Goal: Transaction & Acquisition: Purchase product/service

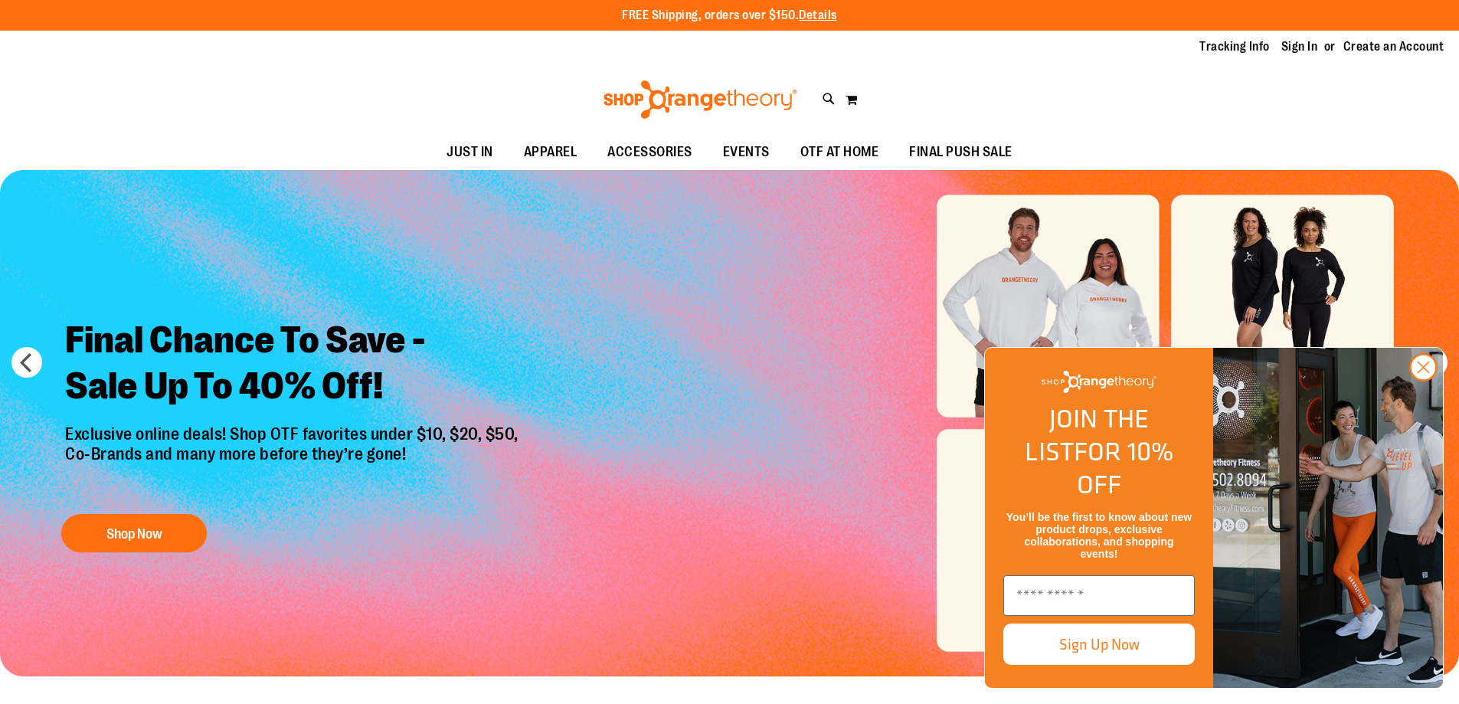
click at [264, 380] on h2 "Final Chance To Save - Sale Up To 40% Off!" at bounding box center [294, 365] width 480 height 119
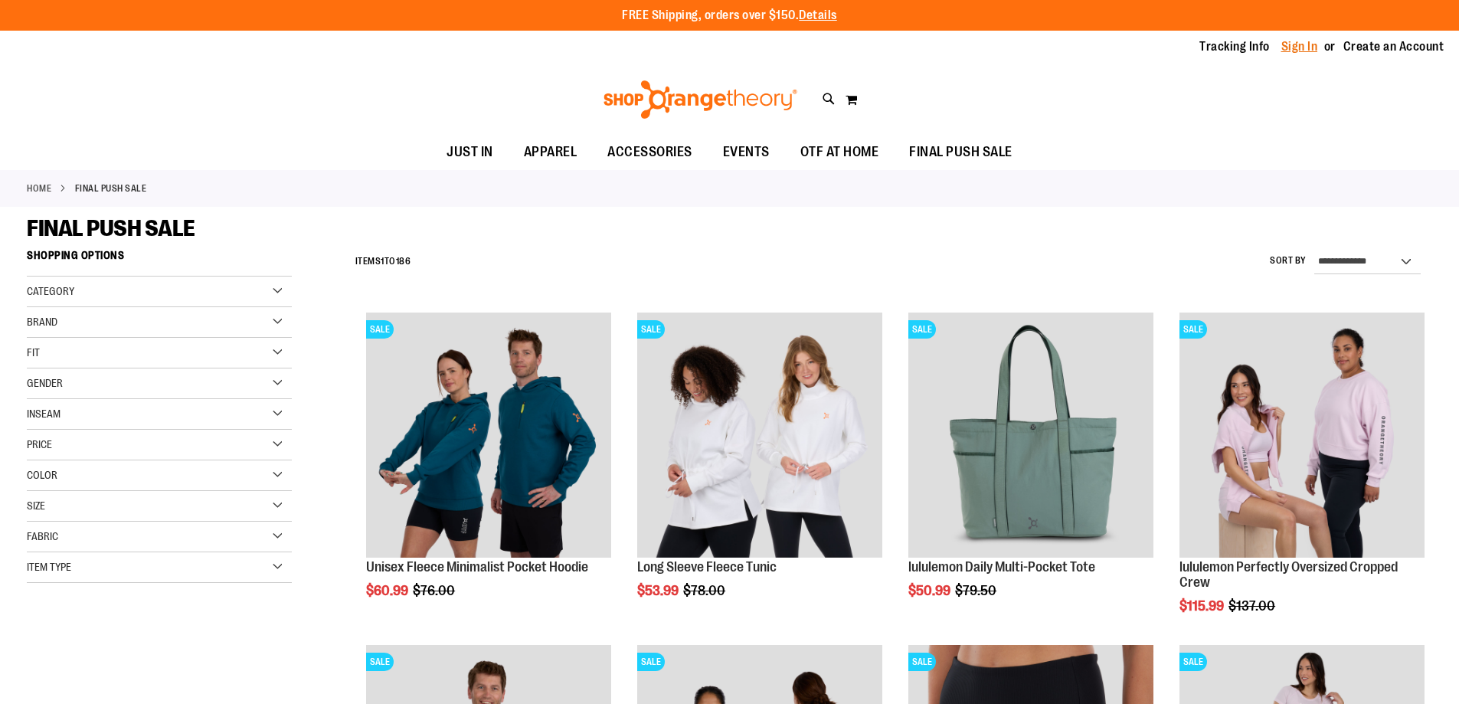
click at [1294, 44] on link "Sign In" at bounding box center [1299, 46] width 37 height 17
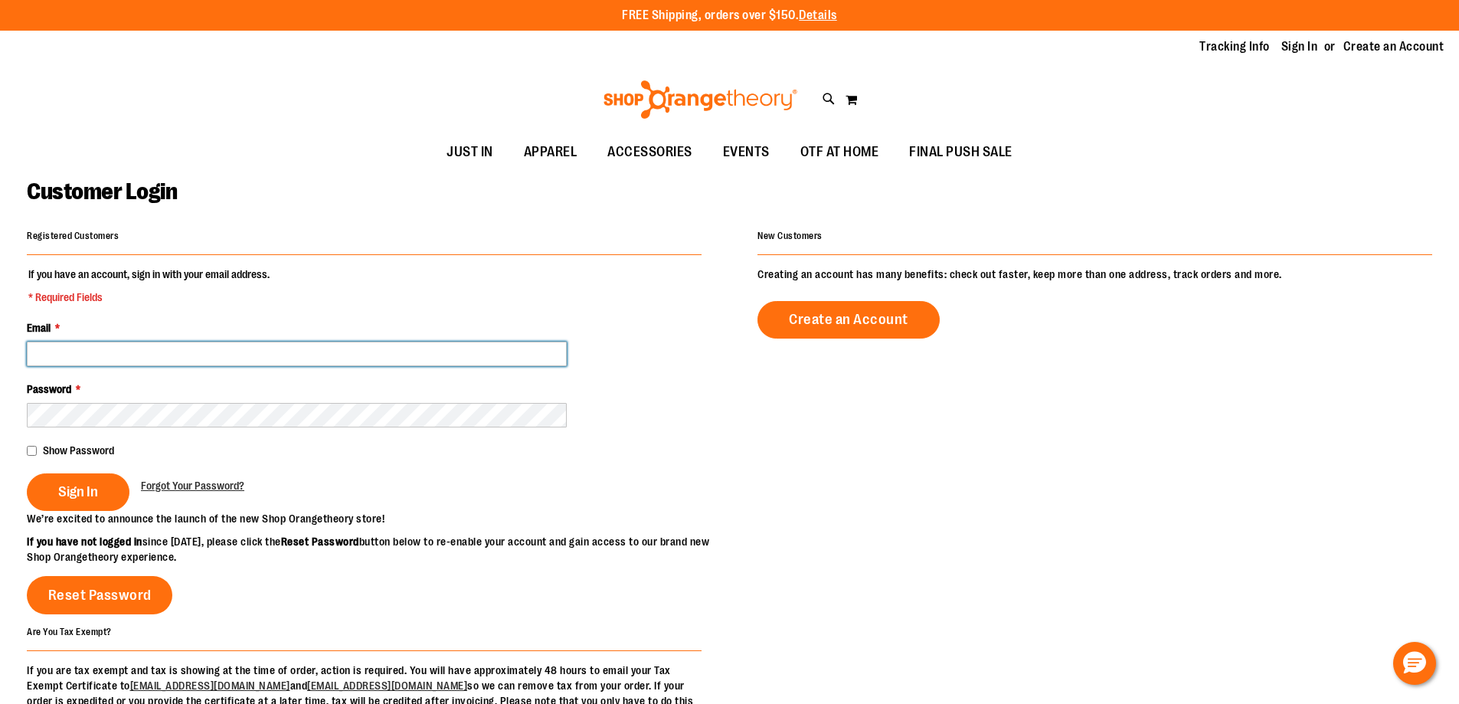
click at [334, 348] on input "Email *" at bounding box center [297, 354] width 540 height 25
type input "**********"
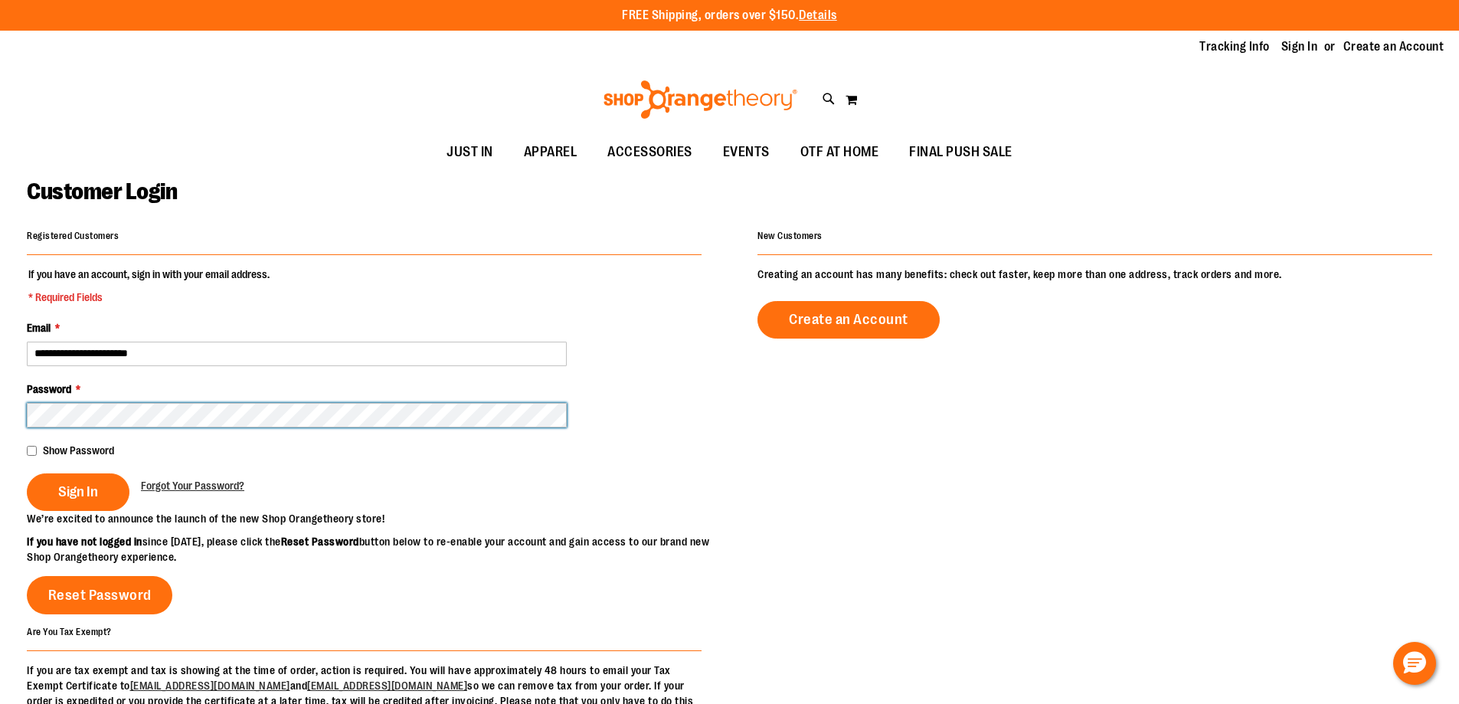
click at [27, 473] on button "Sign In" at bounding box center [78, 492] width 103 height 38
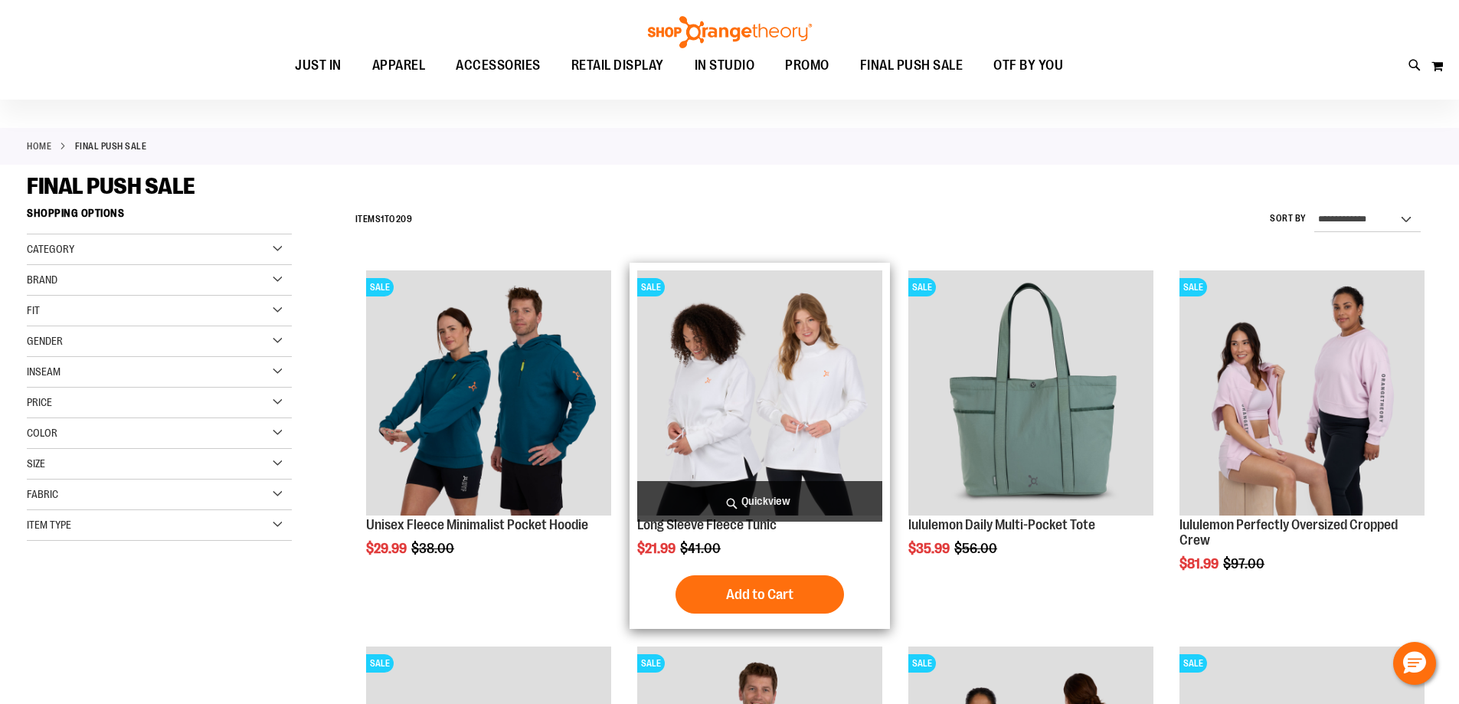
scroll to position [152, 0]
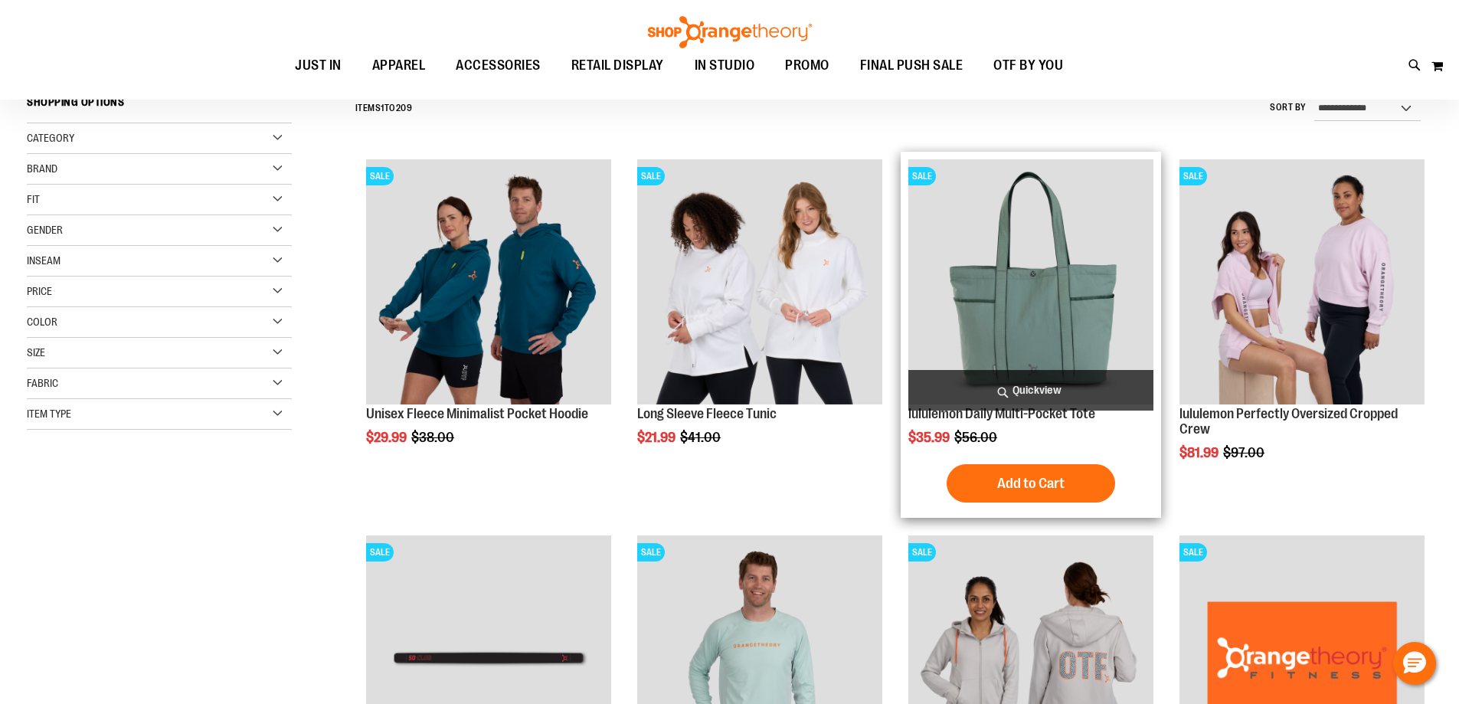
click at [1056, 331] on img "product" at bounding box center [1030, 281] width 245 height 245
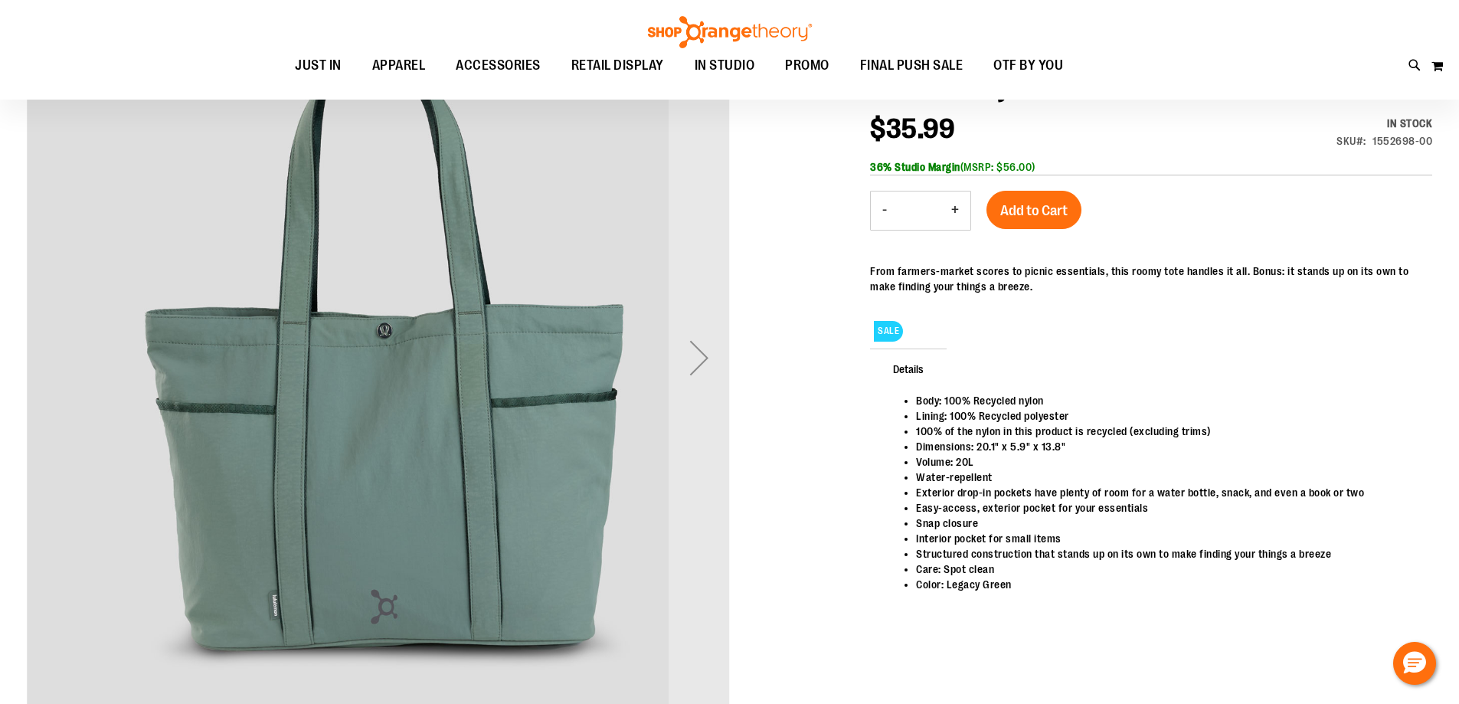
scroll to position [229, 0]
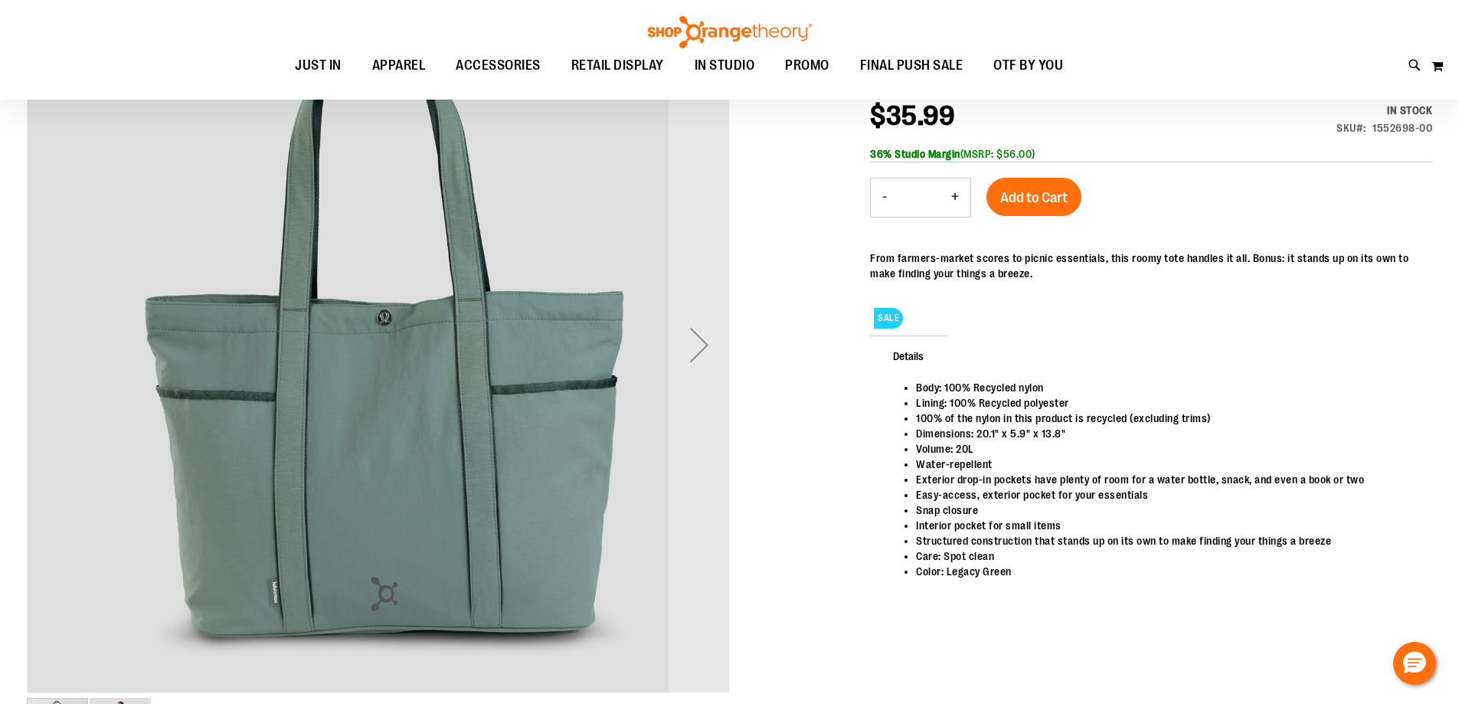
drag, startPoint x: 447, startPoint y: 471, endPoint x: 585, endPoint y: 443, distance: 140.7
click at [455, 478] on img "carousel" at bounding box center [378, 341] width 703 height 703
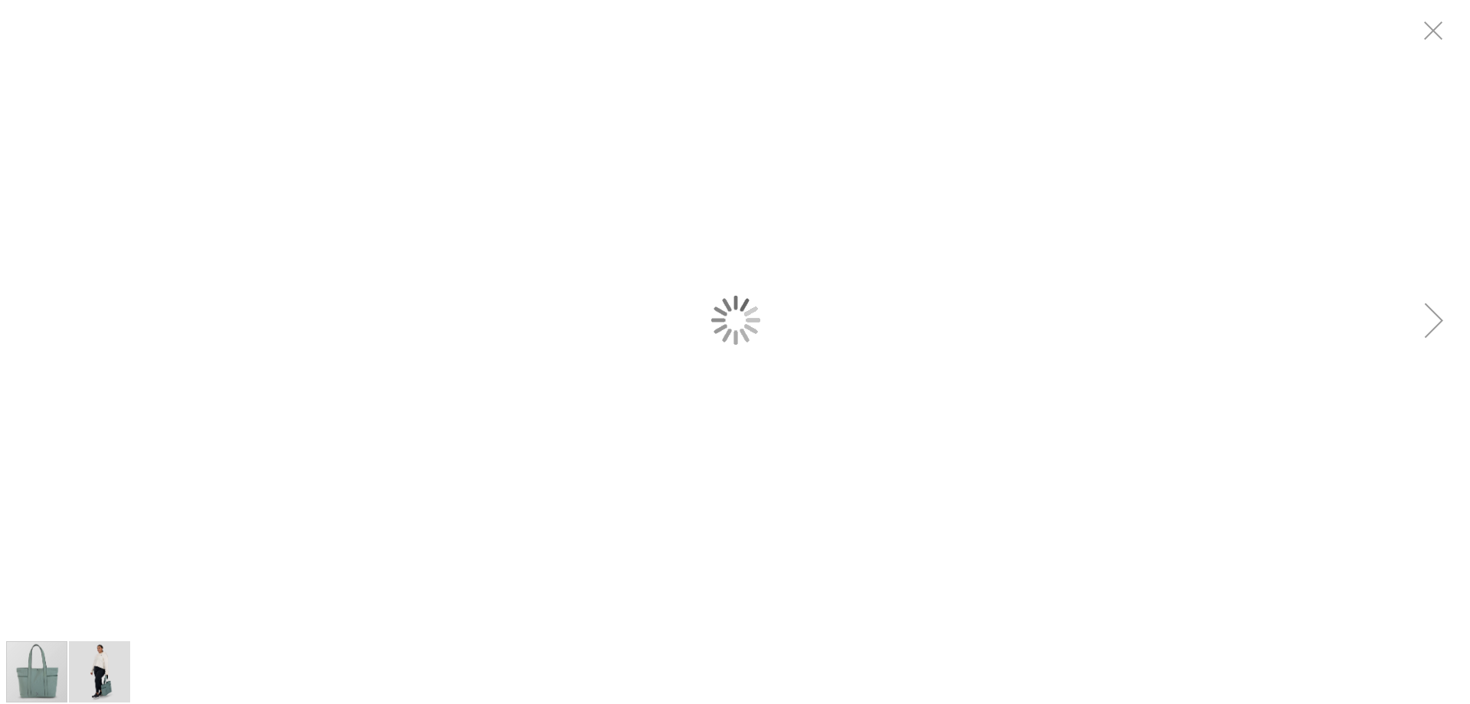
scroll to position [0, 0]
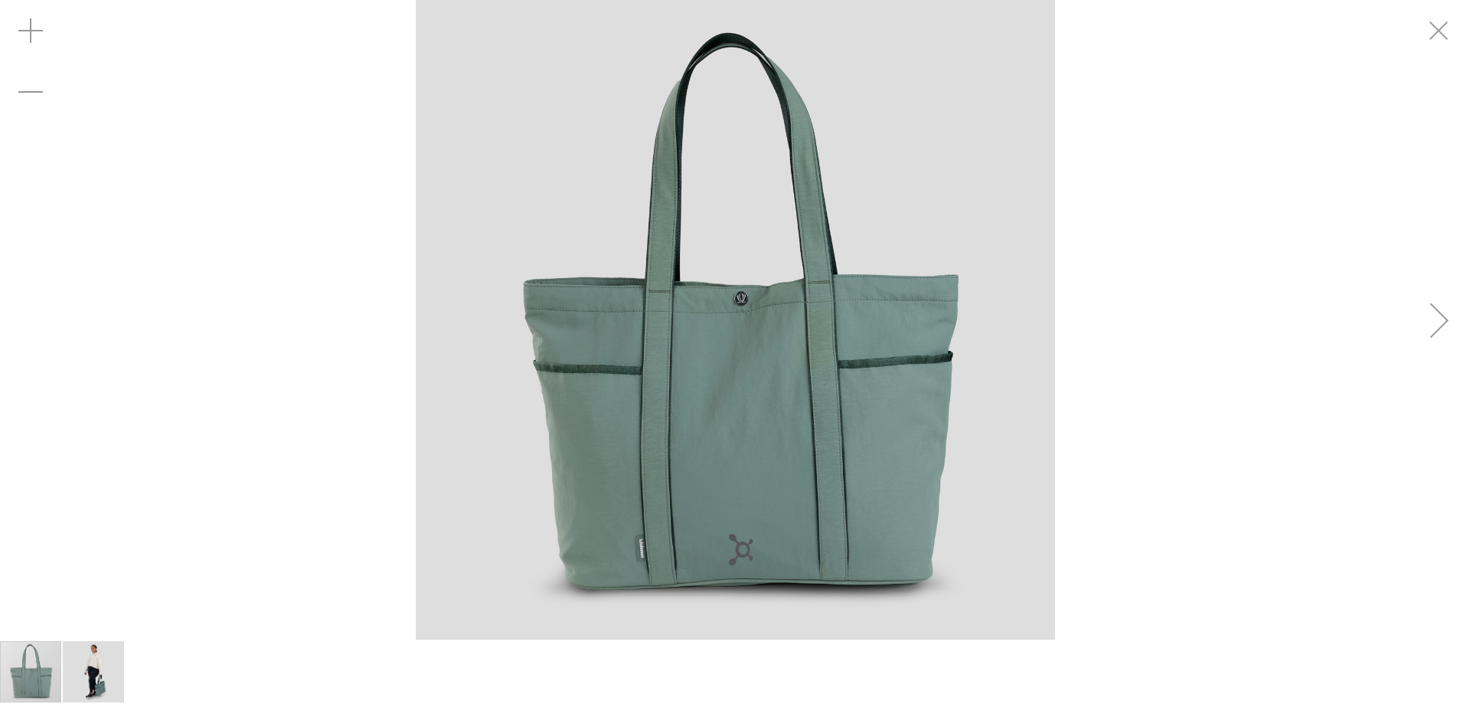
click at [1458, 331] on div "Next" at bounding box center [1439, 319] width 61 height 61
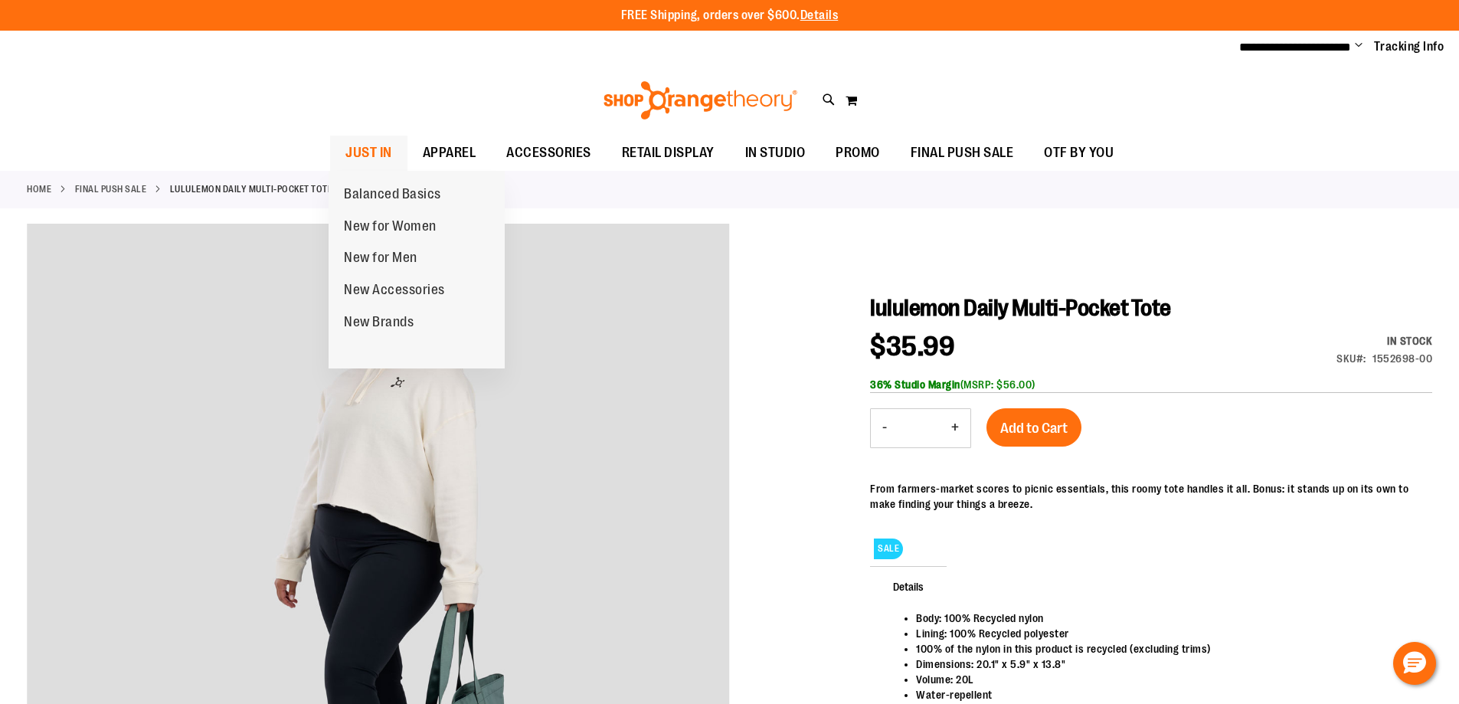
click at [382, 147] on span "JUST IN" at bounding box center [368, 153] width 47 height 34
click at [380, 144] on span "JUST IN" at bounding box center [368, 153] width 47 height 34
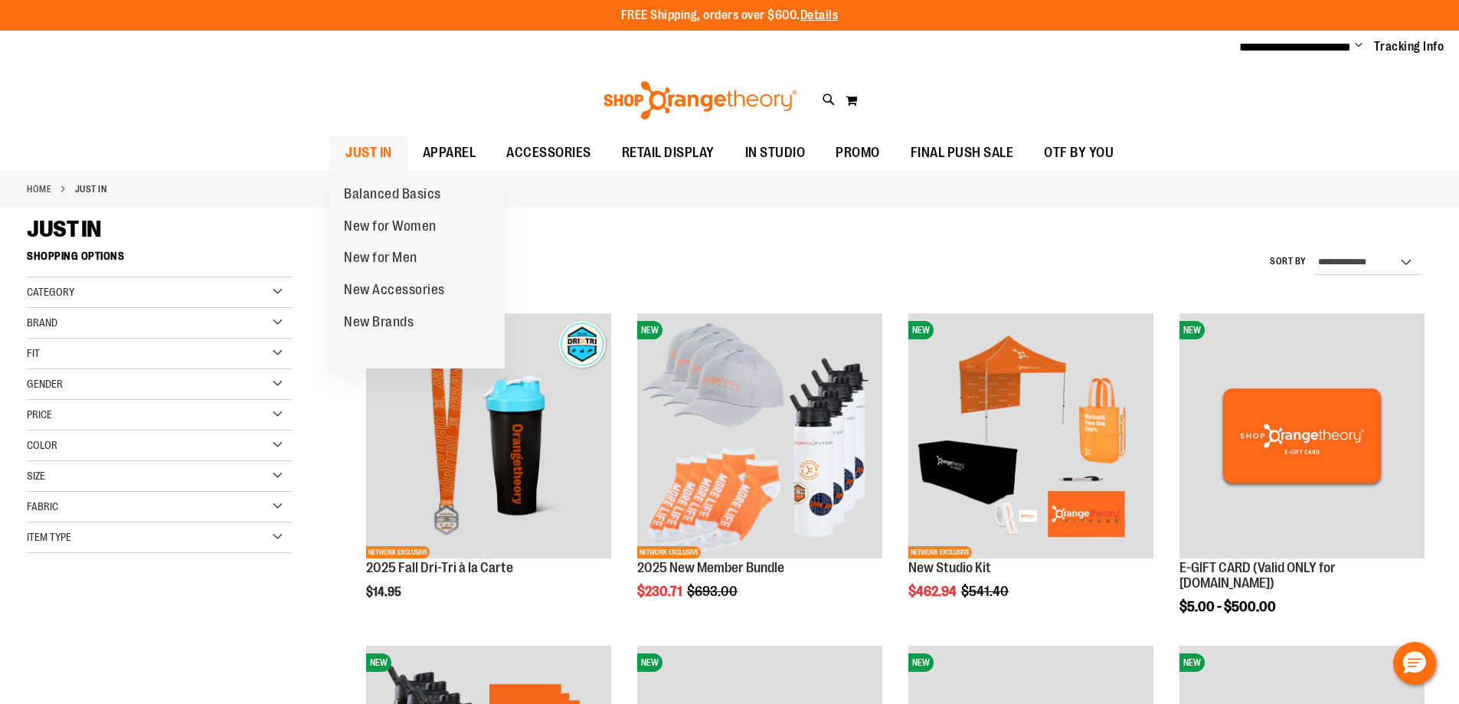
click at [364, 148] on span "JUST IN" at bounding box center [368, 153] width 47 height 34
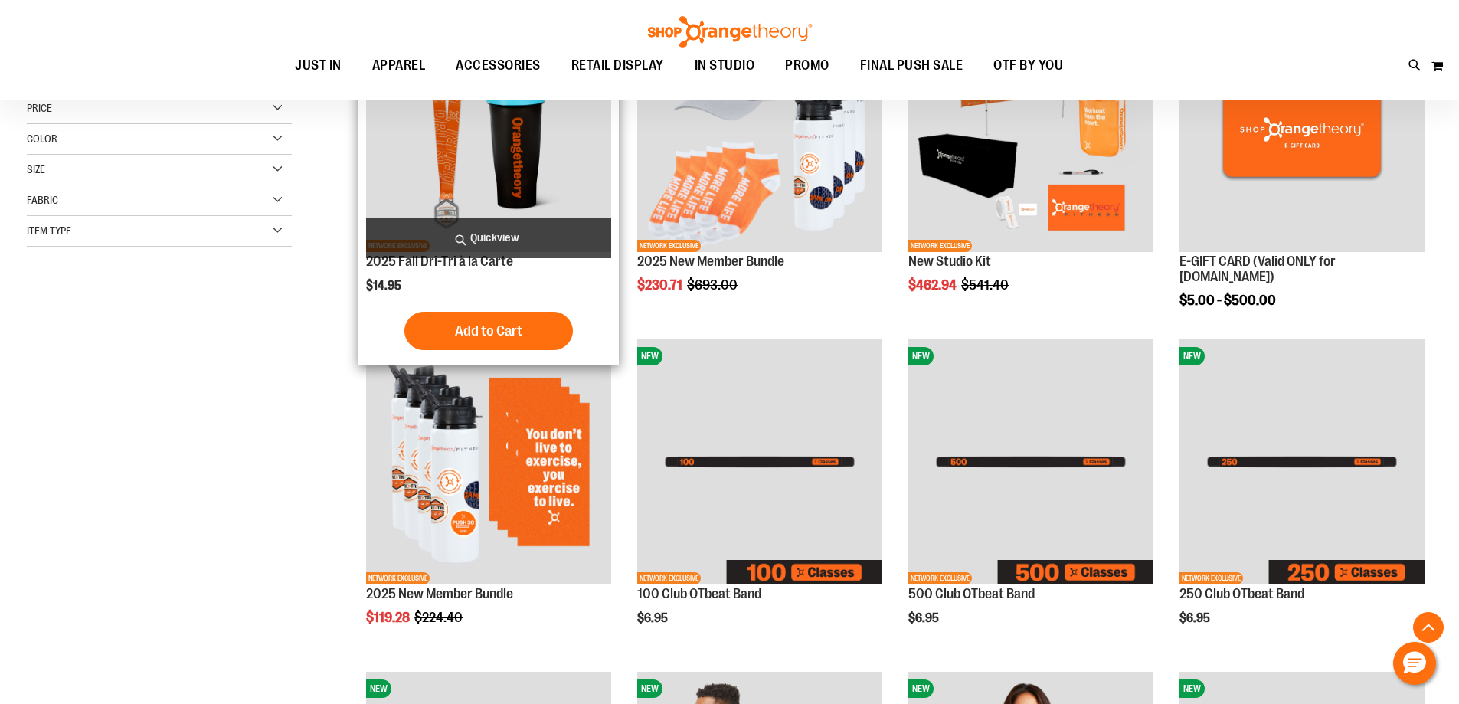
scroll to position [306, 0]
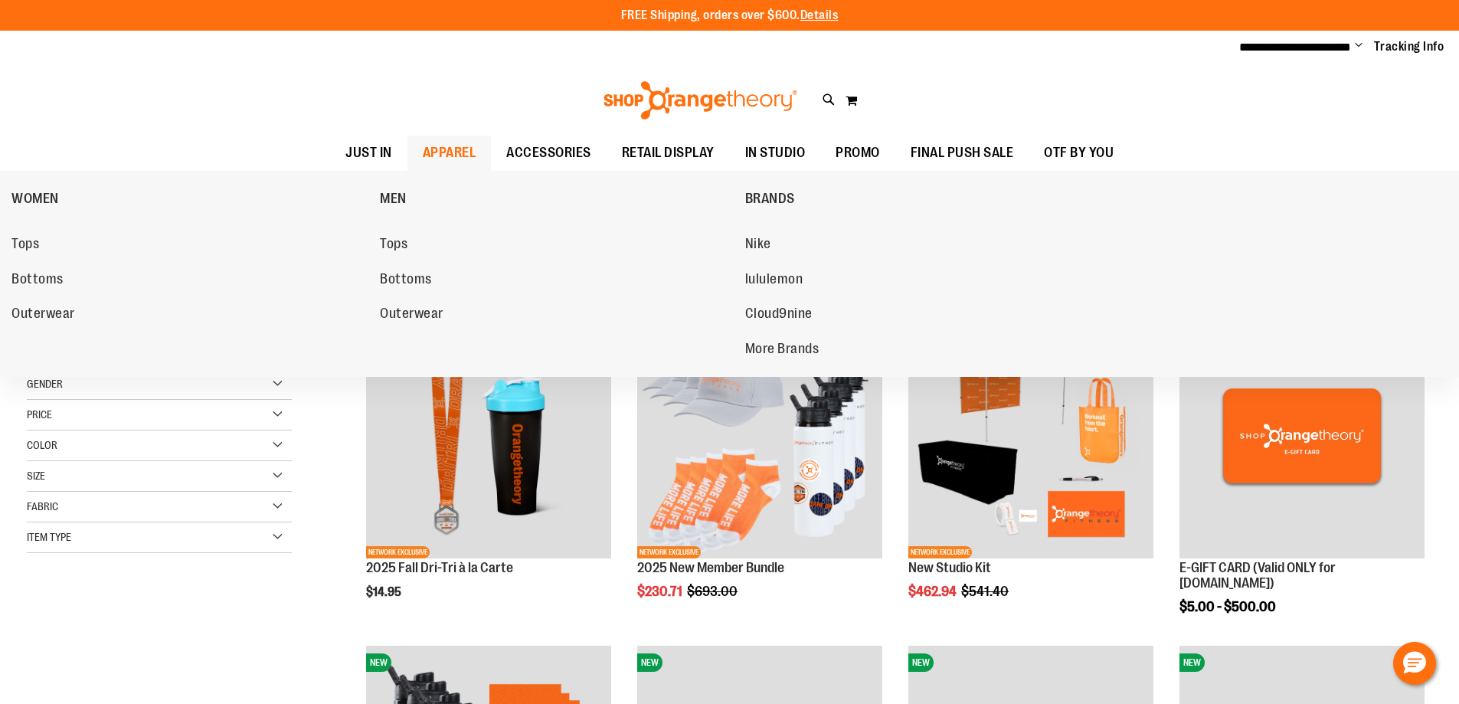
click at [427, 144] on span "APPAREL" at bounding box center [450, 153] width 54 height 34
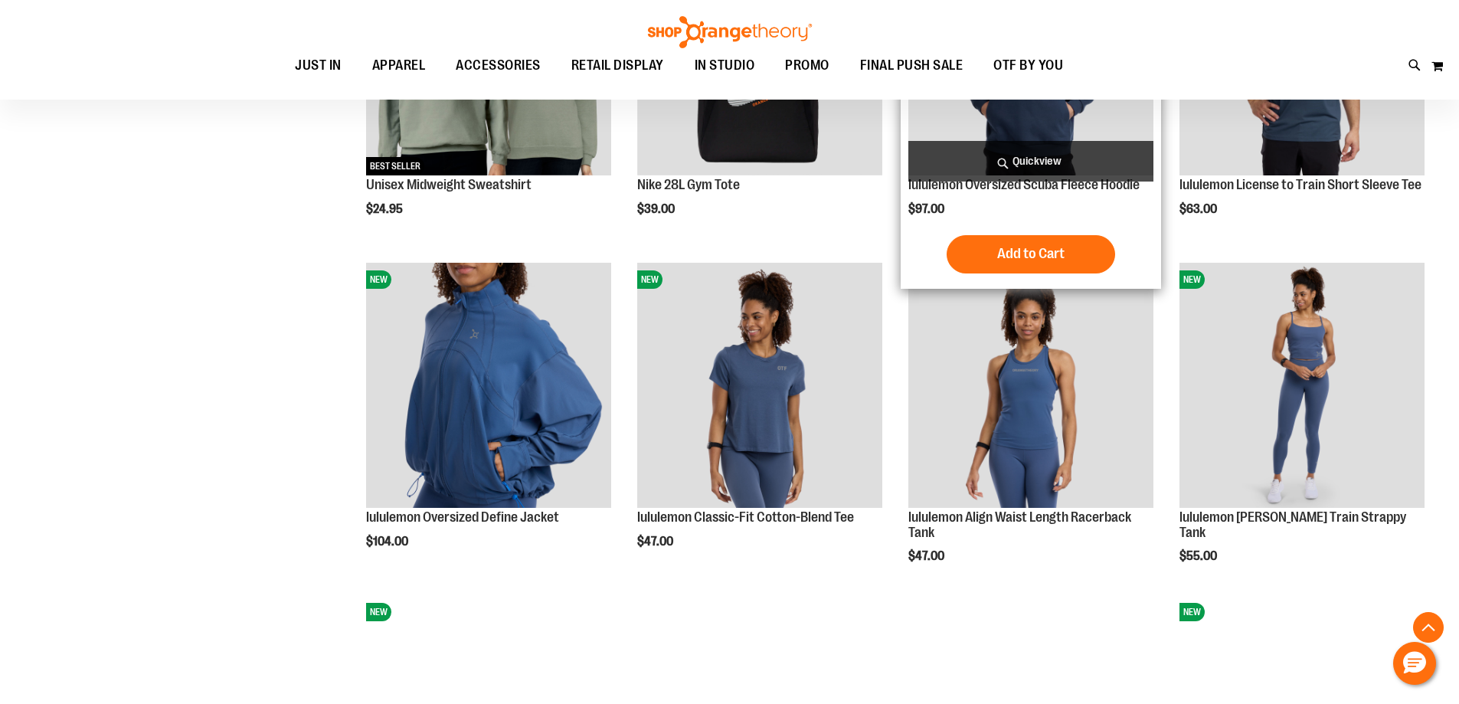
scroll to position [1148, 0]
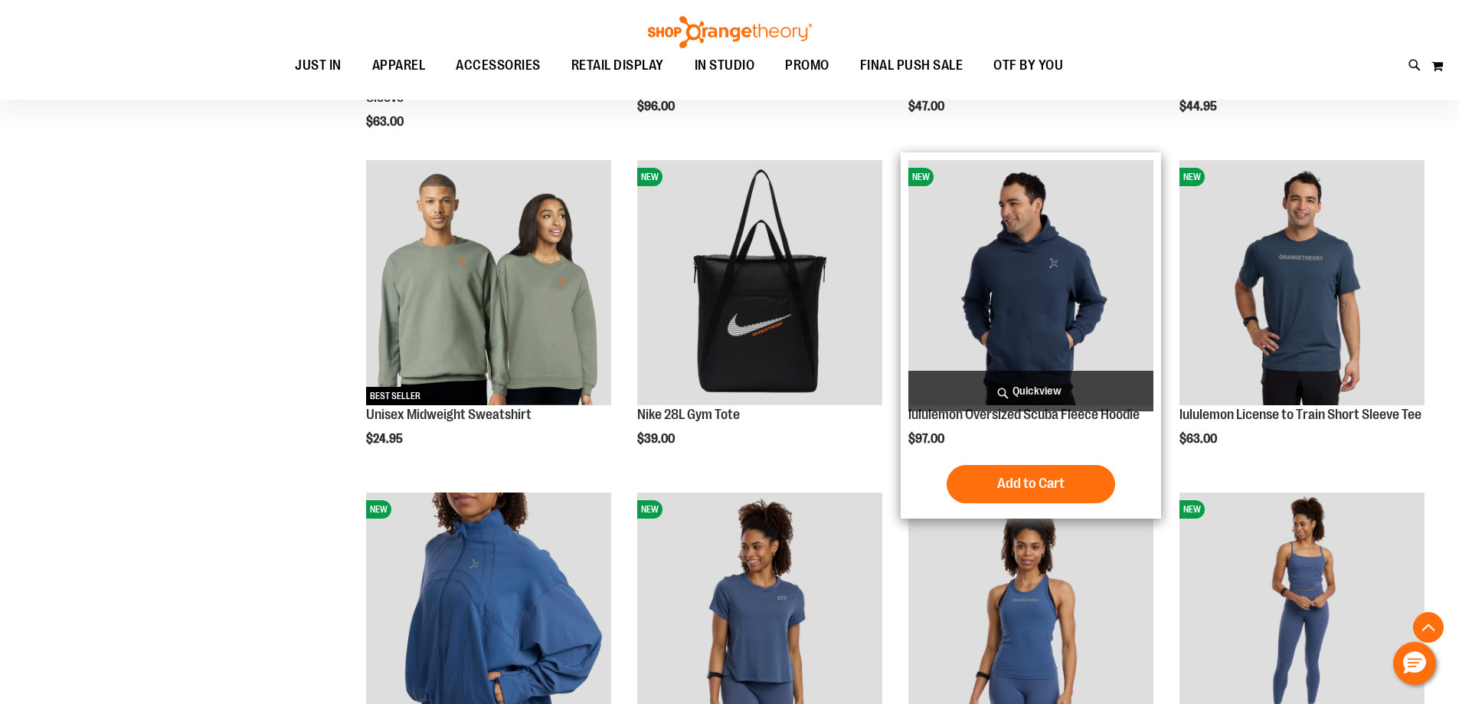
click at [1104, 312] on img "product" at bounding box center [1030, 282] width 245 height 245
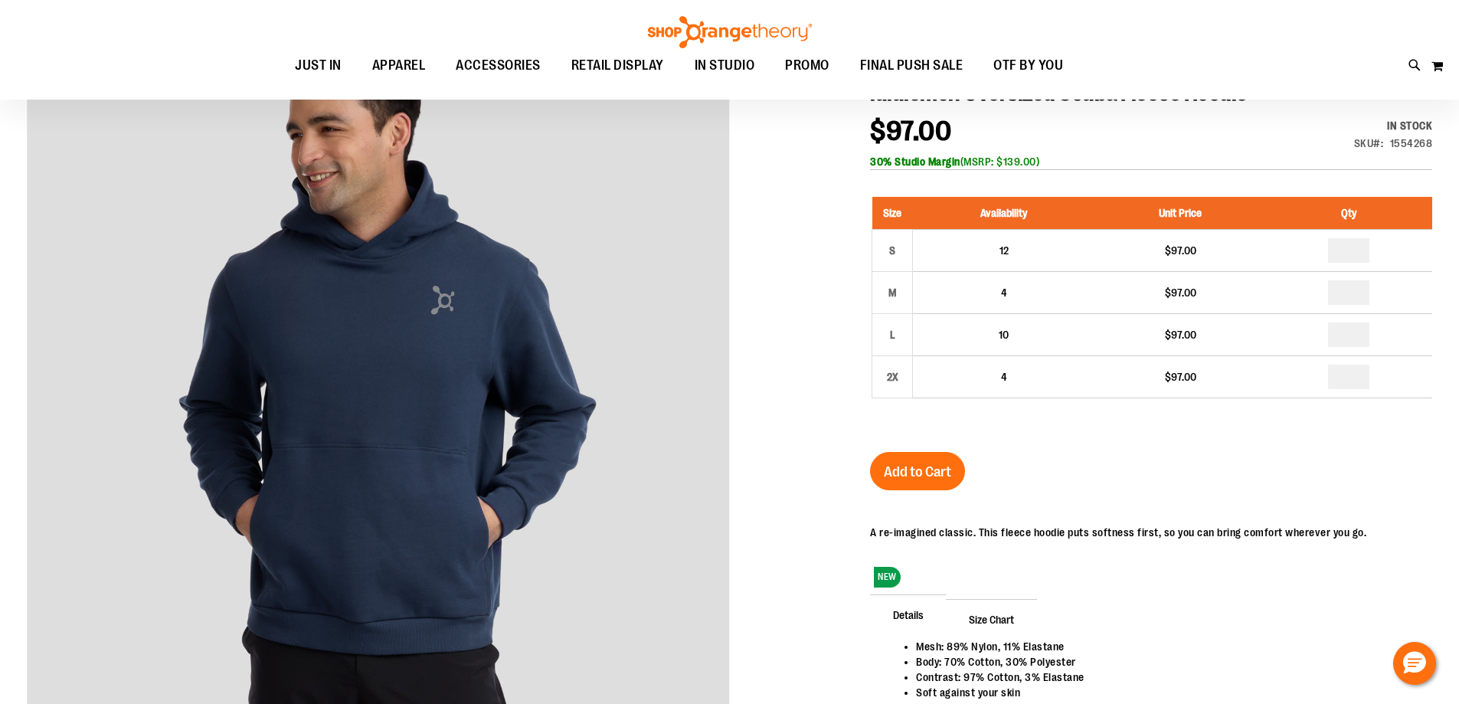
scroll to position [76, 0]
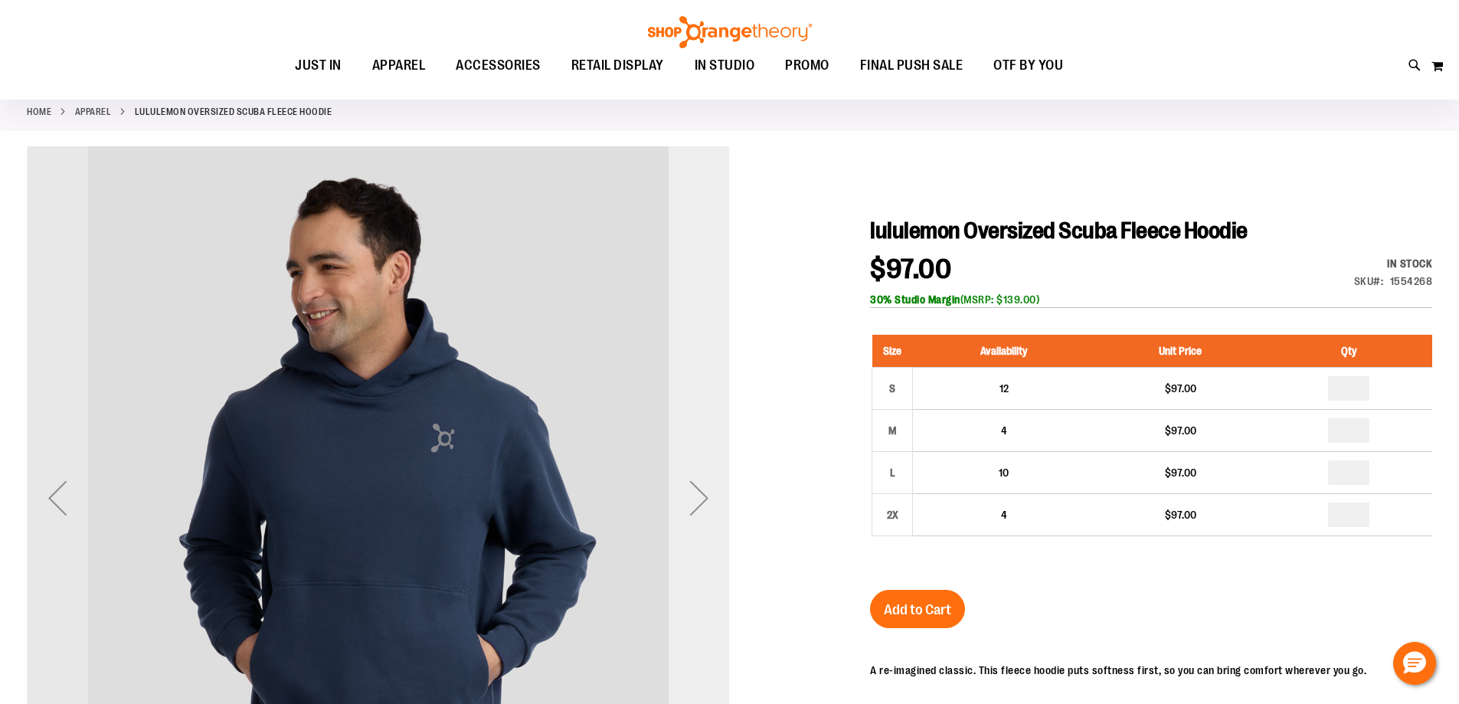
click at [690, 492] on div "Next" at bounding box center [698, 497] width 61 height 61
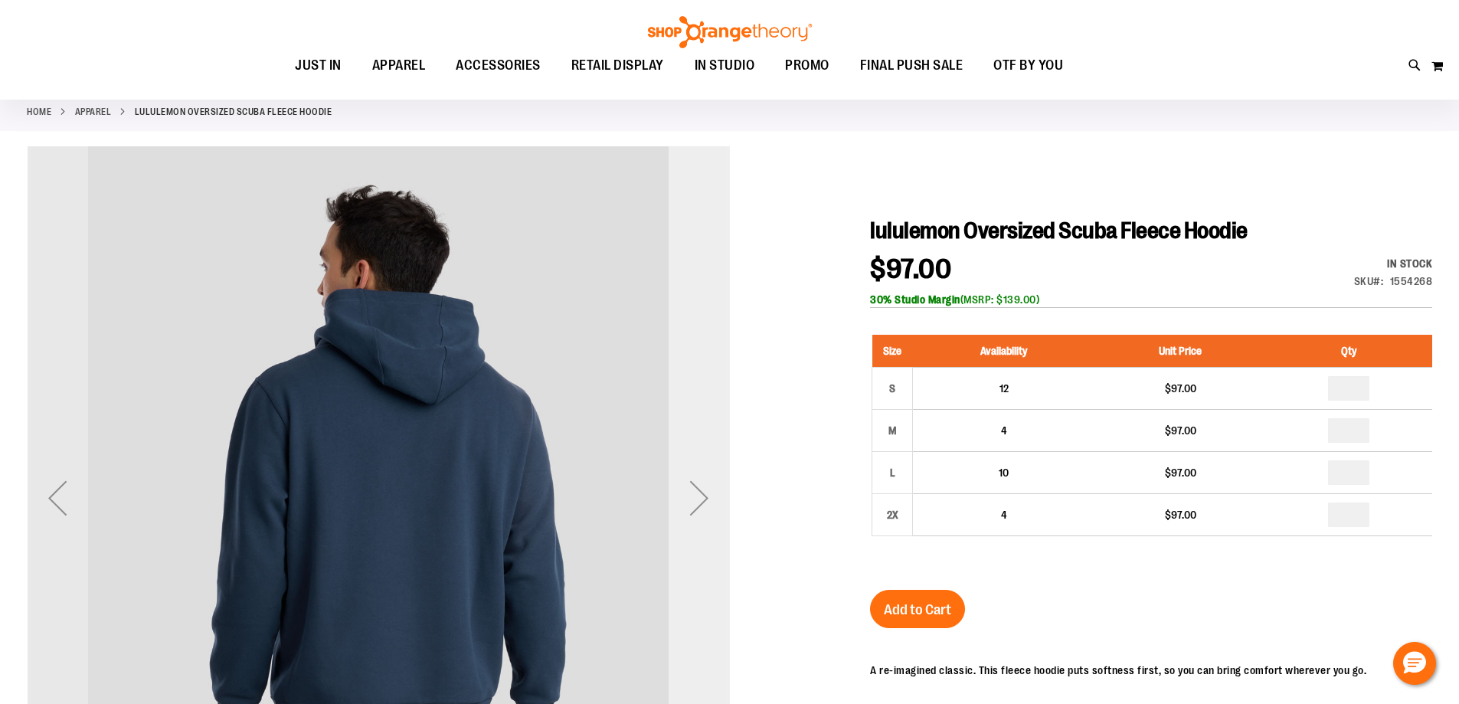
click at [690, 492] on div "Next" at bounding box center [698, 497] width 61 height 61
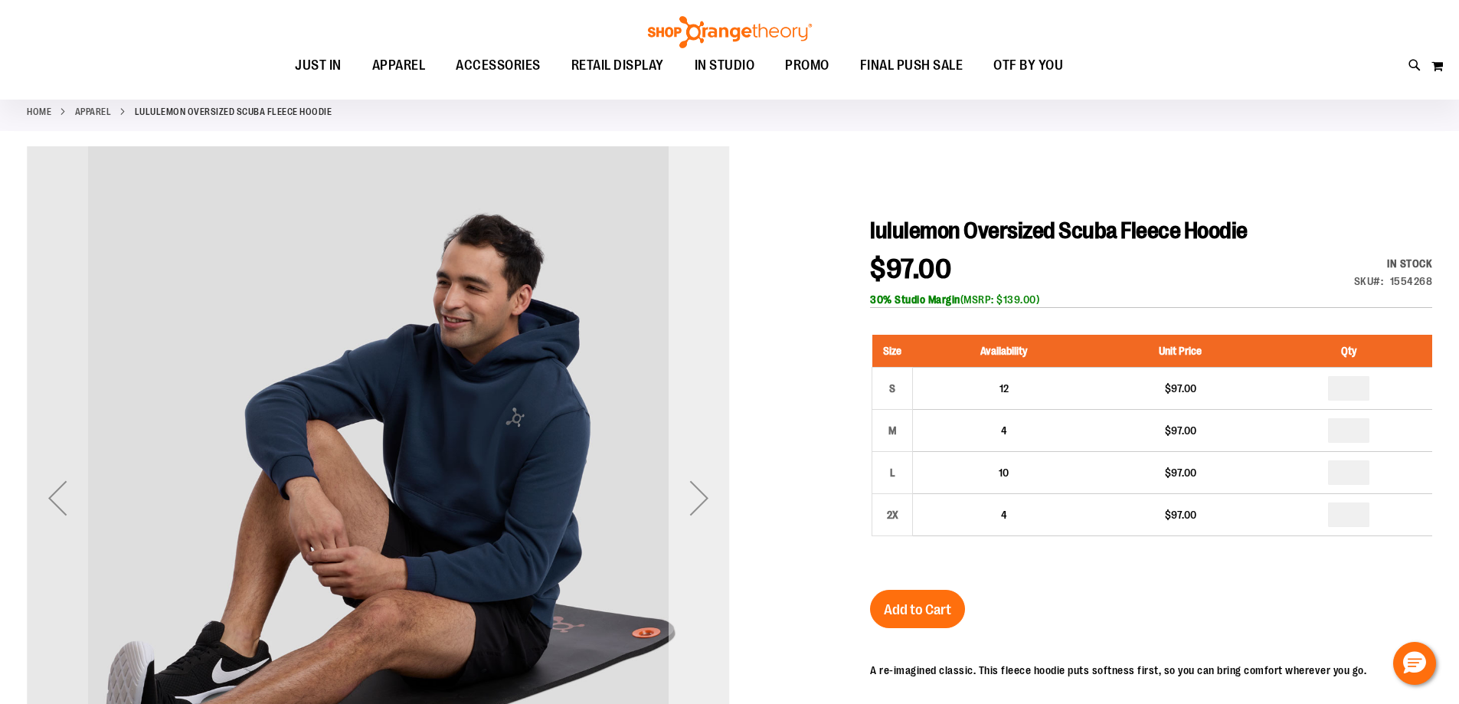
click at [690, 492] on div "Next" at bounding box center [698, 497] width 61 height 61
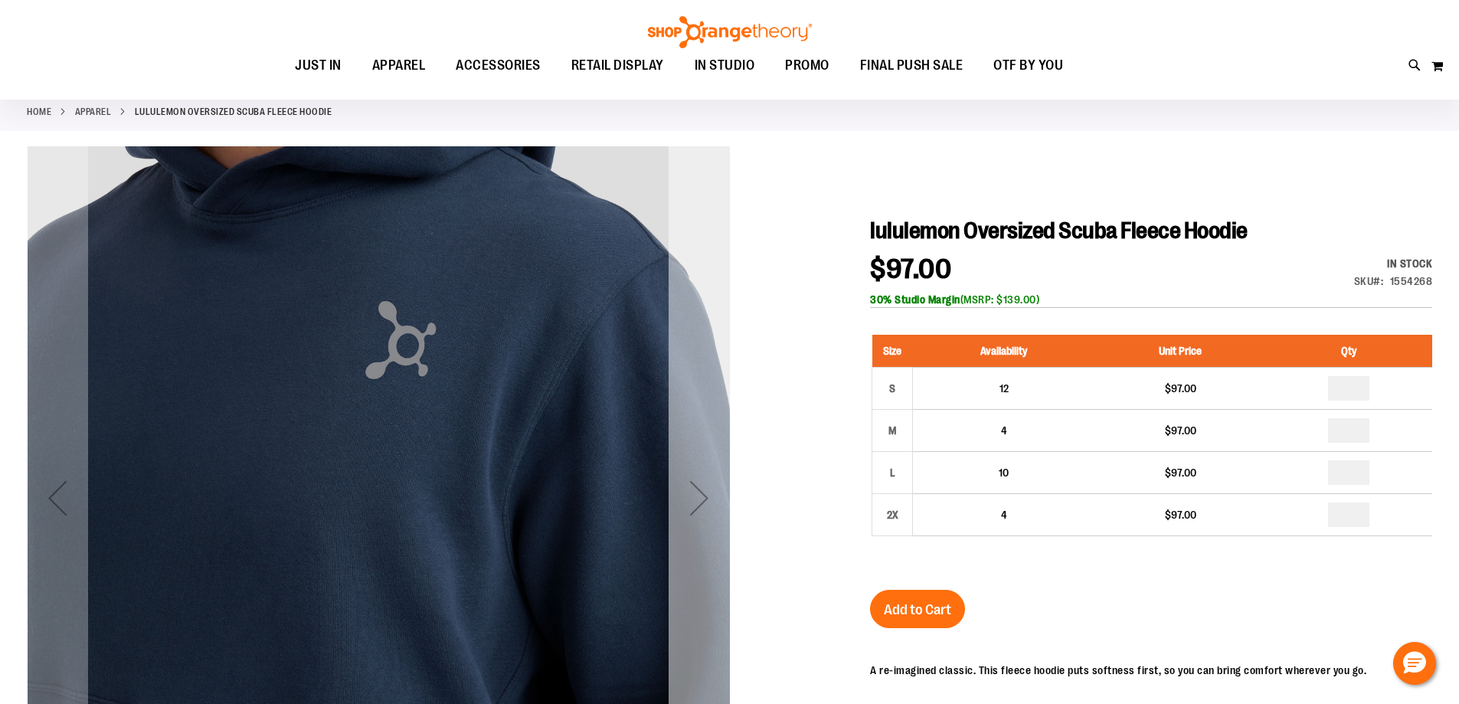
click at [690, 492] on div "Next" at bounding box center [698, 497] width 61 height 61
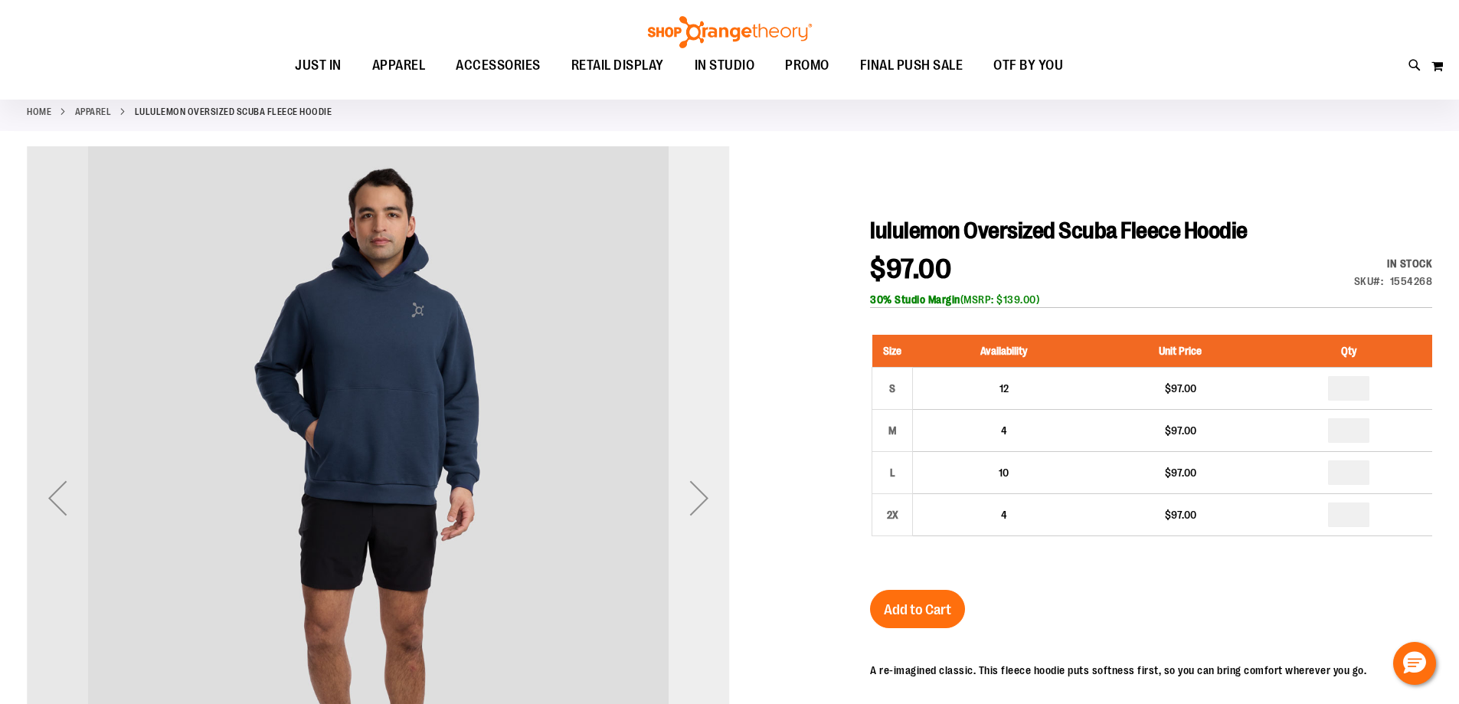
click at [690, 492] on div "Next" at bounding box center [698, 497] width 61 height 61
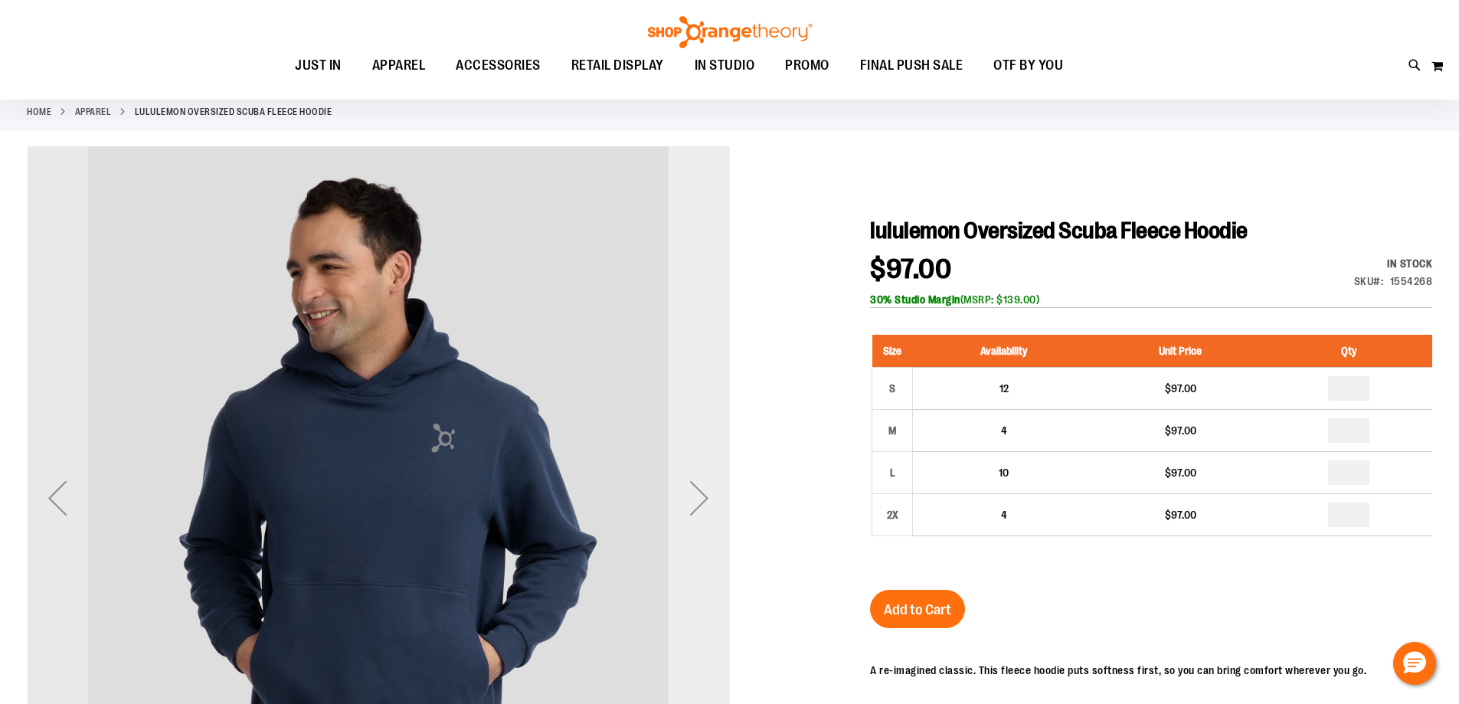
click at [690, 492] on div "Next" at bounding box center [698, 497] width 61 height 61
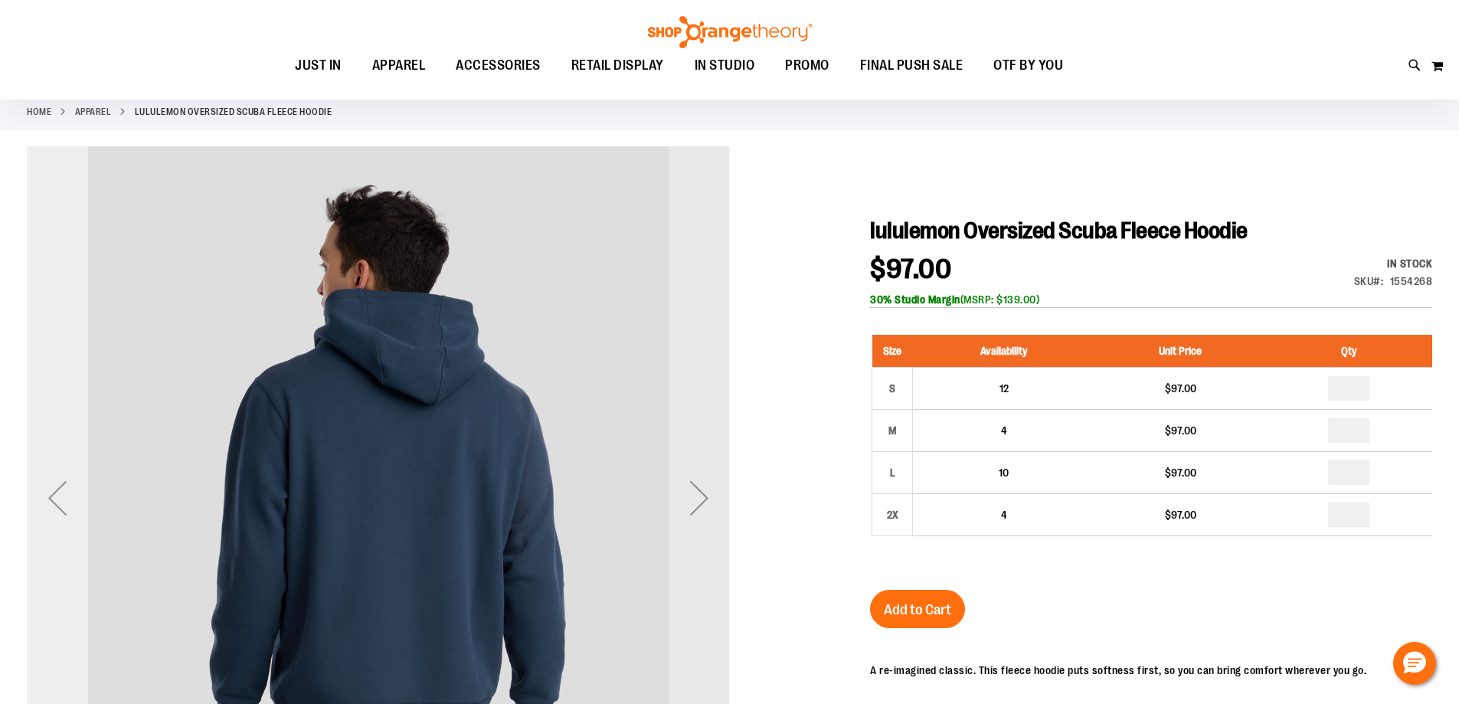
click at [42, 507] on div "Previous" at bounding box center [57, 497] width 61 height 61
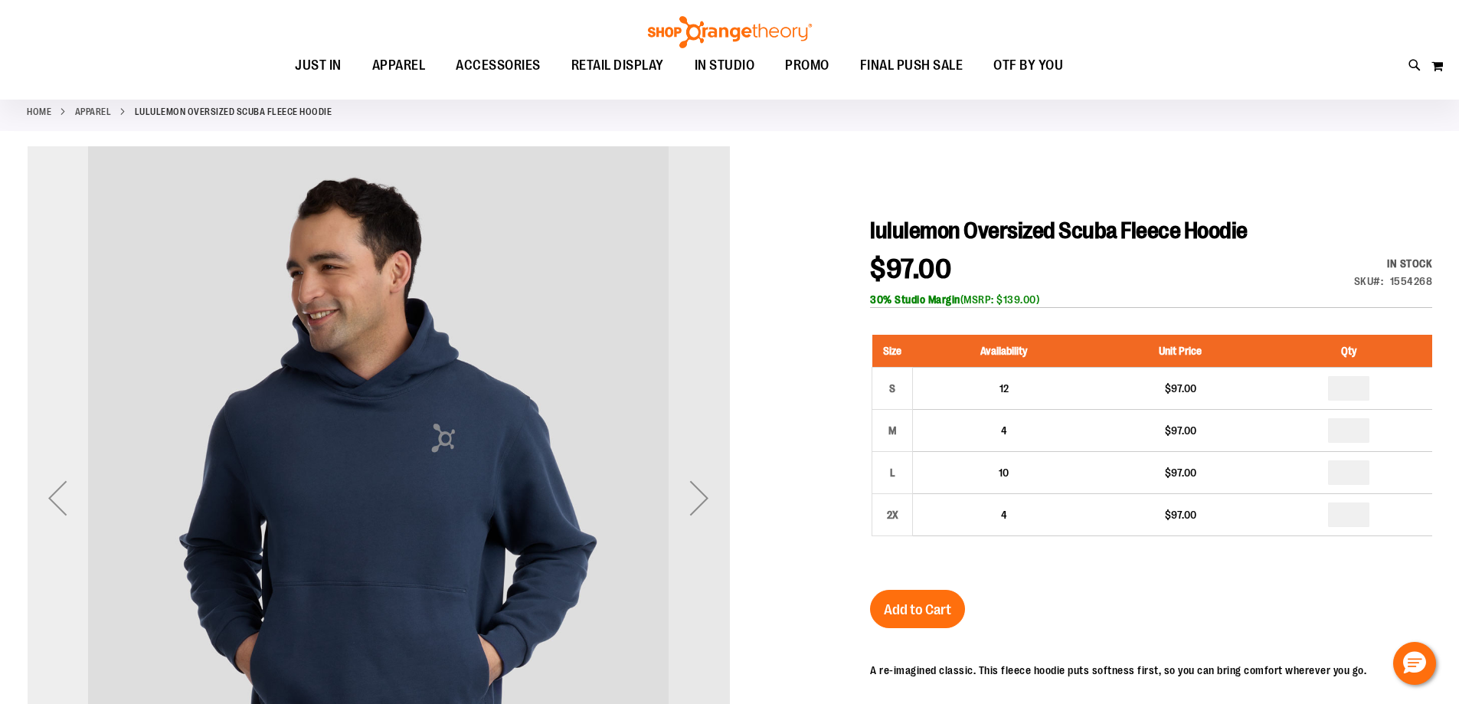
click at [42, 507] on div "Previous" at bounding box center [57, 497] width 61 height 61
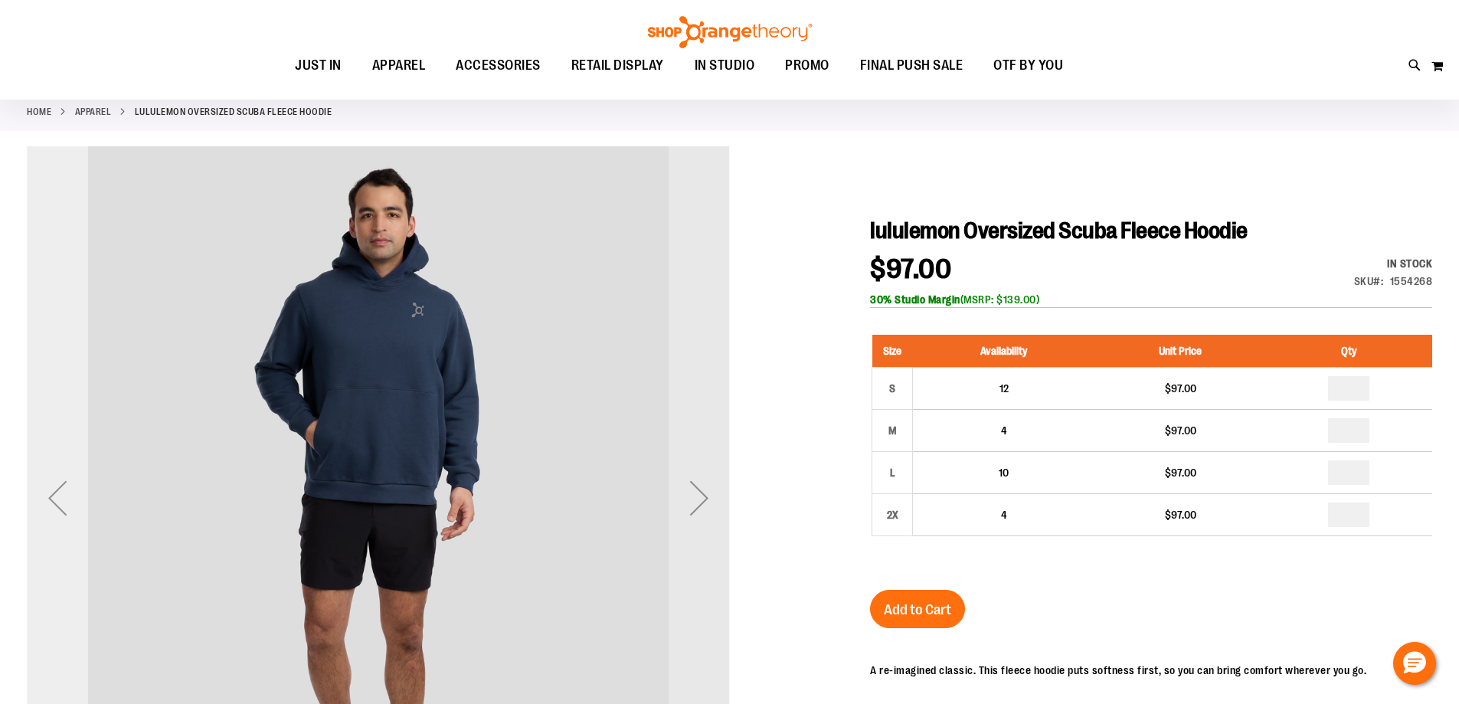
click at [42, 507] on div "Previous" at bounding box center [57, 497] width 61 height 61
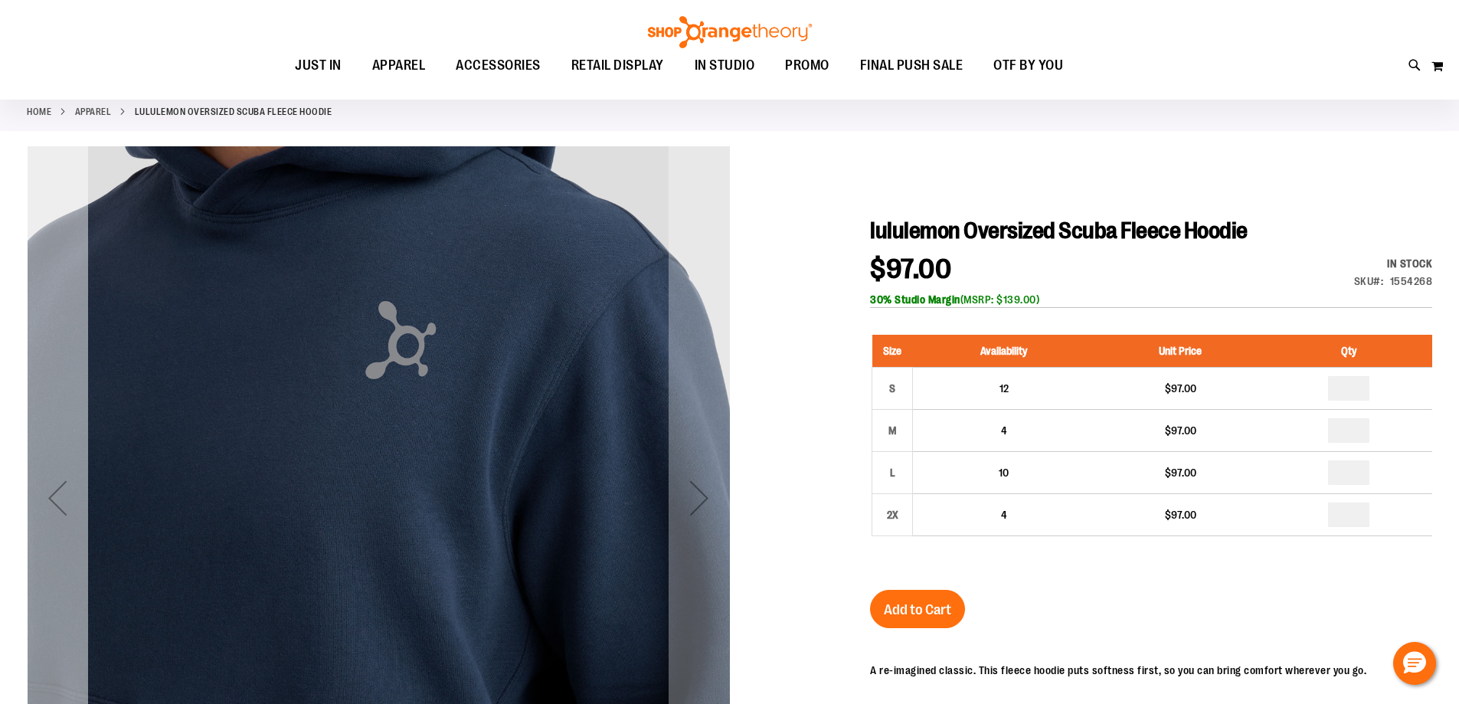
click at [42, 507] on div "Previous" at bounding box center [57, 497] width 61 height 61
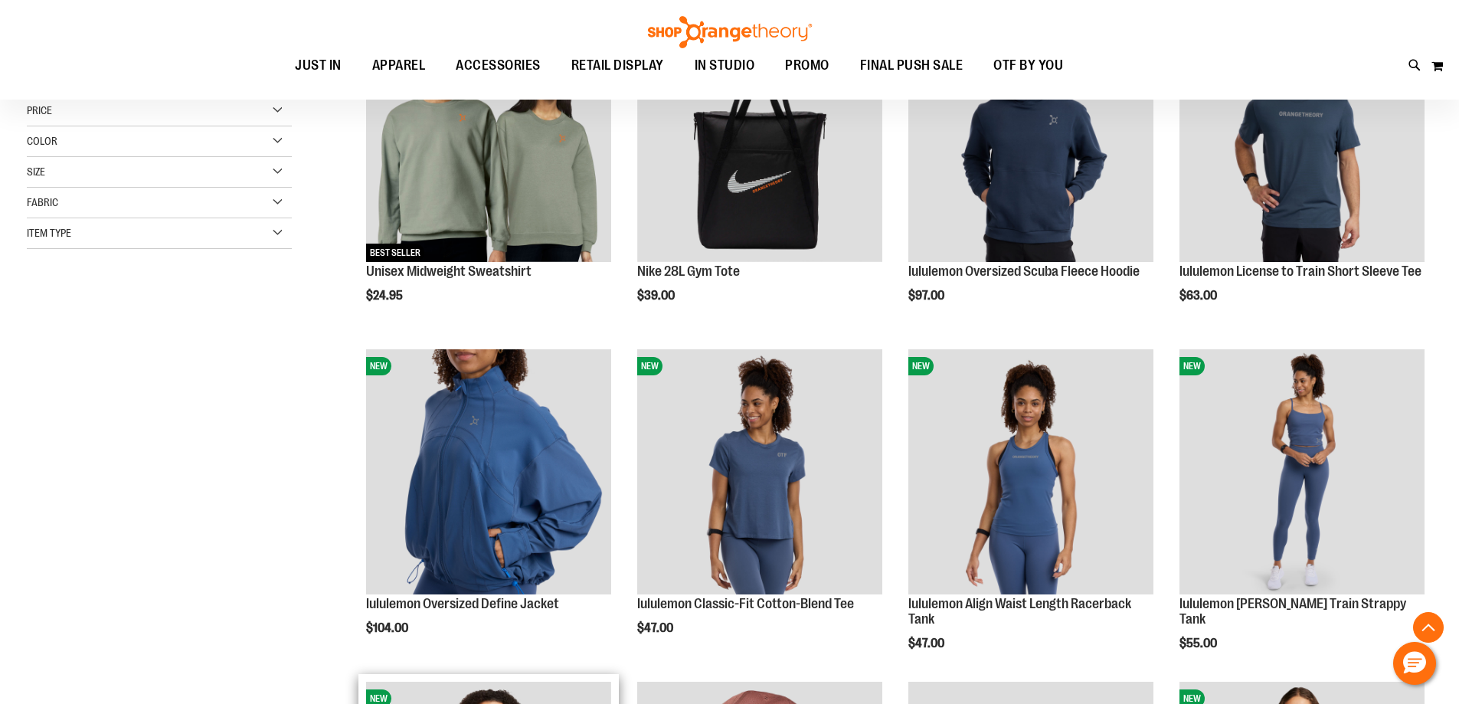
scroll to position [152, 0]
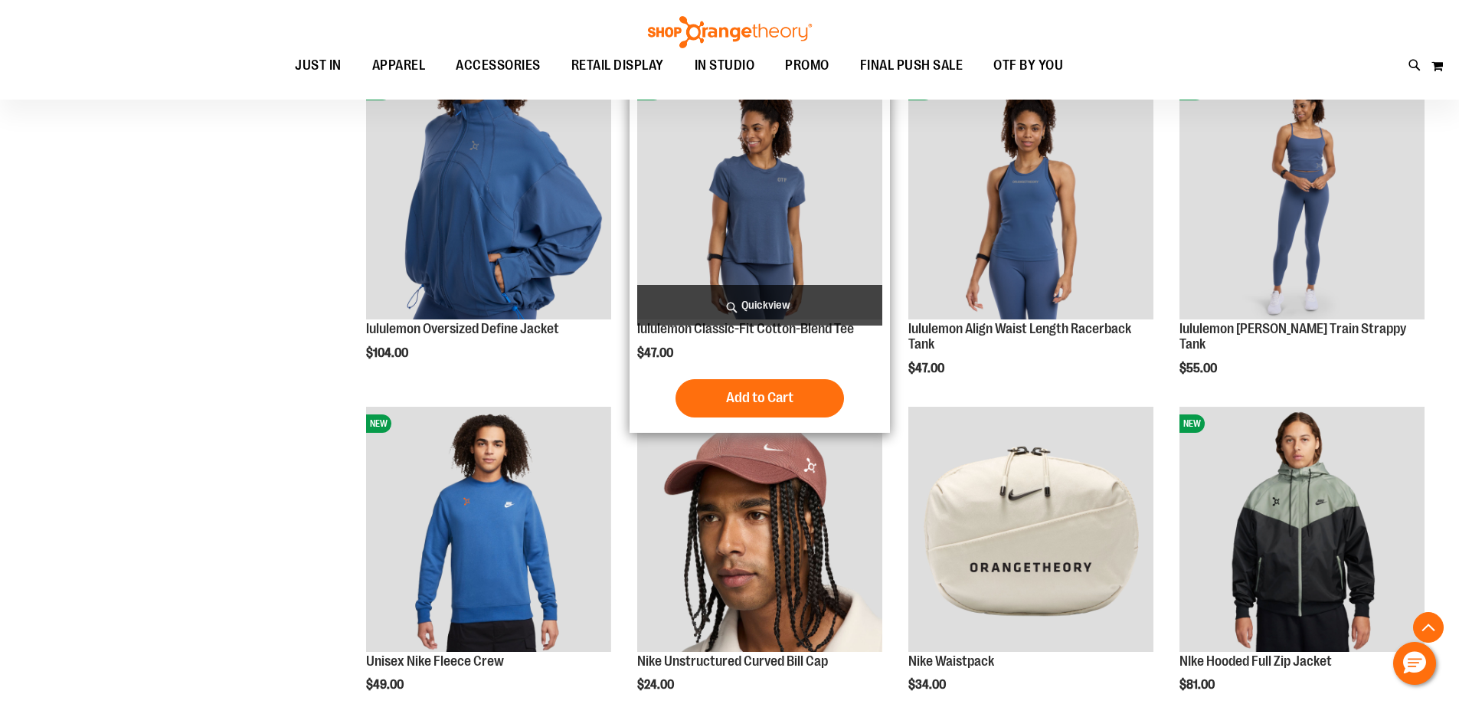
scroll to position [459, 0]
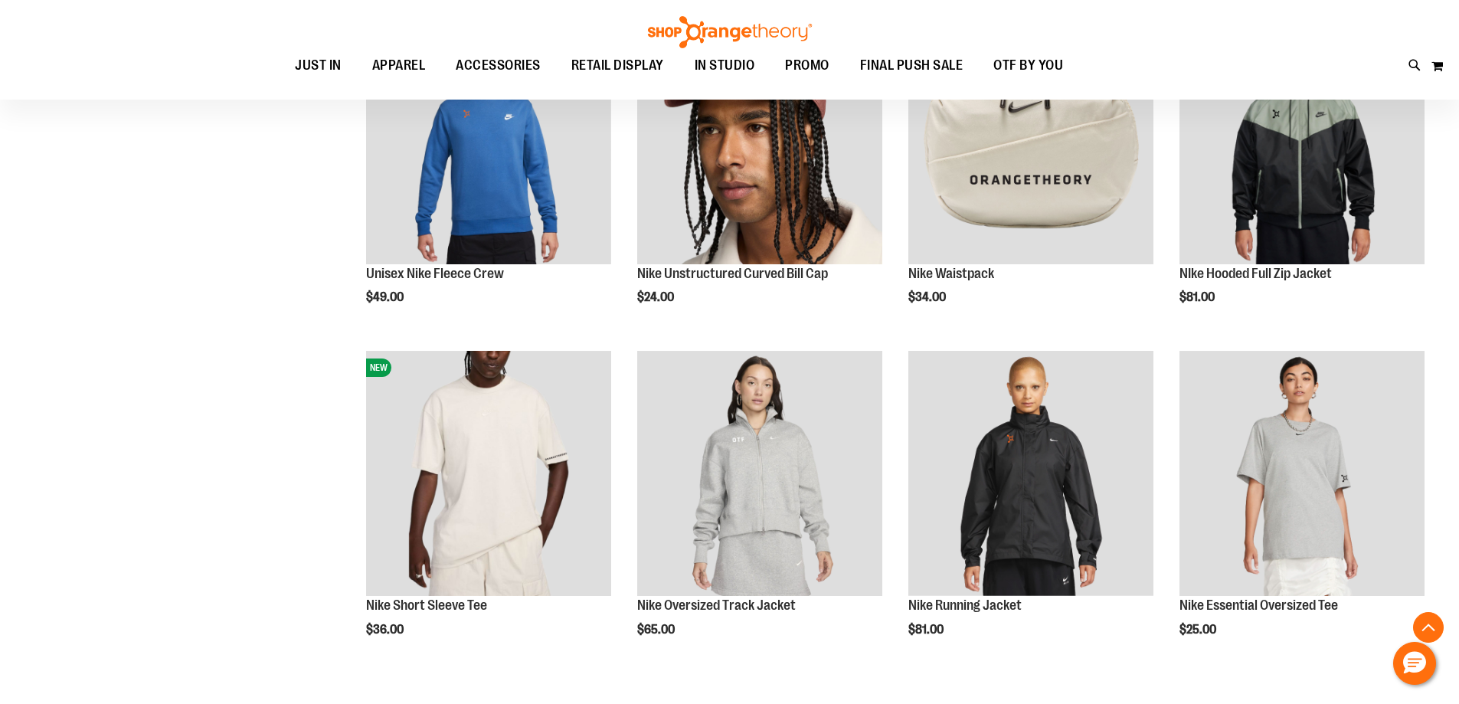
scroll to position [918, 0]
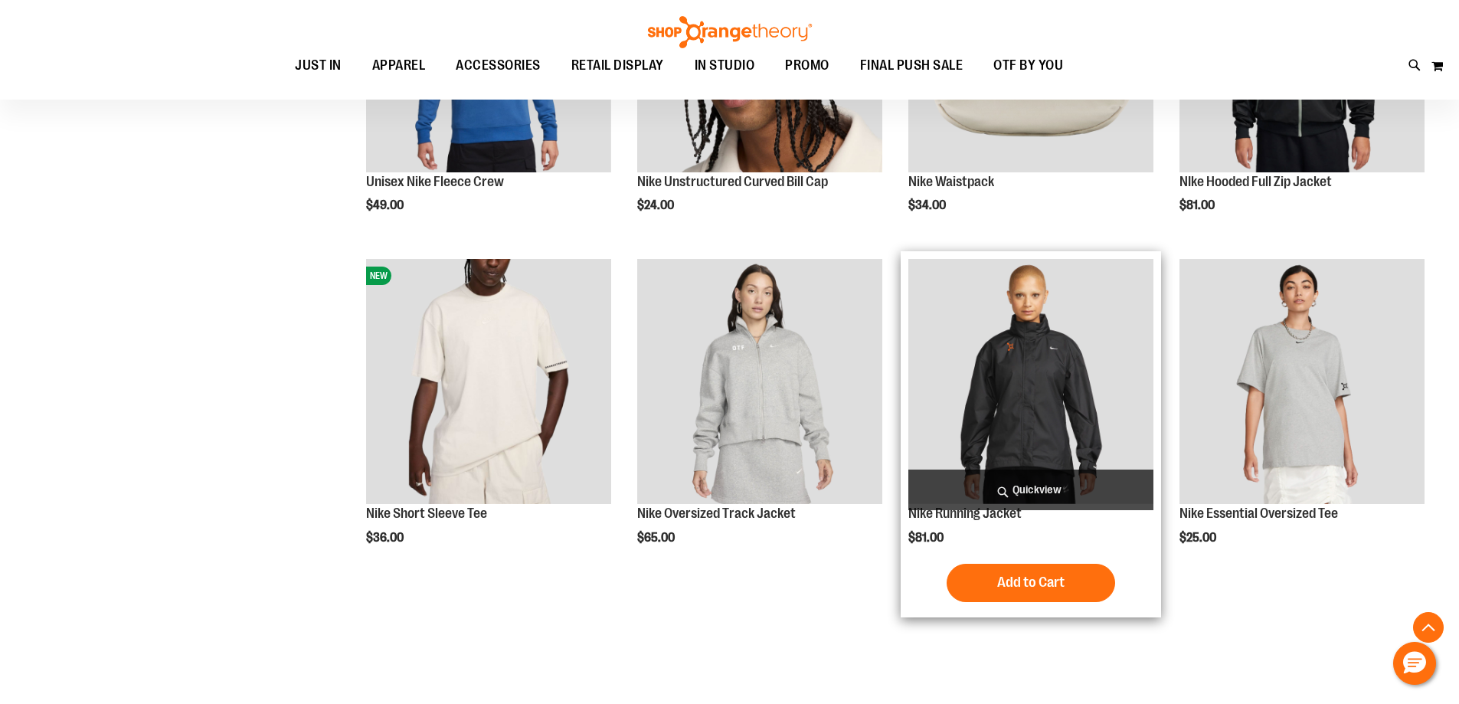
click at [1061, 328] on img "product" at bounding box center [1030, 381] width 245 height 245
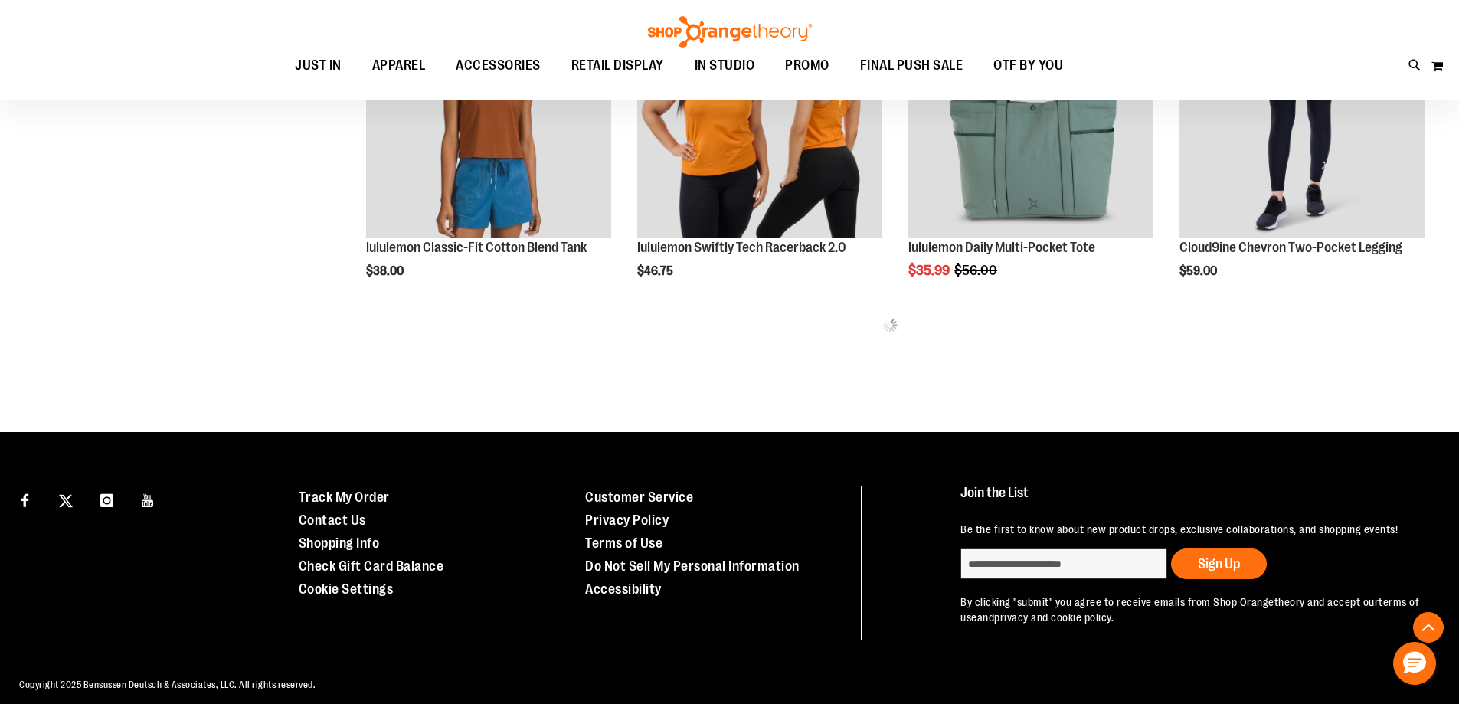
scroll to position [829, 0]
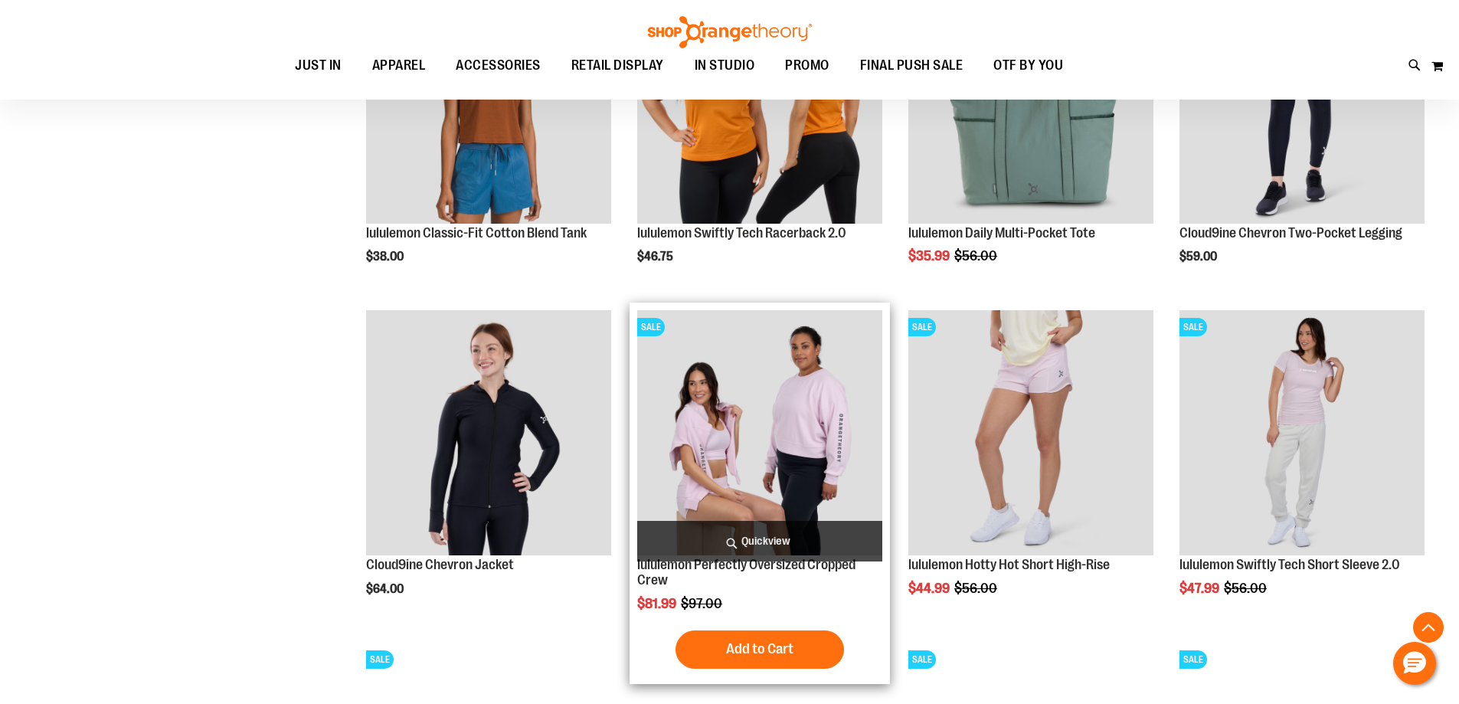
click at [813, 461] on img "product" at bounding box center [759, 432] width 245 height 245
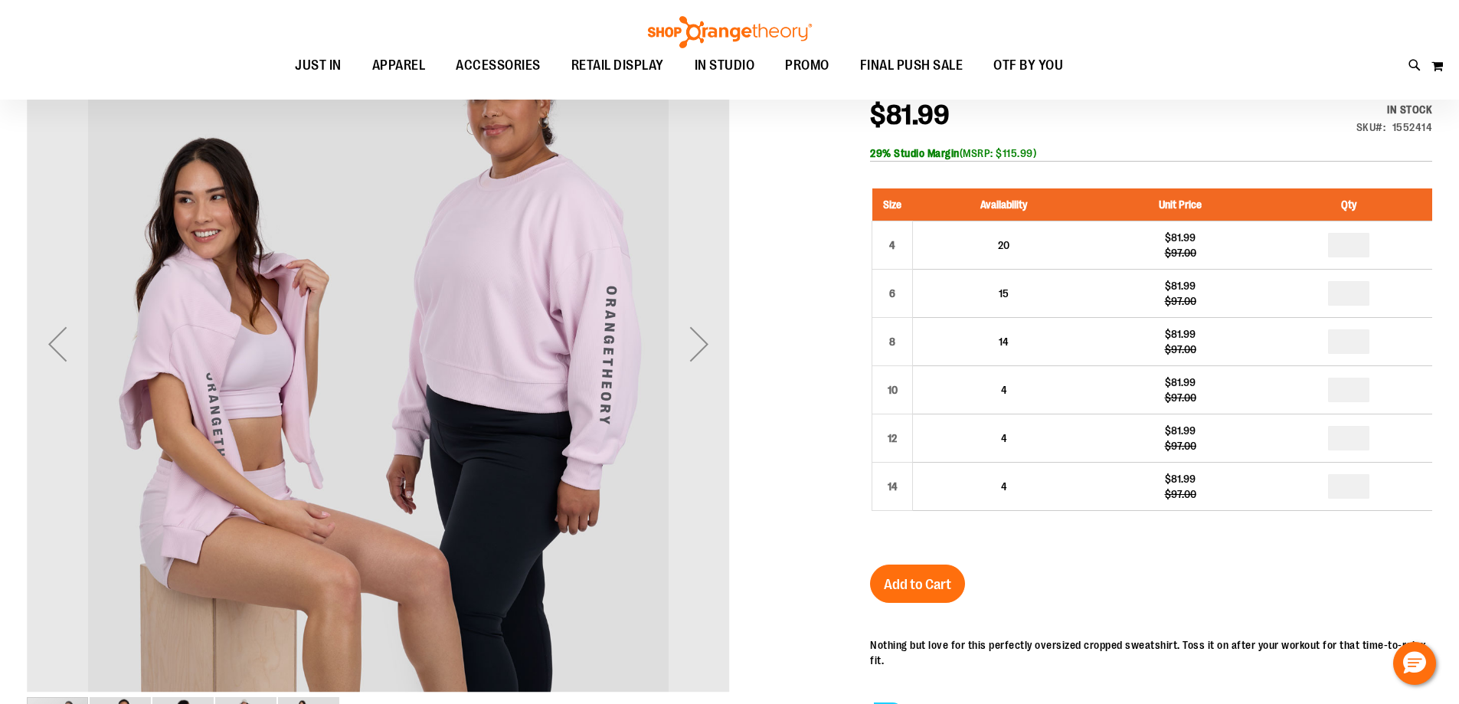
scroll to position [60, 0]
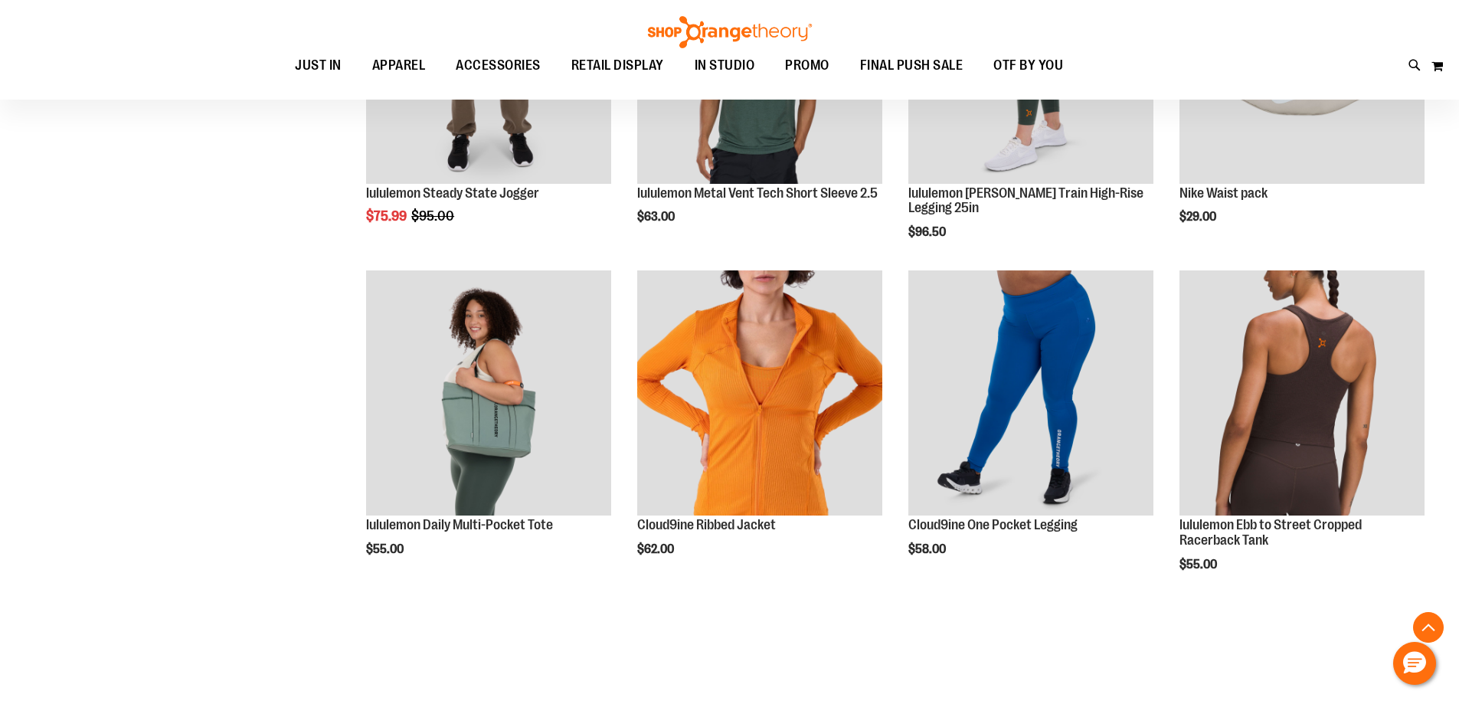
scroll to position [905, 0]
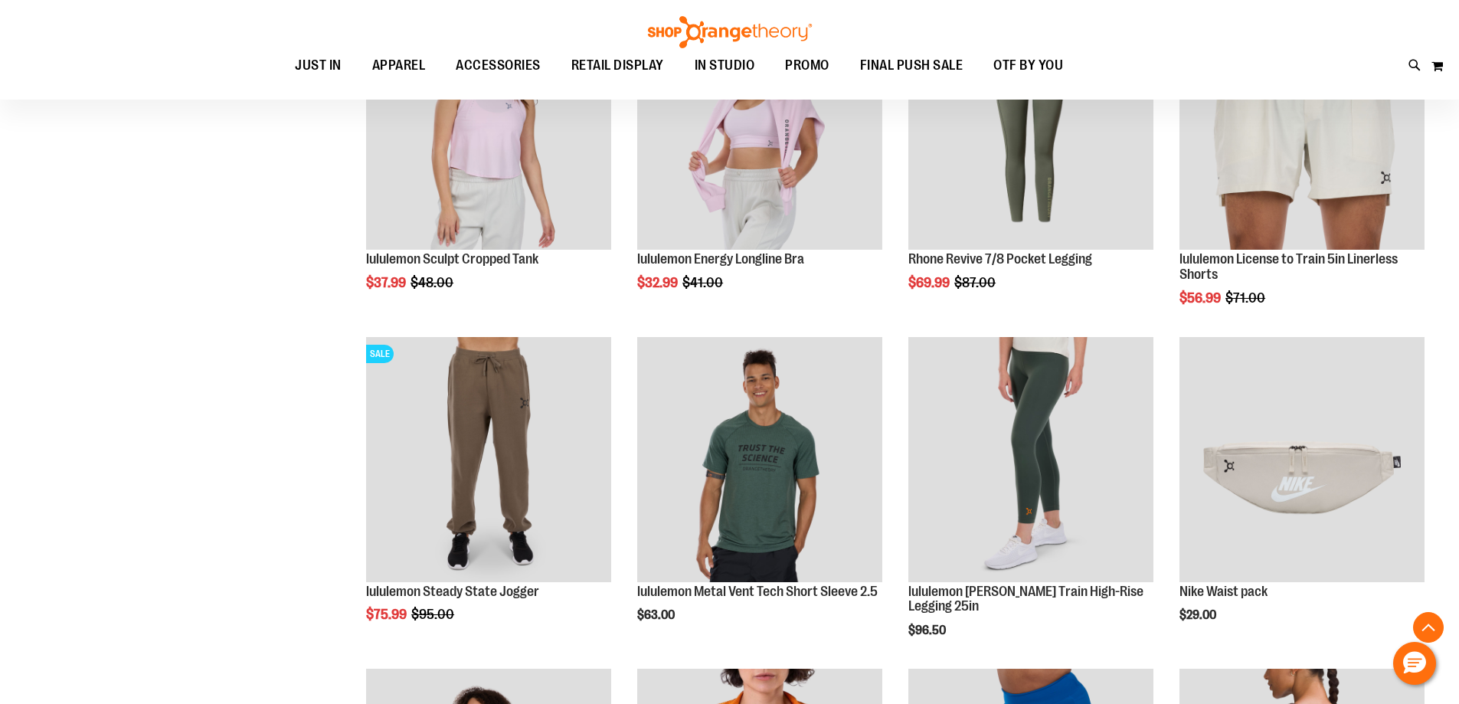
scroll to position [842, 0]
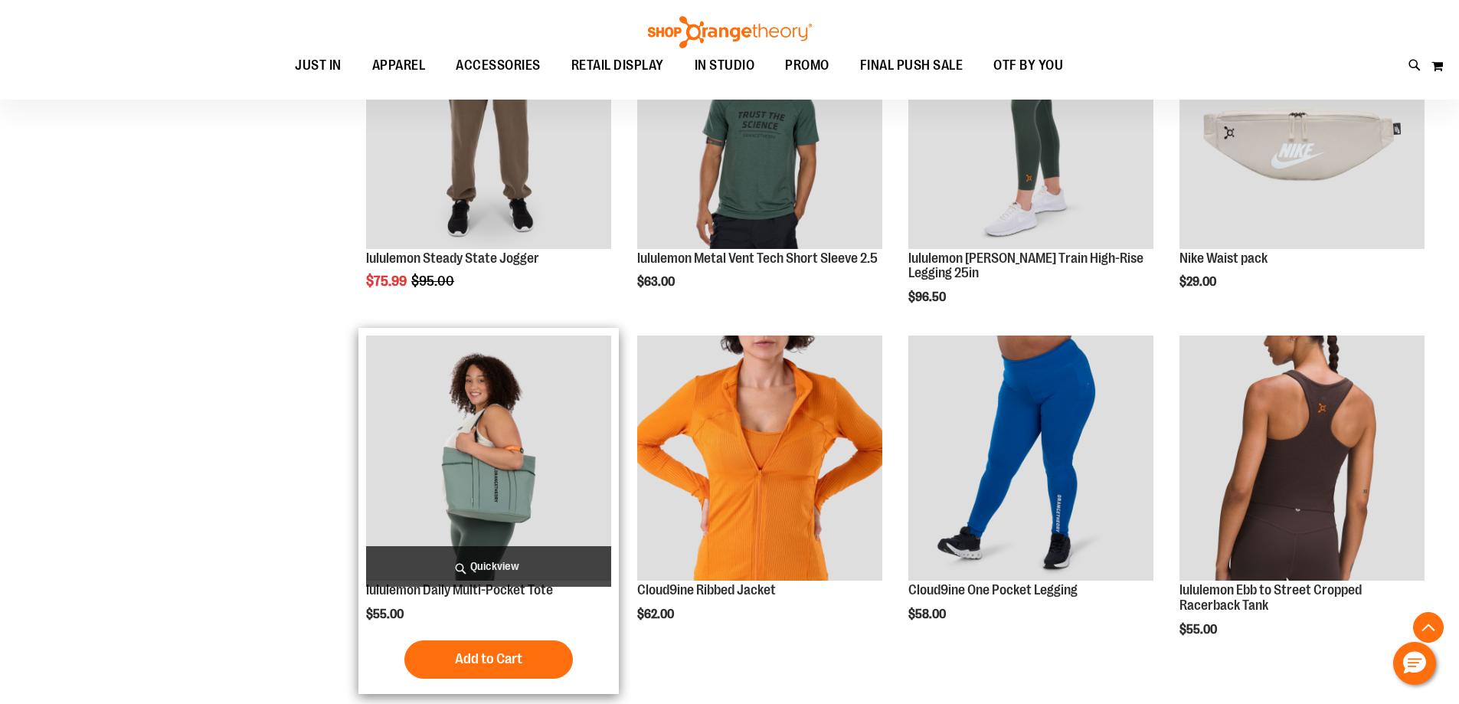
click at [466, 436] on img "product" at bounding box center [488, 457] width 245 height 245
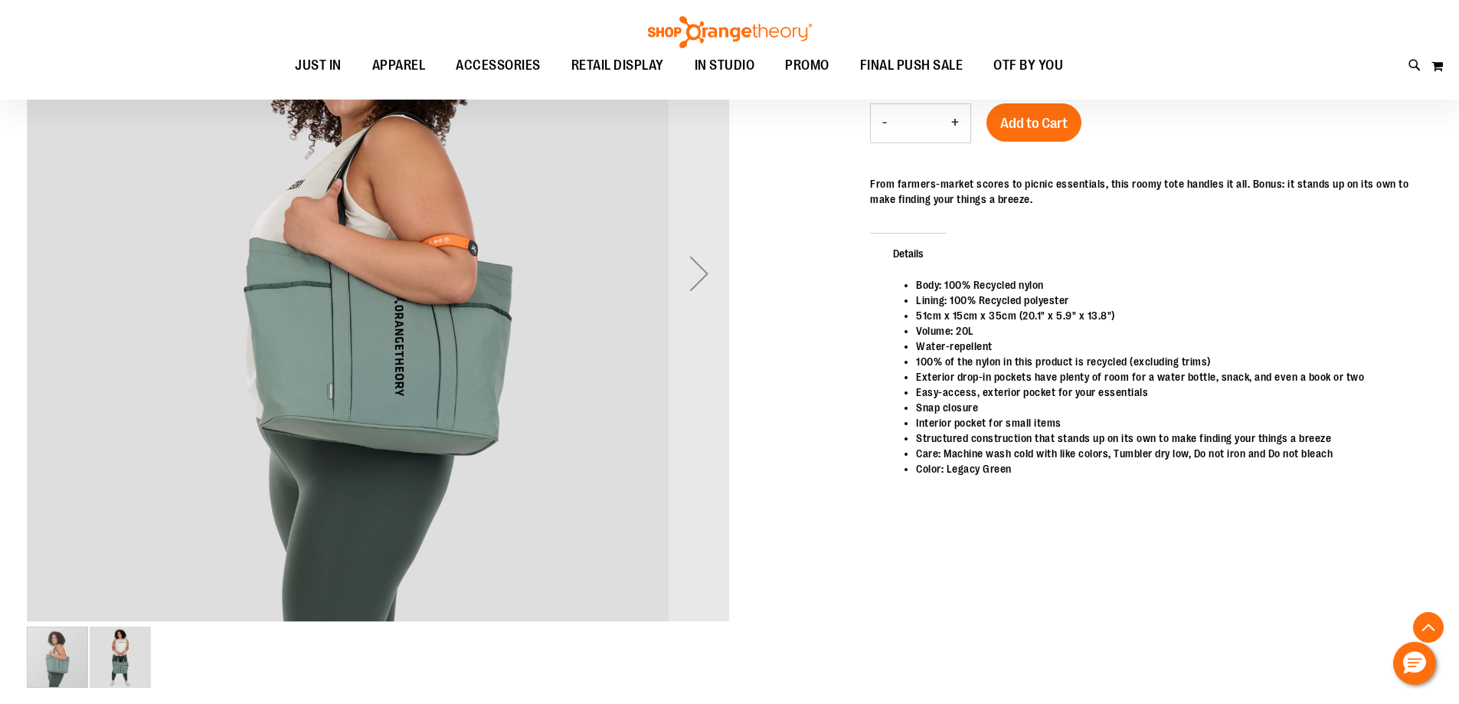
scroll to position [306, 0]
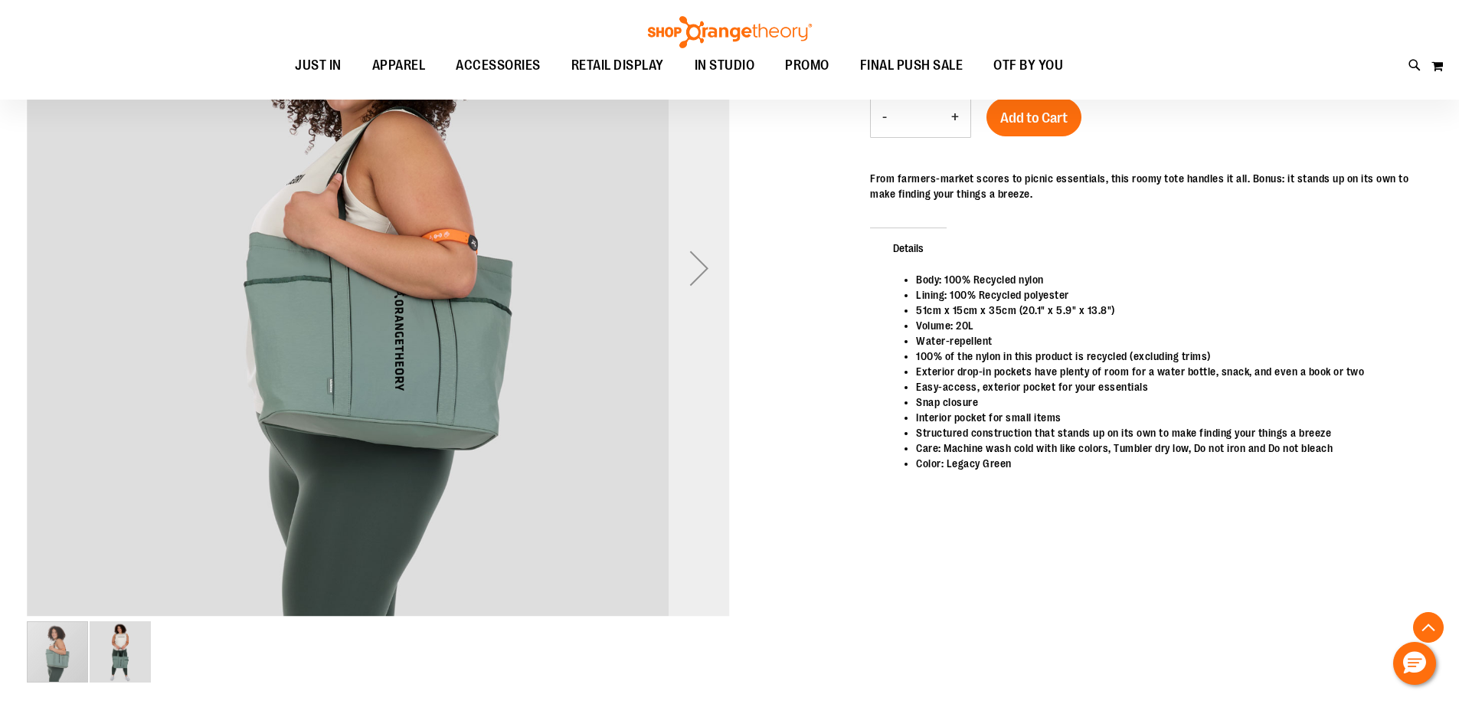
click at [686, 283] on div "Next" at bounding box center [698, 267] width 61 height 61
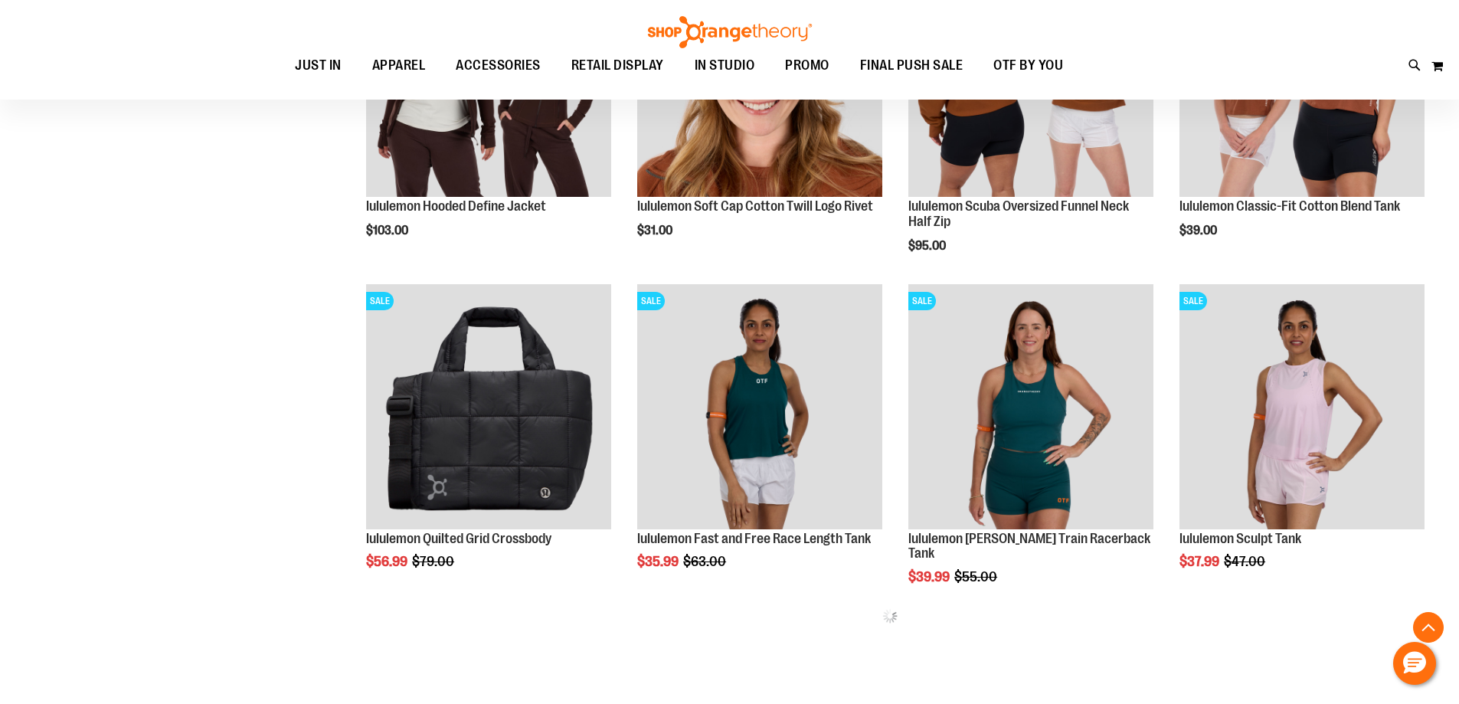
scroll to position [522, 0]
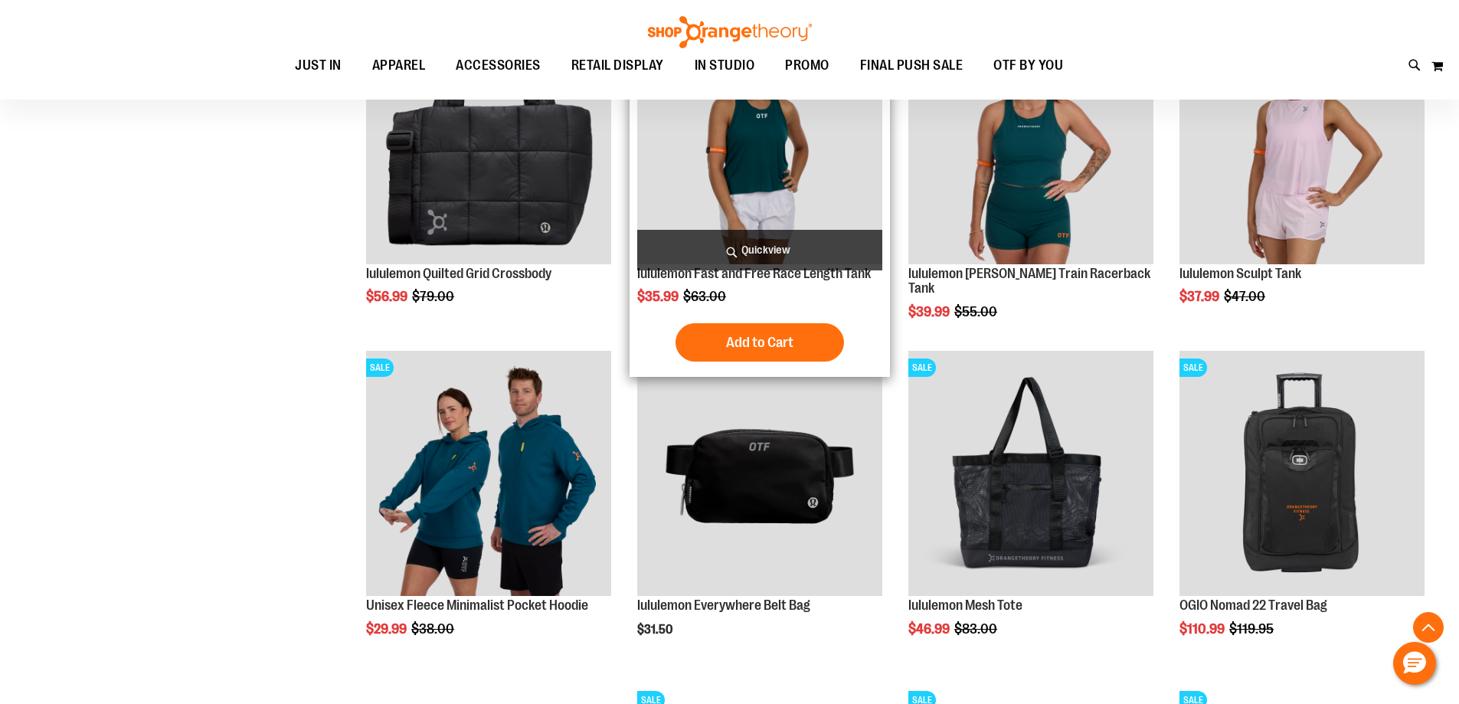
scroll to position [918, 0]
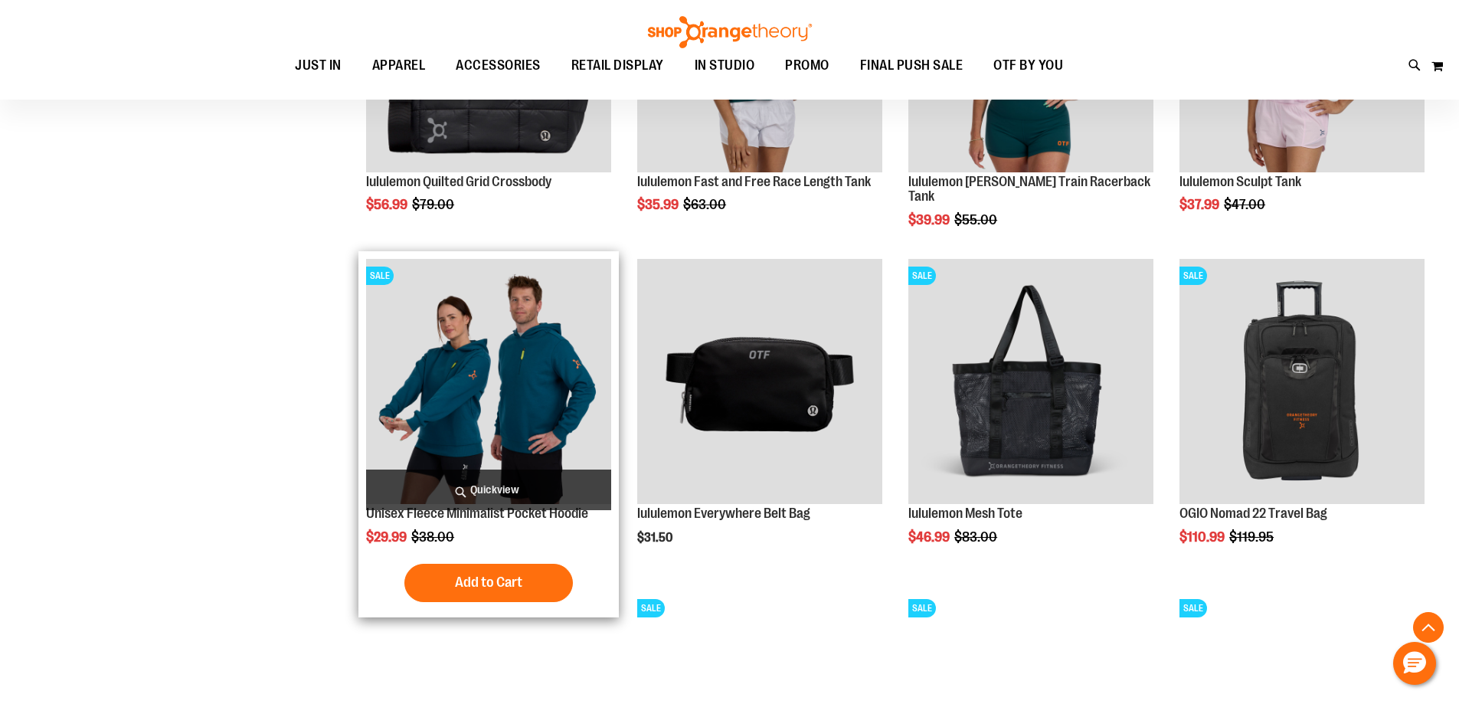
click at [535, 378] on img "product" at bounding box center [488, 381] width 245 height 245
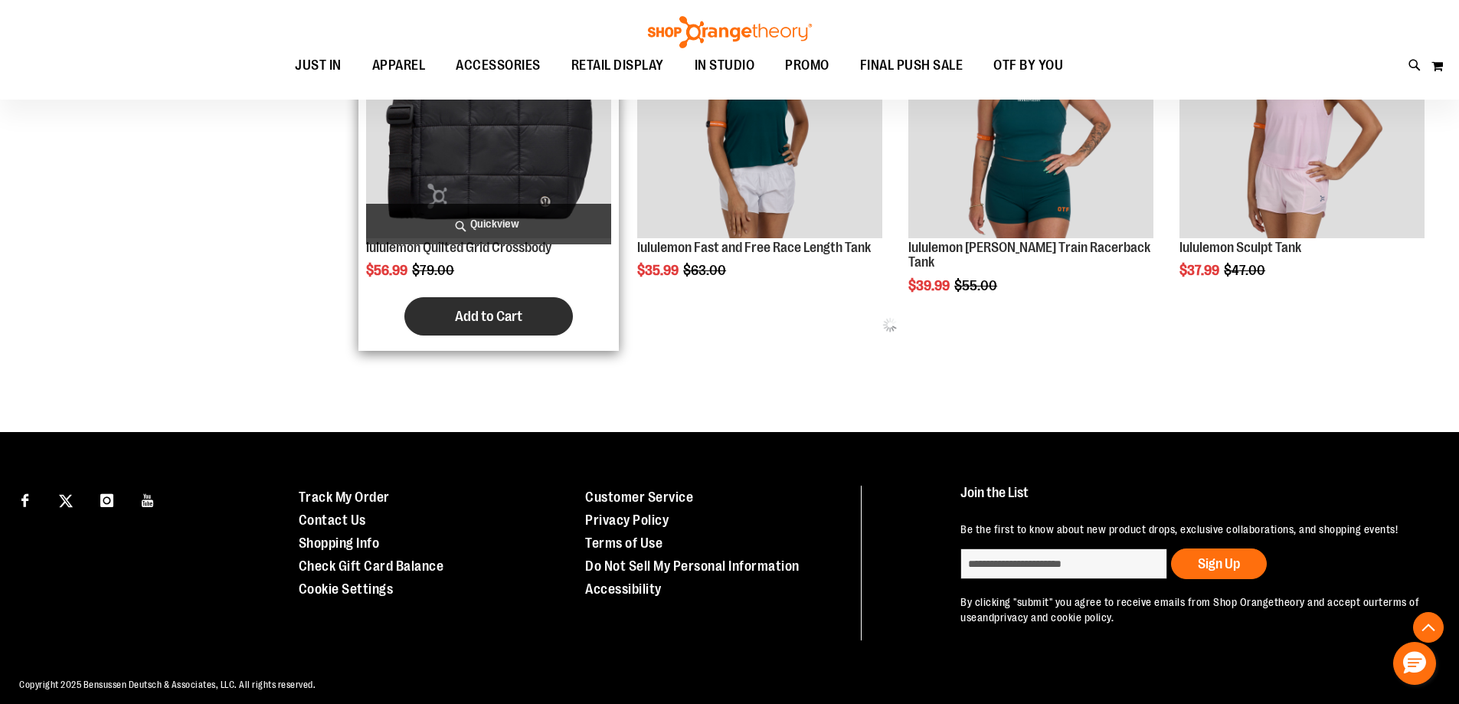
scroll to position [829, 0]
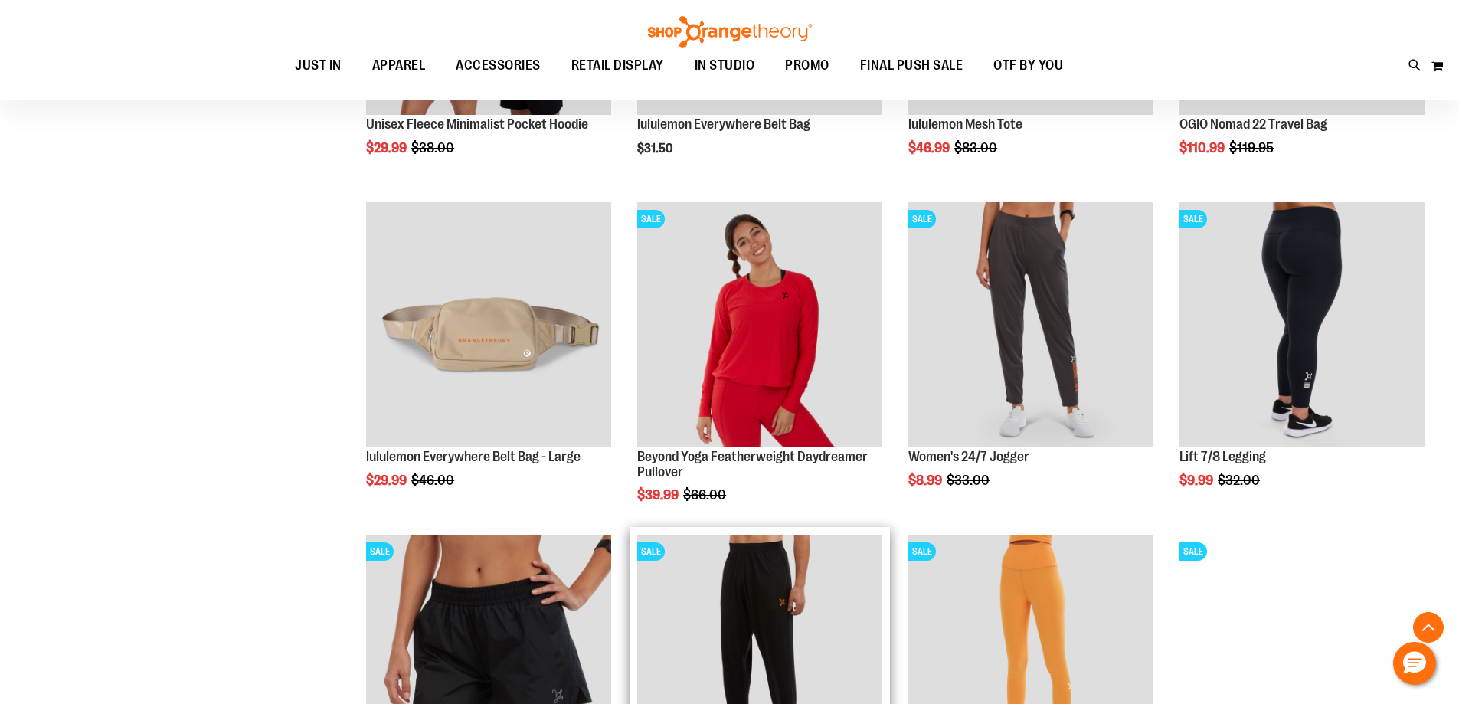
scroll to position [1288, 0]
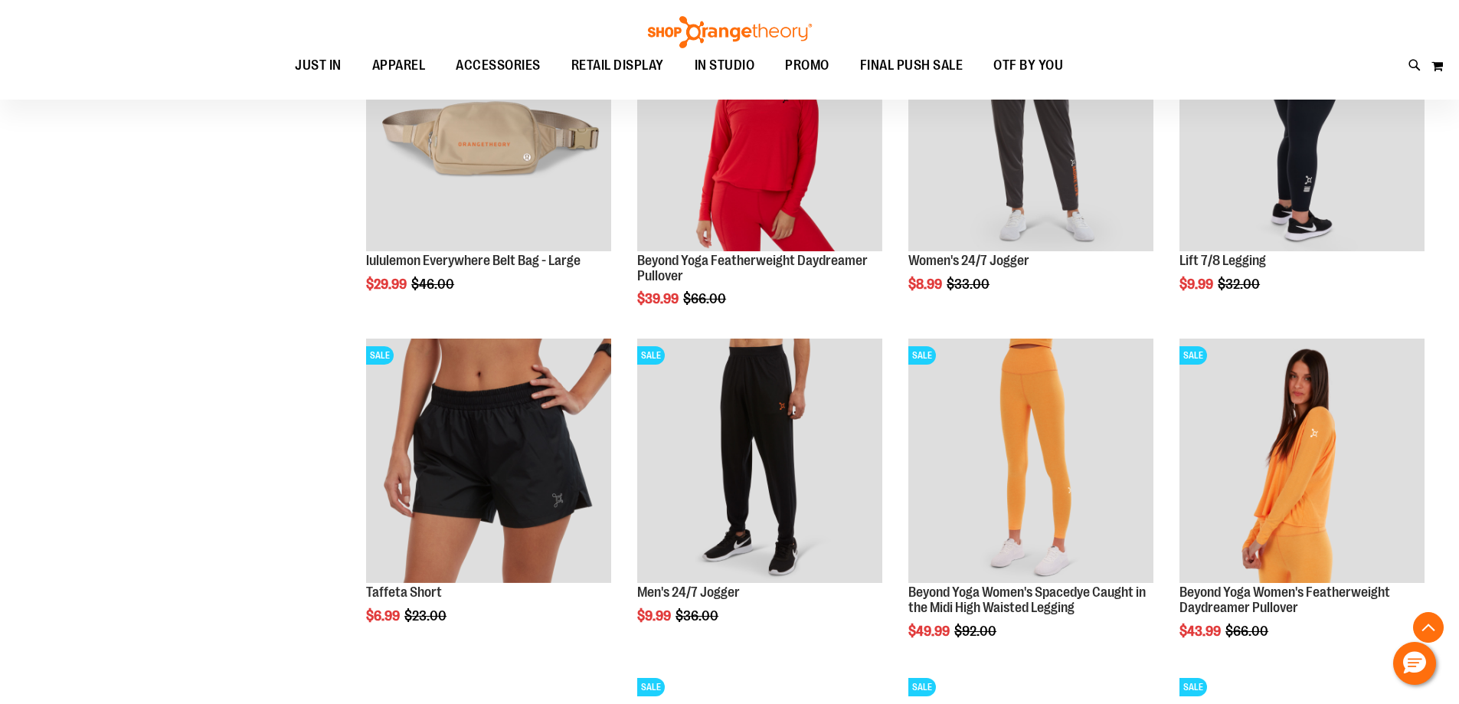
scroll to position [1441, 0]
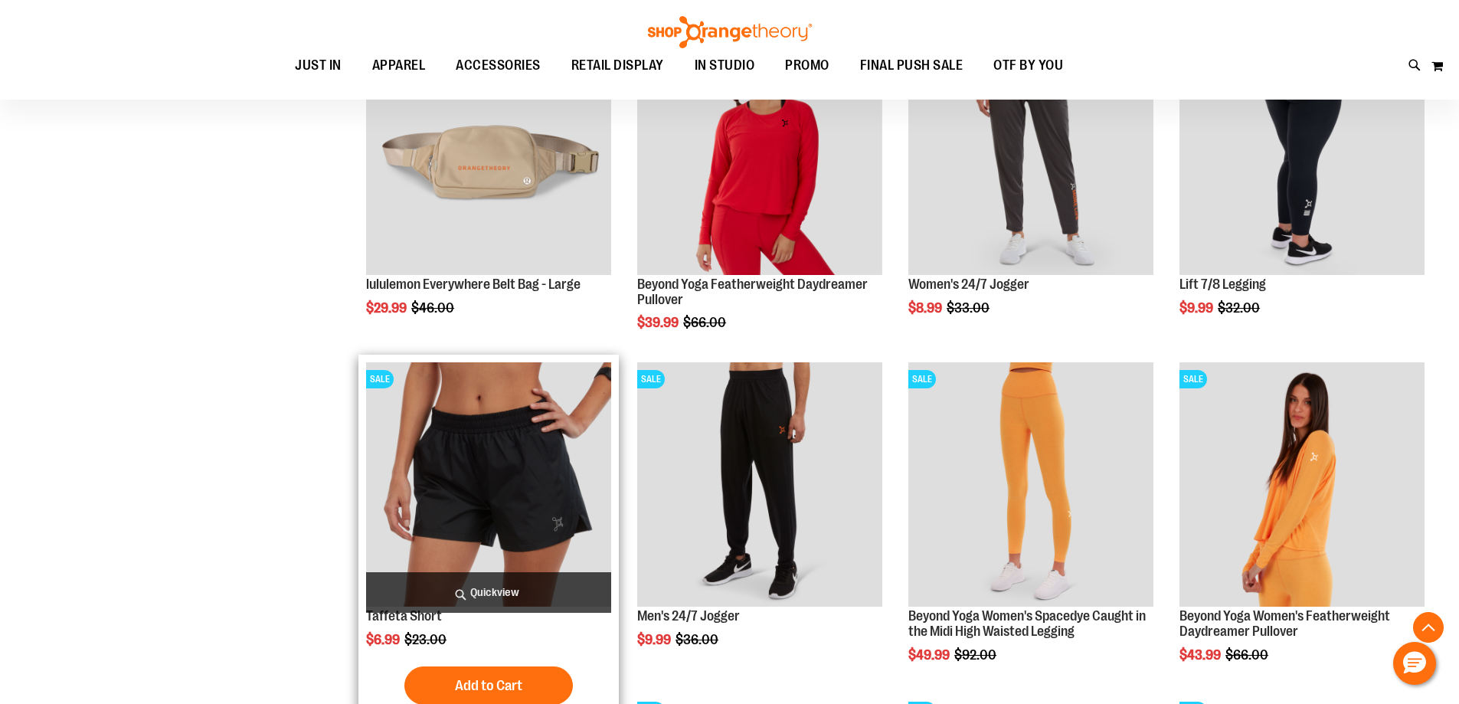
click at [456, 445] on img "product" at bounding box center [488, 484] width 245 height 245
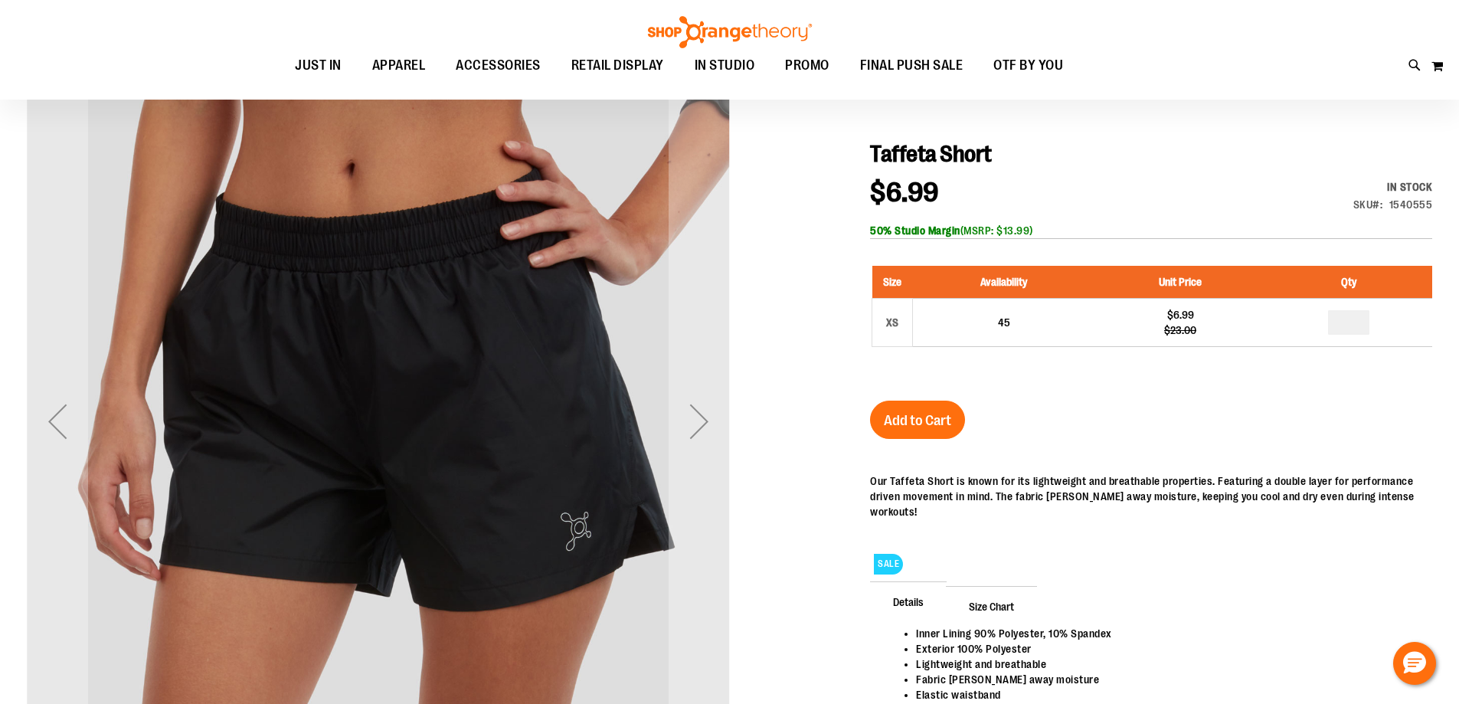
scroll to position [152, 0]
click at [708, 416] on div "Next" at bounding box center [698, 421] width 61 height 61
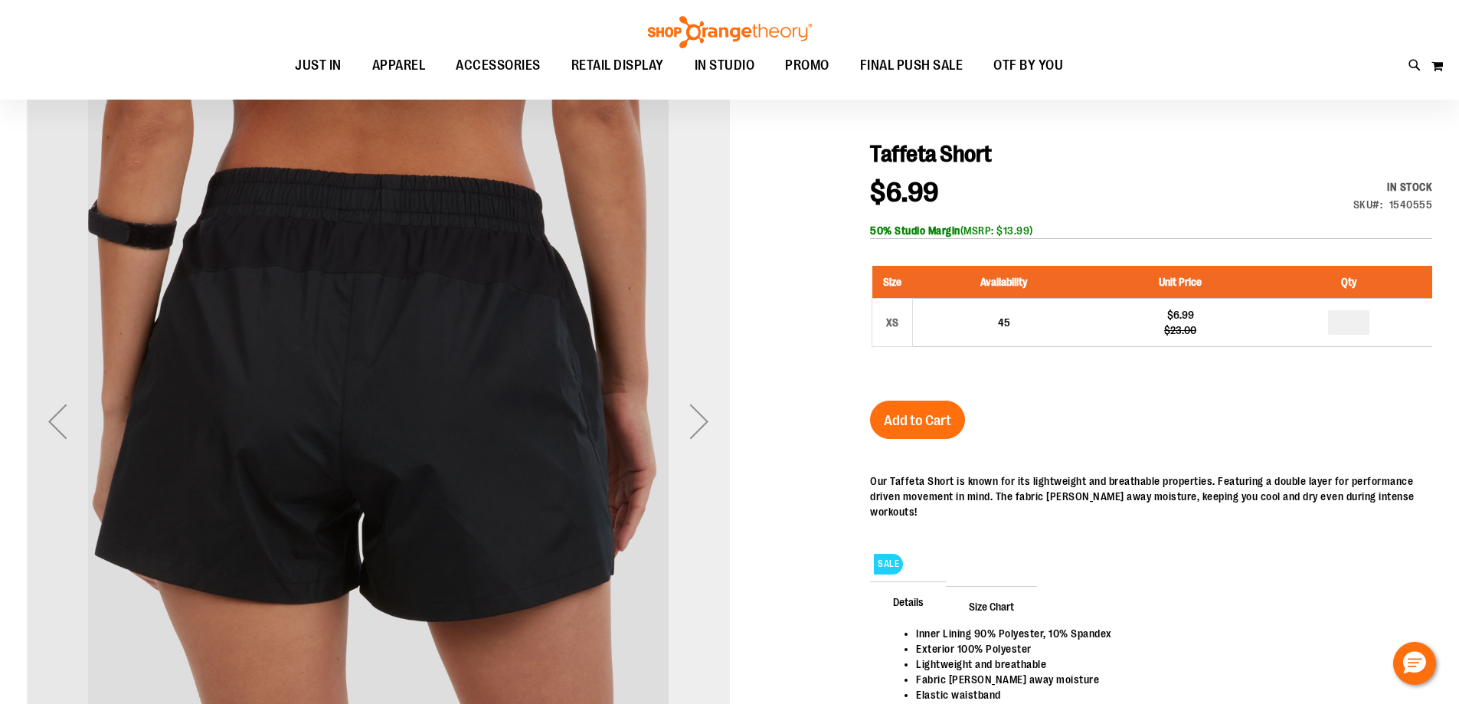
click at [708, 416] on div "Next" at bounding box center [698, 421] width 61 height 61
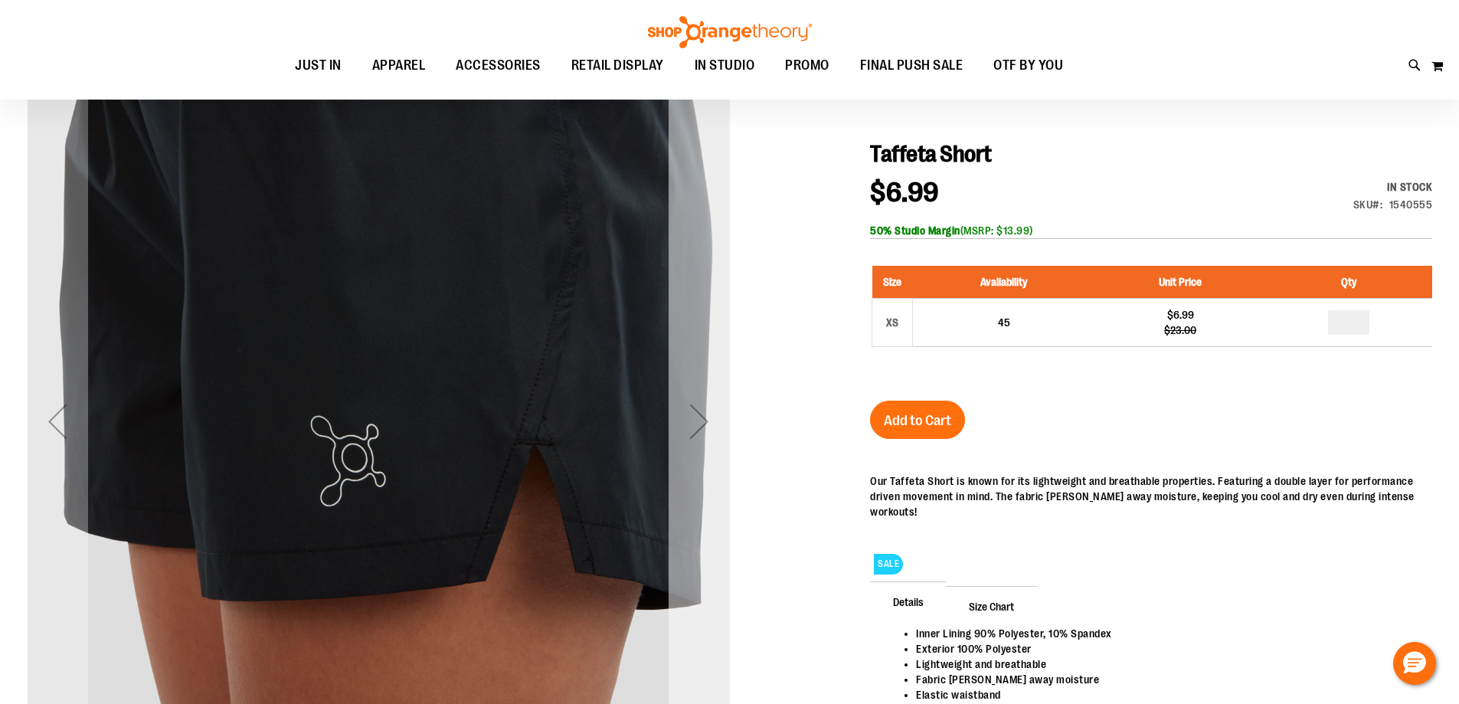
click at [708, 416] on div "Next" at bounding box center [698, 421] width 61 height 61
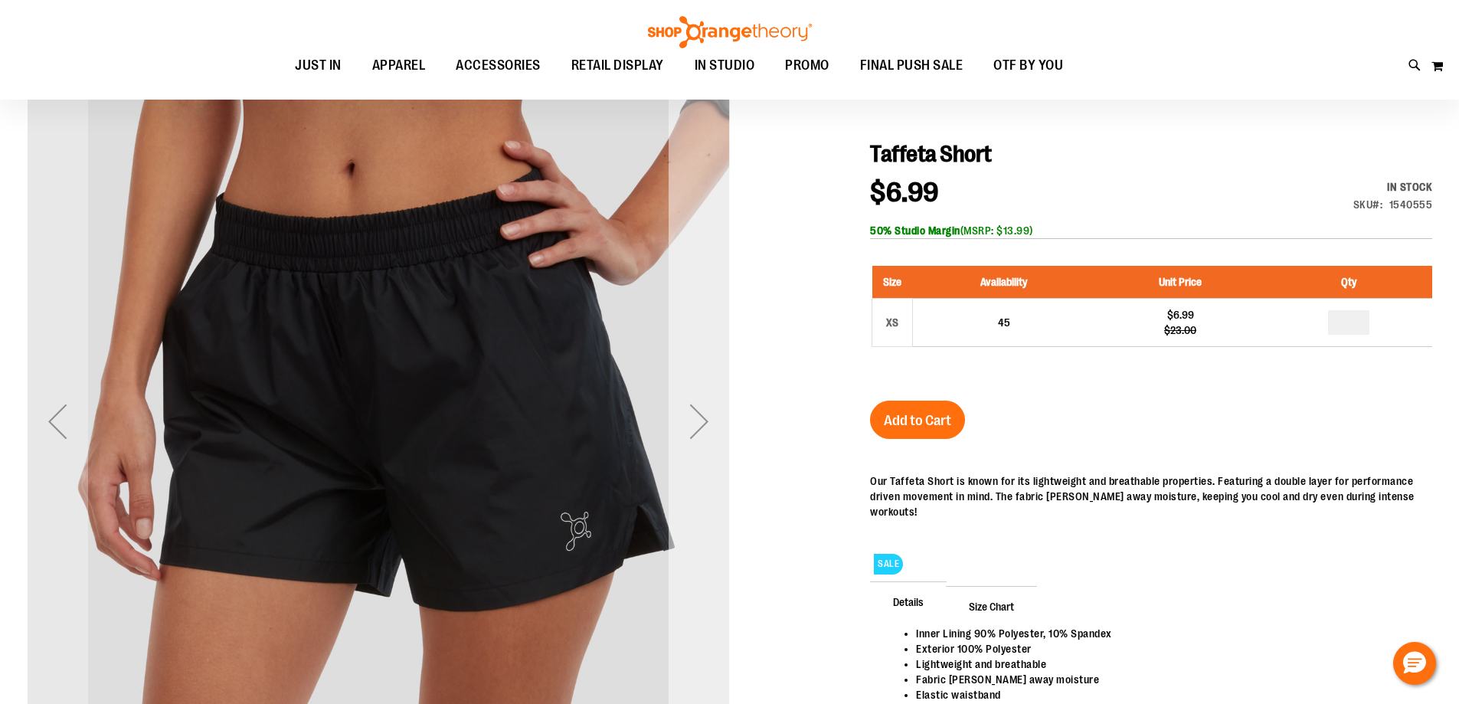
click at [708, 416] on div "Next" at bounding box center [698, 421] width 61 height 61
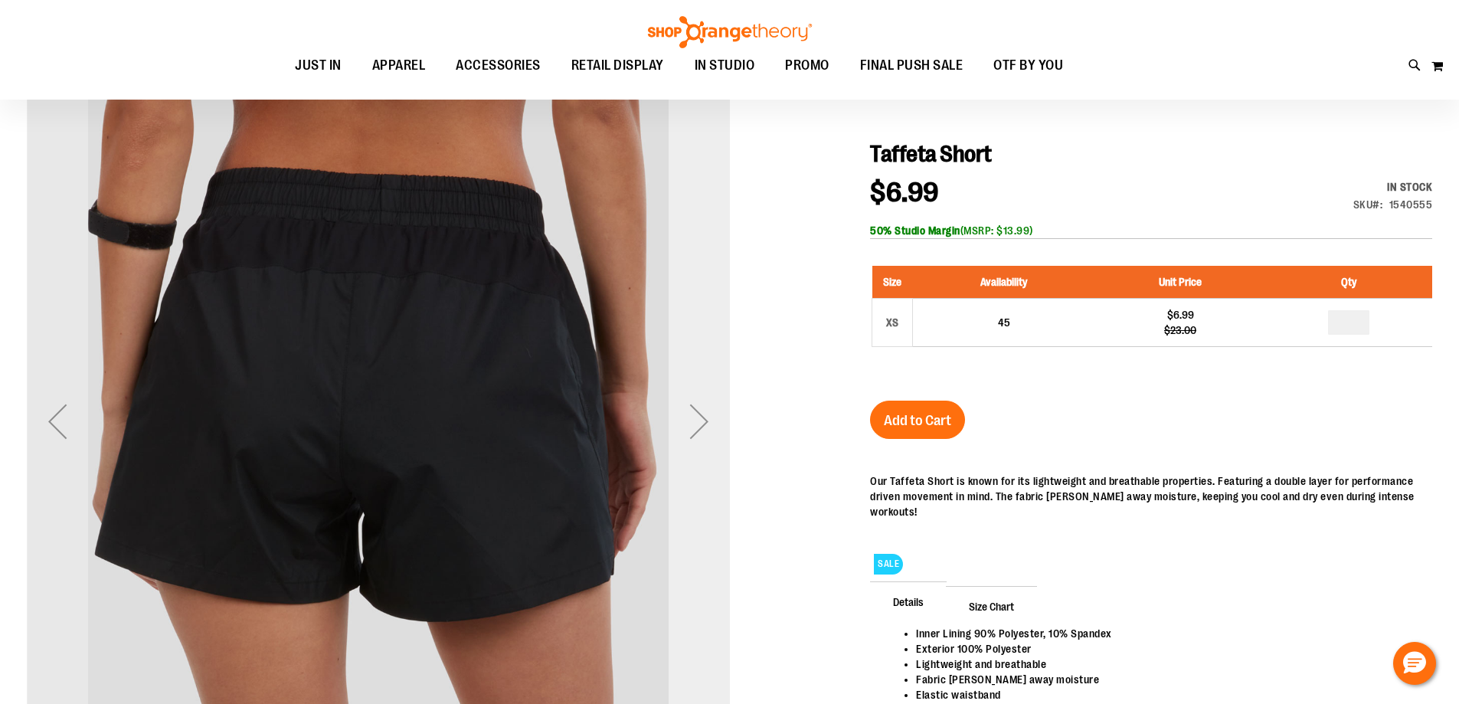
click at [708, 416] on div "Next" at bounding box center [698, 421] width 61 height 61
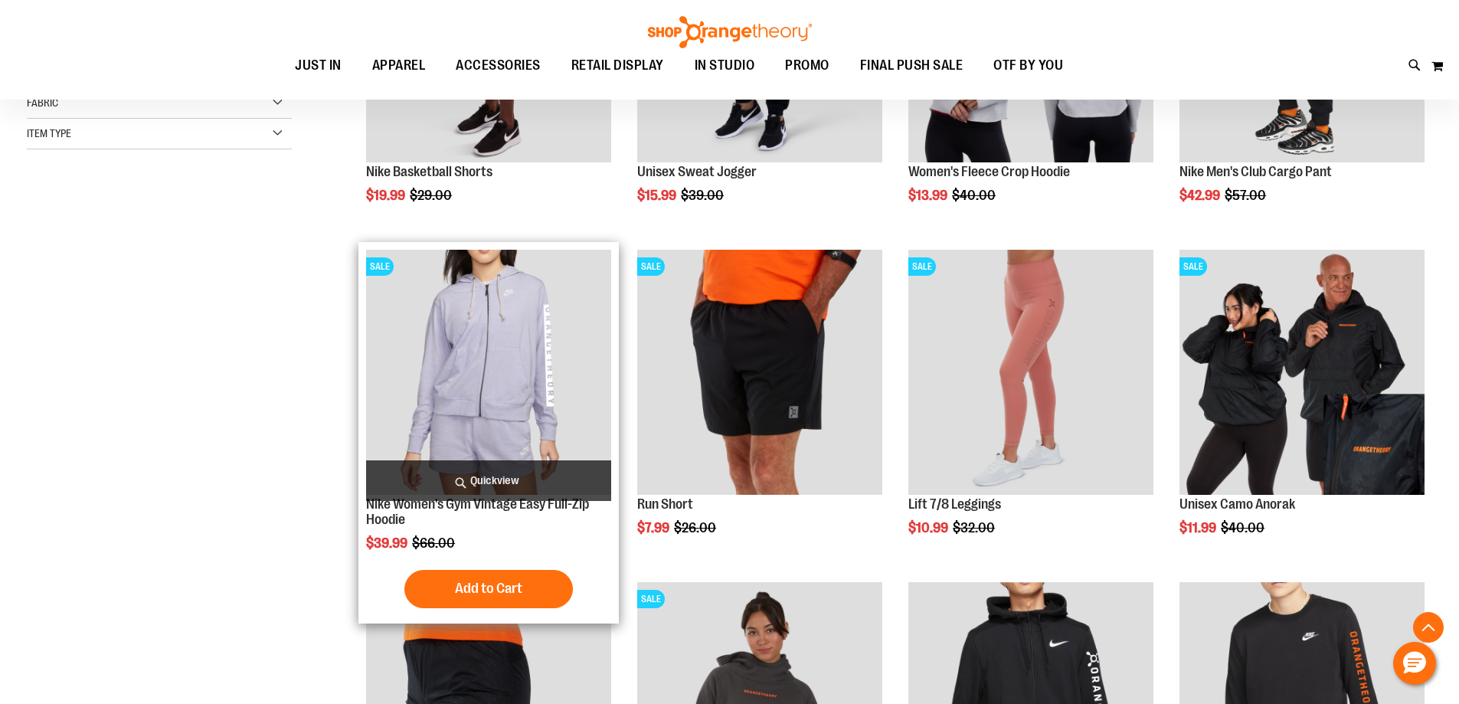
scroll to position [459, 0]
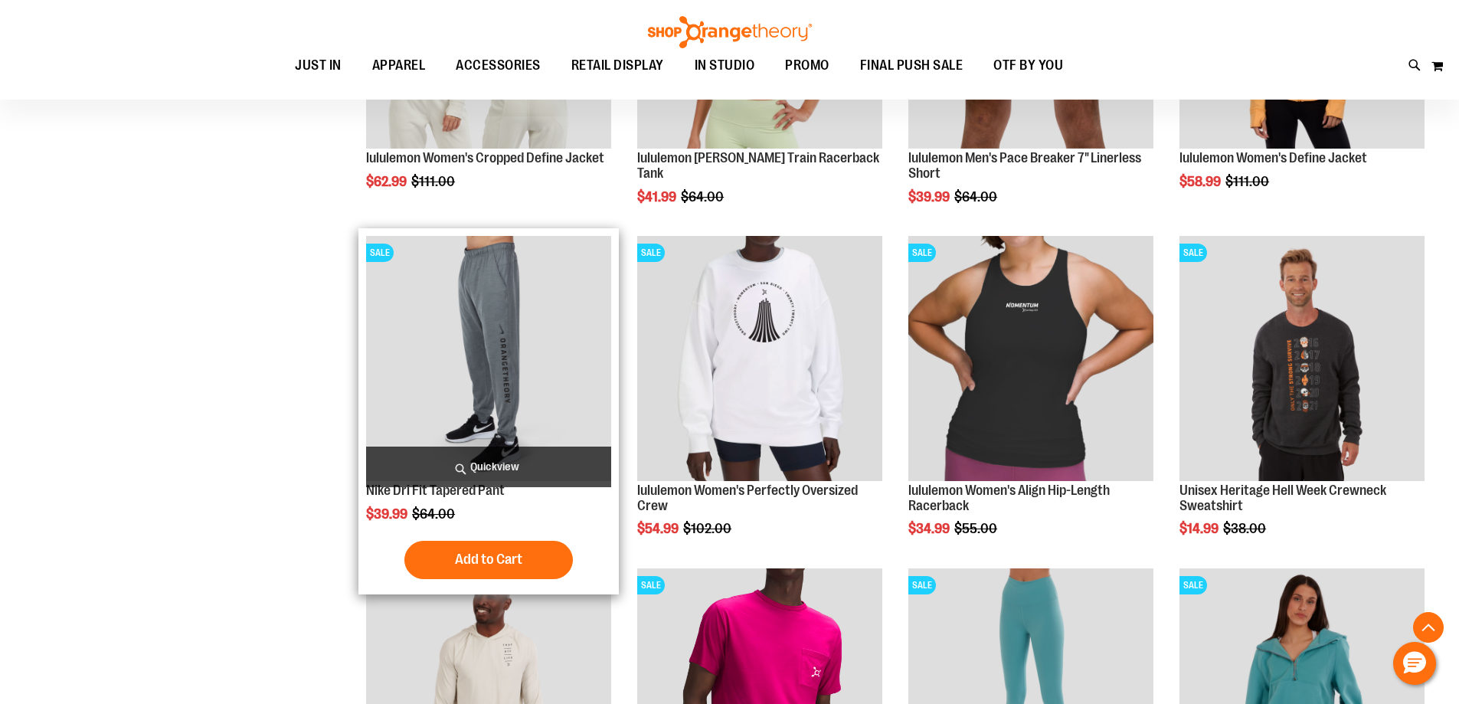
scroll to position [1454, 0]
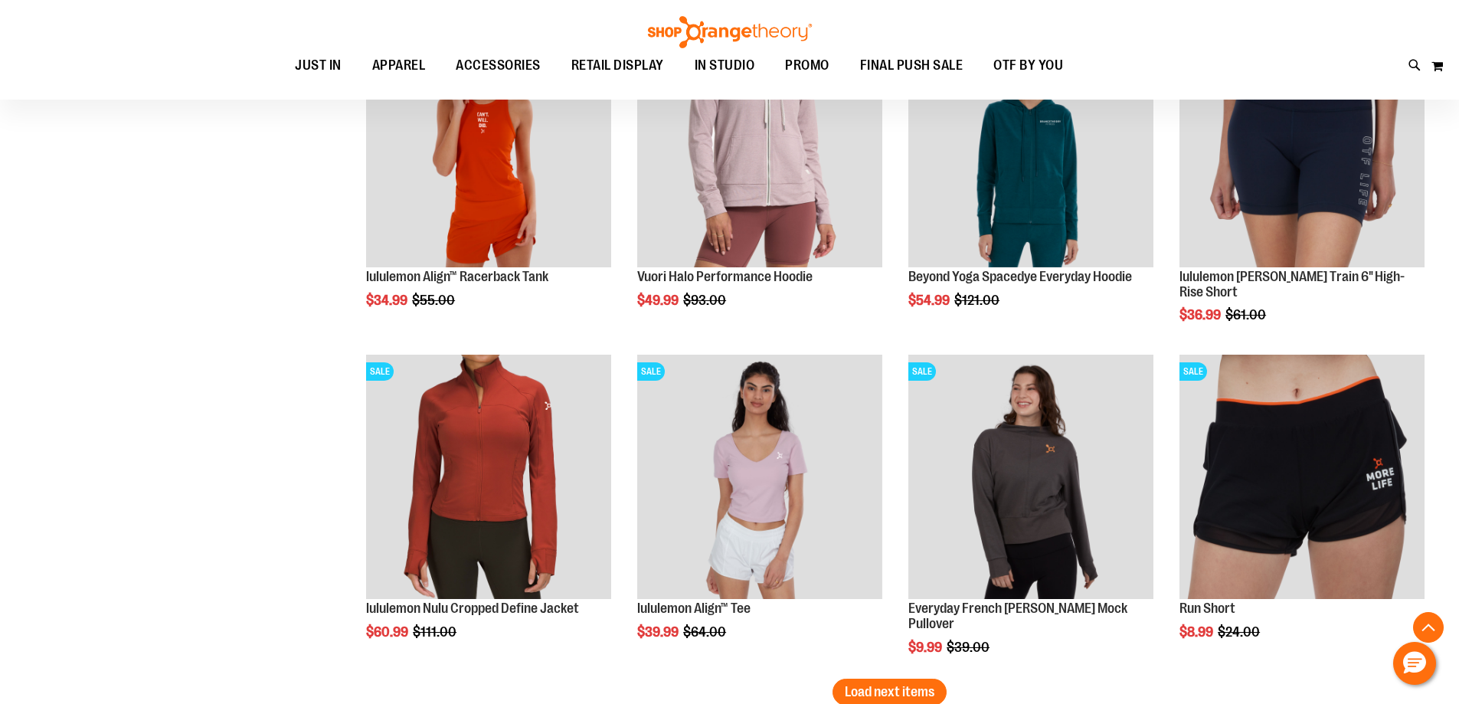
scroll to position [2679, 0]
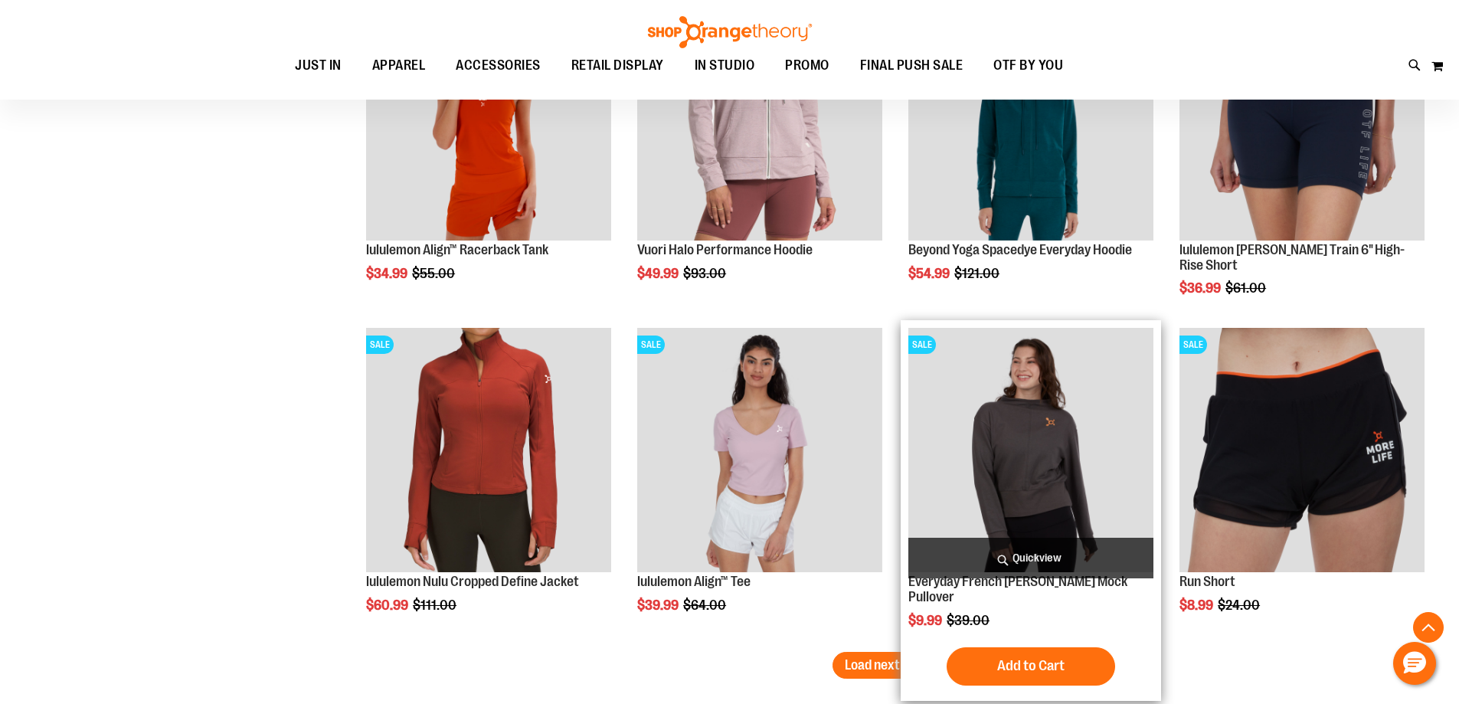
click at [995, 441] on img "product" at bounding box center [1030, 450] width 245 height 245
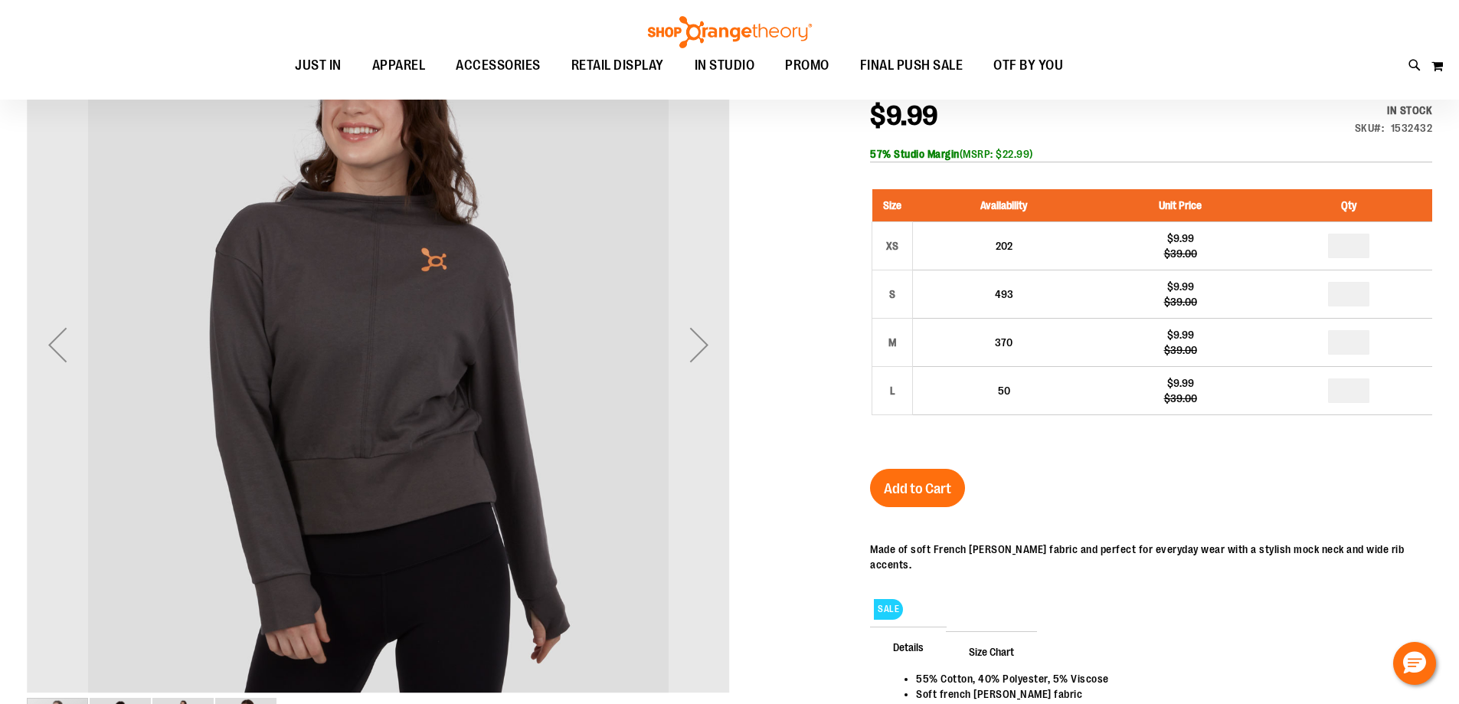
scroll to position [228, 0]
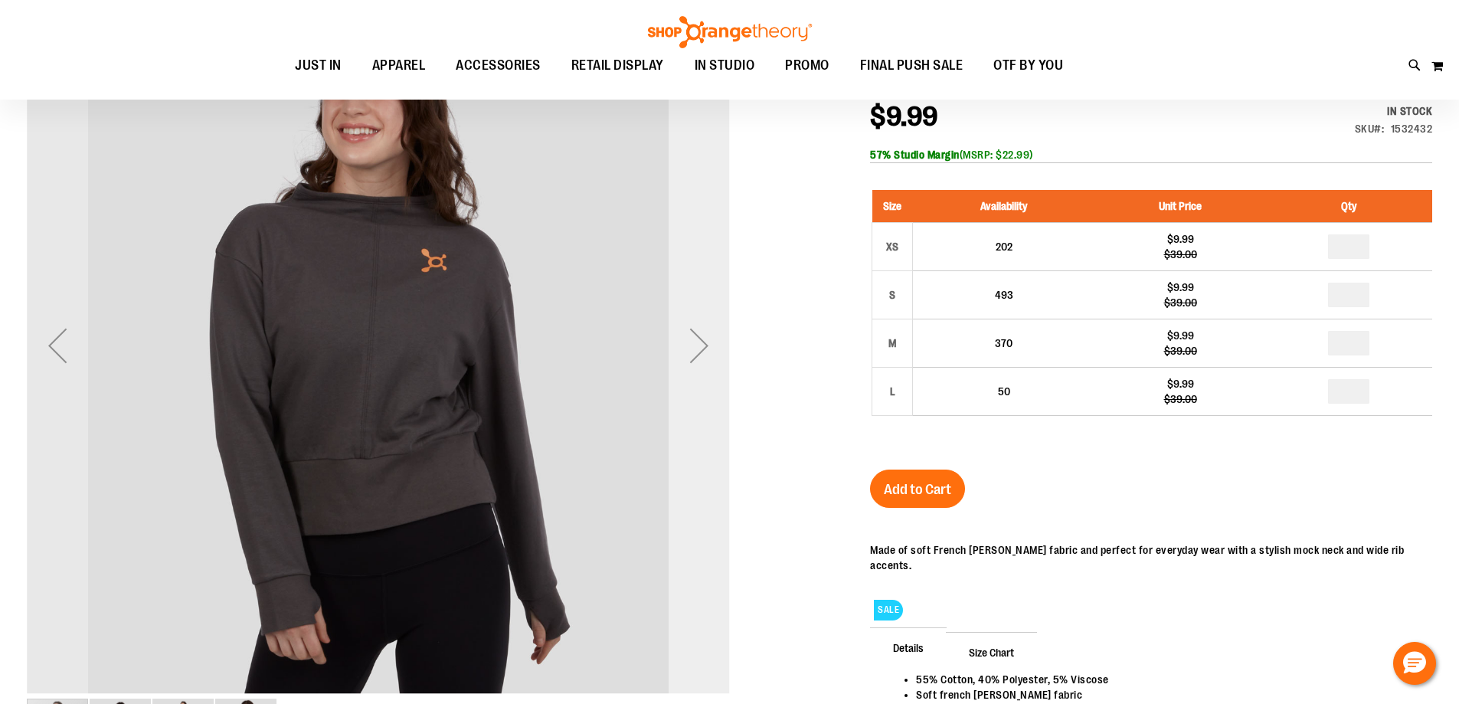
click at [694, 374] on div "Next" at bounding box center [698, 345] width 61 height 61
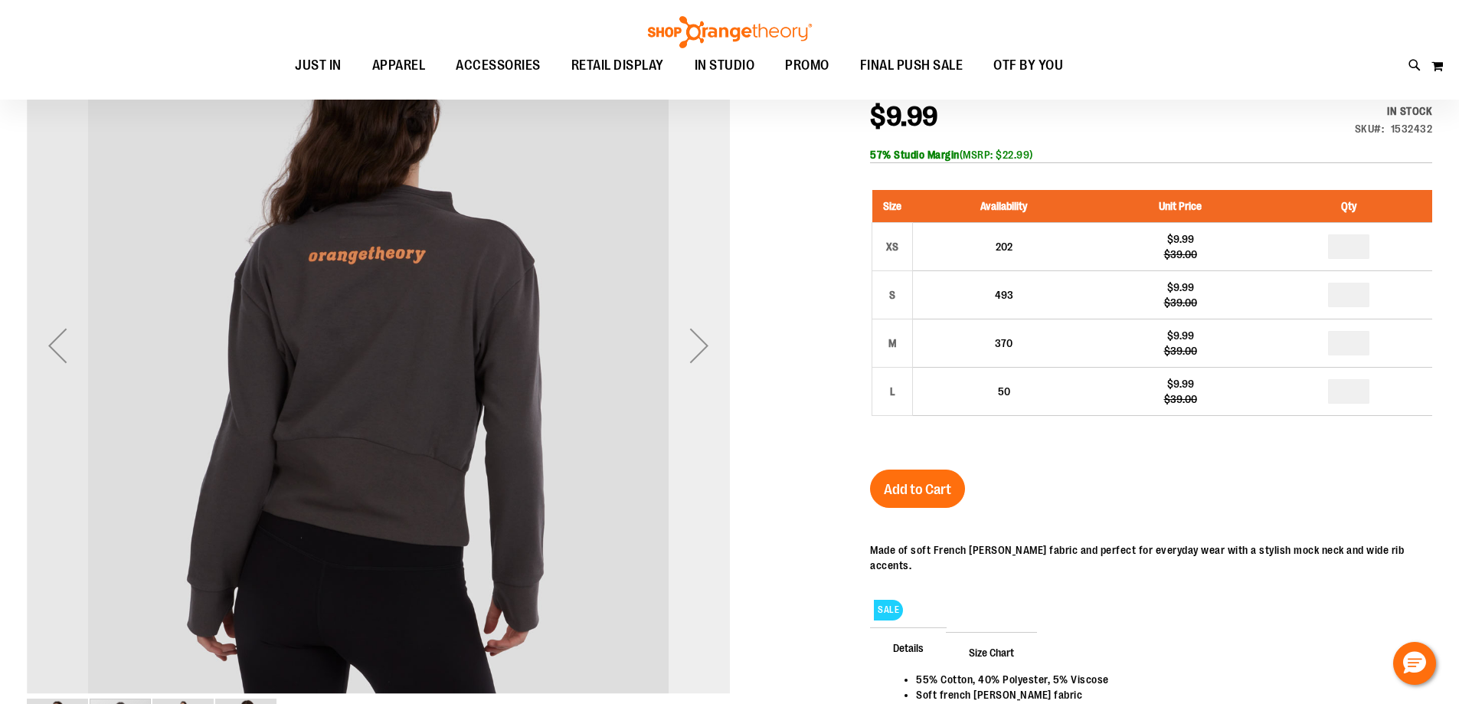
click at [694, 374] on div "Next" at bounding box center [698, 345] width 61 height 61
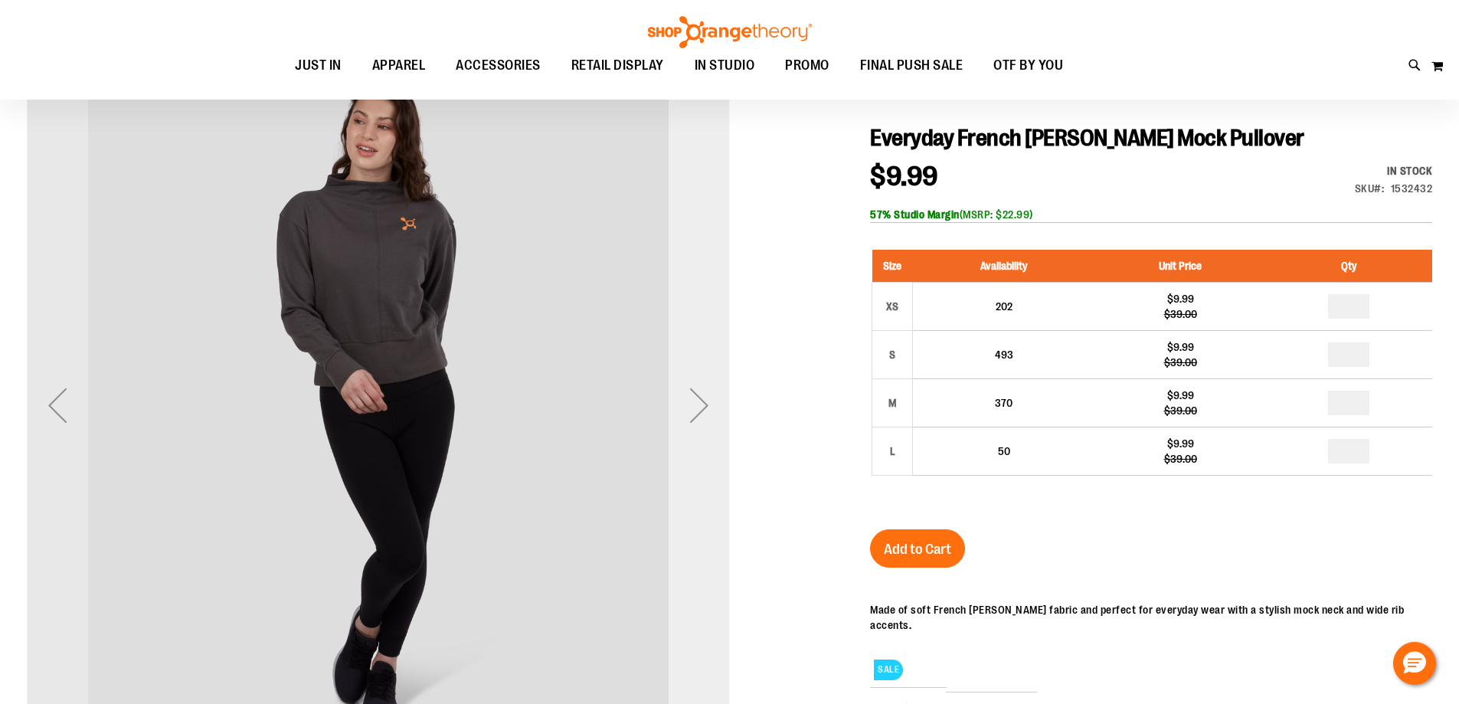
scroll to position [152, 0]
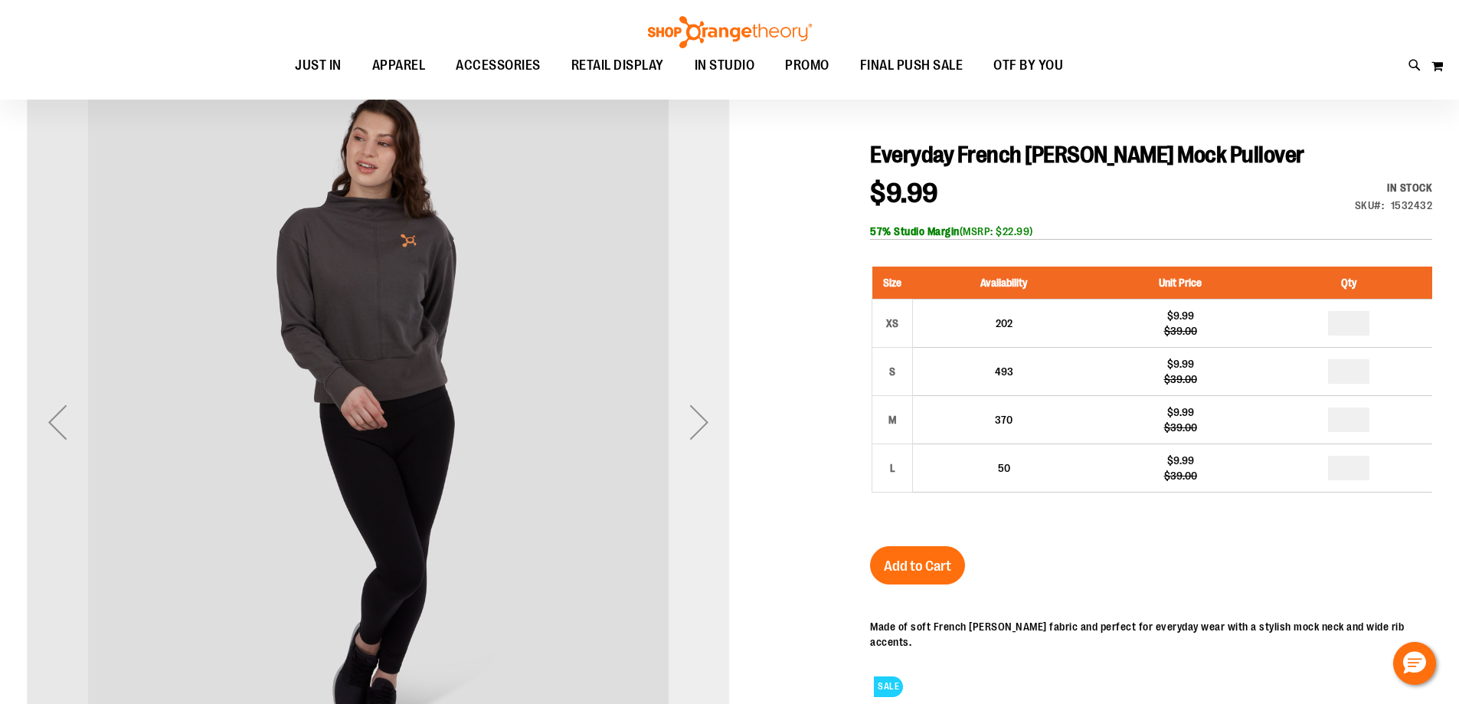
click at [717, 354] on div "Next" at bounding box center [698, 421] width 61 height 703
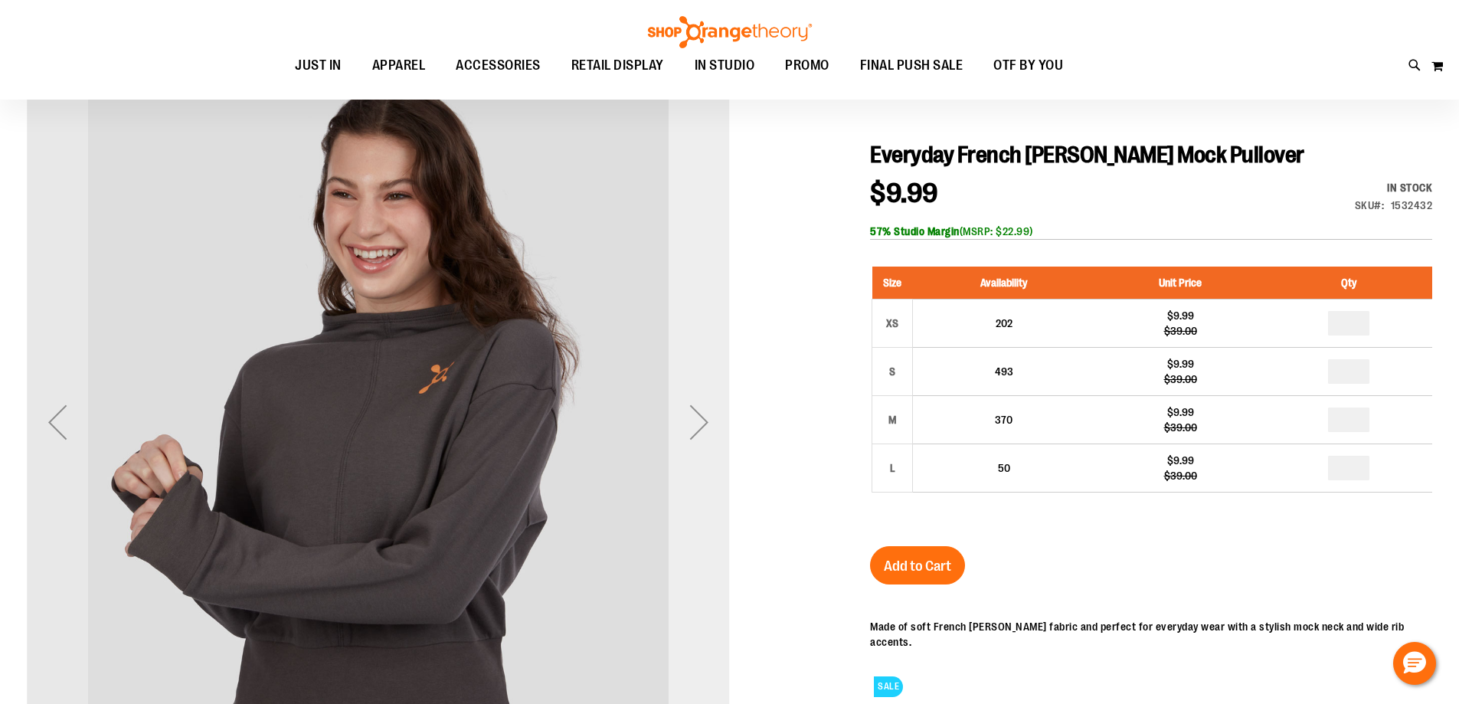
click at [690, 400] on div "Next" at bounding box center [698, 421] width 61 height 61
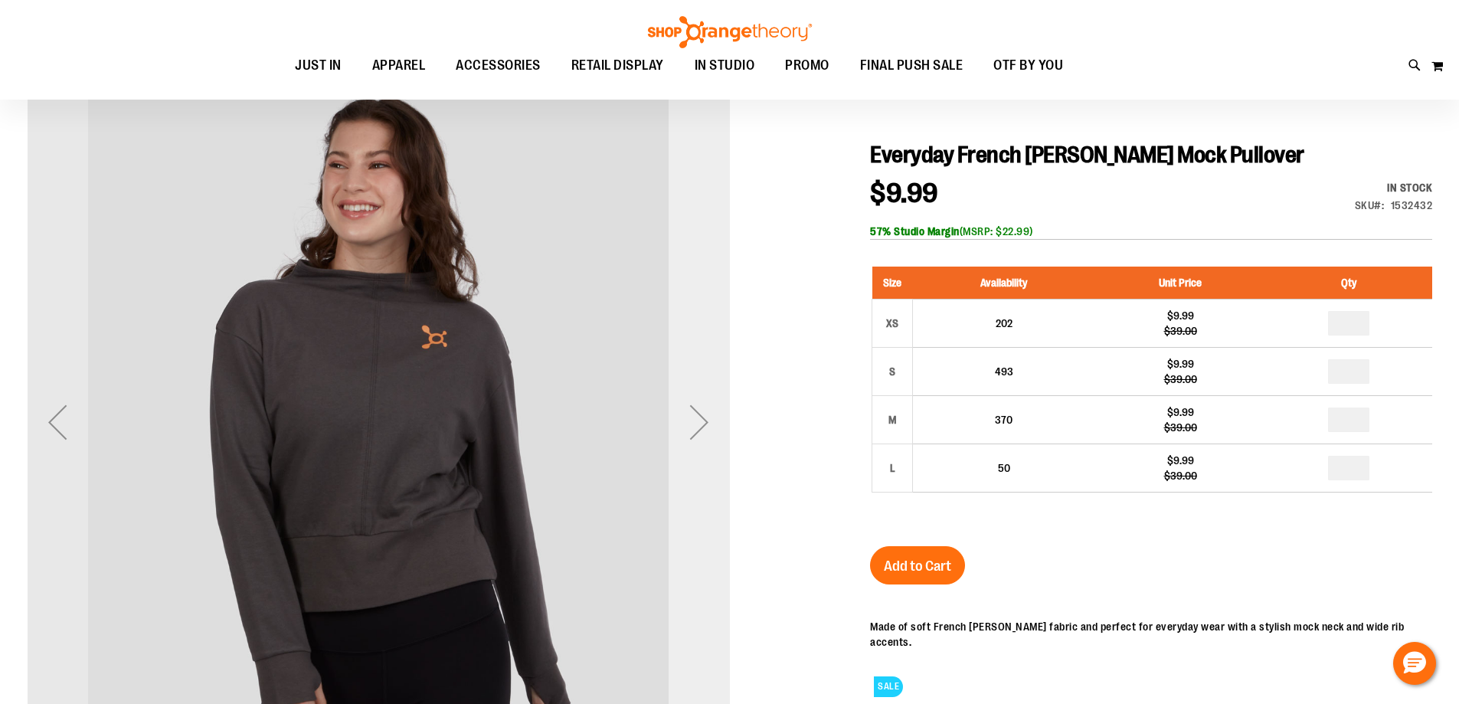
click at [690, 400] on div "Next" at bounding box center [698, 421] width 61 height 61
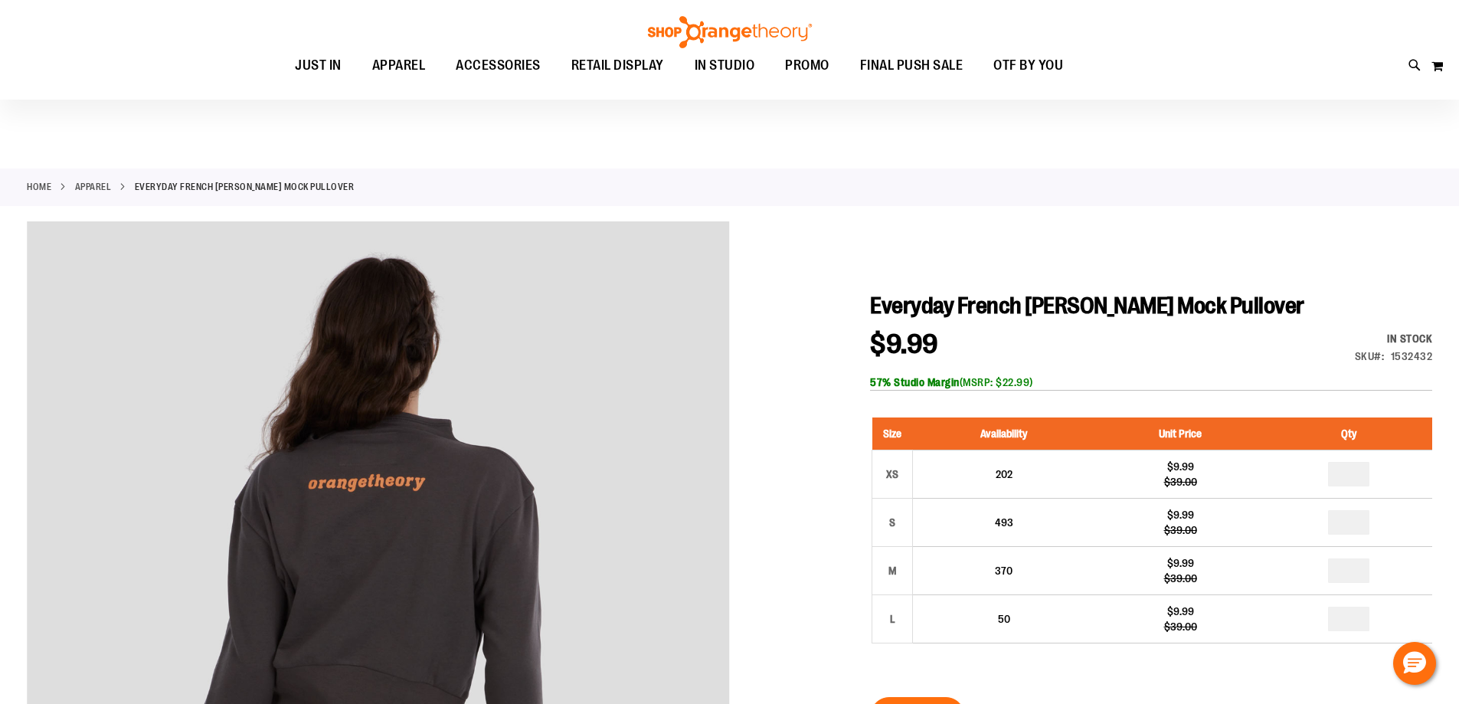
scroll to position [0, 0]
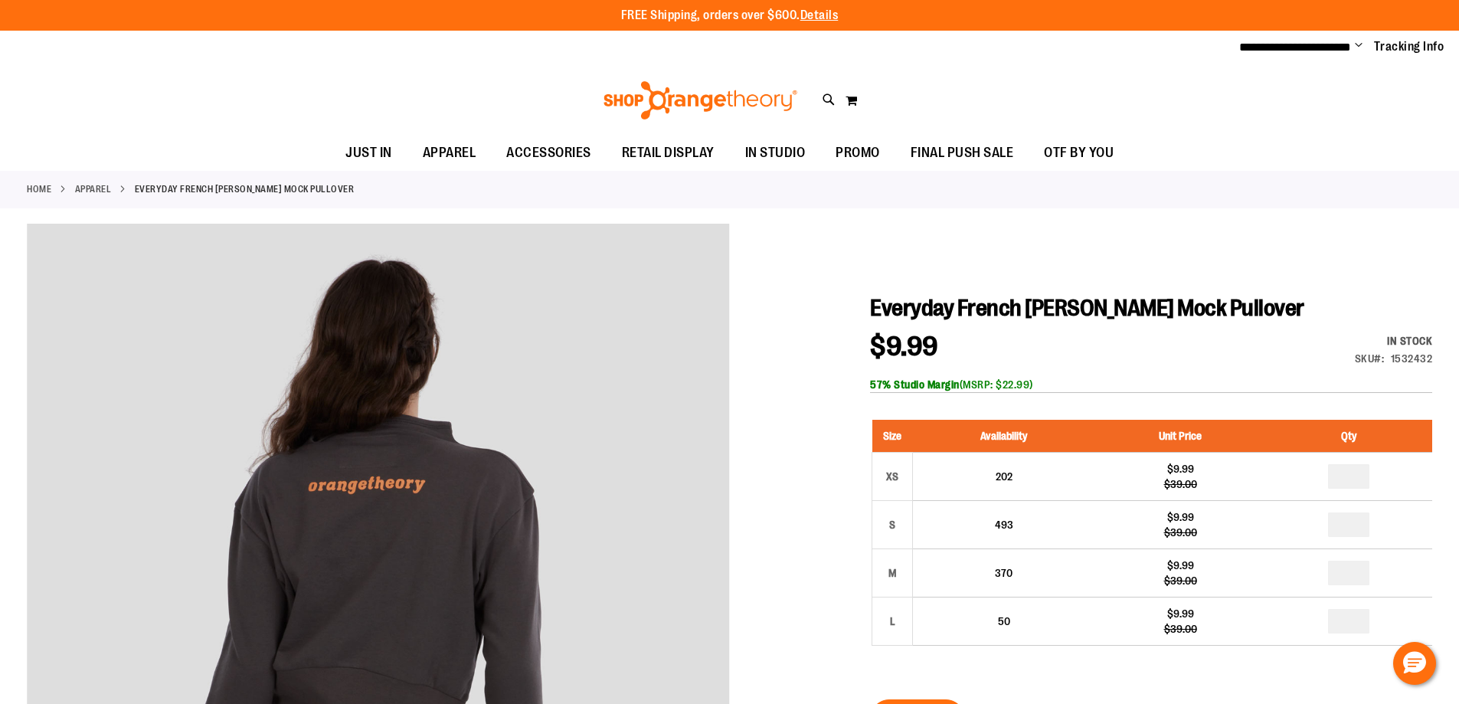
click at [1357, 48] on span "Change" at bounding box center [1359, 46] width 8 height 15
click at [1342, 69] on link "My Account" at bounding box center [1304, 74] width 134 height 29
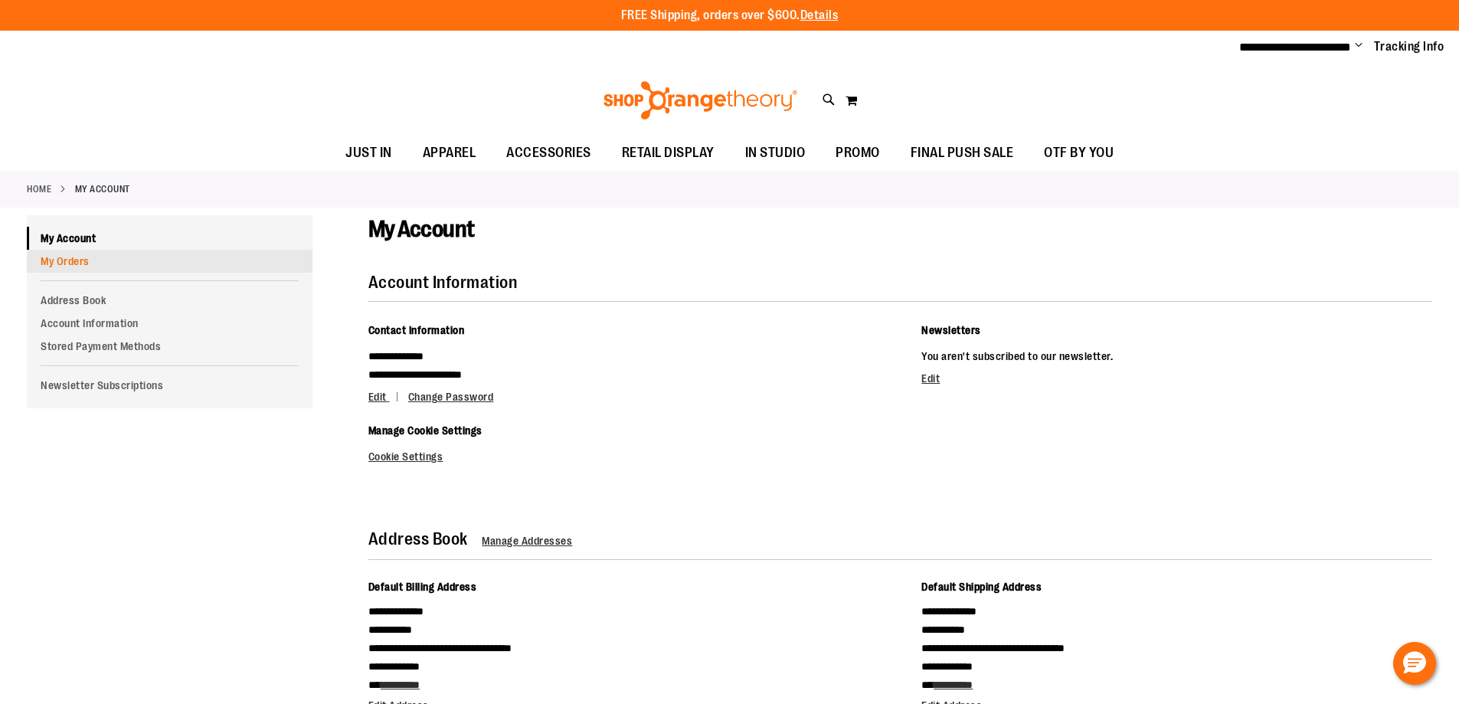
click at [131, 258] on link "My Orders" at bounding box center [170, 261] width 286 height 23
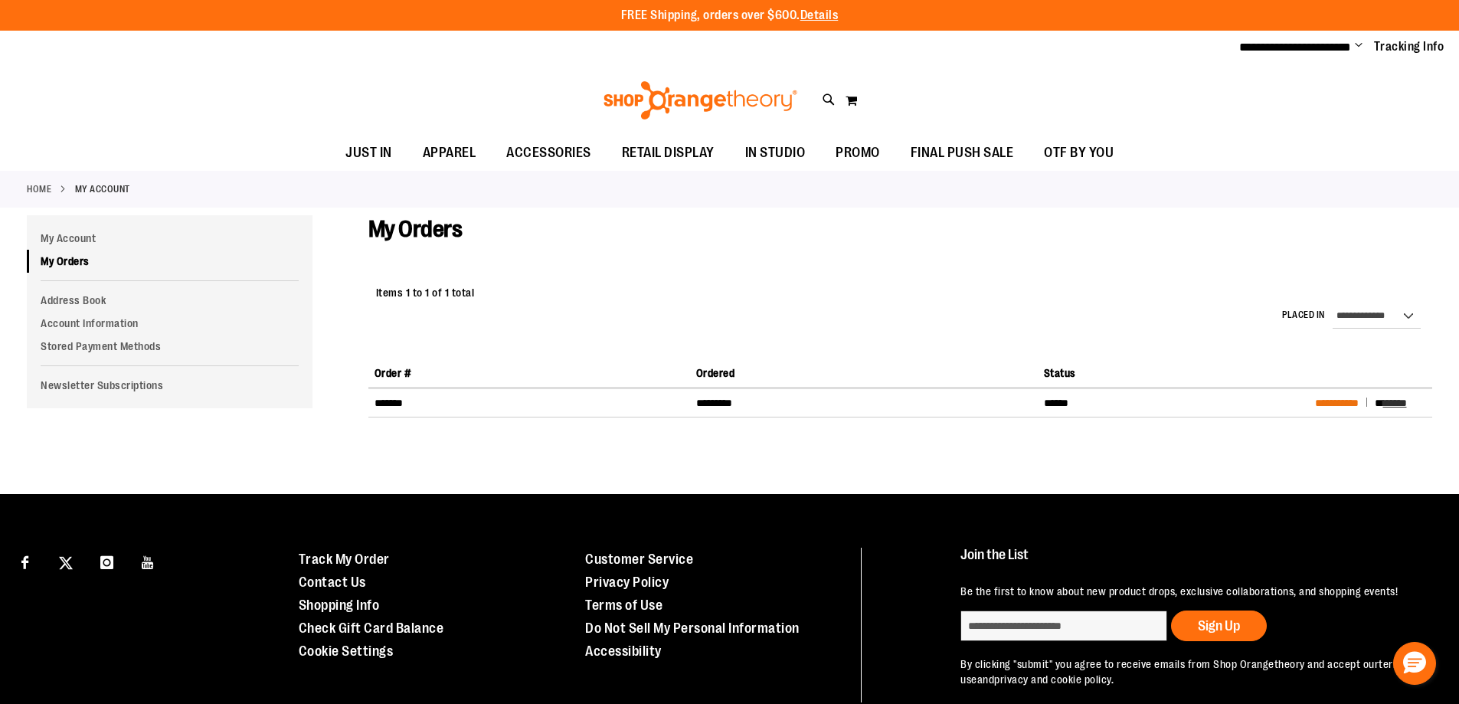
click at [1358, 407] on span "**********" at bounding box center [1337, 402] width 44 height 11
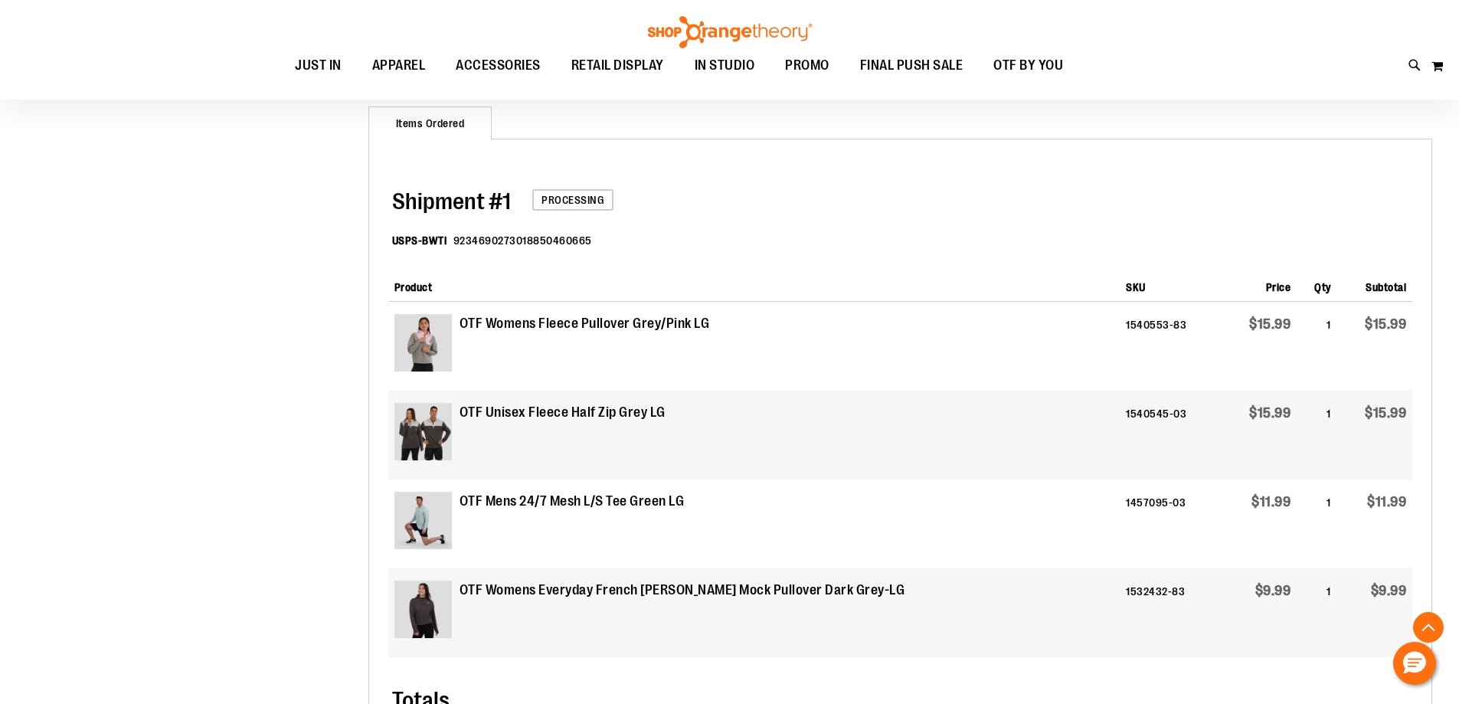
scroll to position [459, 0]
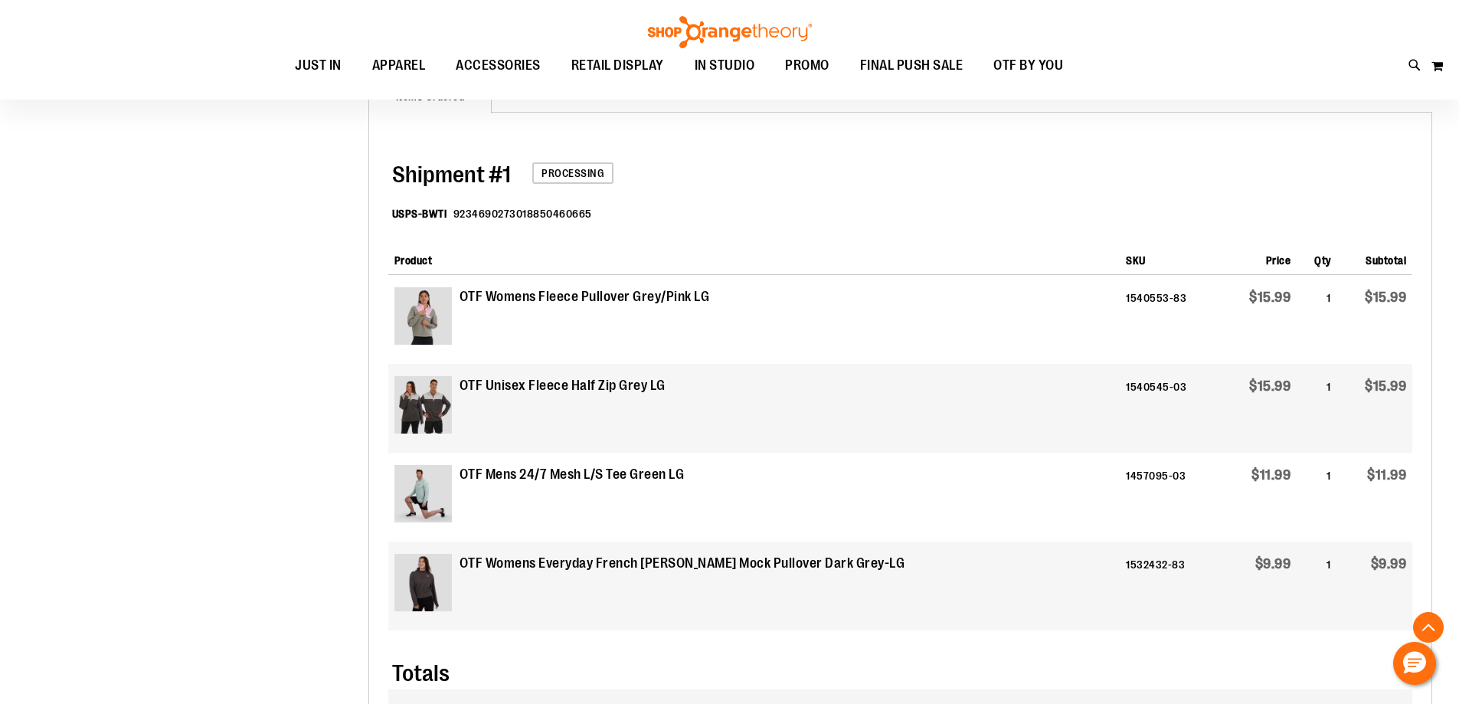
click at [431, 322] on img at bounding box center [422, 315] width 57 height 57
click at [518, 299] on strong "OTF Womens Fleece Pullover Grey/Pink LG" at bounding box center [584, 297] width 250 height 20
click at [445, 301] on img at bounding box center [422, 315] width 57 height 57
click at [482, 299] on strong "OTF Womens Fleece Pullover Grey/Pink LG" at bounding box center [584, 297] width 250 height 20
click at [708, 296] on strong "OTF Womens Fleece Pullover Grey/Pink LG" at bounding box center [584, 297] width 250 height 20
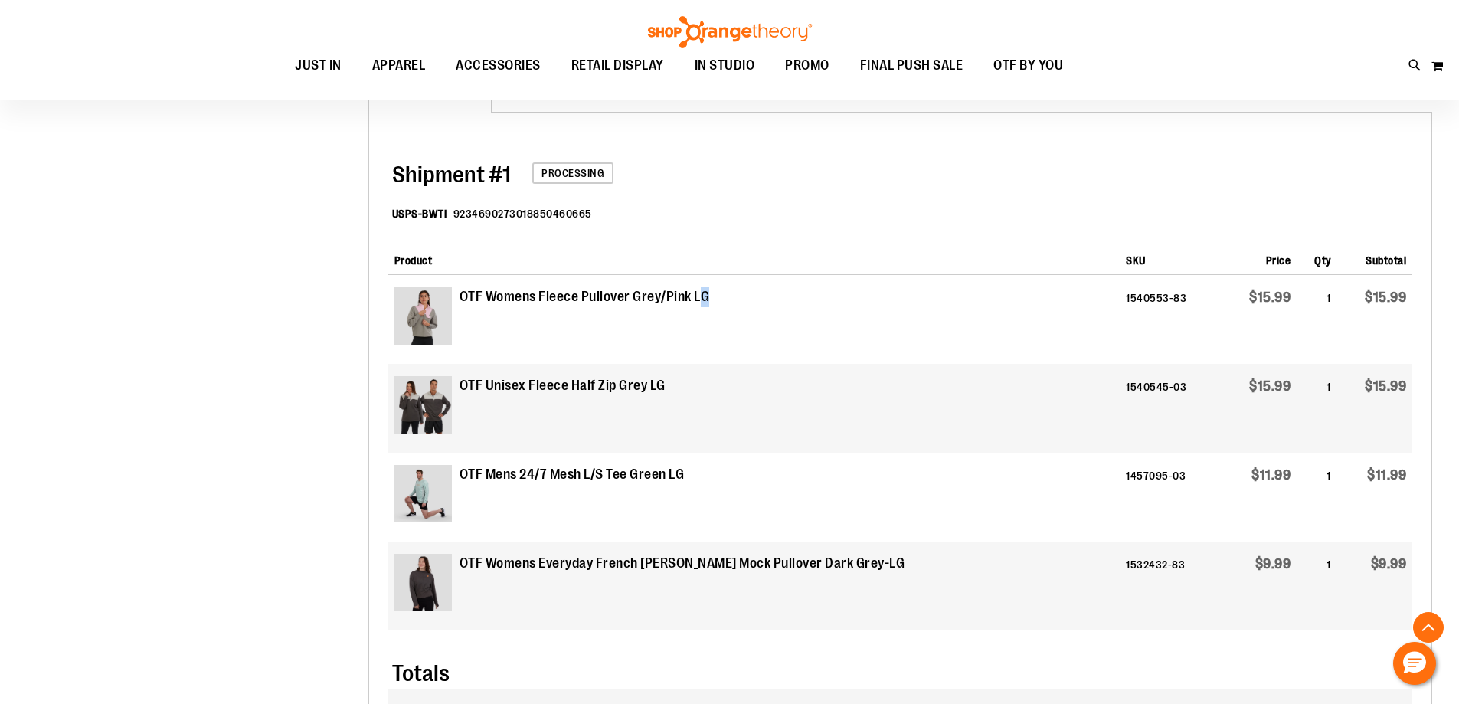
click at [705, 295] on strong "OTF Womens Fleece Pullover Grey/Pink LG" at bounding box center [584, 297] width 250 height 20
click at [393, 325] on td "OTF Womens Fleece Pullover Grey/Pink LG" at bounding box center [754, 319] width 732 height 89
click at [394, 323] on img at bounding box center [422, 315] width 57 height 57
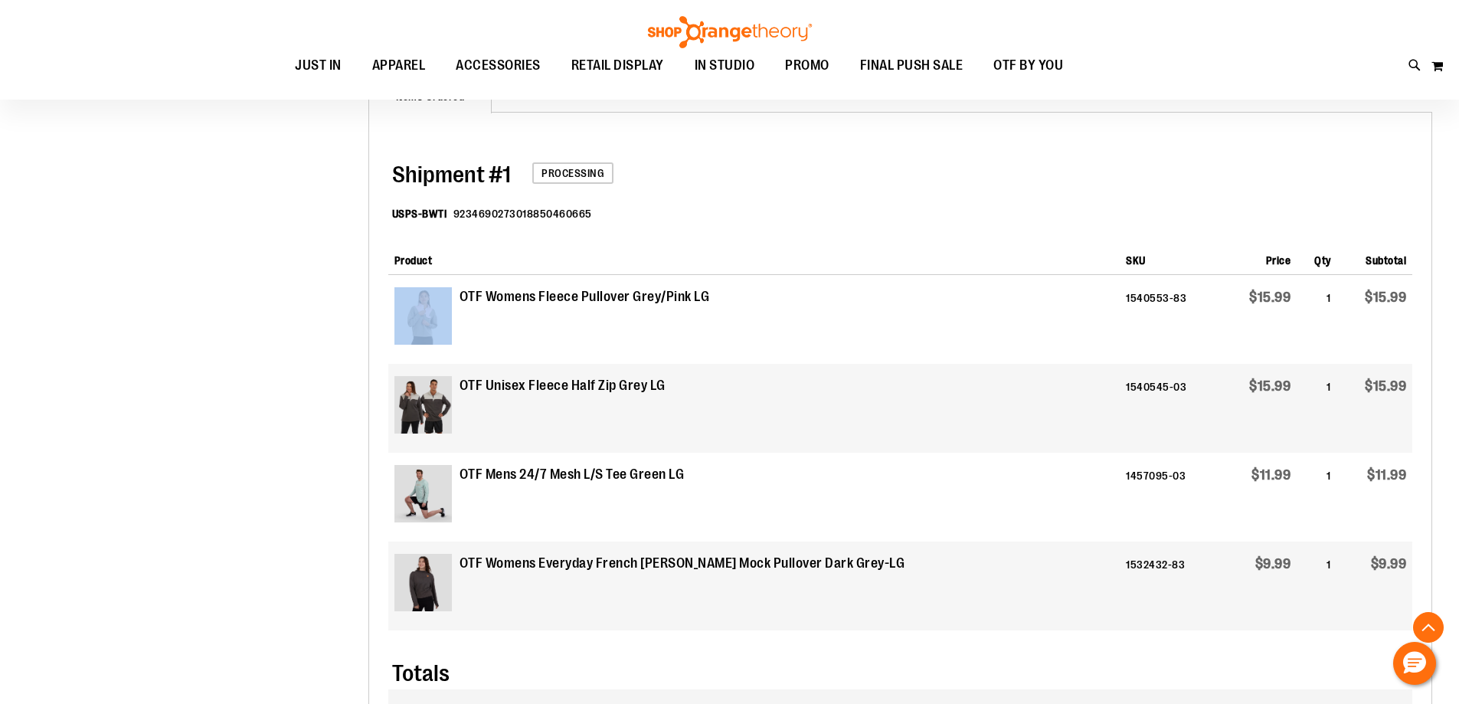
click at [397, 321] on img at bounding box center [422, 315] width 57 height 57
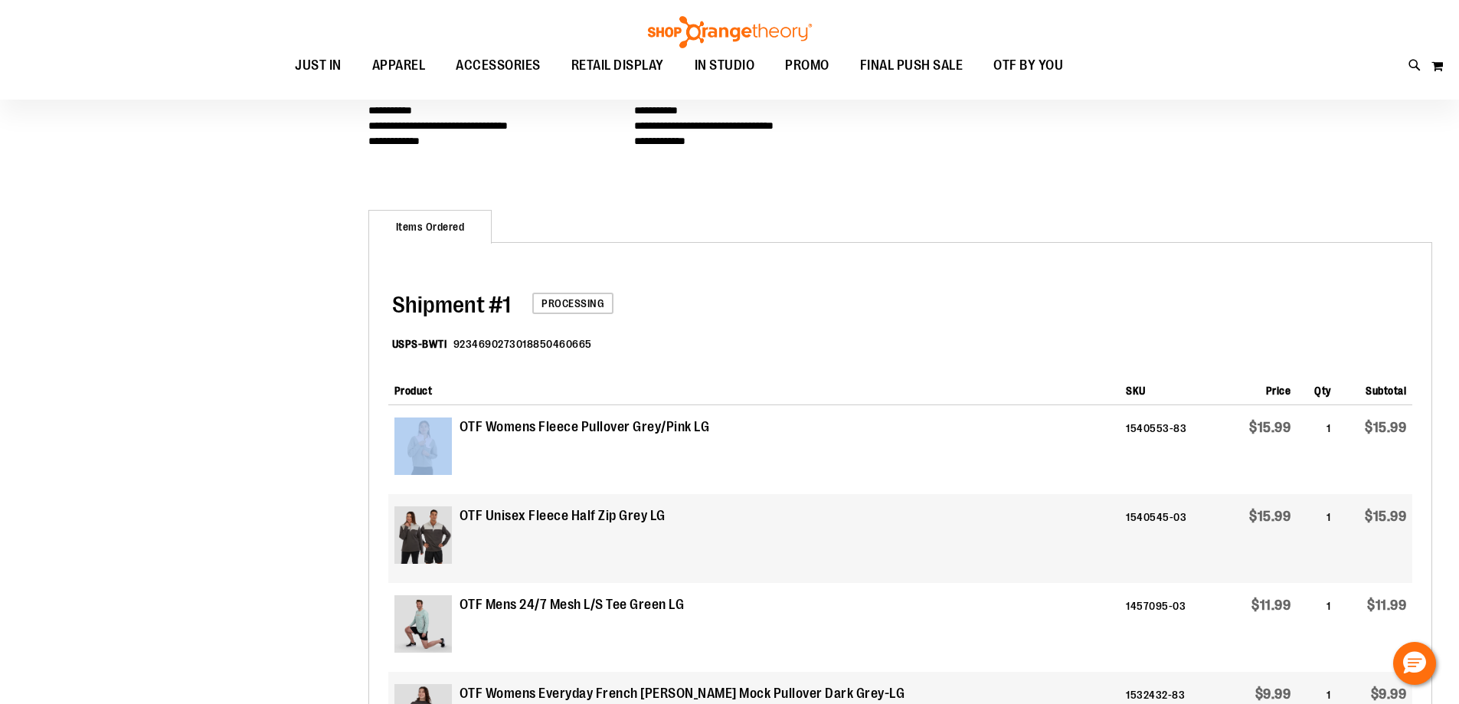
scroll to position [152, 0]
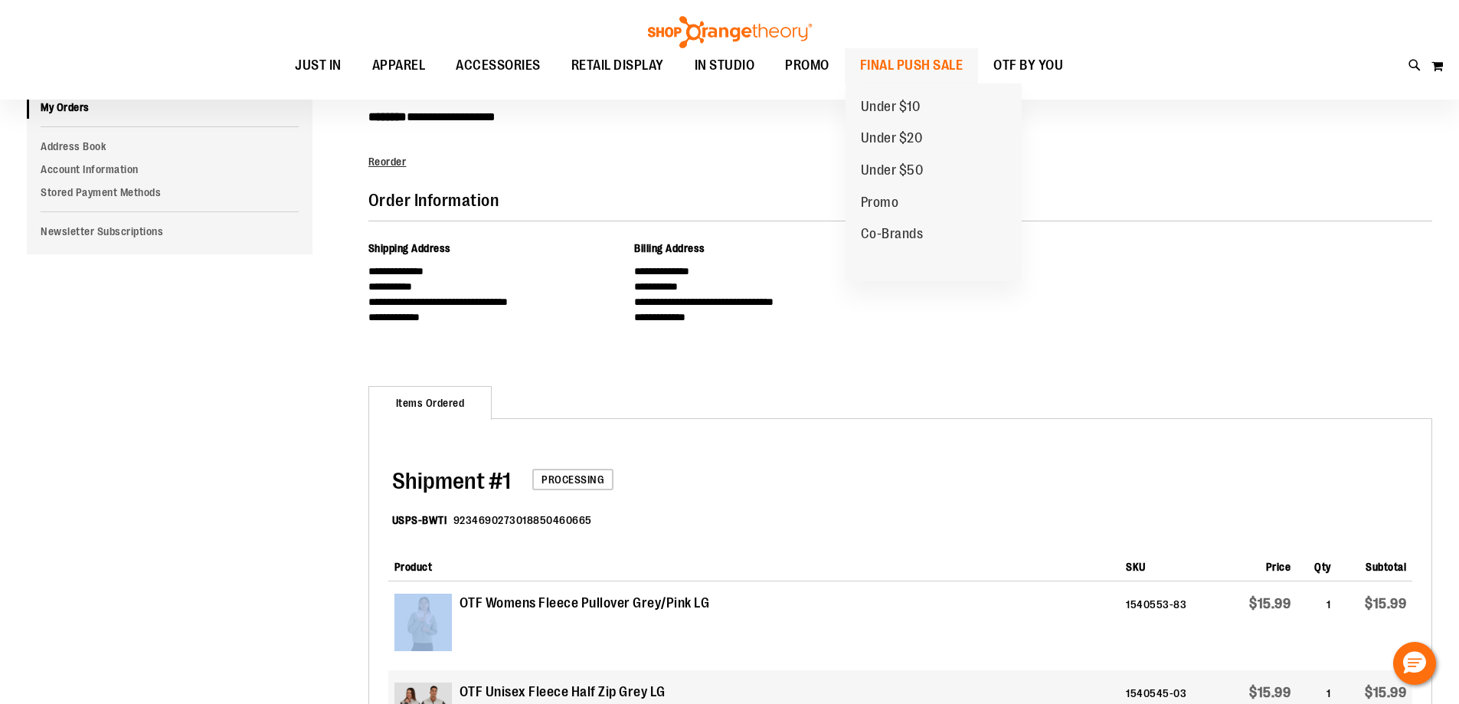
click at [896, 59] on span "FINAL PUSH SALE" at bounding box center [911, 65] width 103 height 34
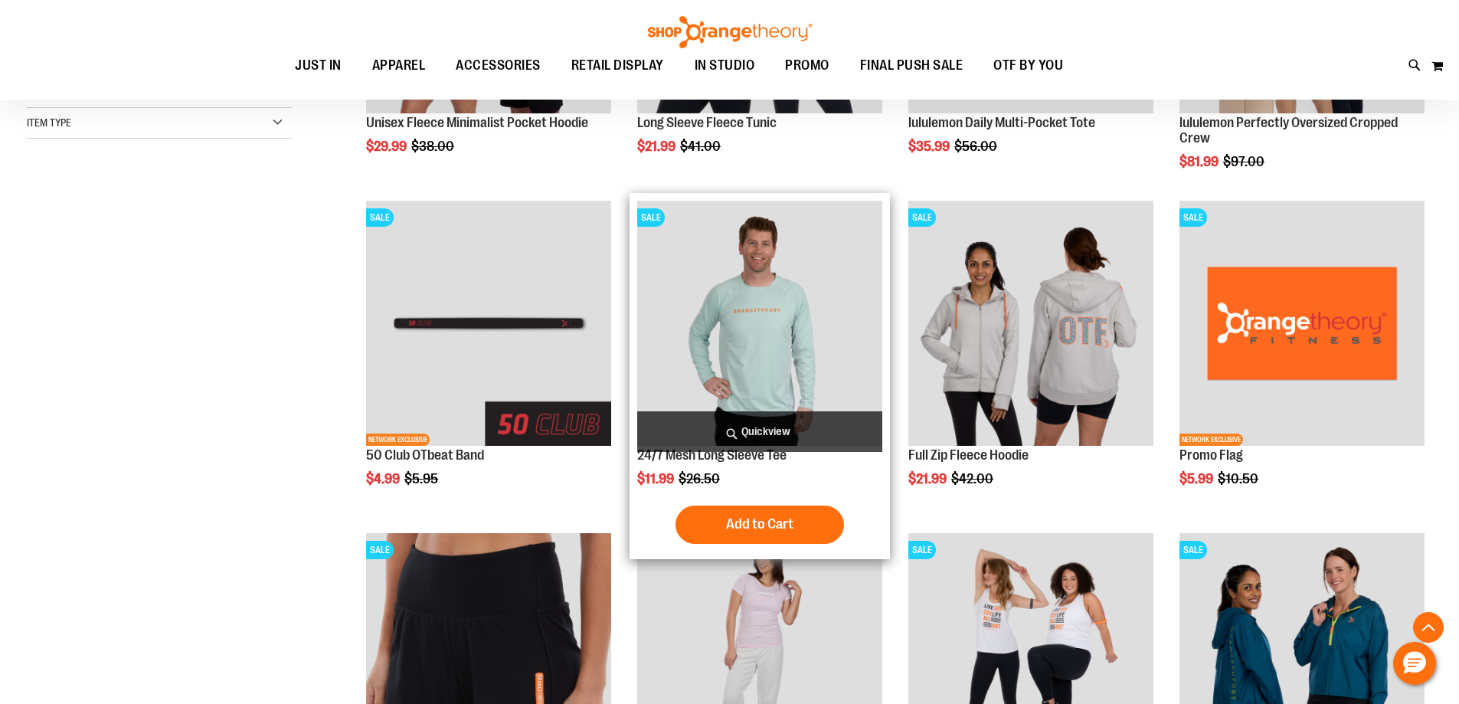
scroll to position [459, 0]
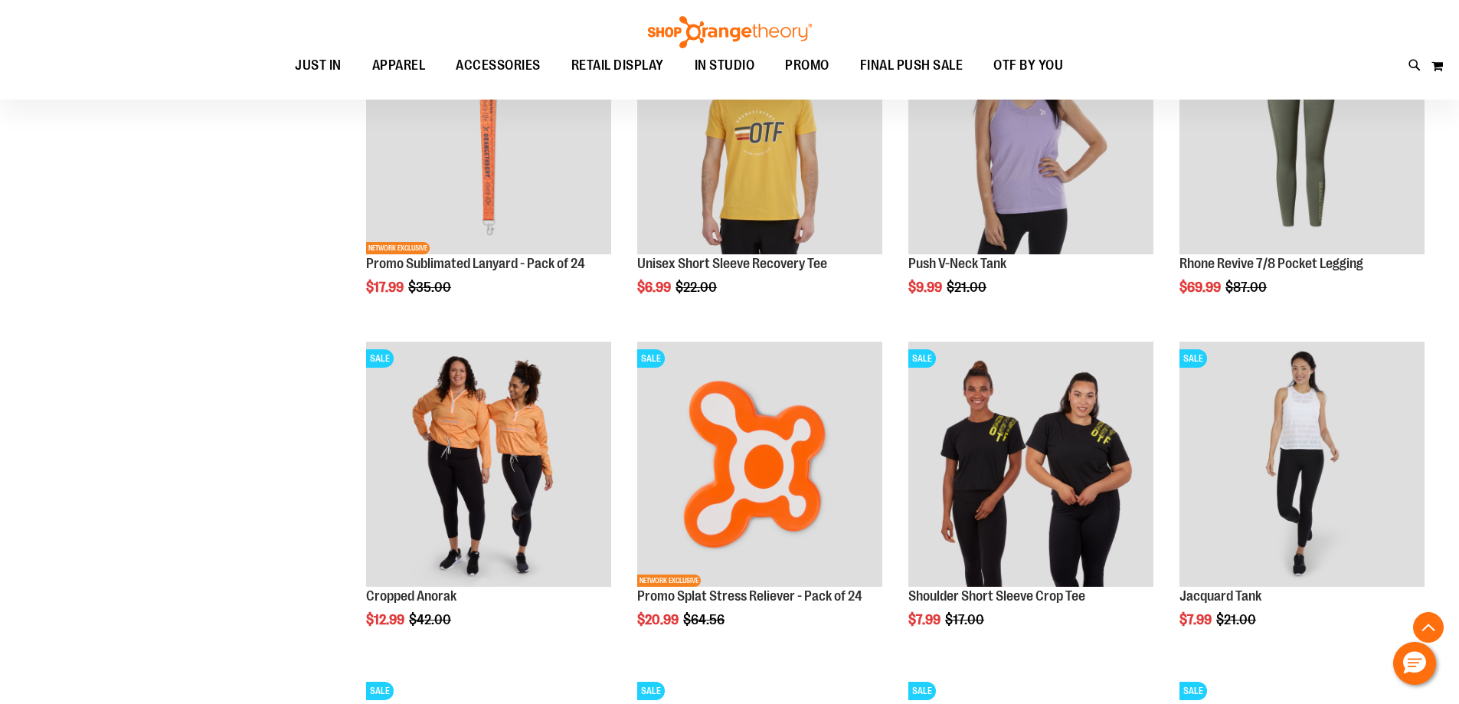
scroll to position [1301, 0]
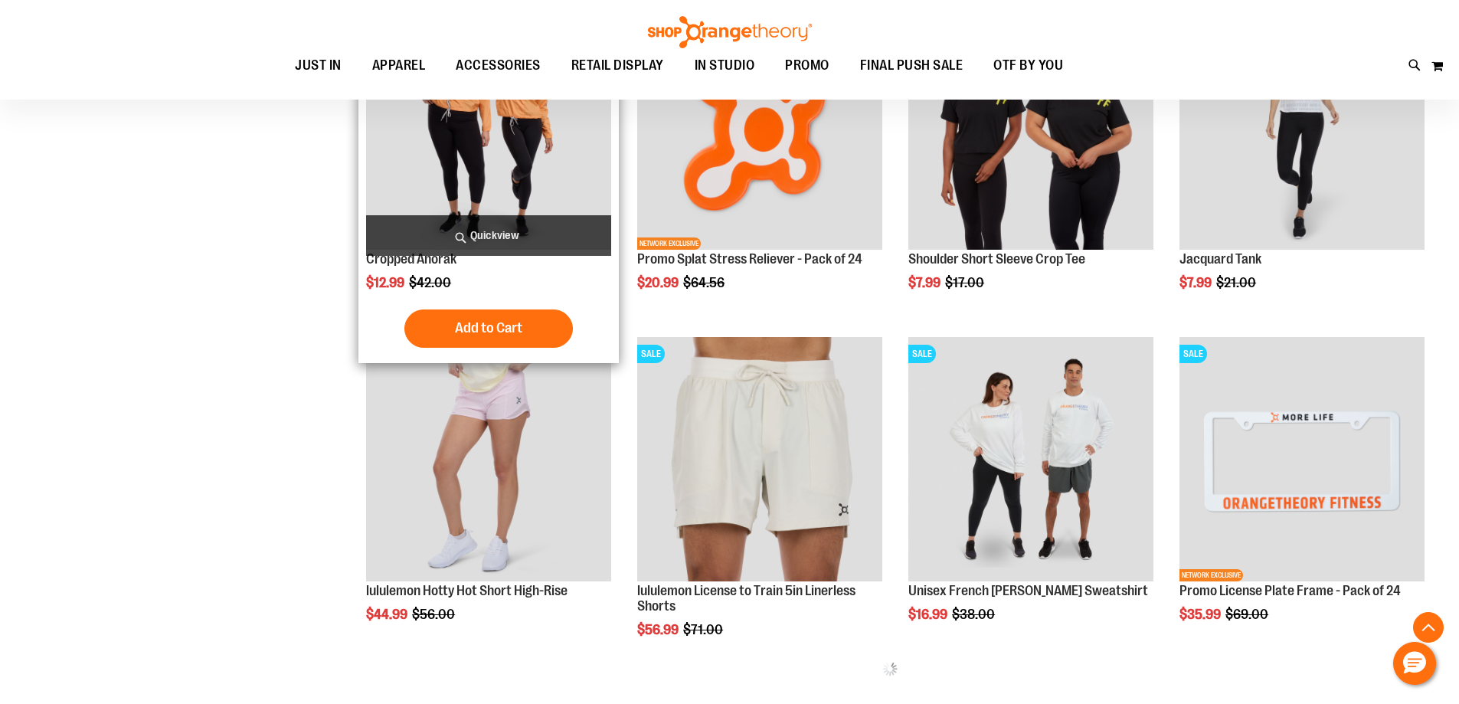
scroll to position [1684, 0]
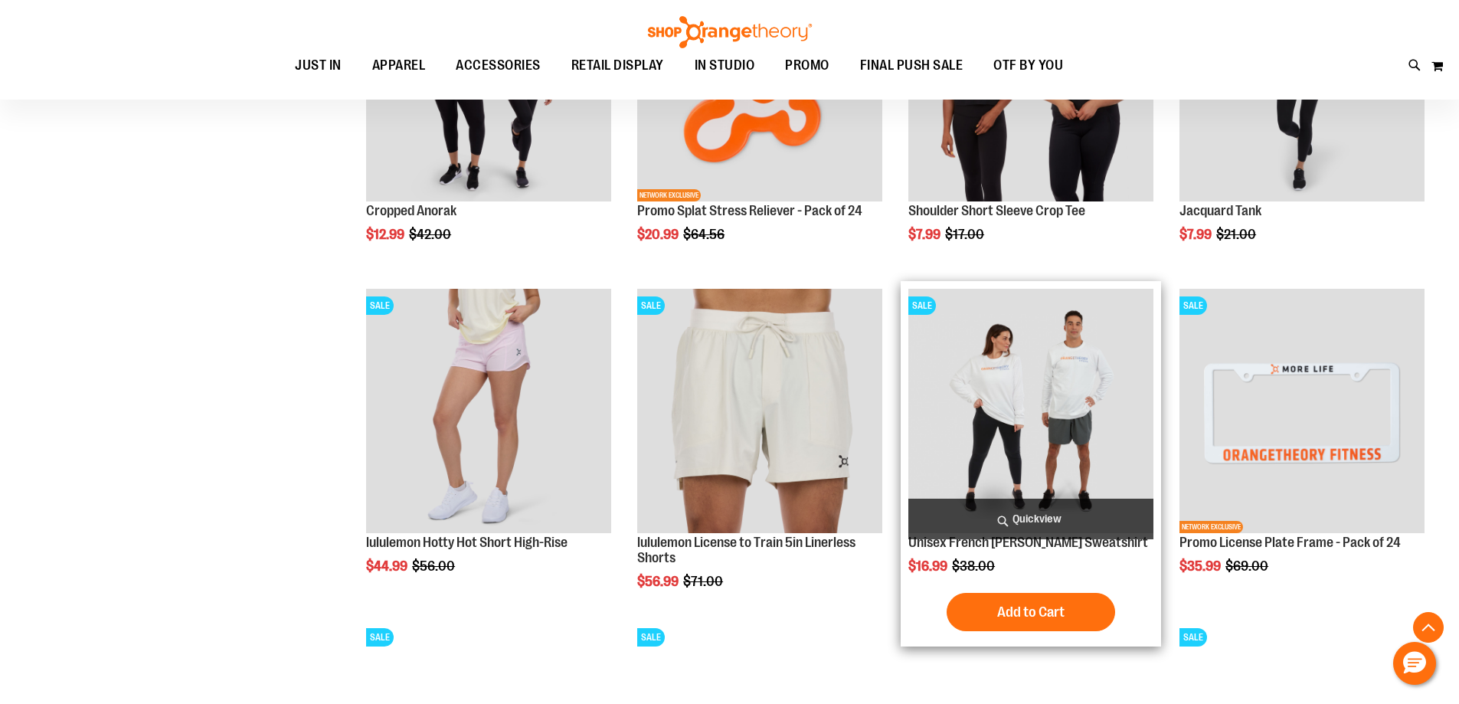
click at [1034, 436] on img "product" at bounding box center [1030, 411] width 245 height 245
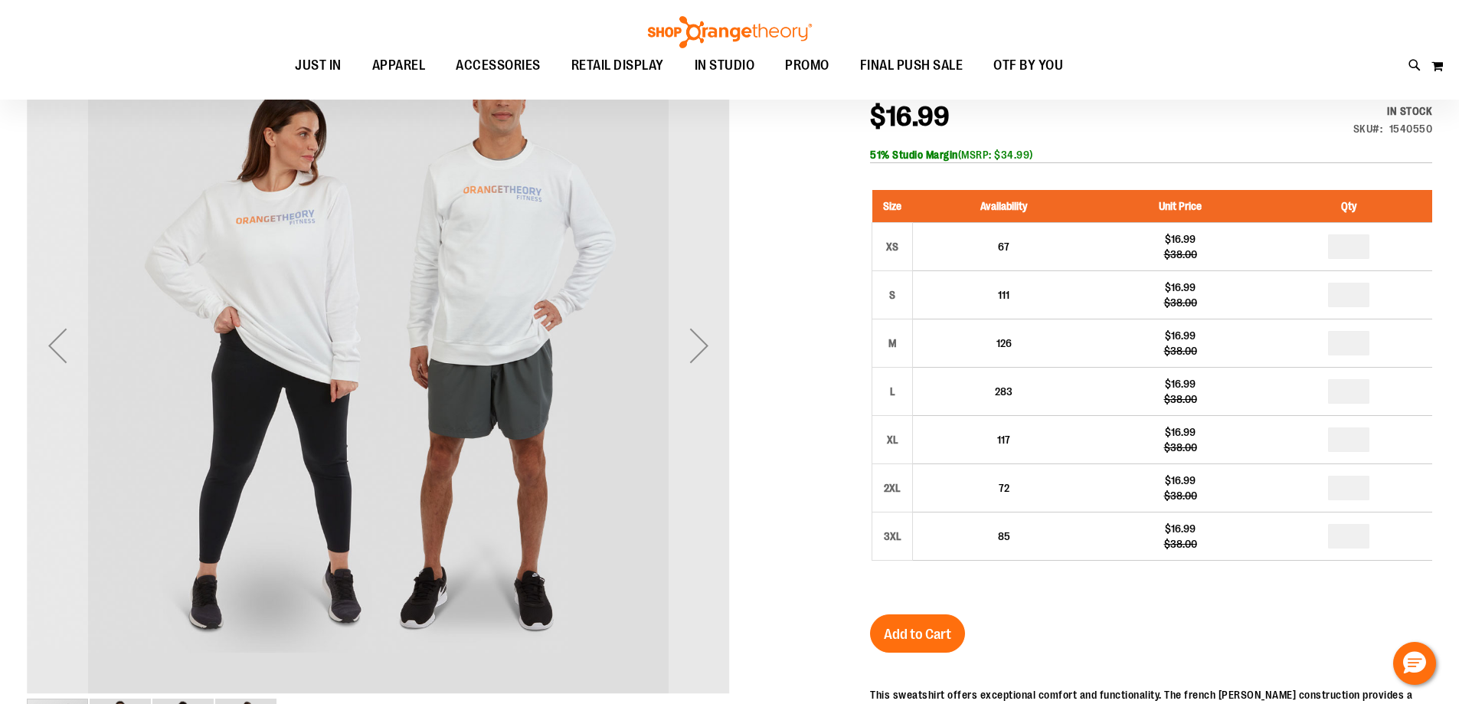
scroll to position [152, 0]
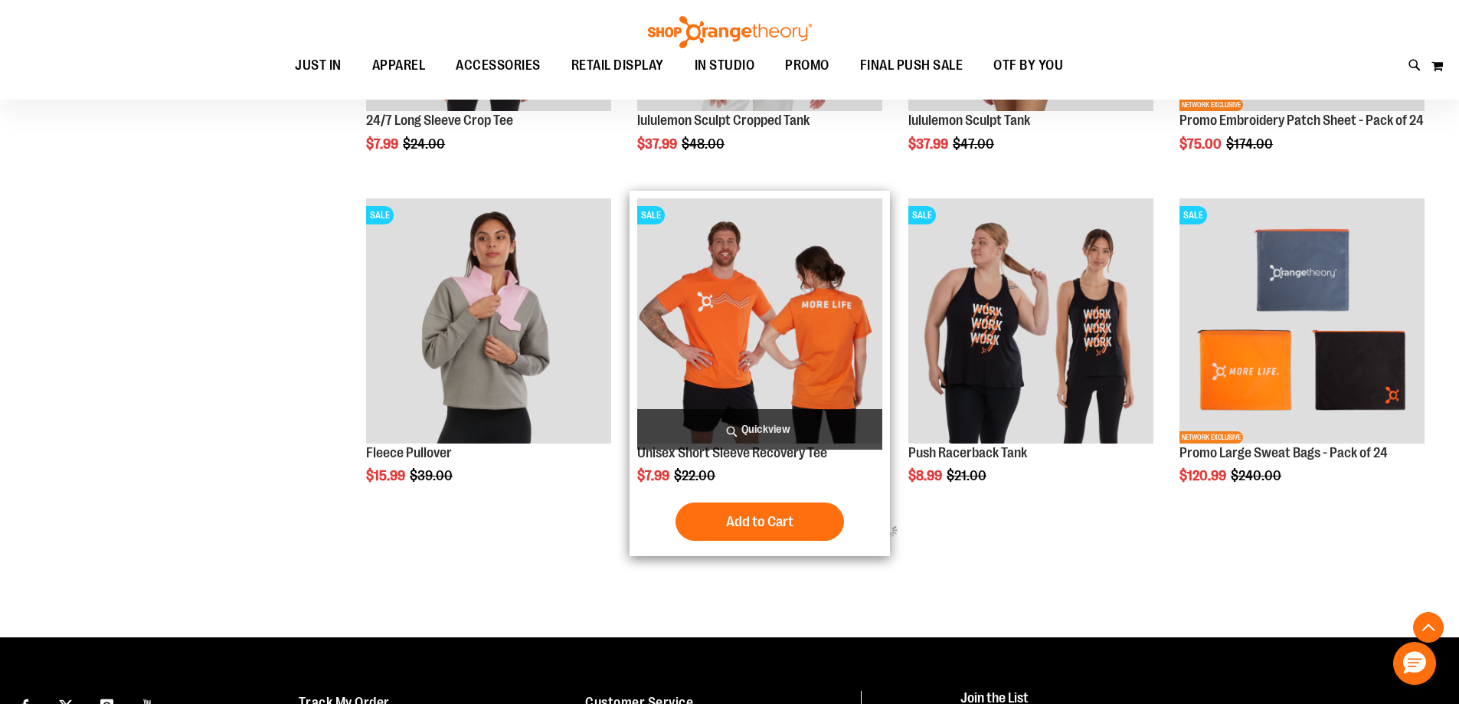
scroll to position [791, 0]
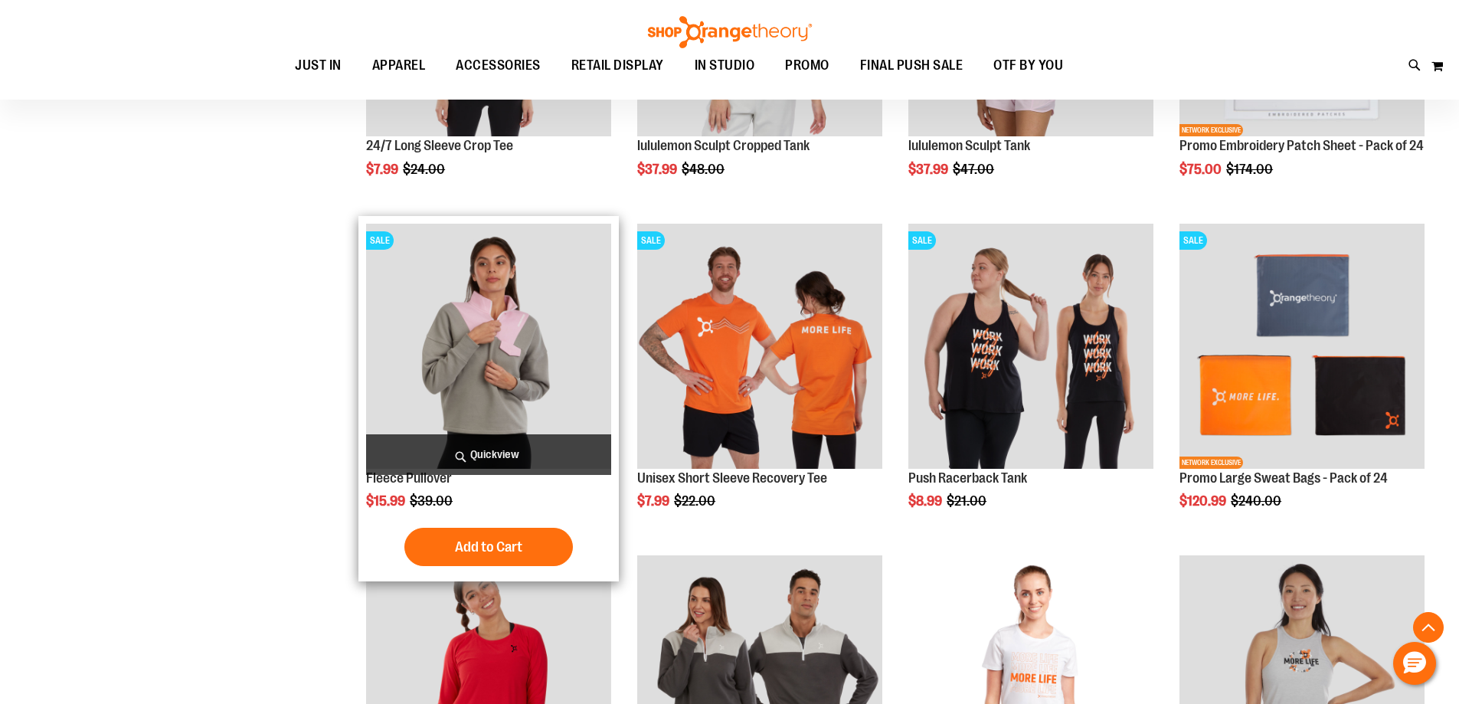
click at [480, 360] on img "product" at bounding box center [488, 346] width 245 height 245
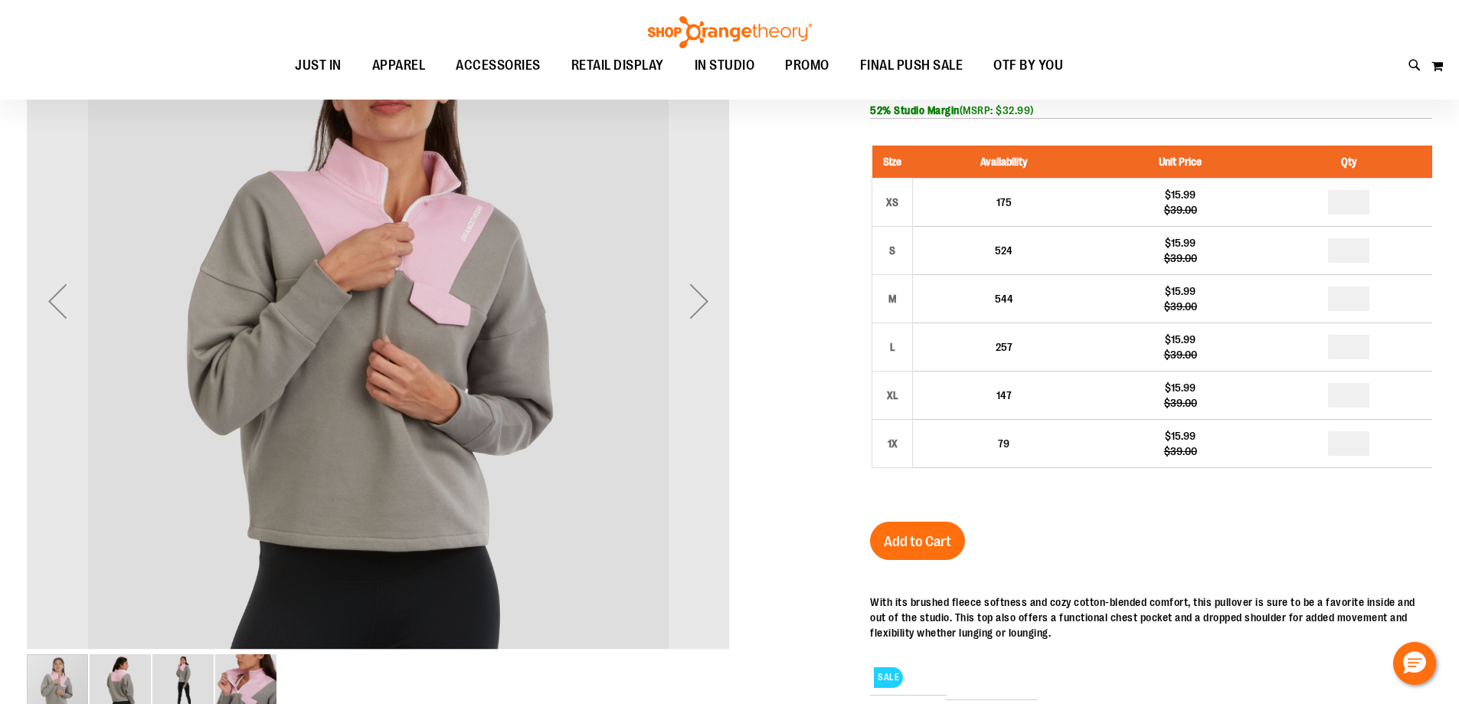
scroll to position [77, 0]
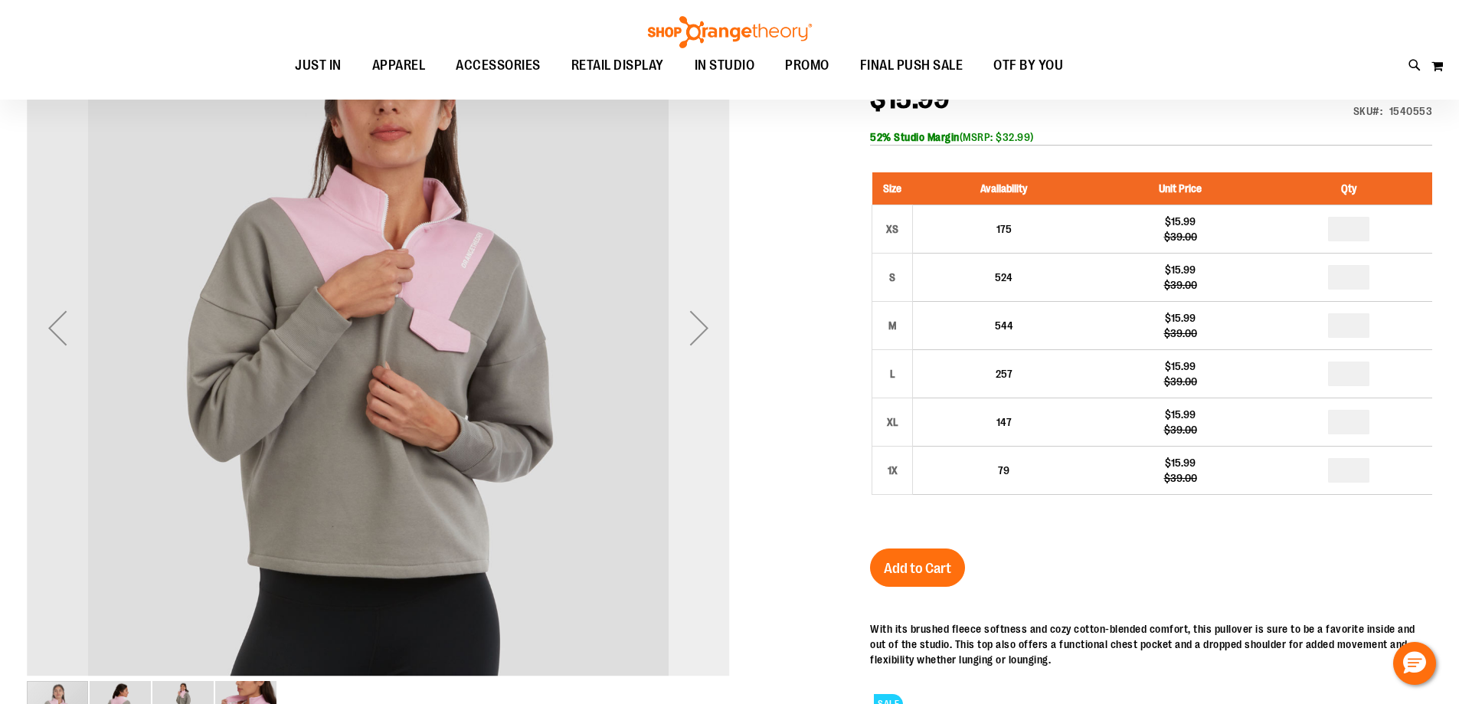
click at [688, 381] on div "Next" at bounding box center [698, 327] width 61 height 703
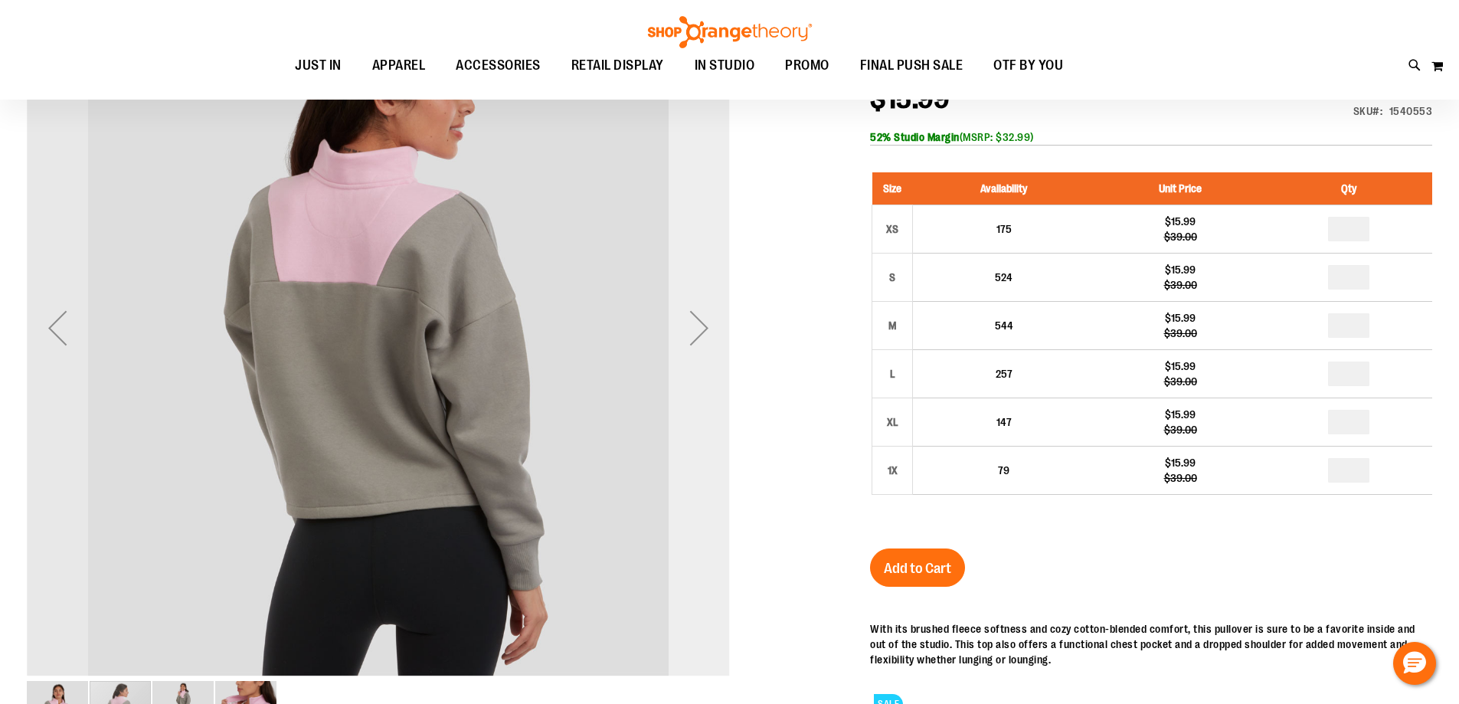
click at [685, 383] on div "Next" at bounding box center [698, 327] width 61 height 703
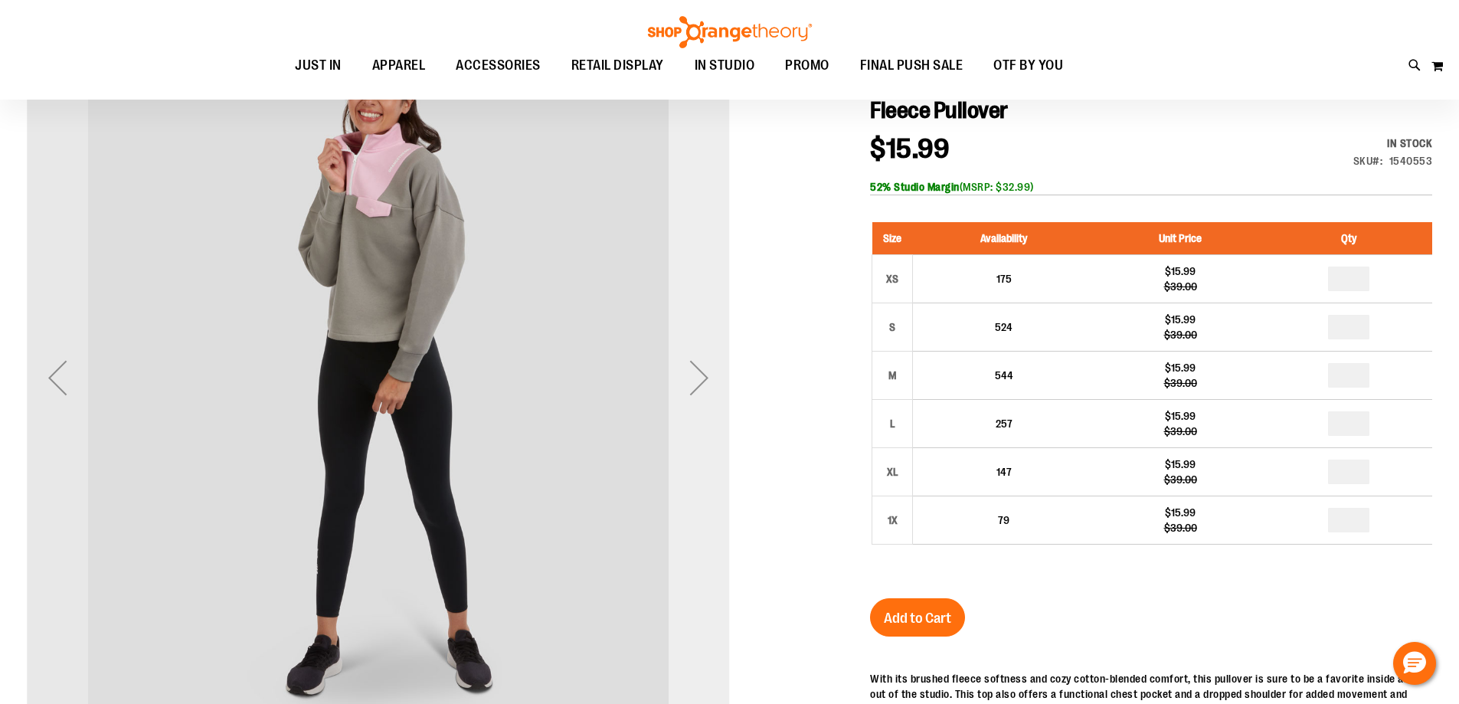
scroll to position [0, 0]
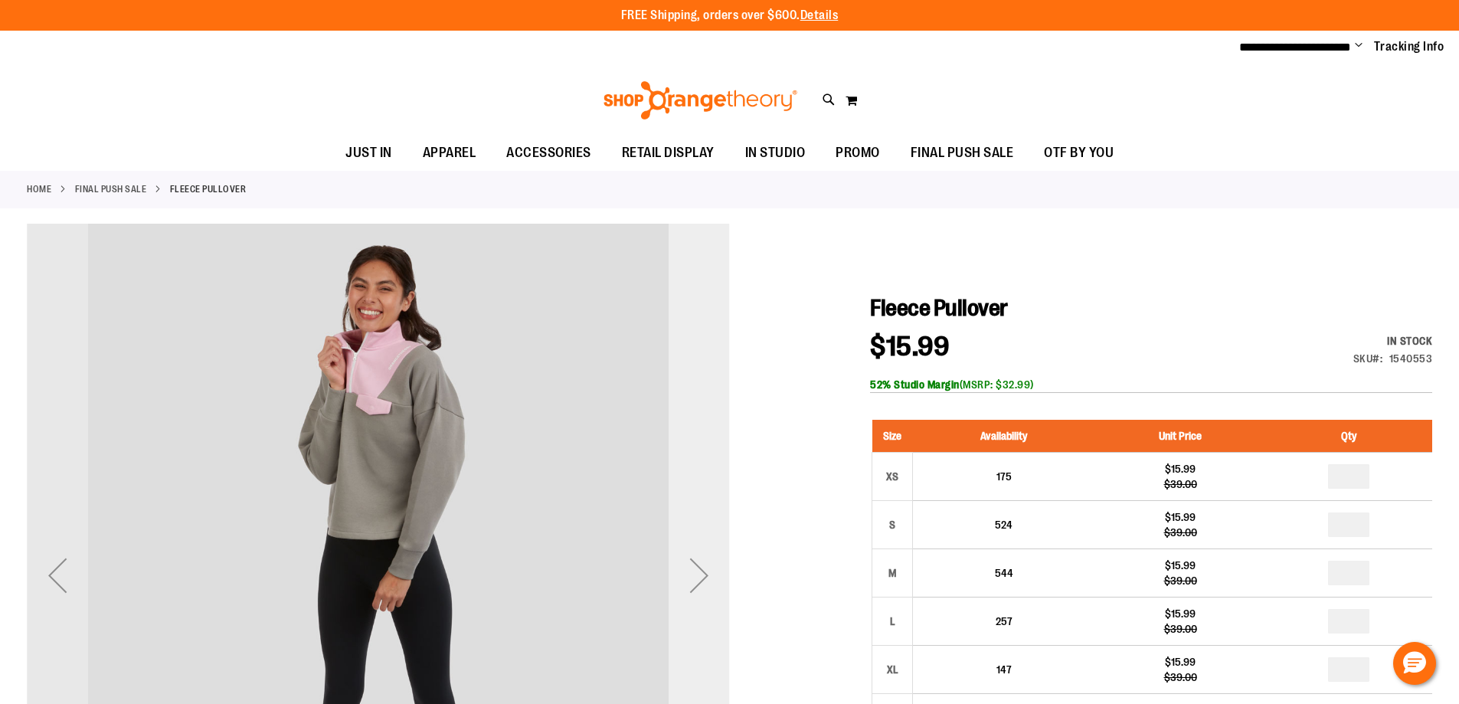
click at [702, 532] on div "Next" at bounding box center [698, 575] width 61 height 703
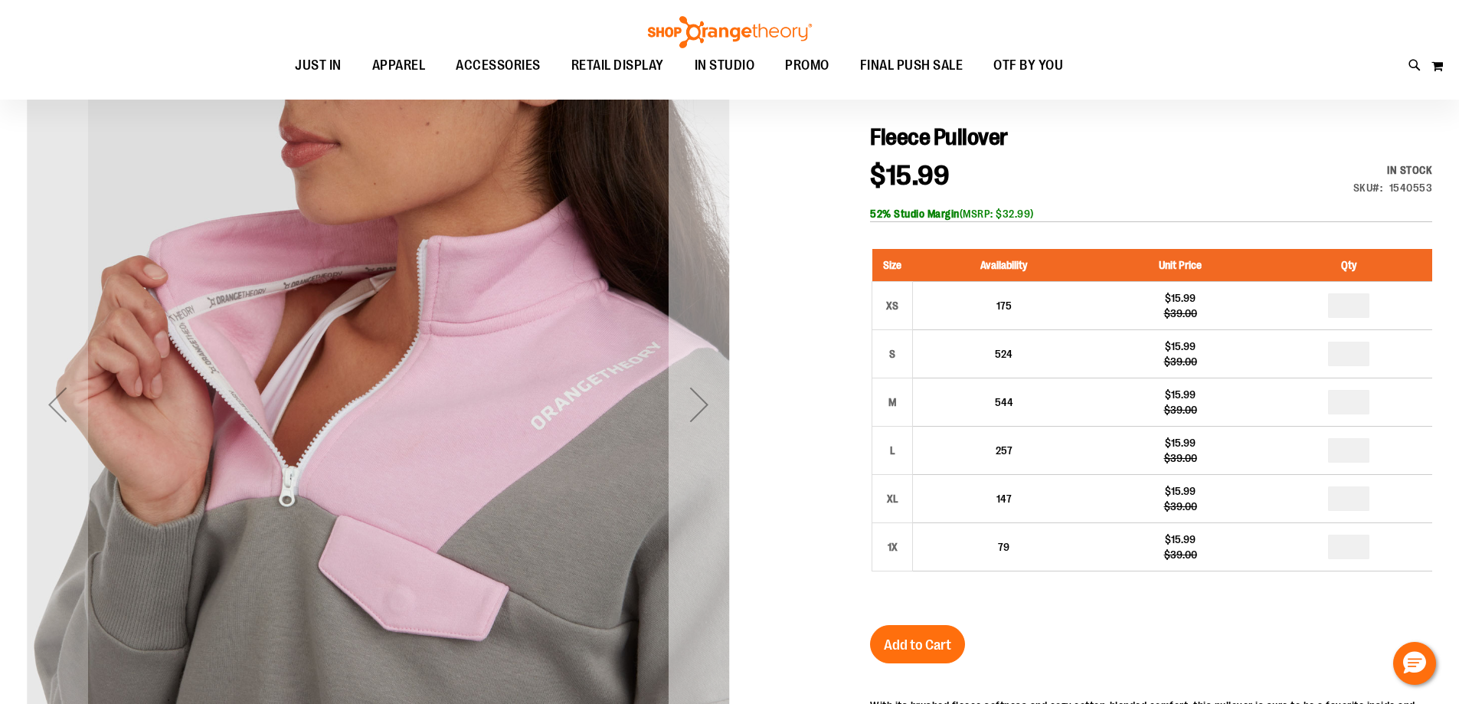
scroll to position [152, 0]
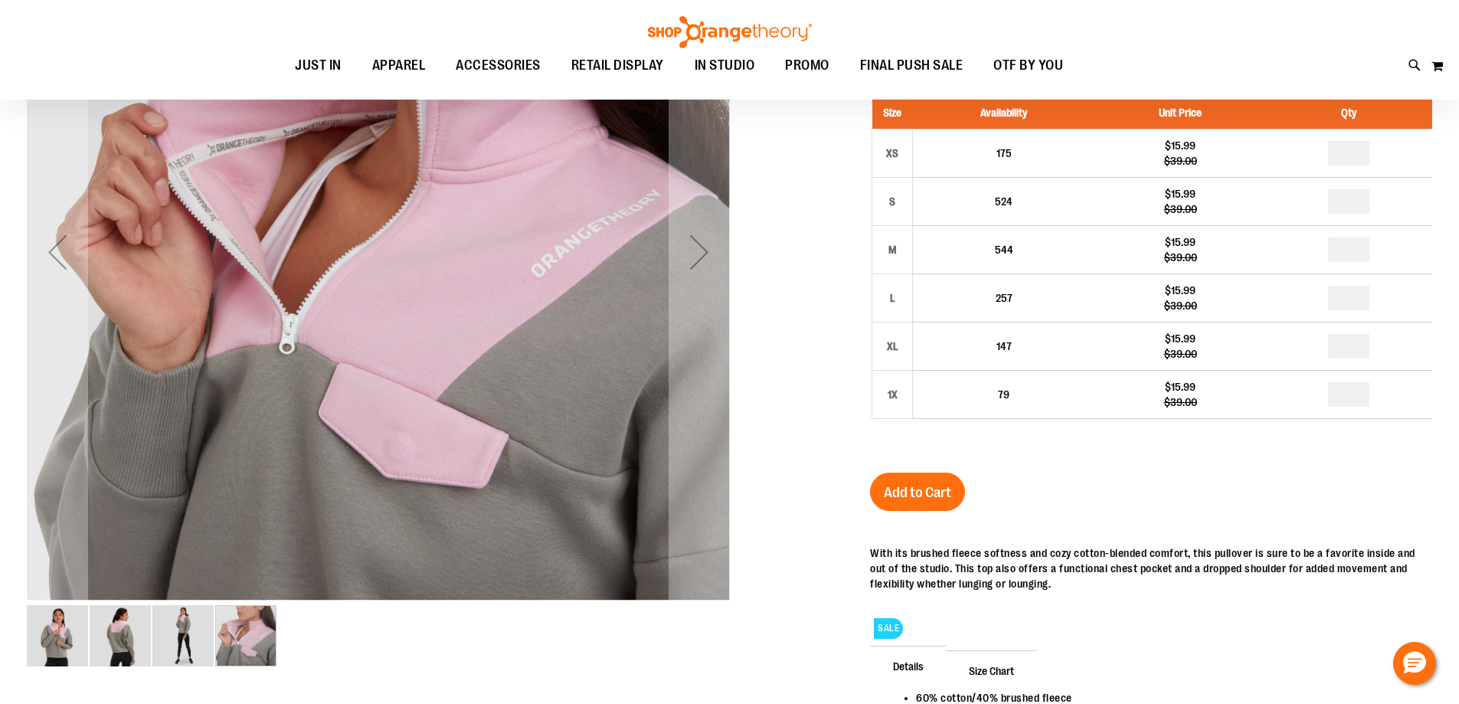
click at [82, 628] on img "image 1 of 4" at bounding box center [57, 635] width 61 height 61
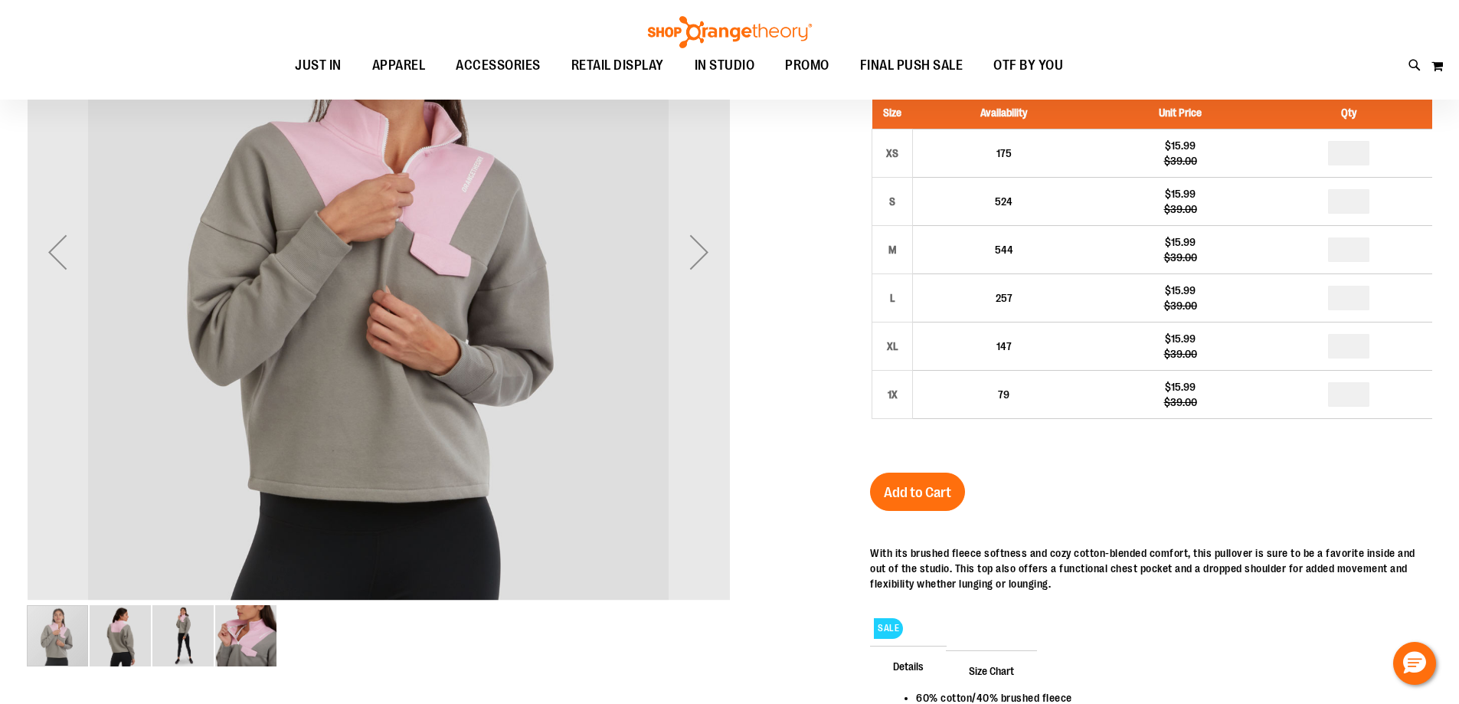
click at [47, 626] on div "carousel" at bounding box center [57, 635] width 61 height 61
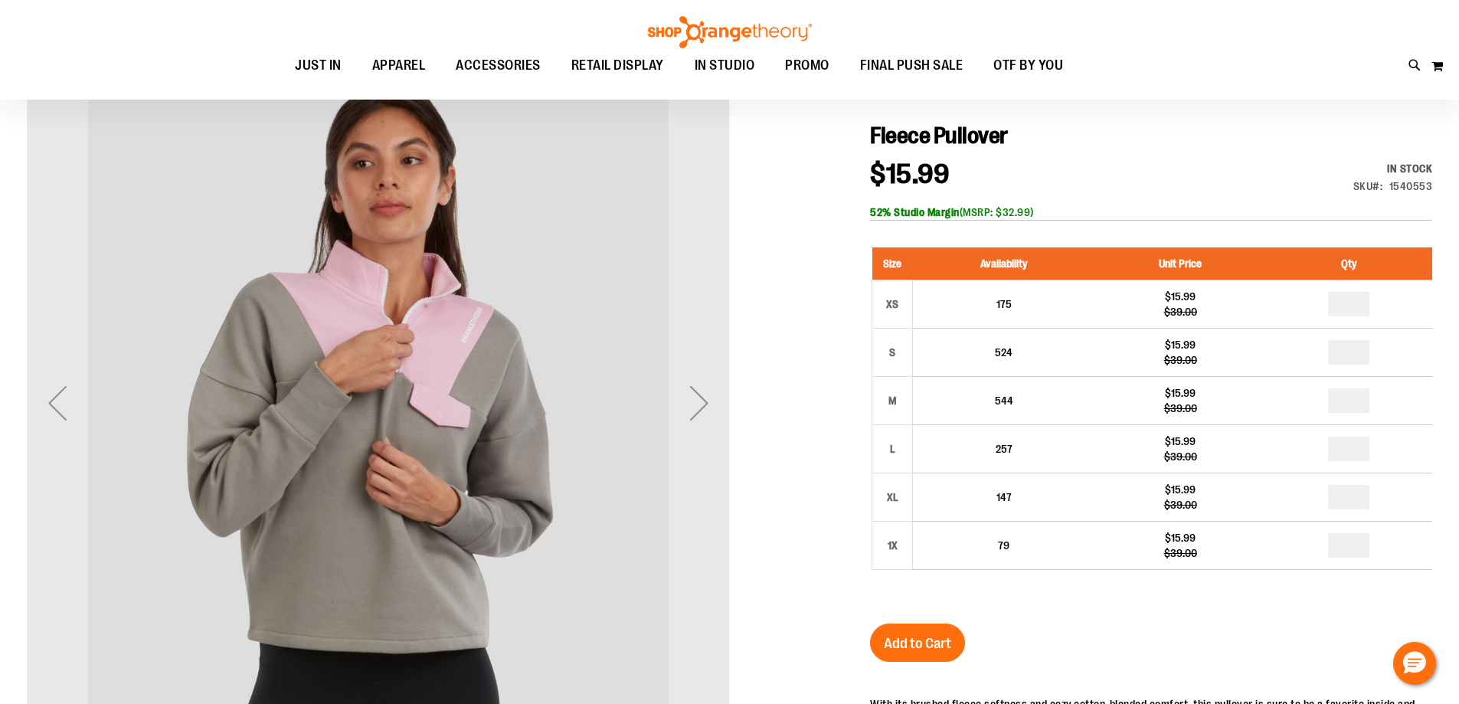
scroll to position [0, 0]
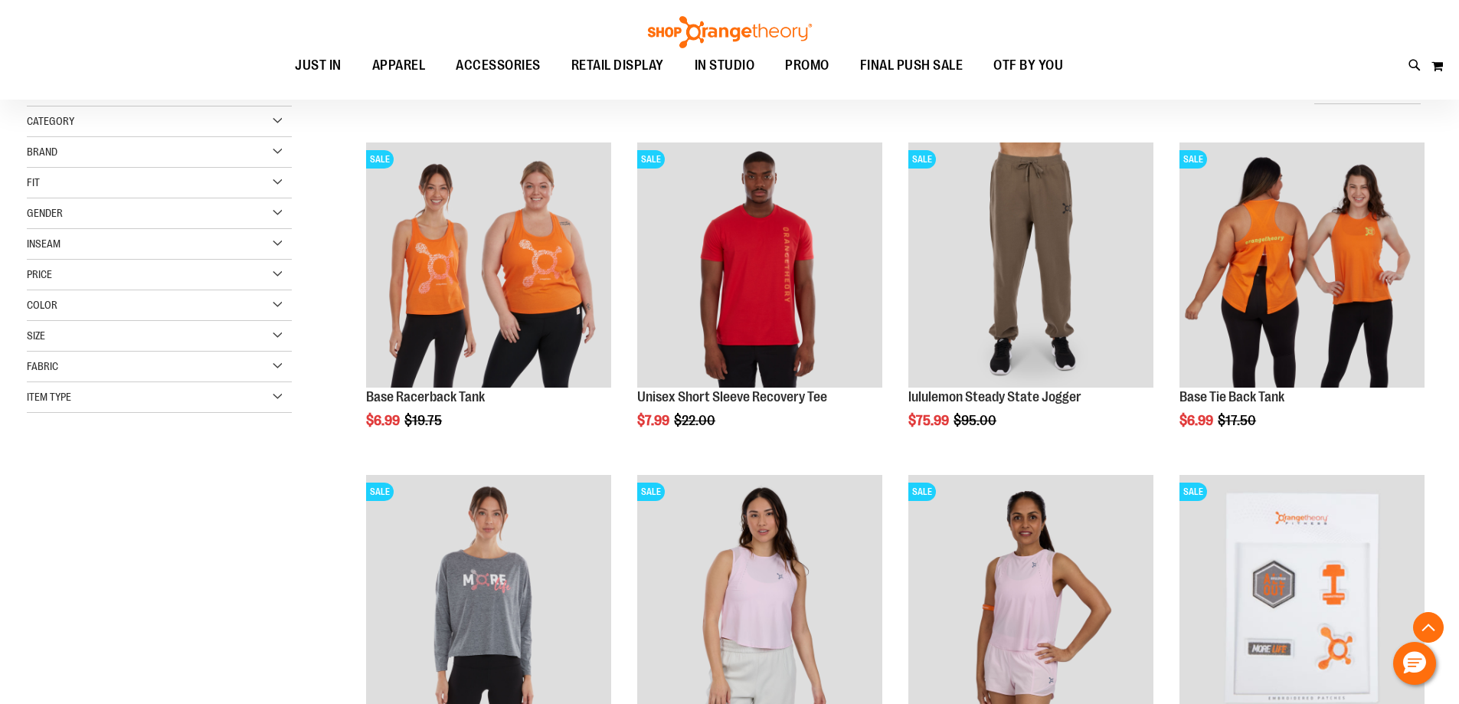
scroll to position [706, 0]
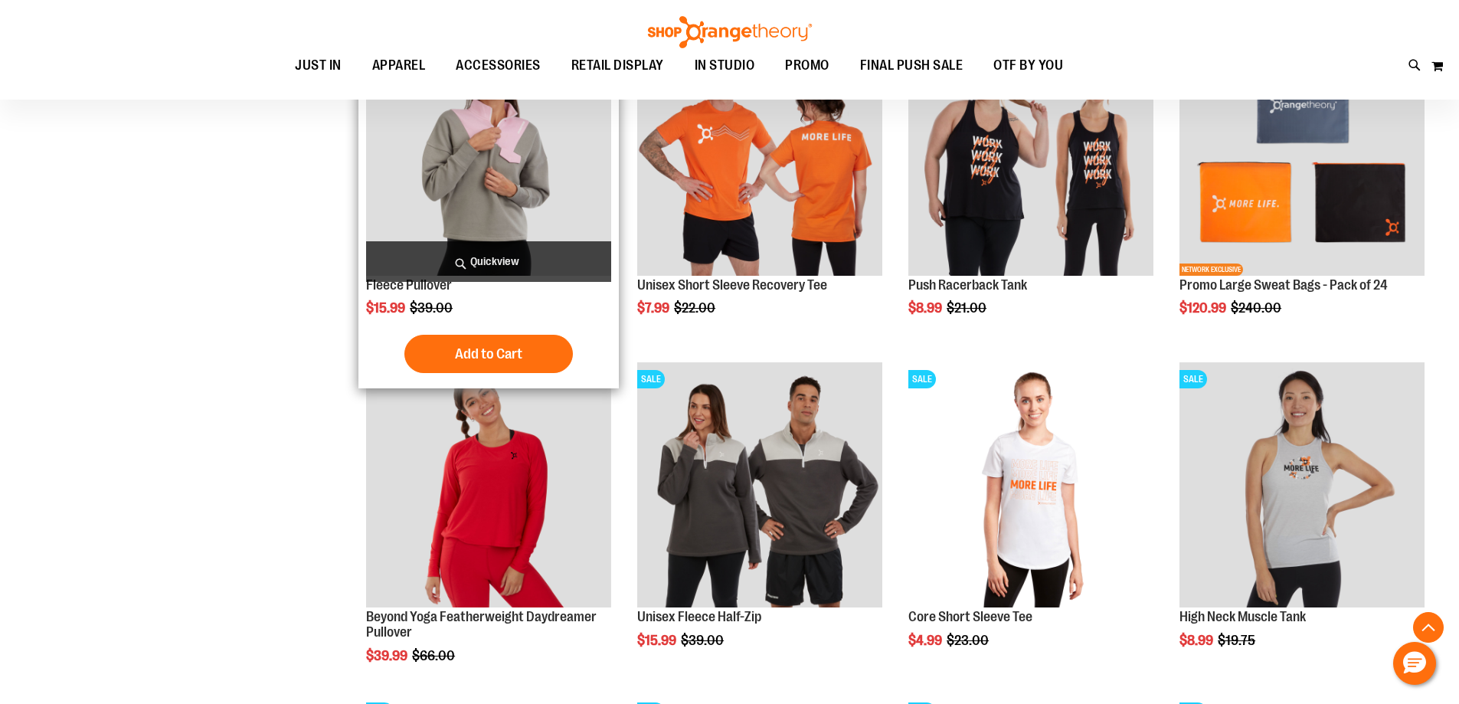
scroll to position [842, 0]
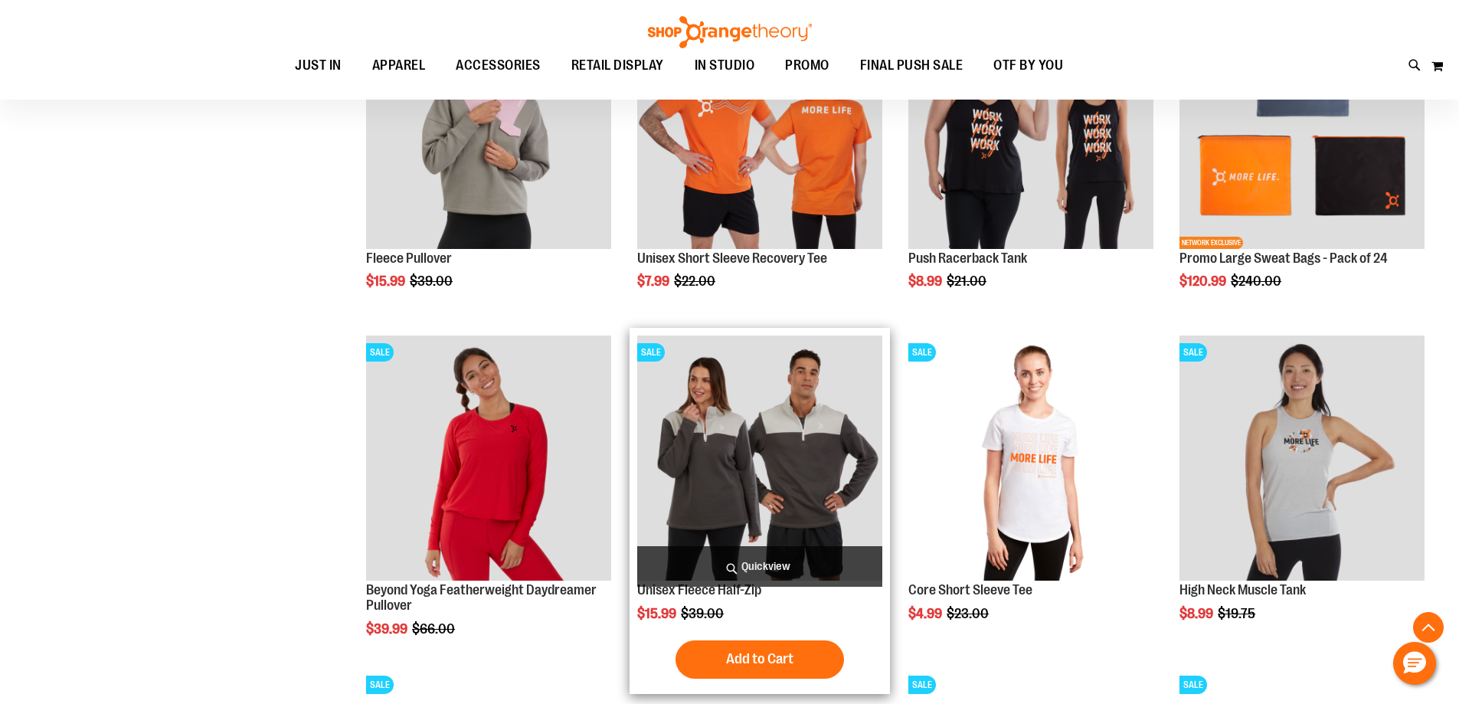
click at [779, 450] on img "product" at bounding box center [759, 457] width 245 height 245
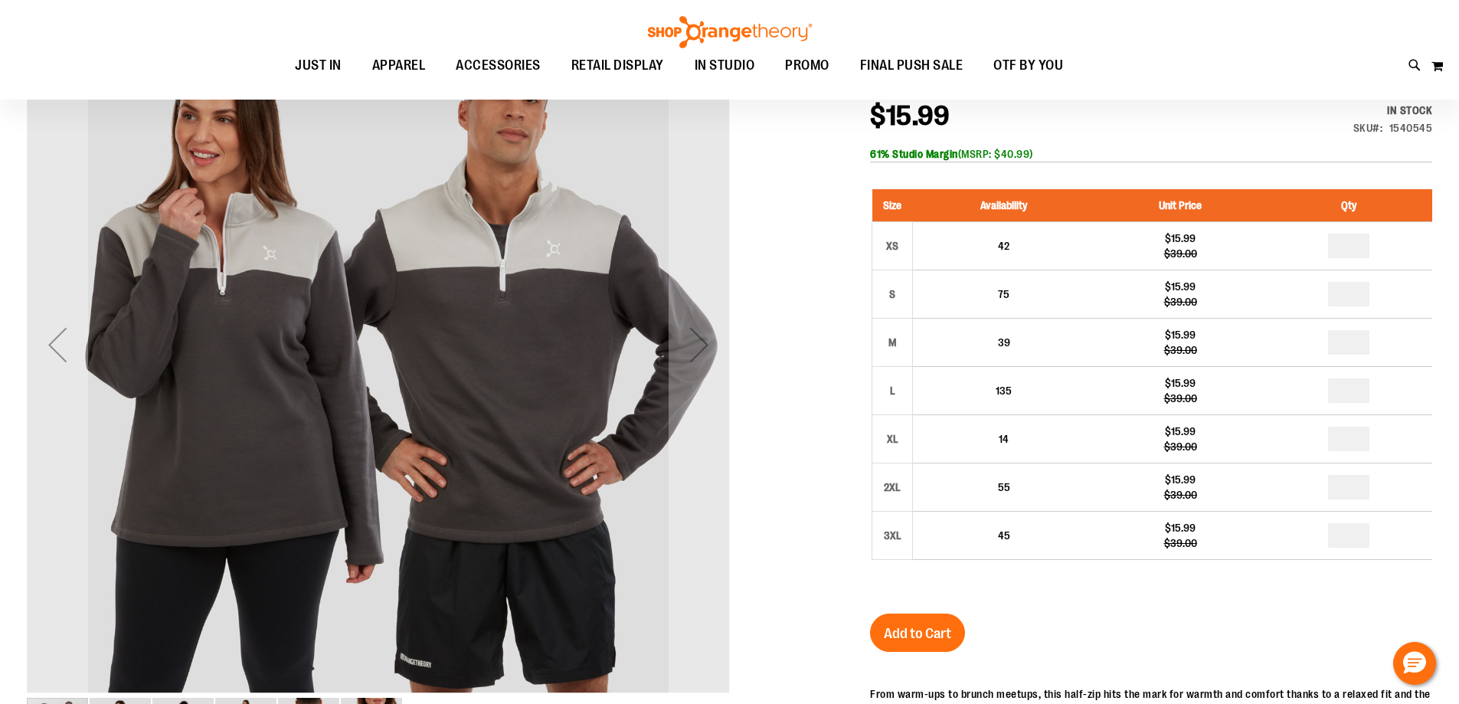
scroll to position [228, 0]
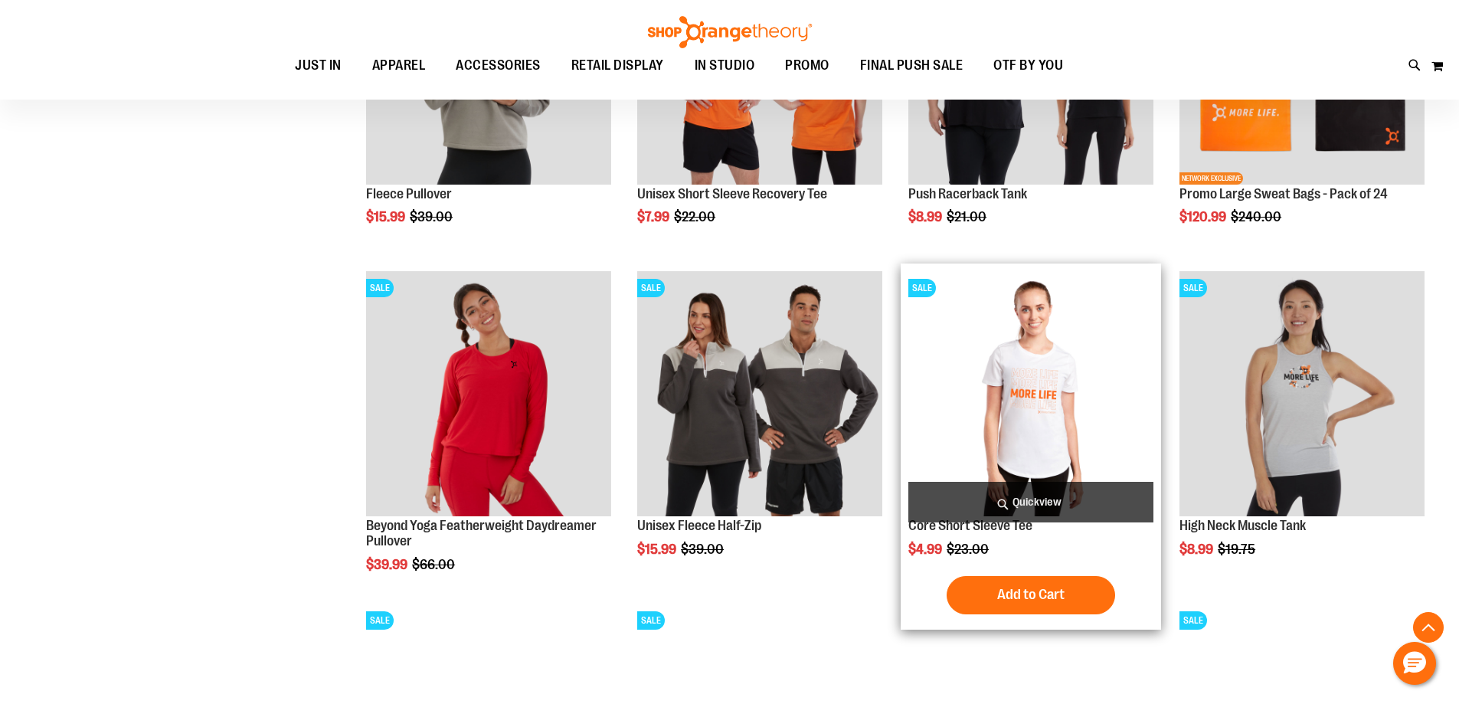
scroll to position [869, 0]
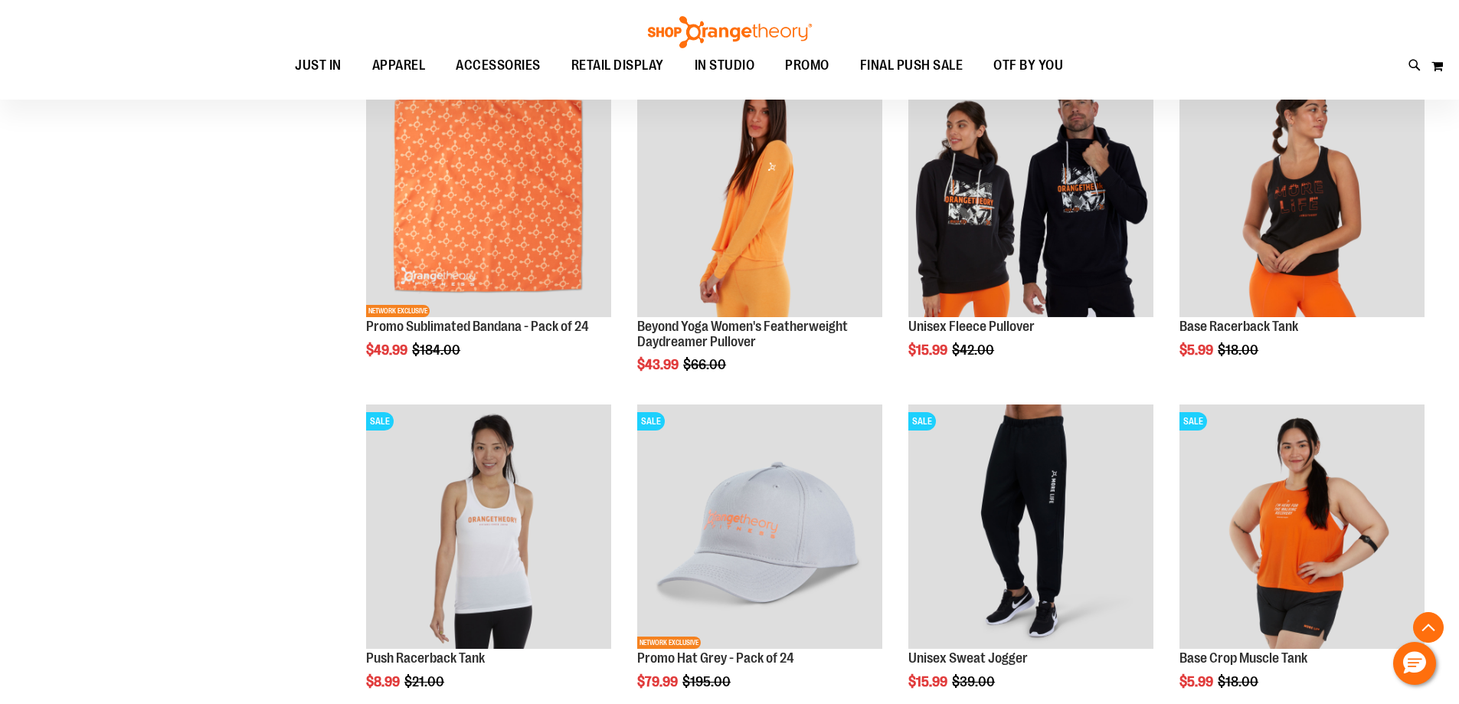
scroll to position [1482, 0]
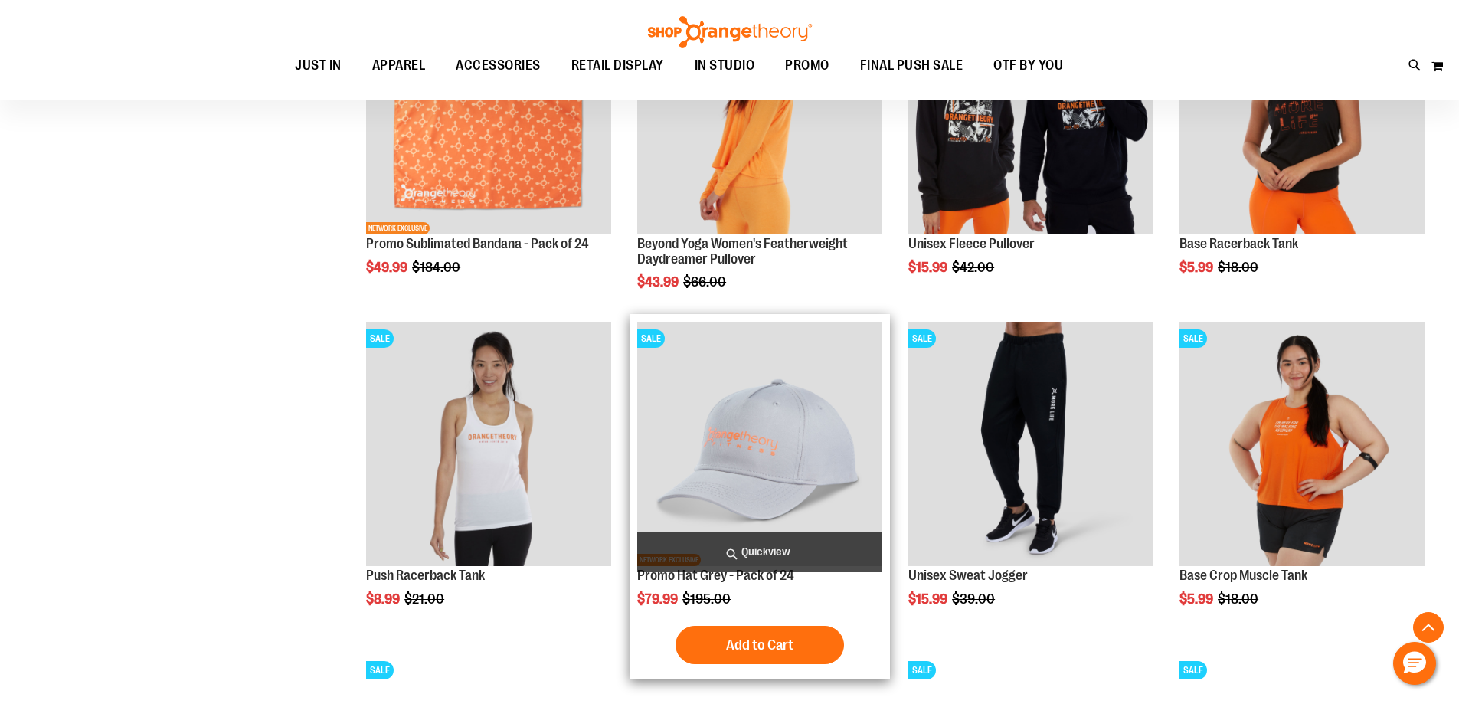
click at [741, 485] on img "product" at bounding box center [759, 444] width 245 height 245
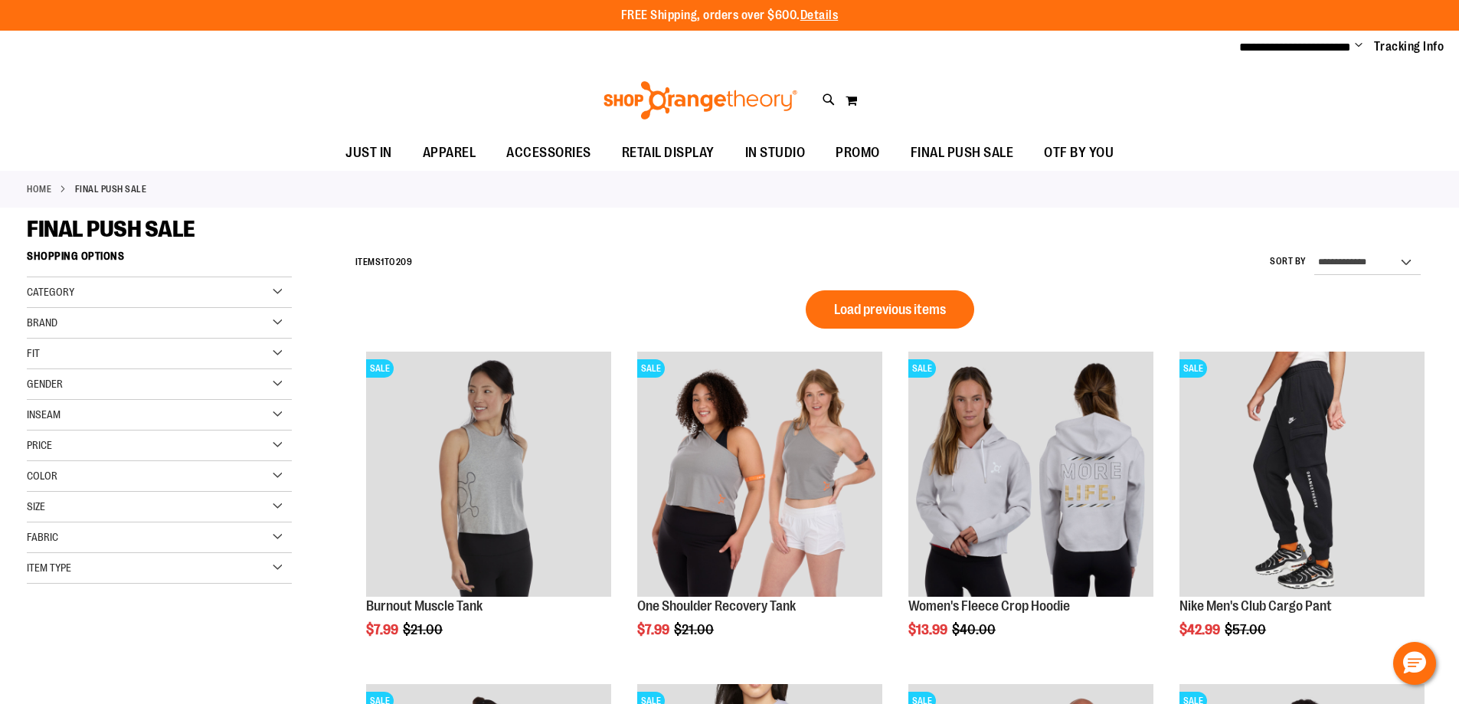
scroll to position [1021, 0]
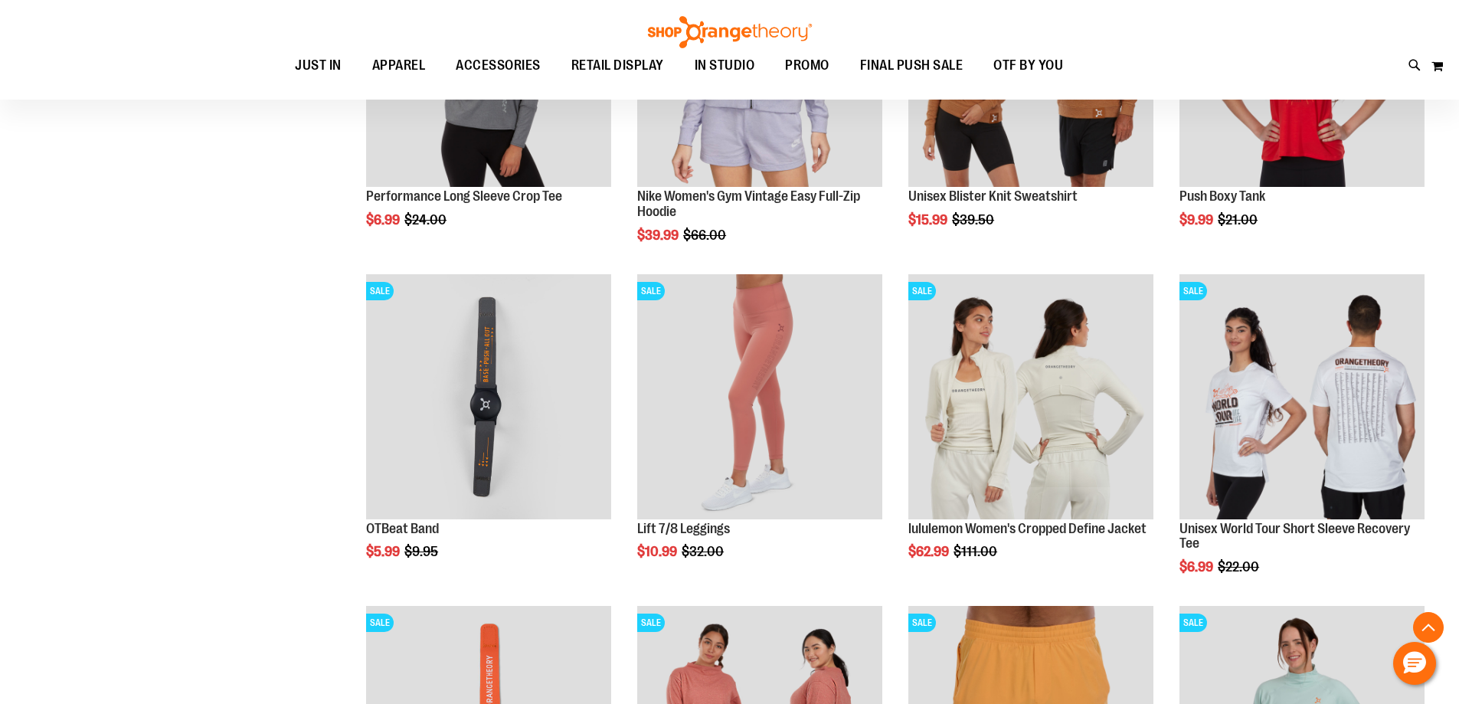
scroll to position [791, 0]
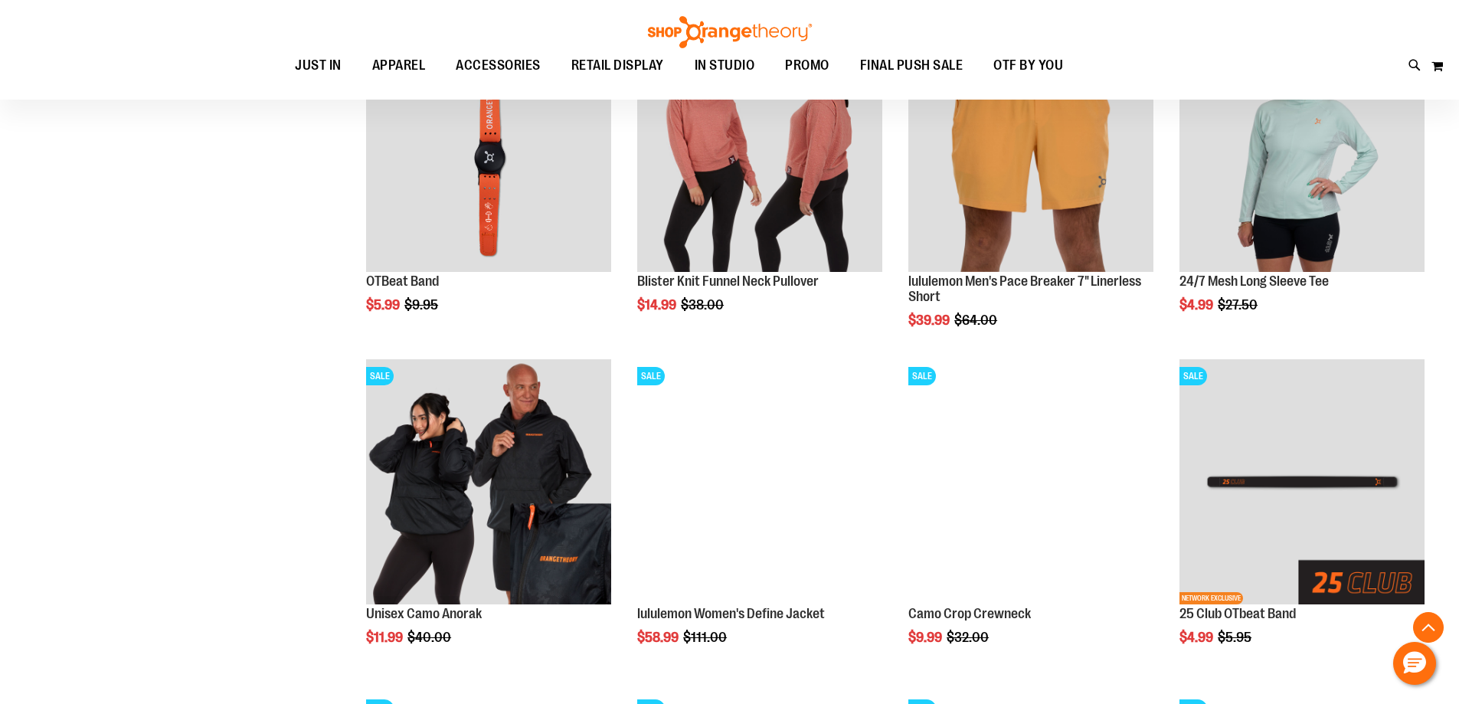
scroll to position [1404, 0]
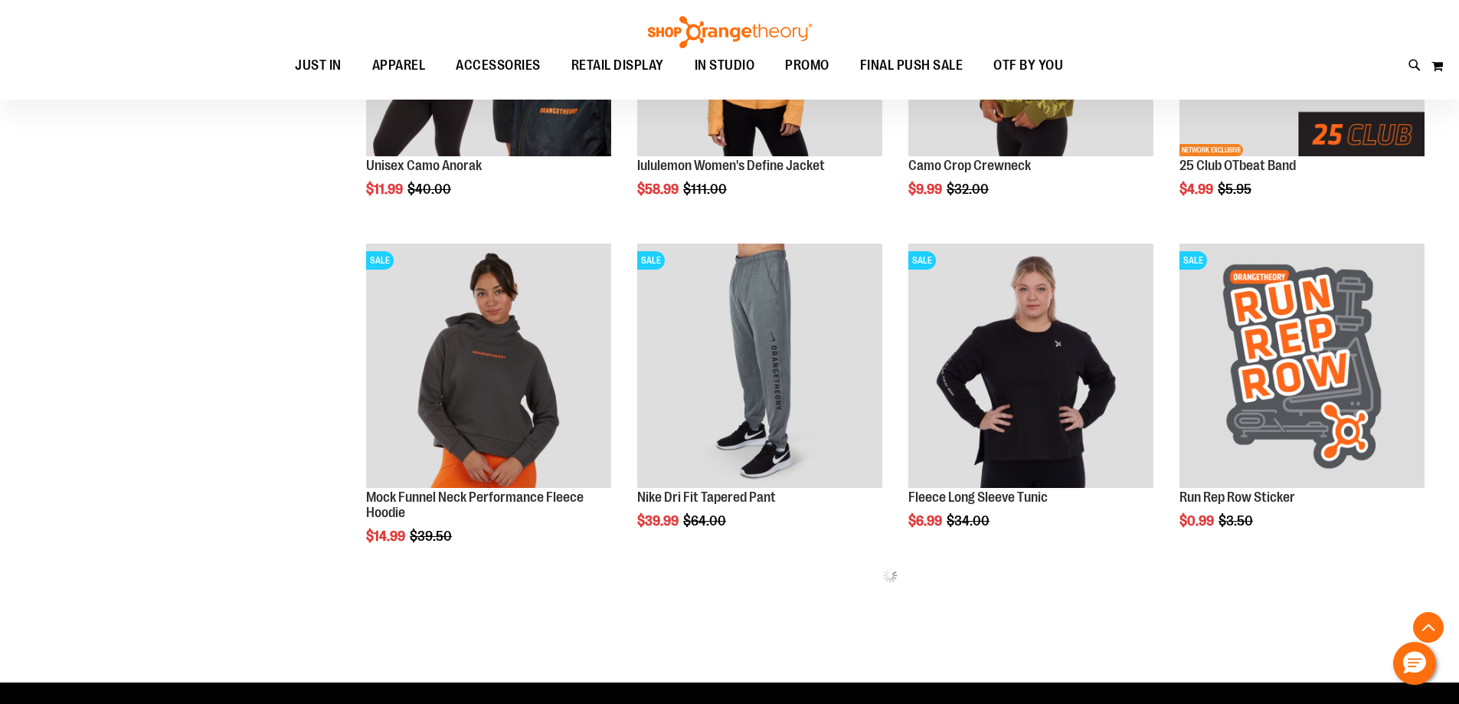
scroll to position [1786, 0]
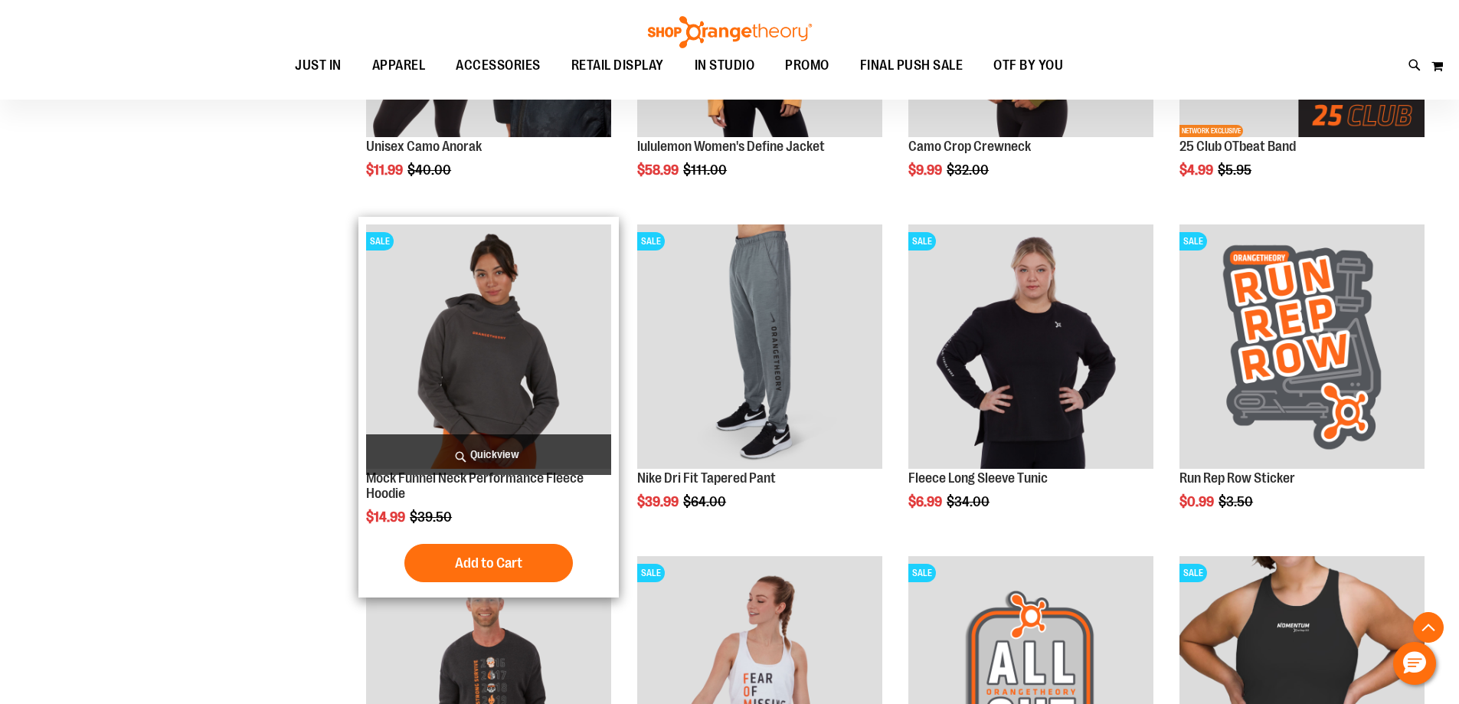
click at [472, 404] on img "product" at bounding box center [488, 346] width 245 height 245
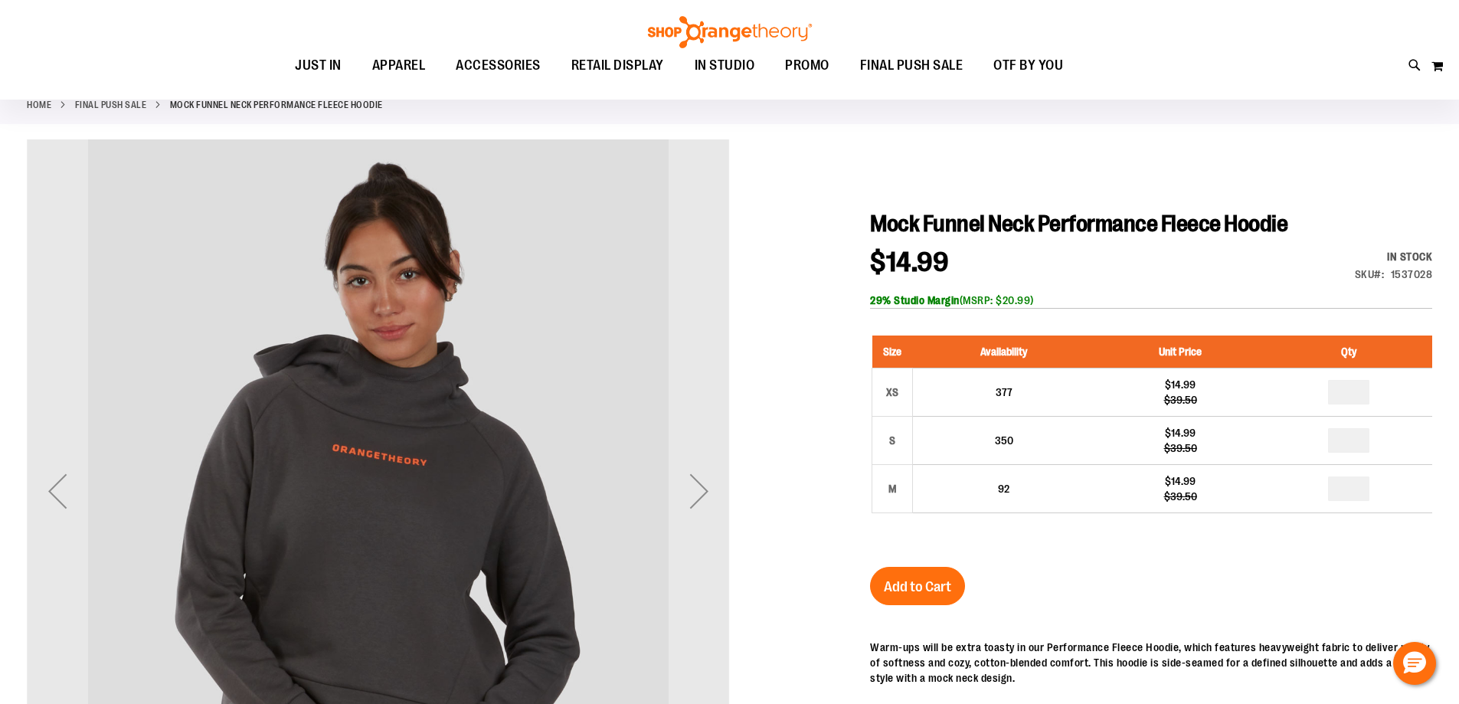
scroll to position [229, 0]
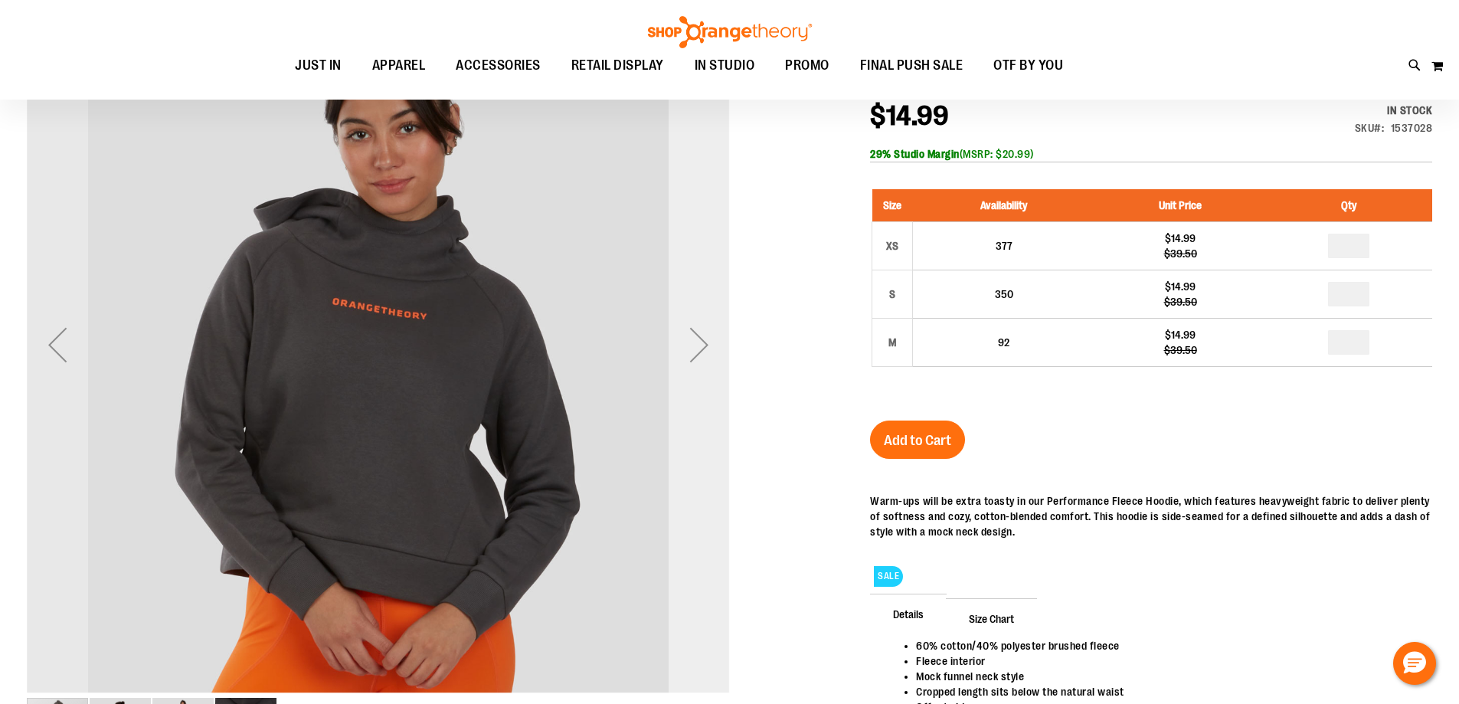
click at [717, 379] on div "Next" at bounding box center [698, 344] width 61 height 703
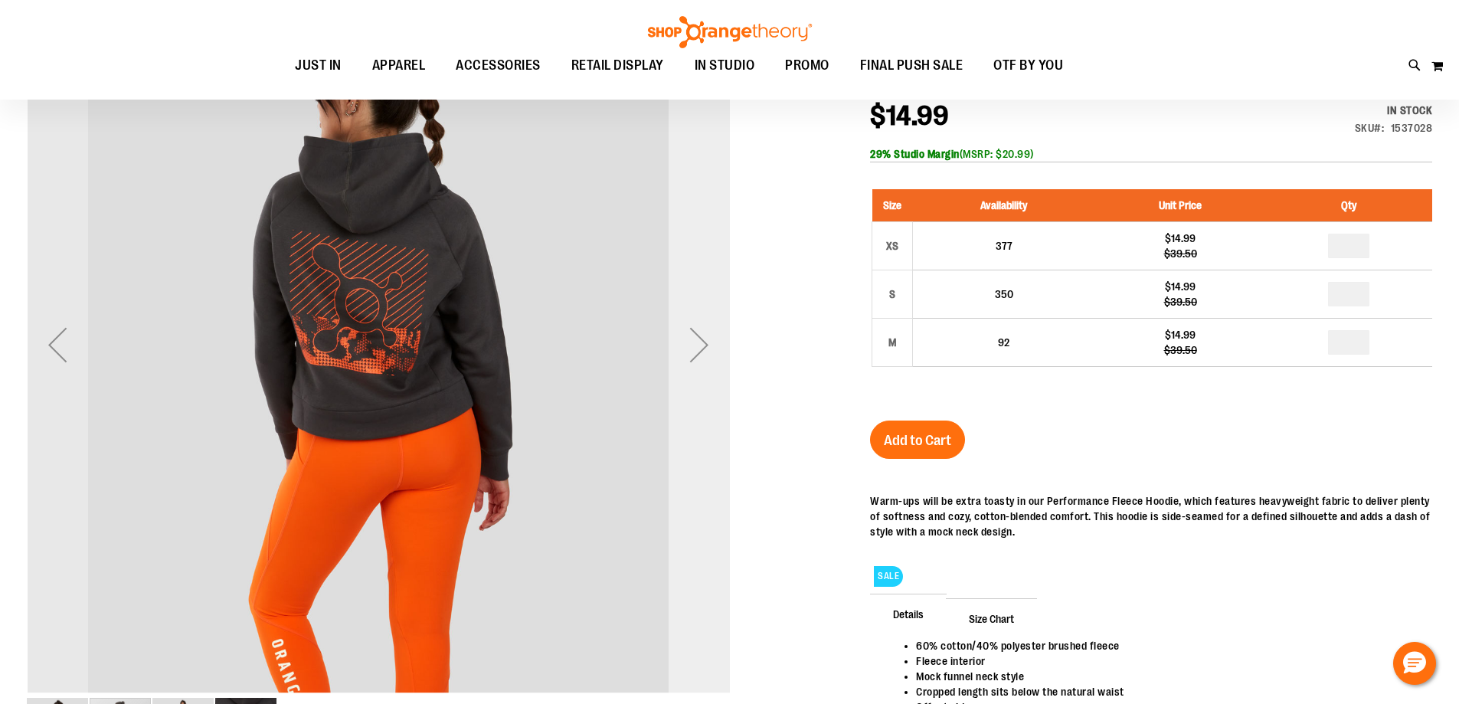
click at [717, 379] on div "Next" at bounding box center [698, 344] width 61 height 703
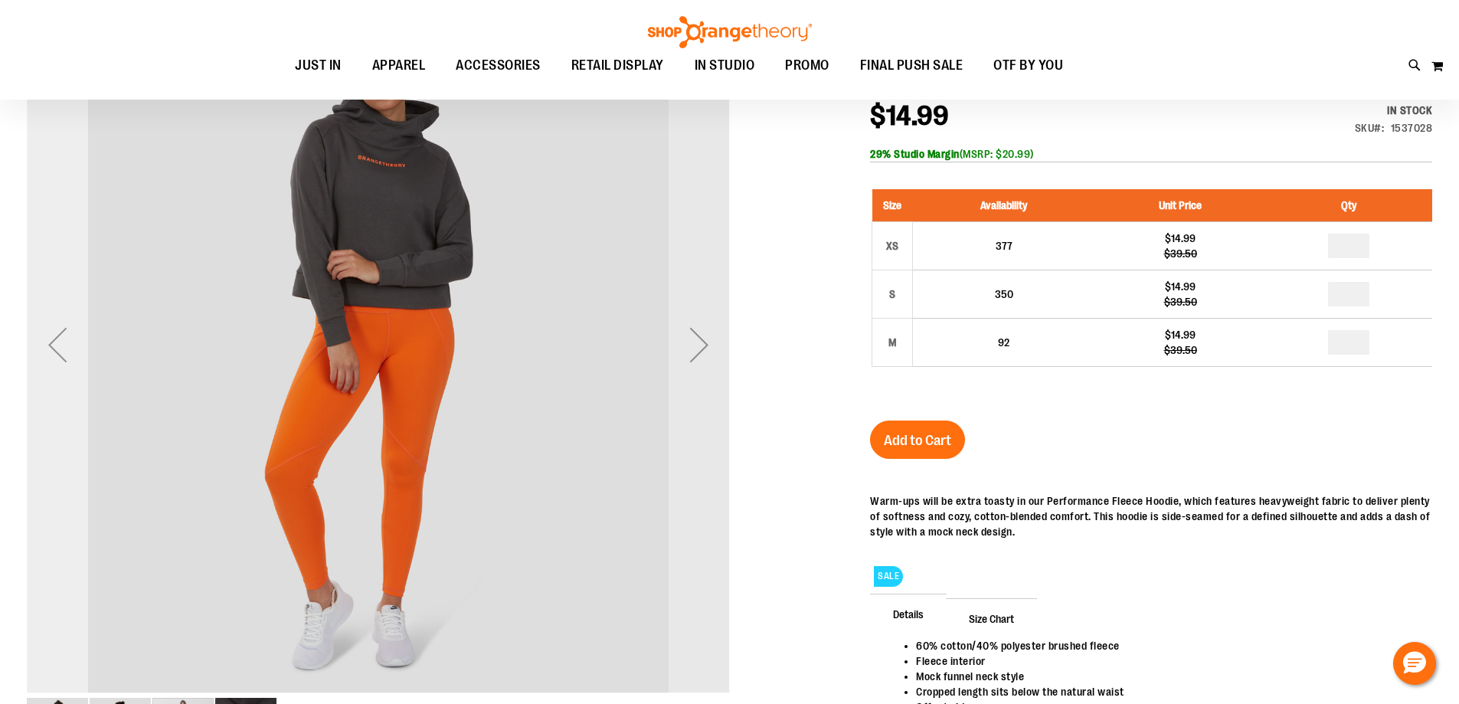
click at [55, 343] on div "Previous" at bounding box center [57, 344] width 61 height 61
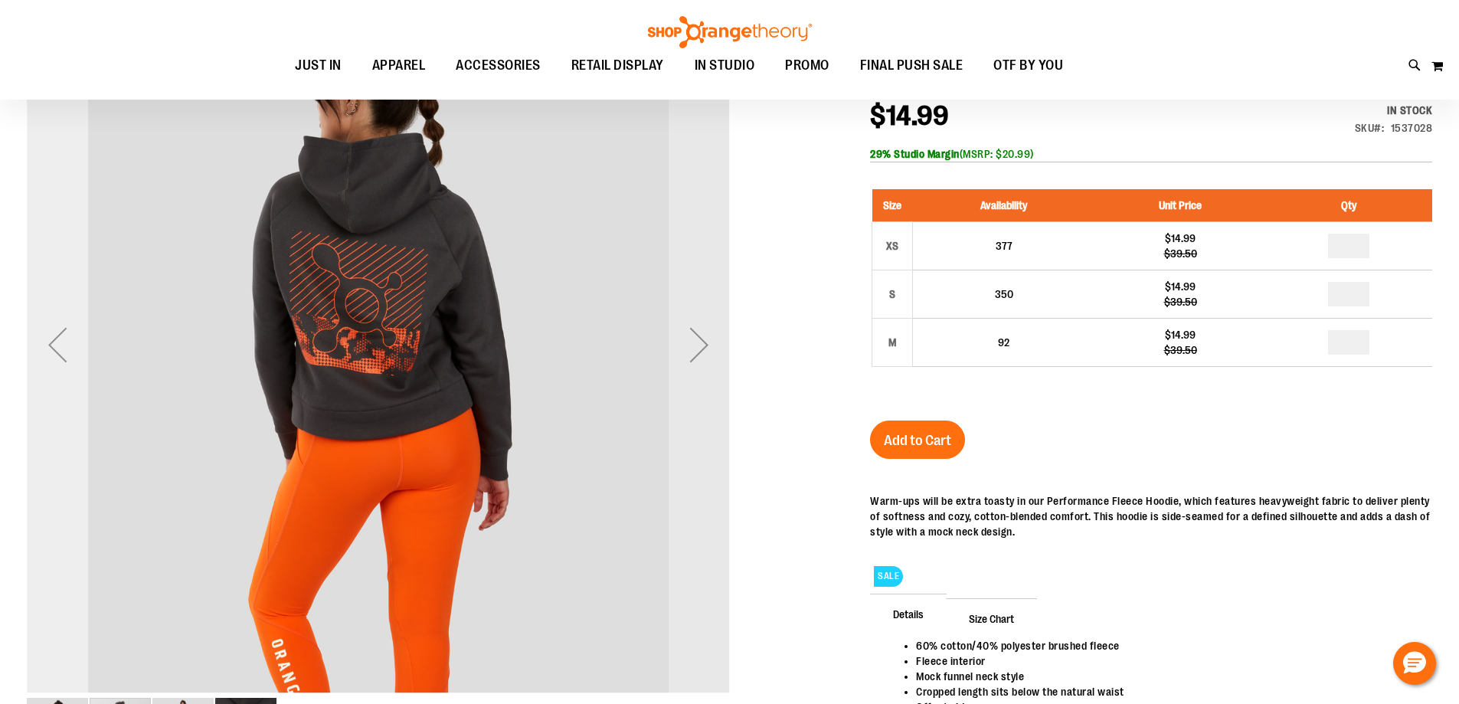
click at [55, 343] on div "Previous" at bounding box center [57, 344] width 61 height 61
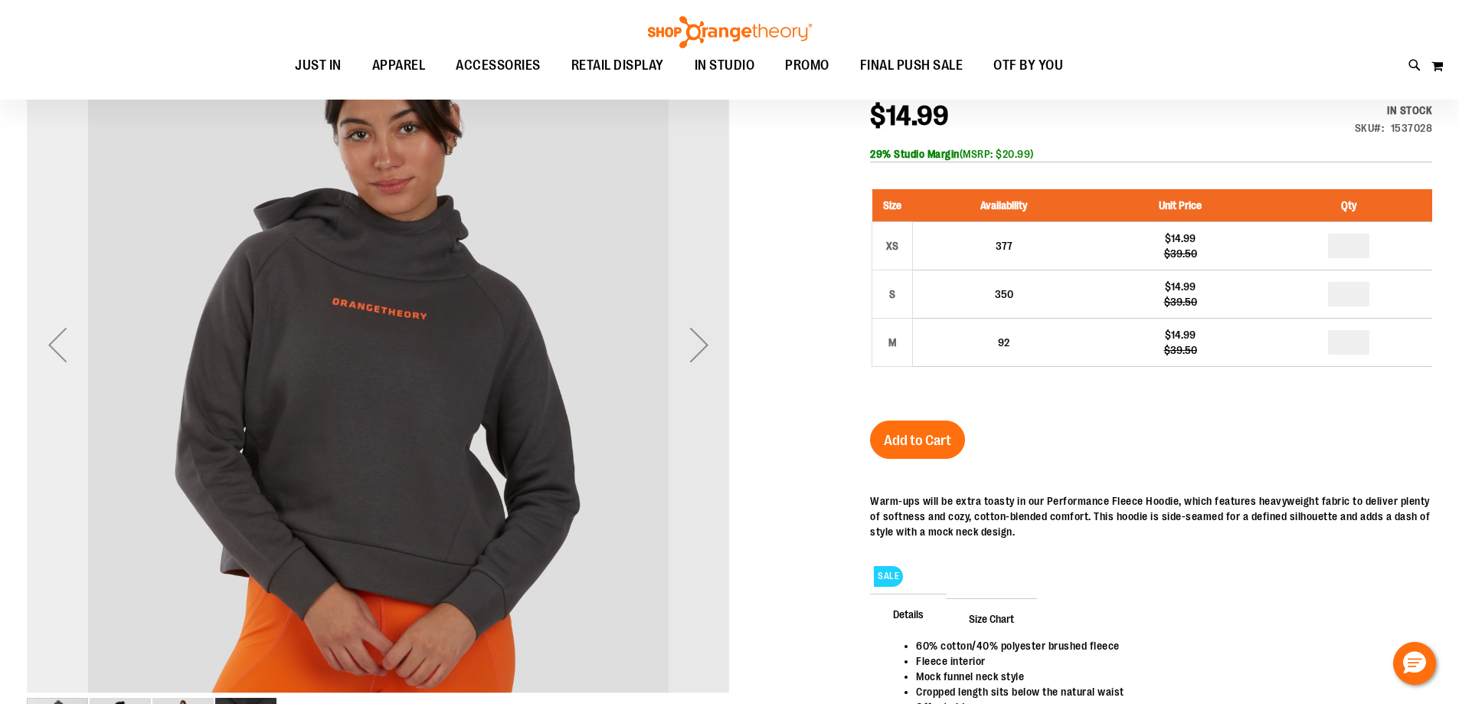
scroll to position [152, 0]
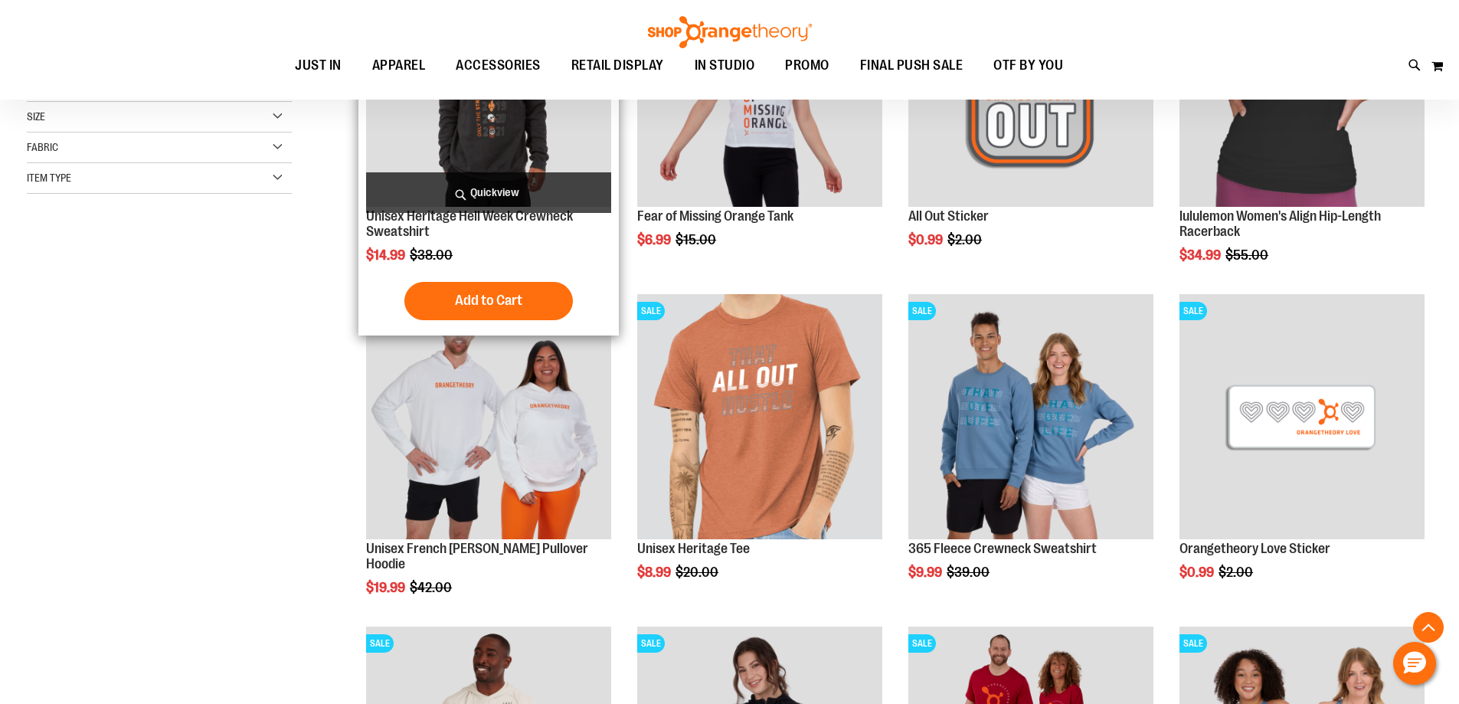
scroll to position [459, 0]
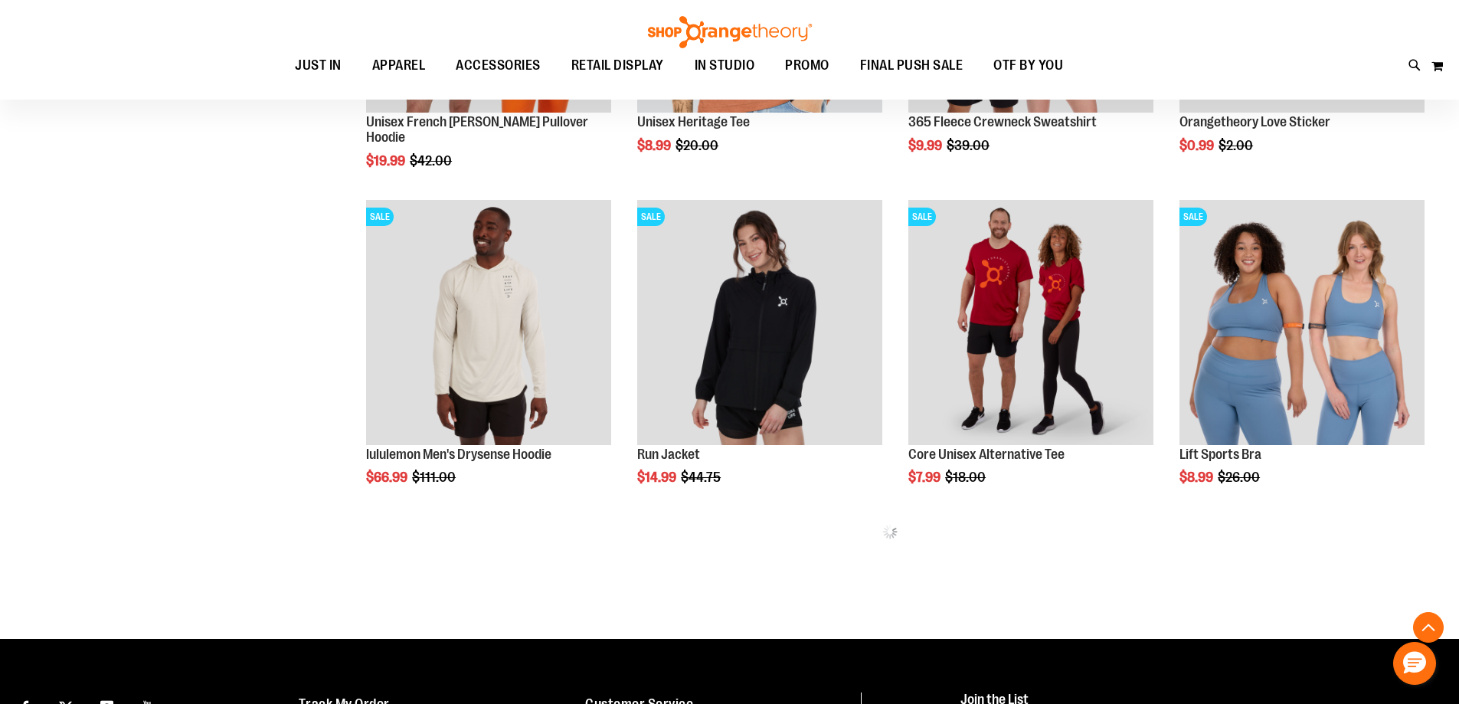
scroll to position [842, 0]
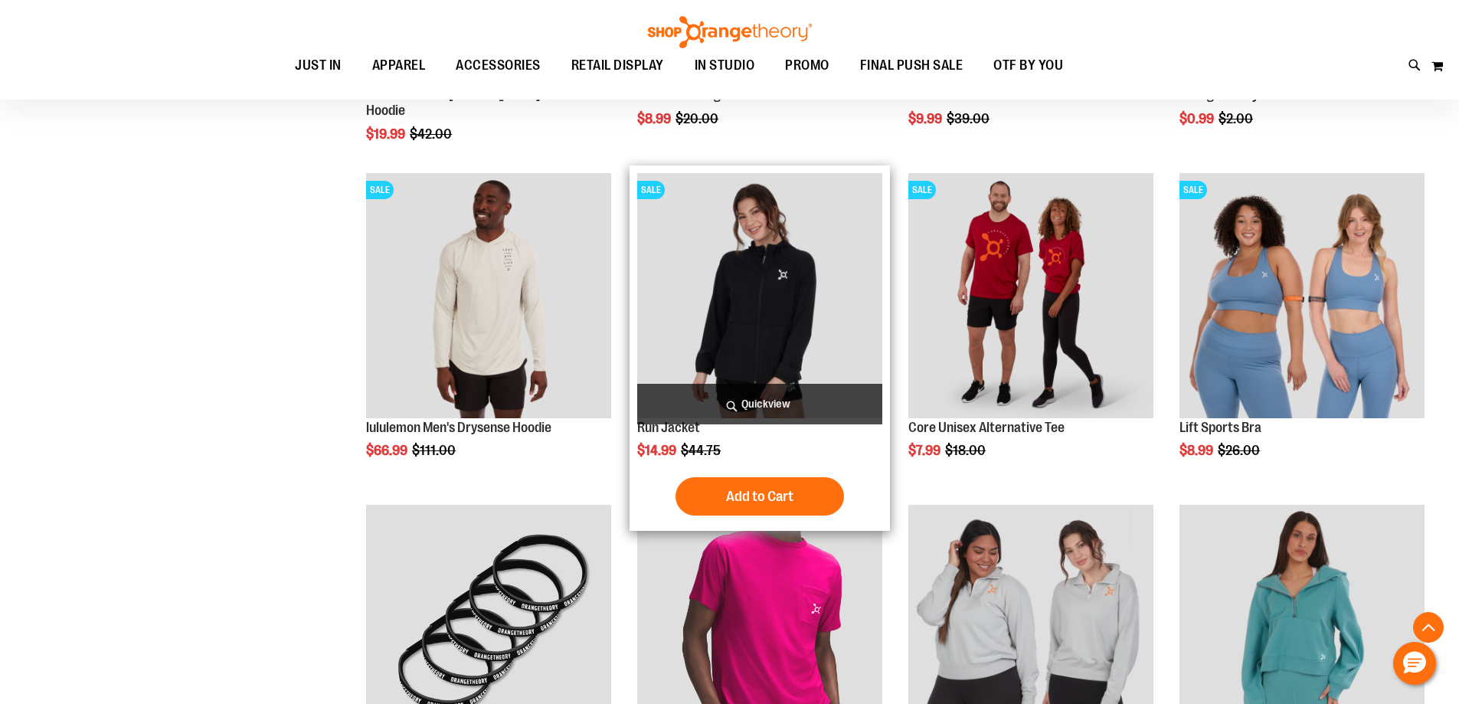
click at [796, 325] on img "product" at bounding box center [759, 295] width 245 height 245
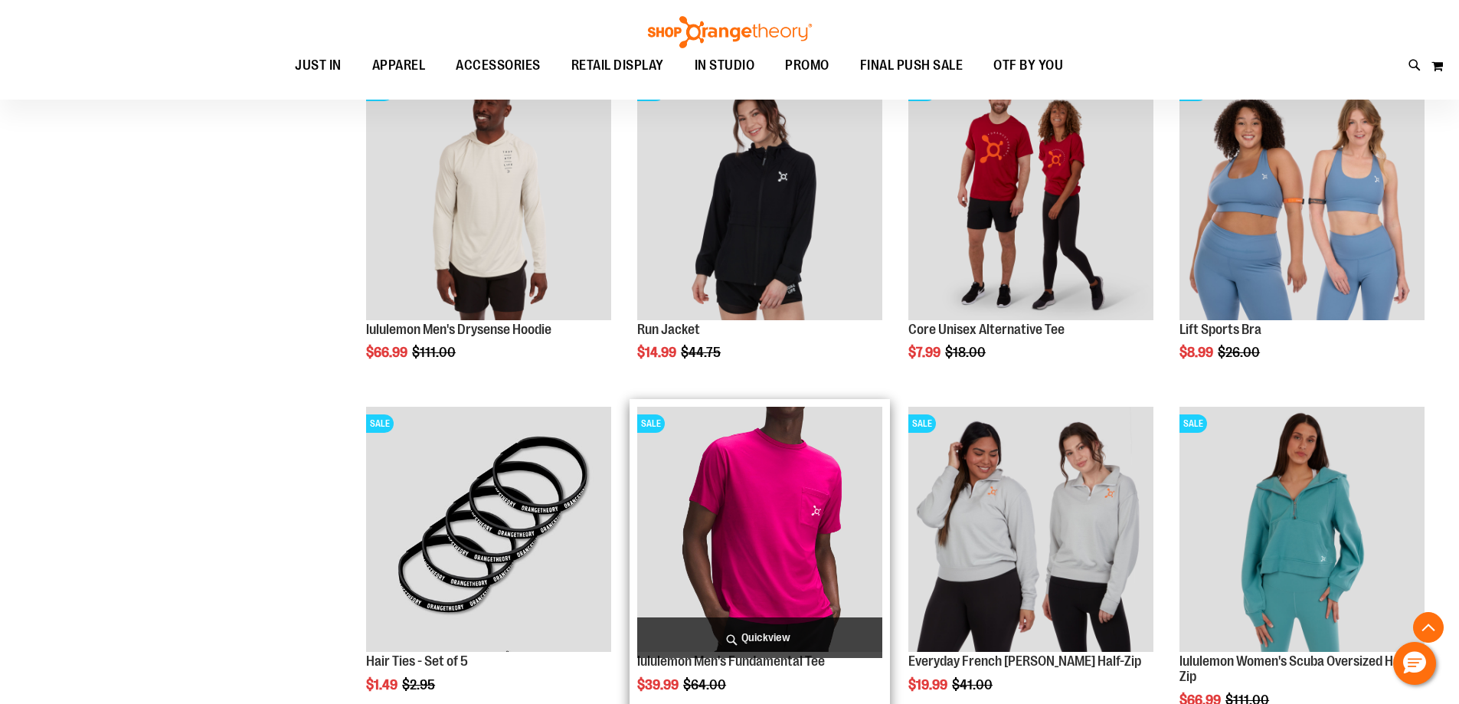
scroll to position [688, 0]
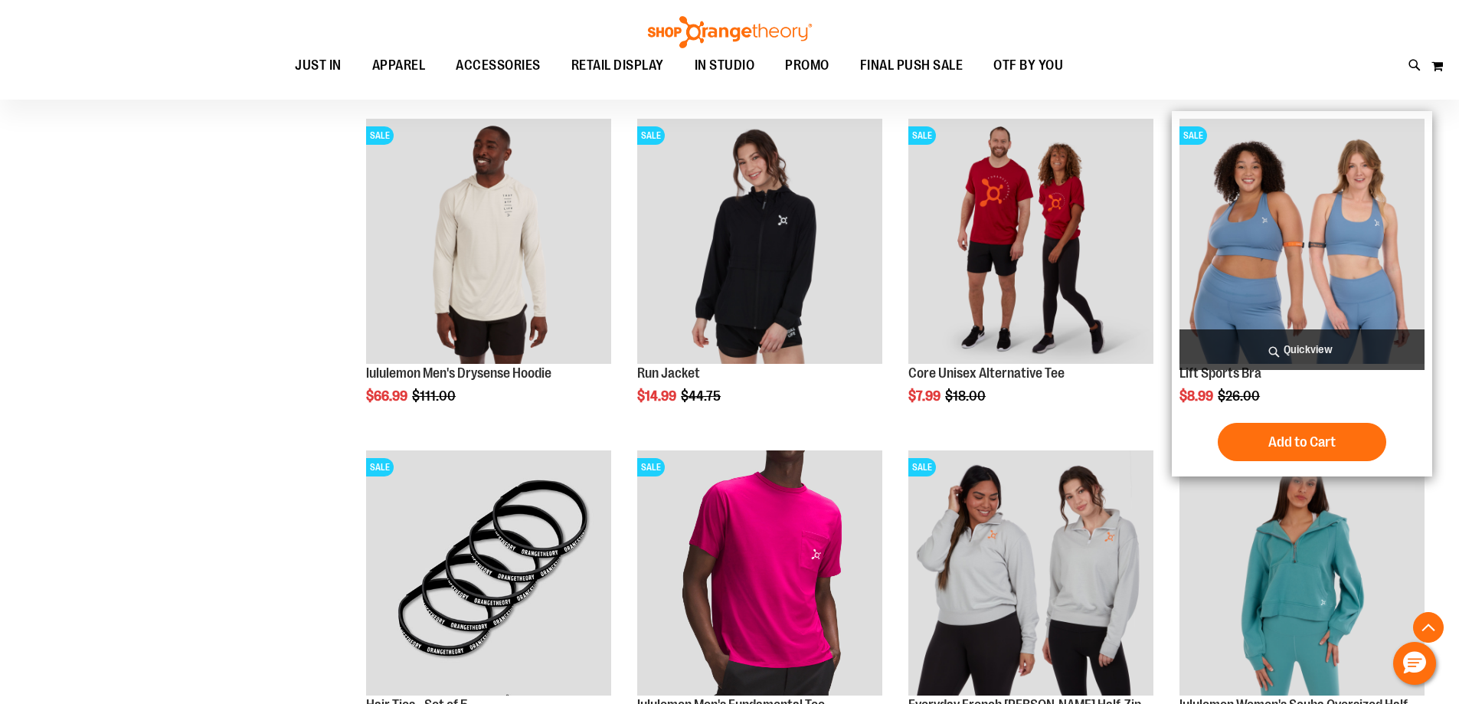
click at [1367, 261] on img "product" at bounding box center [1301, 241] width 245 height 245
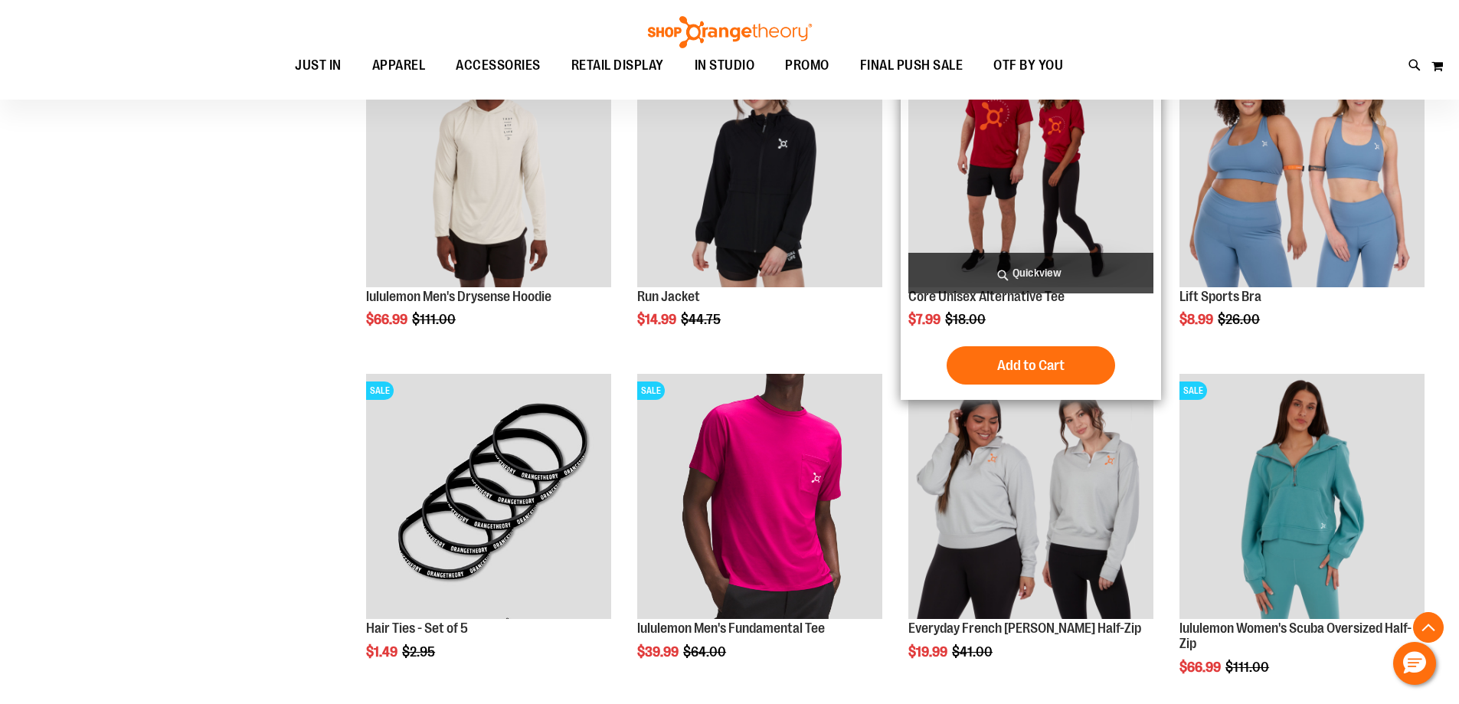
scroll to position [842, 0]
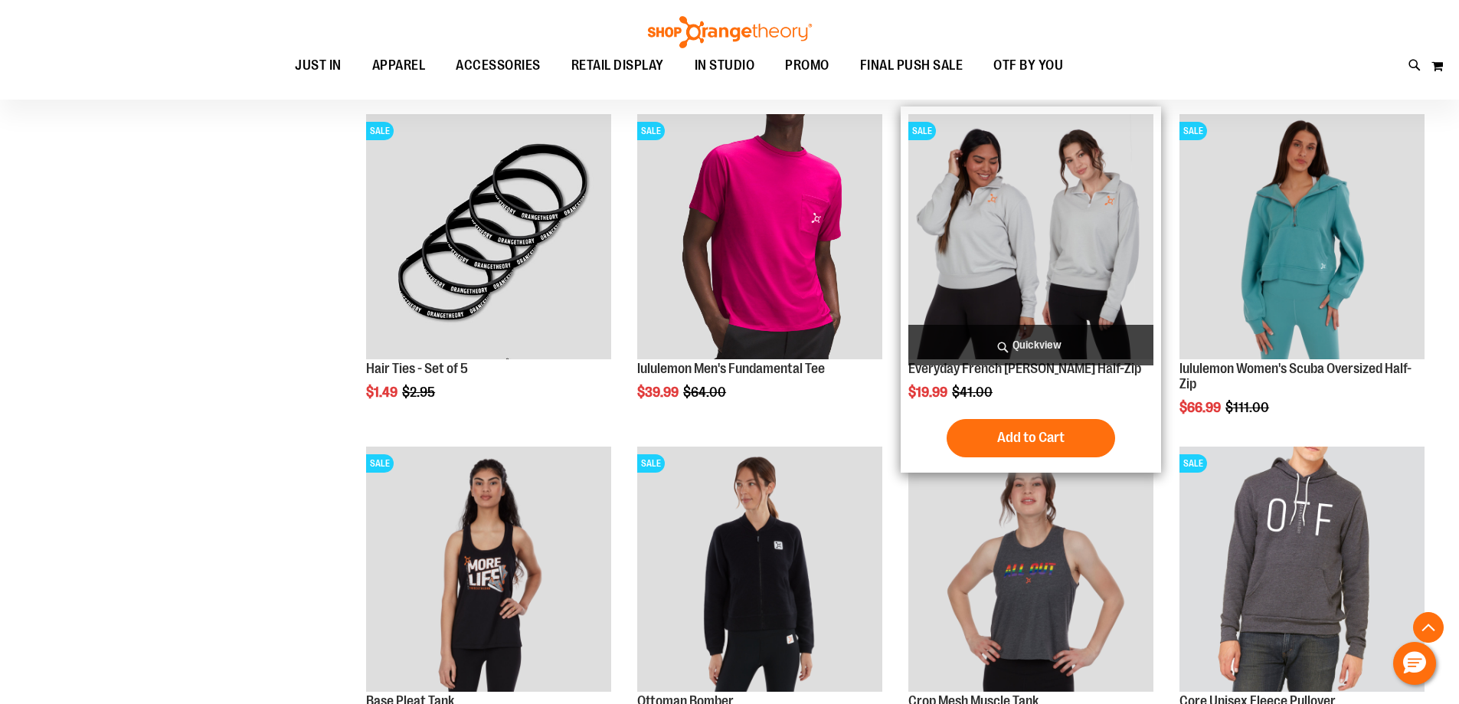
scroll to position [1114, 0]
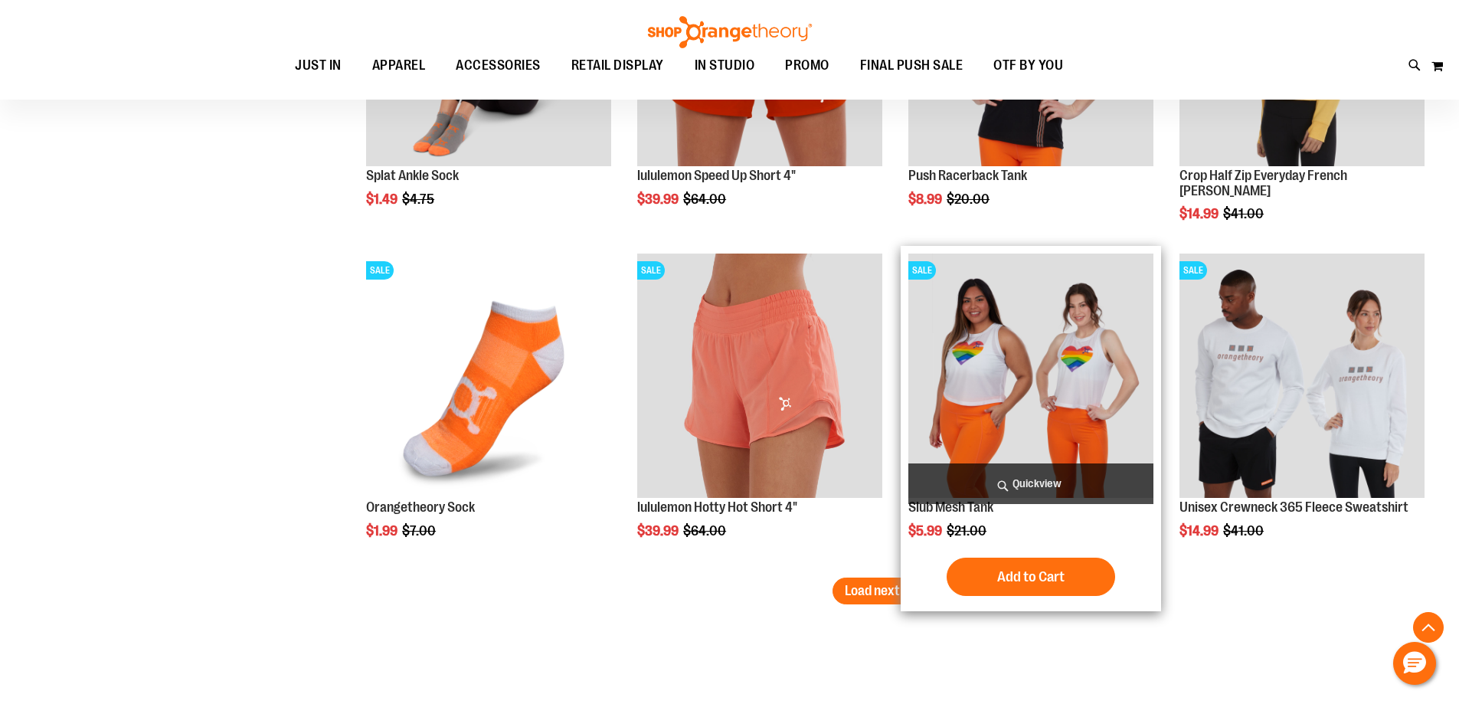
scroll to position [2569, 0]
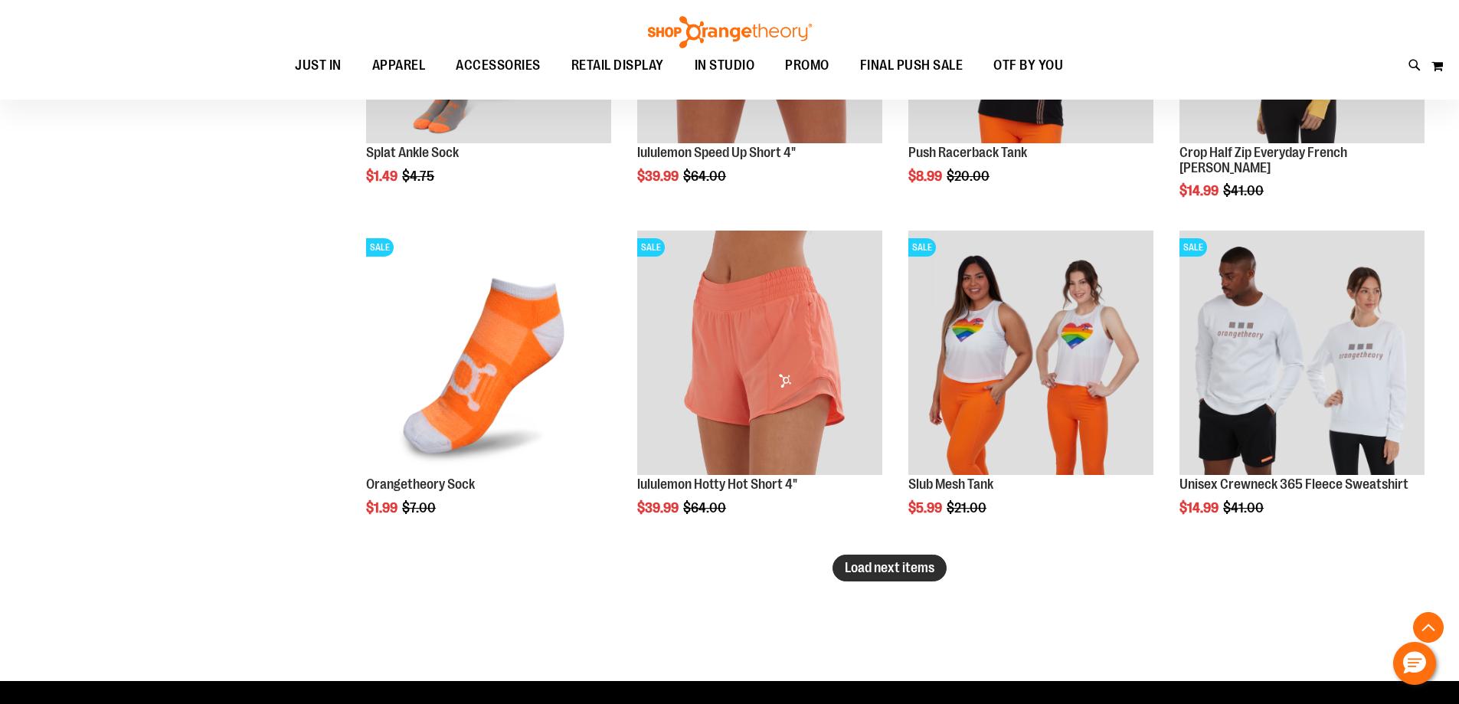
click at [902, 561] on span "Load next items" at bounding box center [890, 567] width 90 height 15
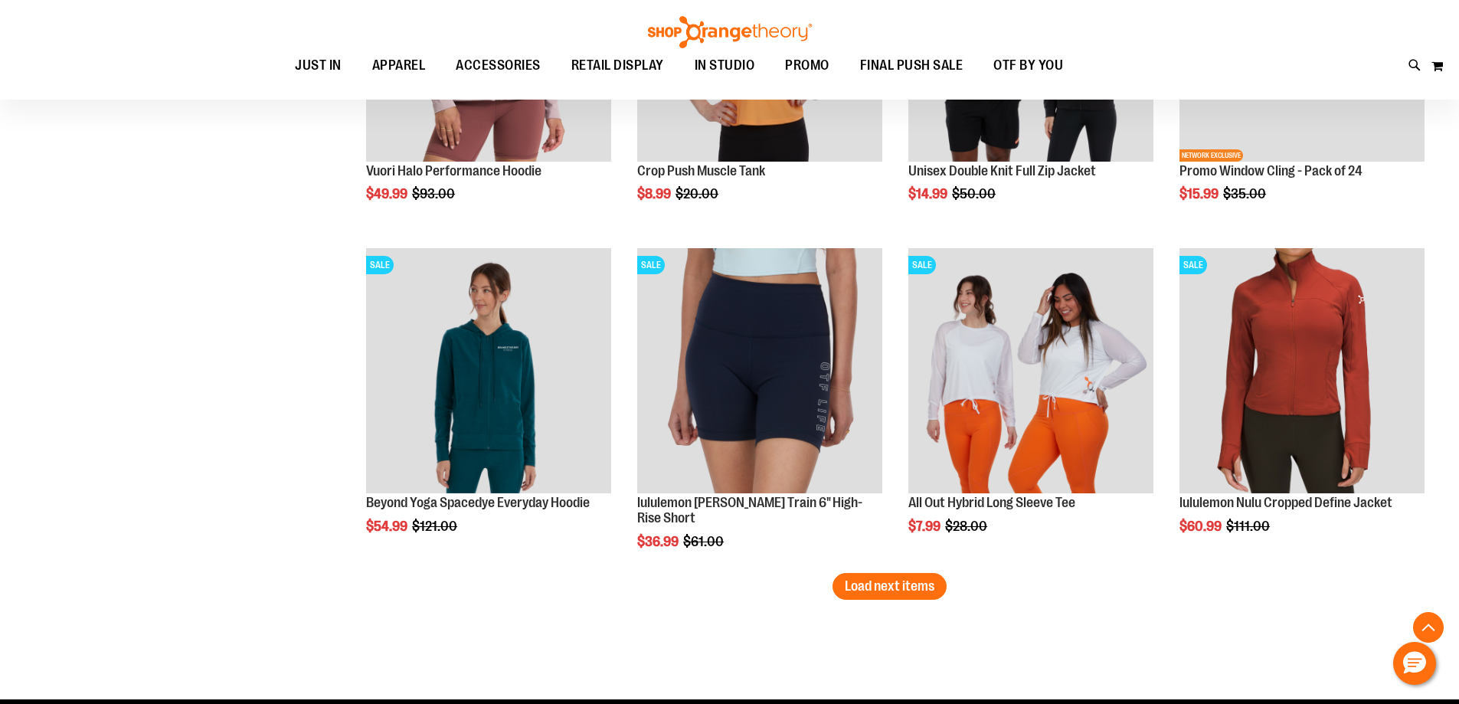
scroll to position [3565, 0]
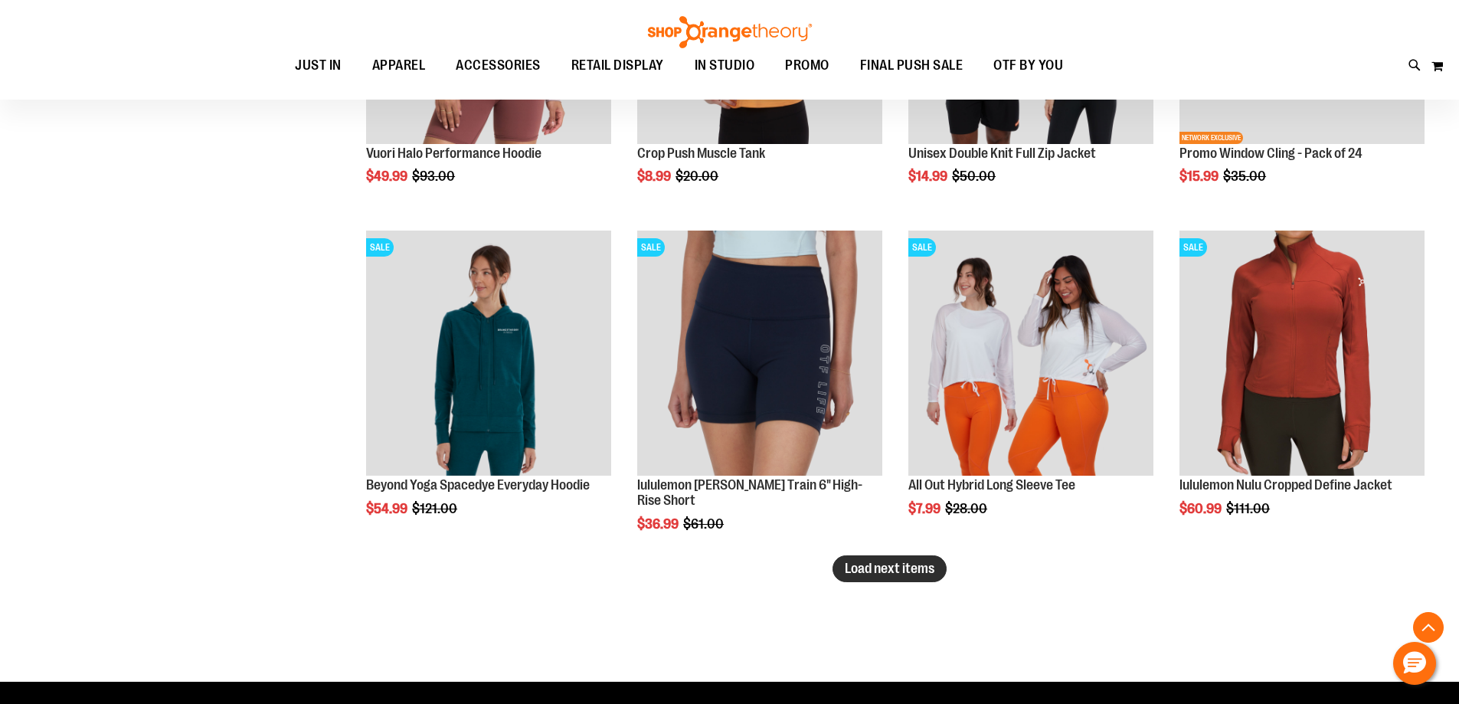
click at [896, 573] on span "Load next items" at bounding box center [890, 568] width 90 height 15
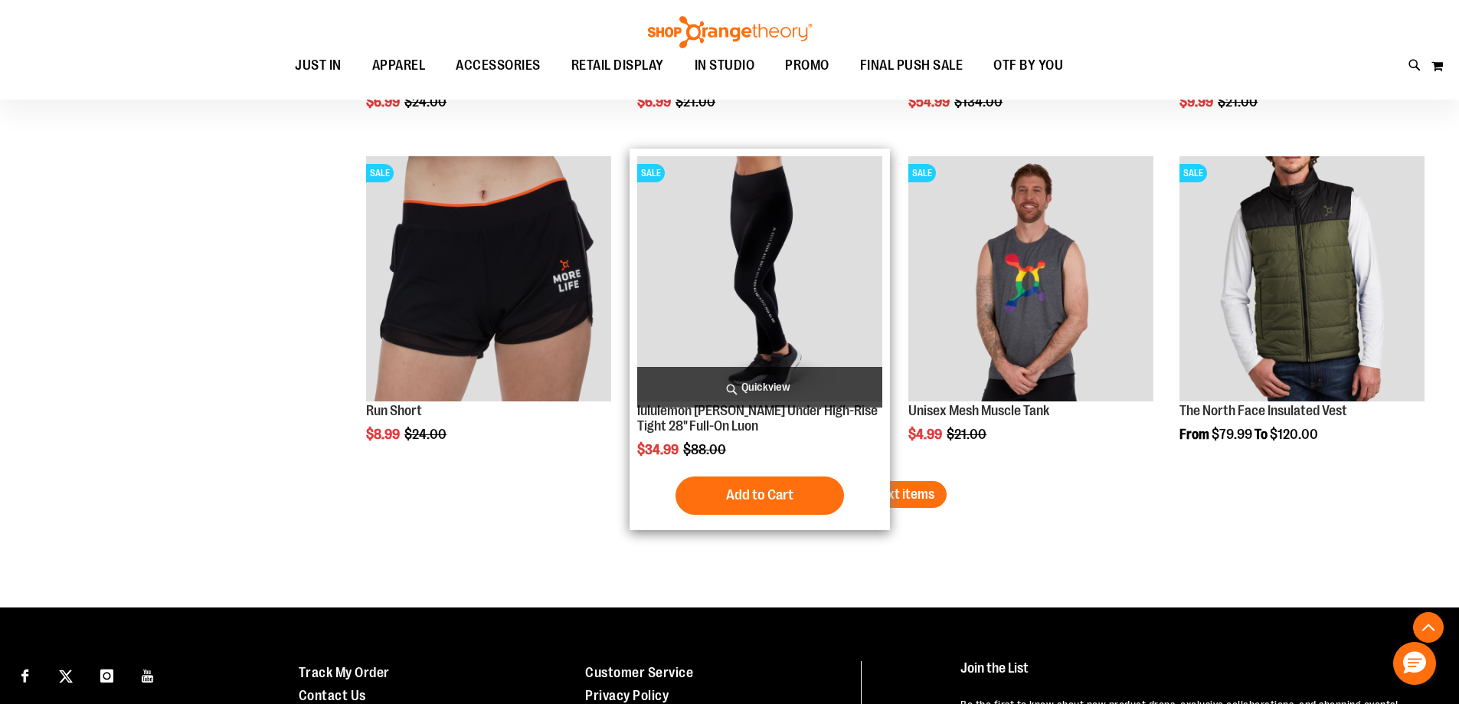
scroll to position [4637, 0]
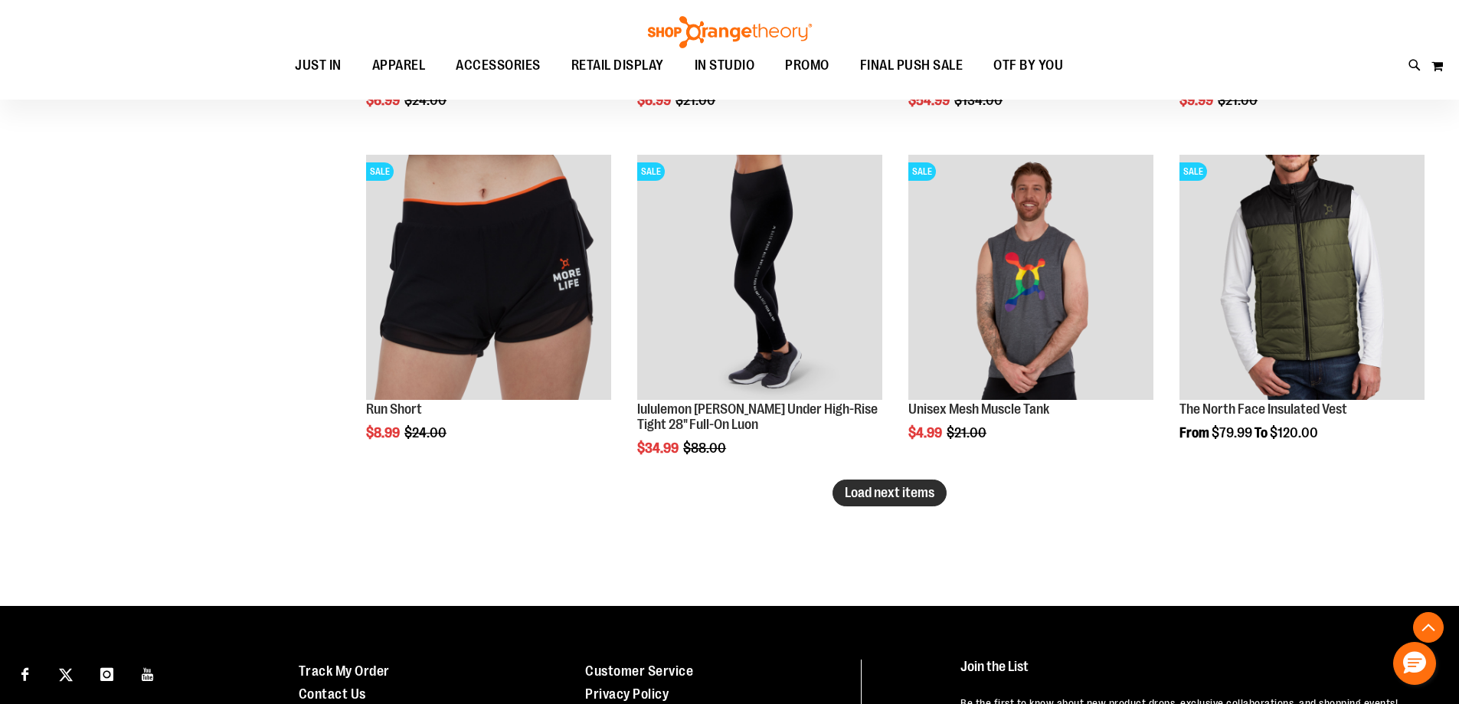
click at [925, 502] on button "Load next items" at bounding box center [889, 492] width 114 height 27
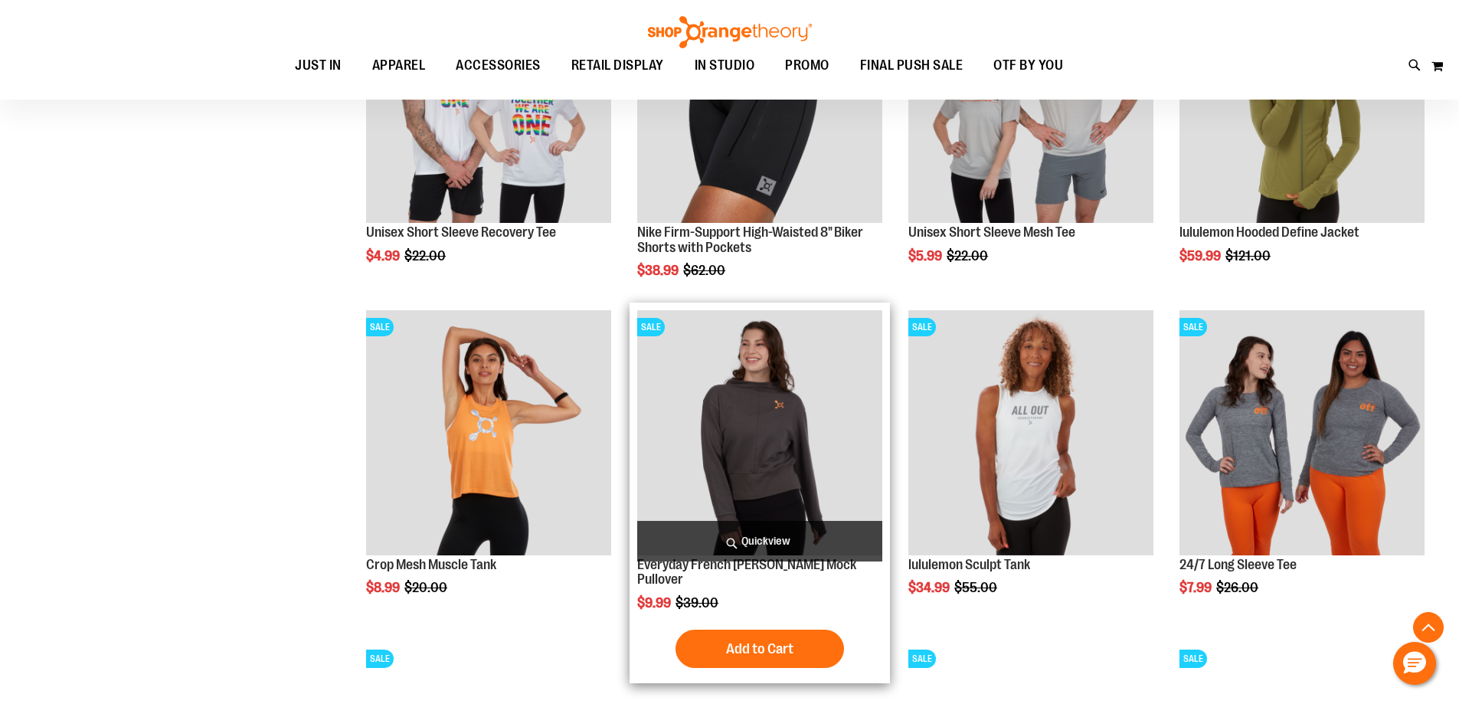
scroll to position [5173, 0]
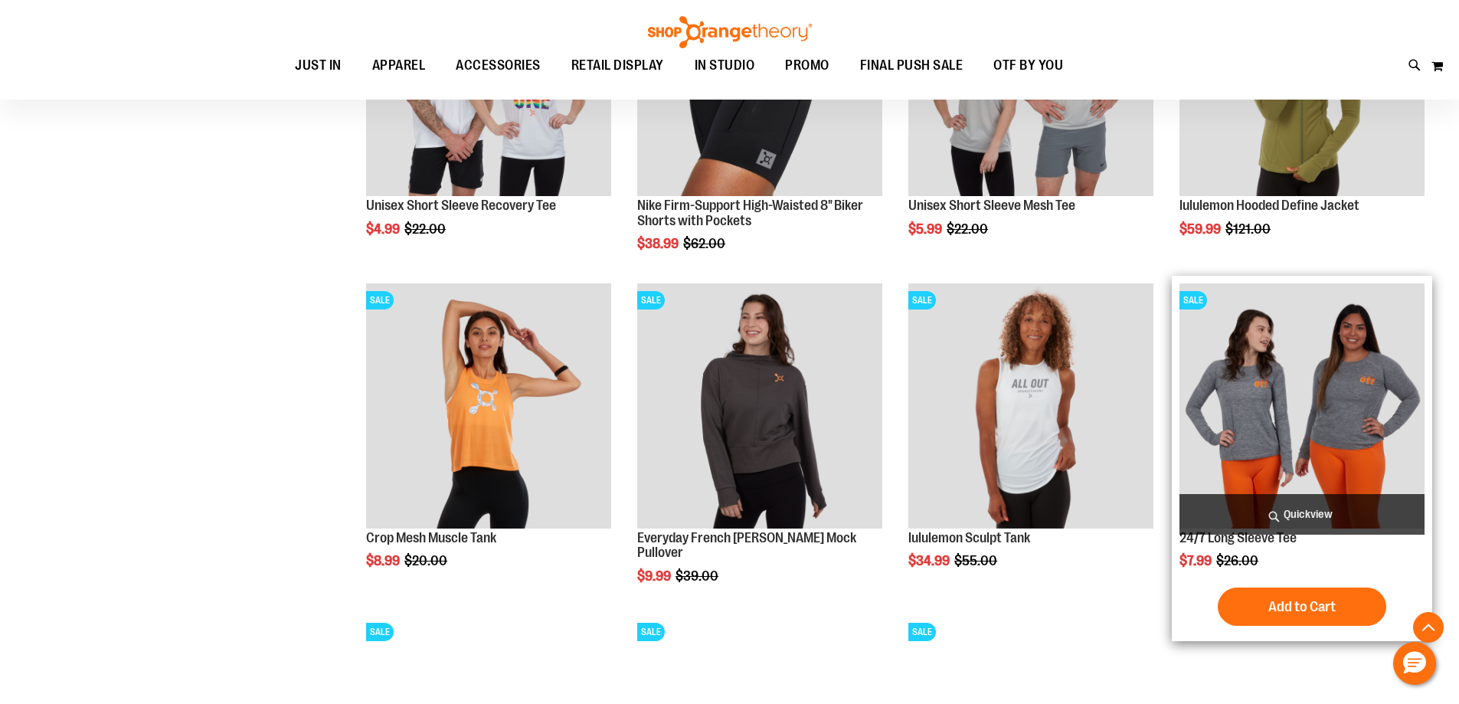
click at [1376, 395] on img "product" at bounding box center [1301, 405] width 245 height 245
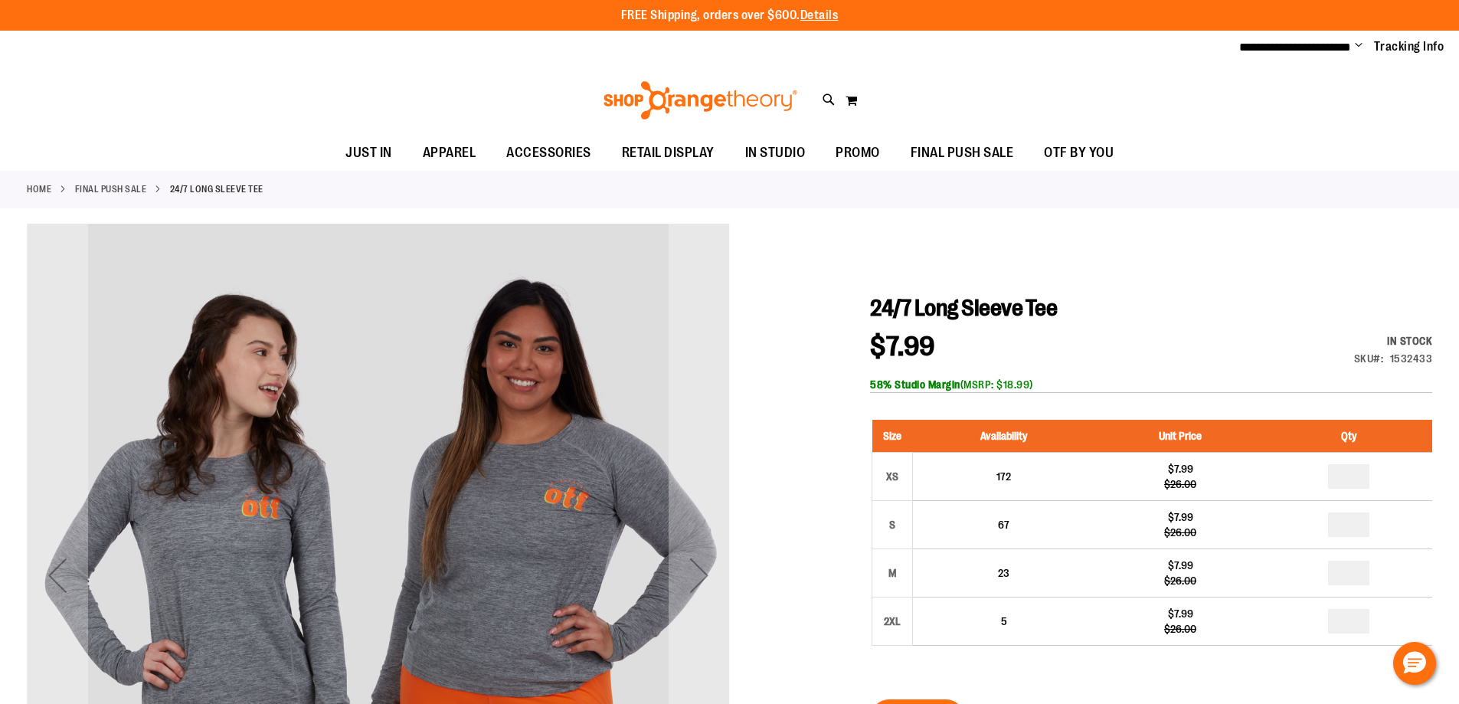
scroll to position [152, 0]
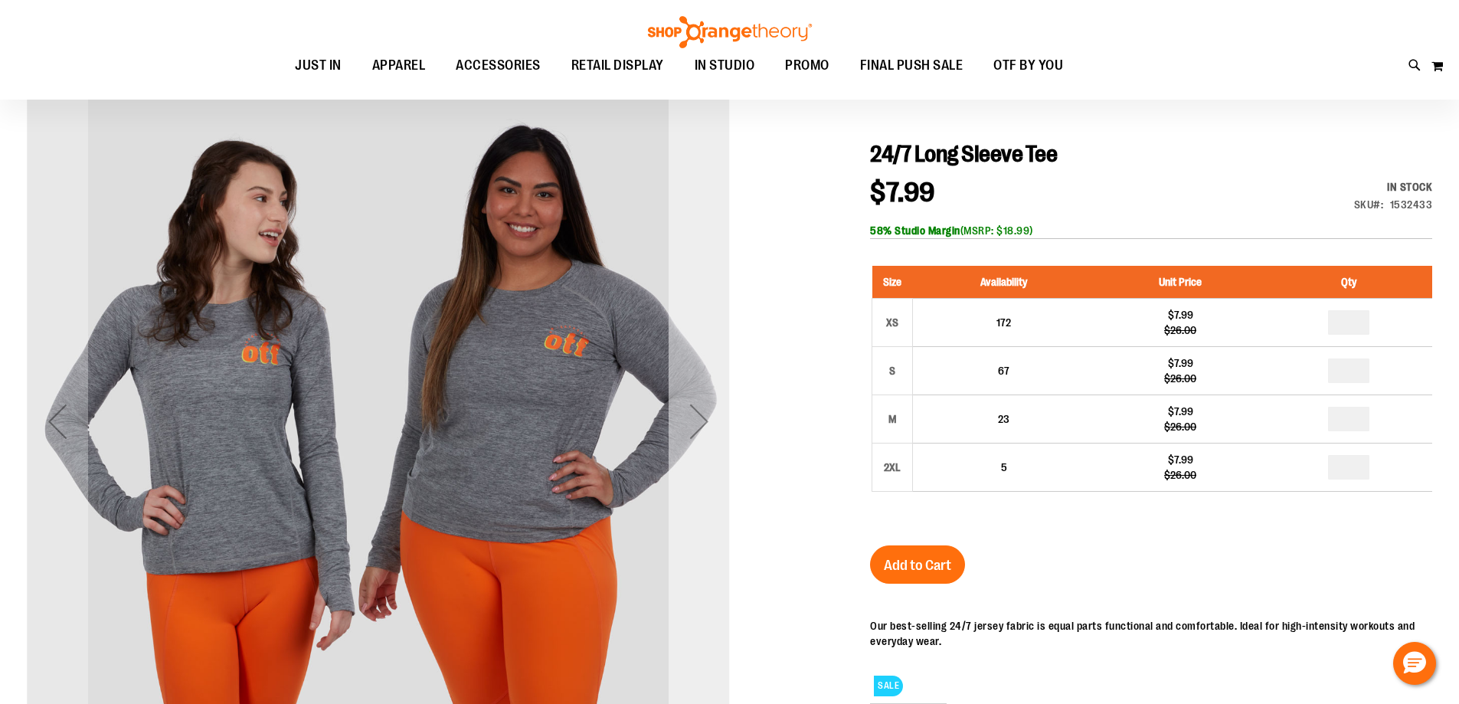
click at [695, 463] on div "Next" at bounding box center [698, 421] width 61 height 703
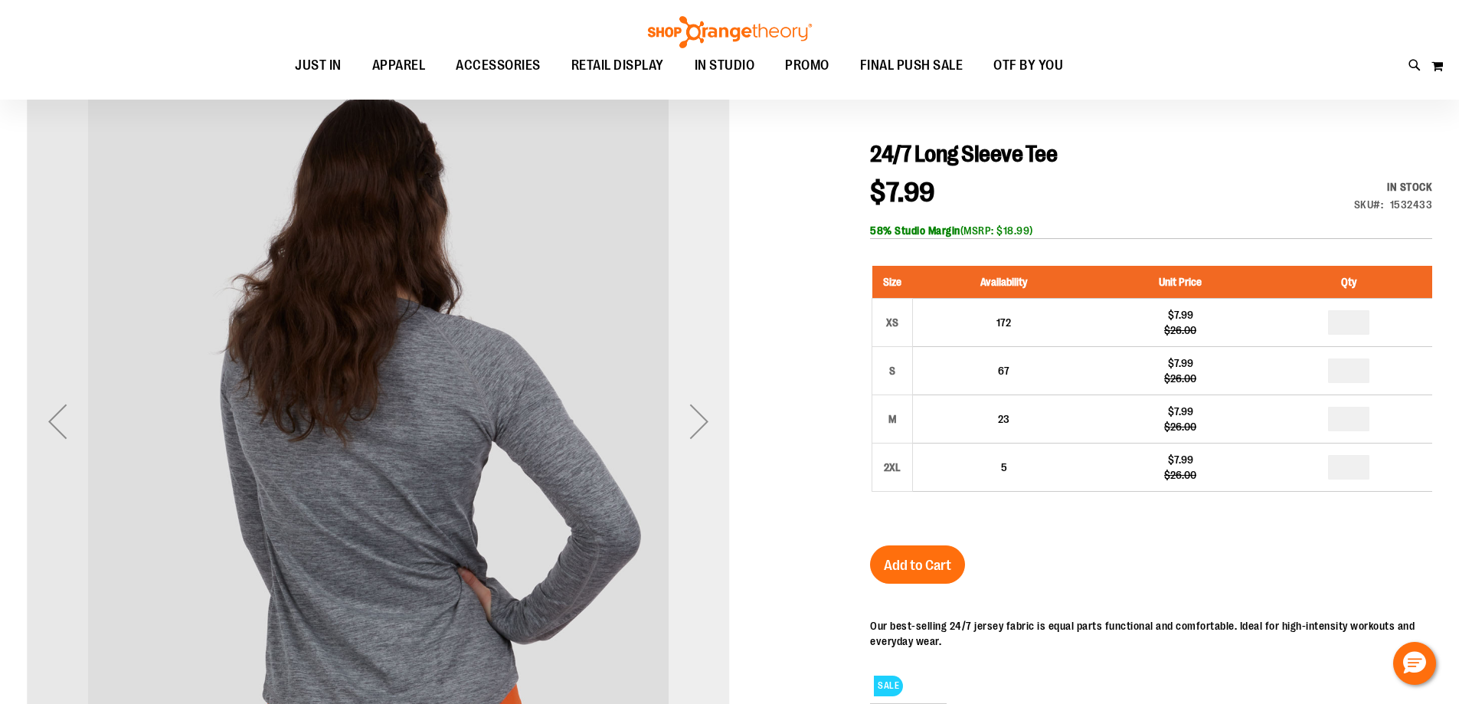
click at [695, 462] on div "Next" at bounding box center [698, 421] width 61 height 703
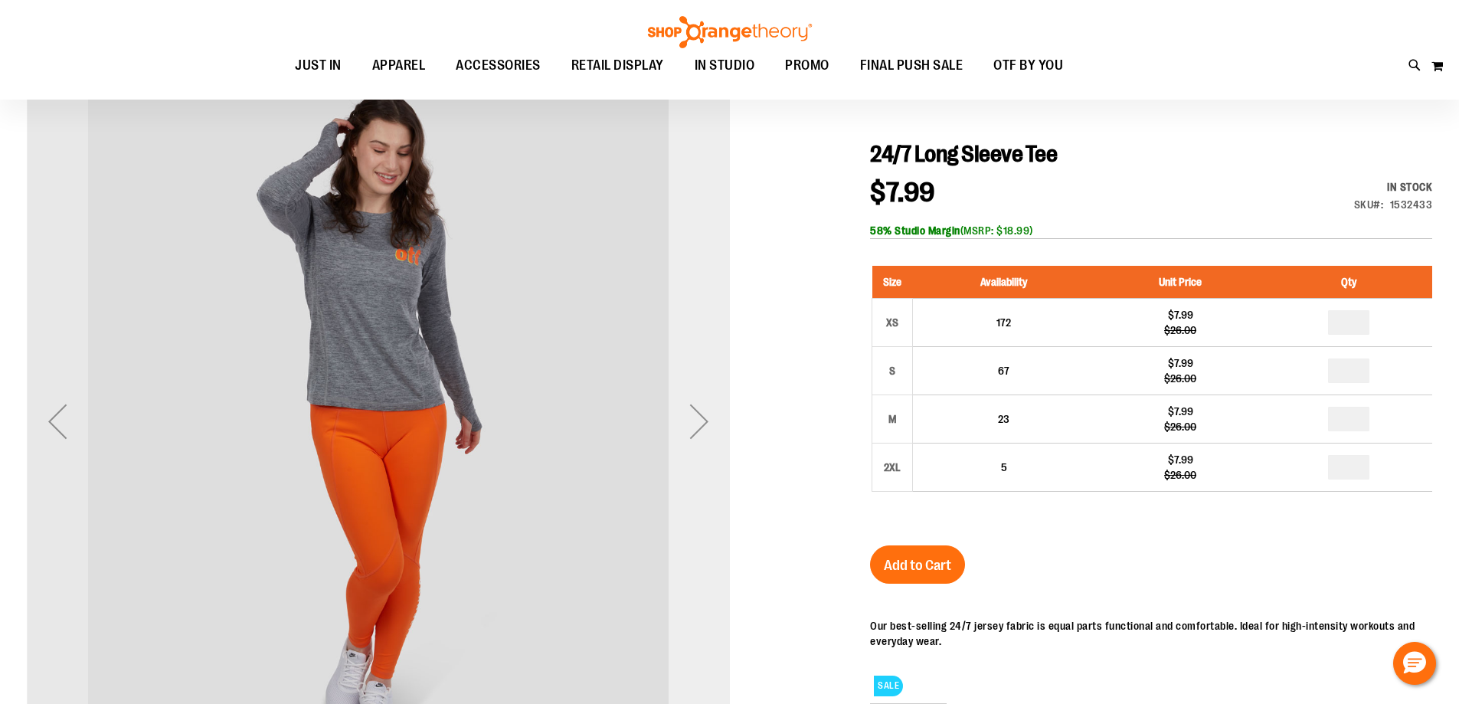
click at [695, 462] on div "Next" at bounding box center [698, 421] width 61 height 703
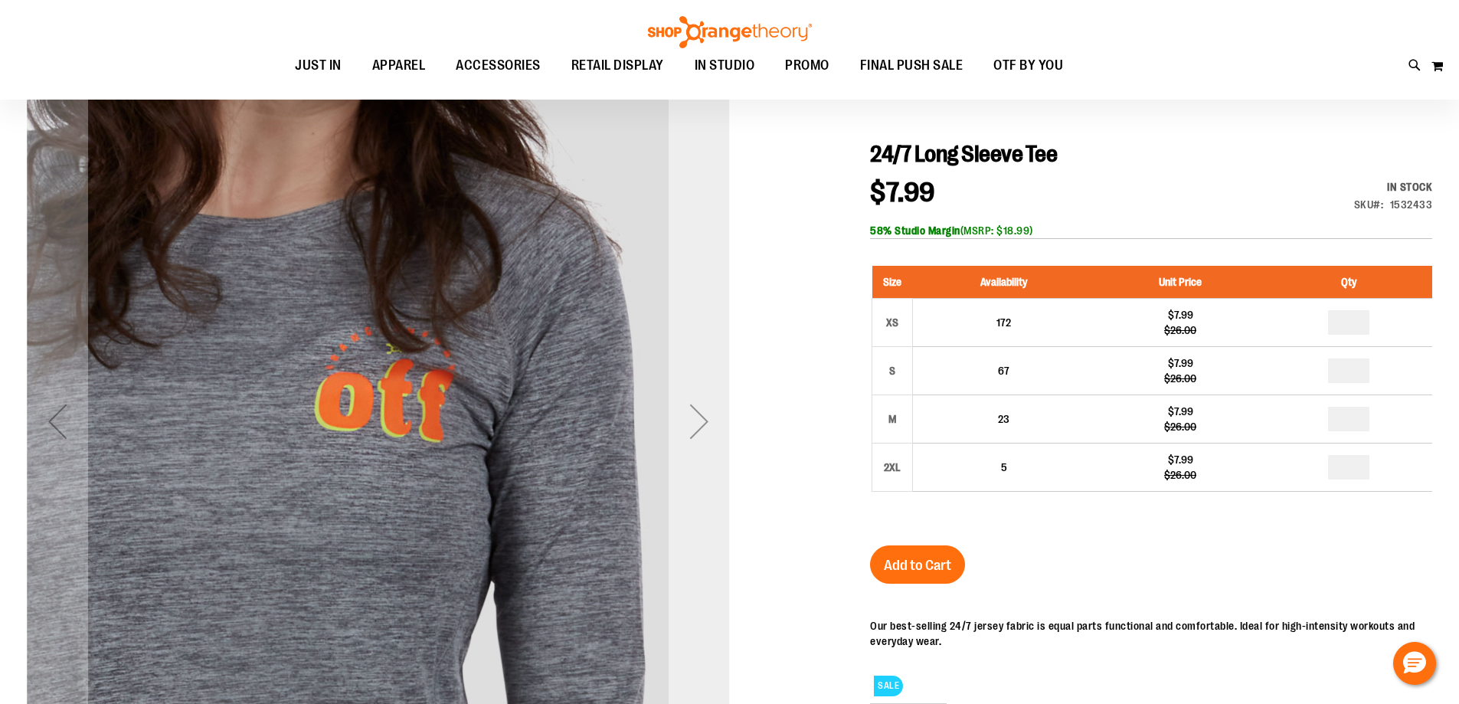
click at [695, 462] on div "Next" at bounding box center [698, 421] width 61 height 703
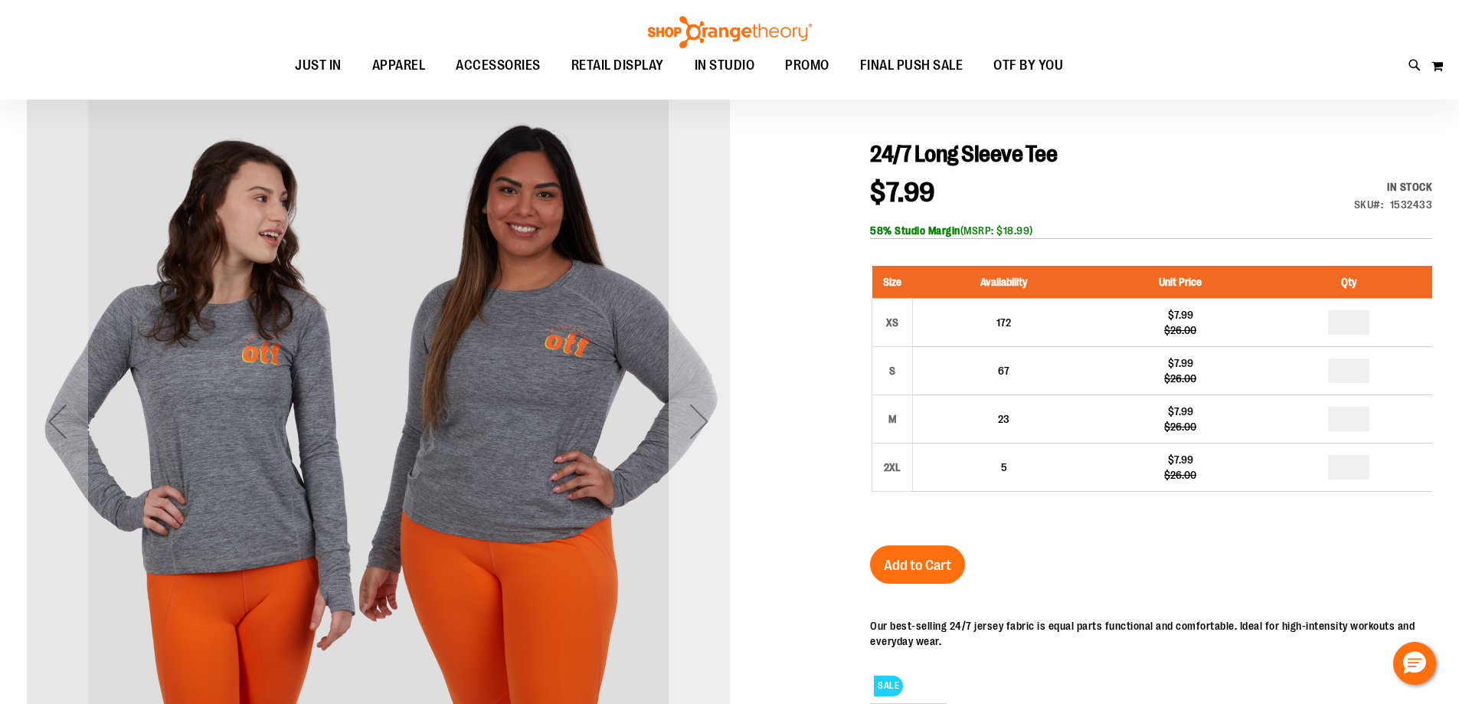
click at [695, 462] on div "Next" at bounding box center [698, 421] width 61 height 703
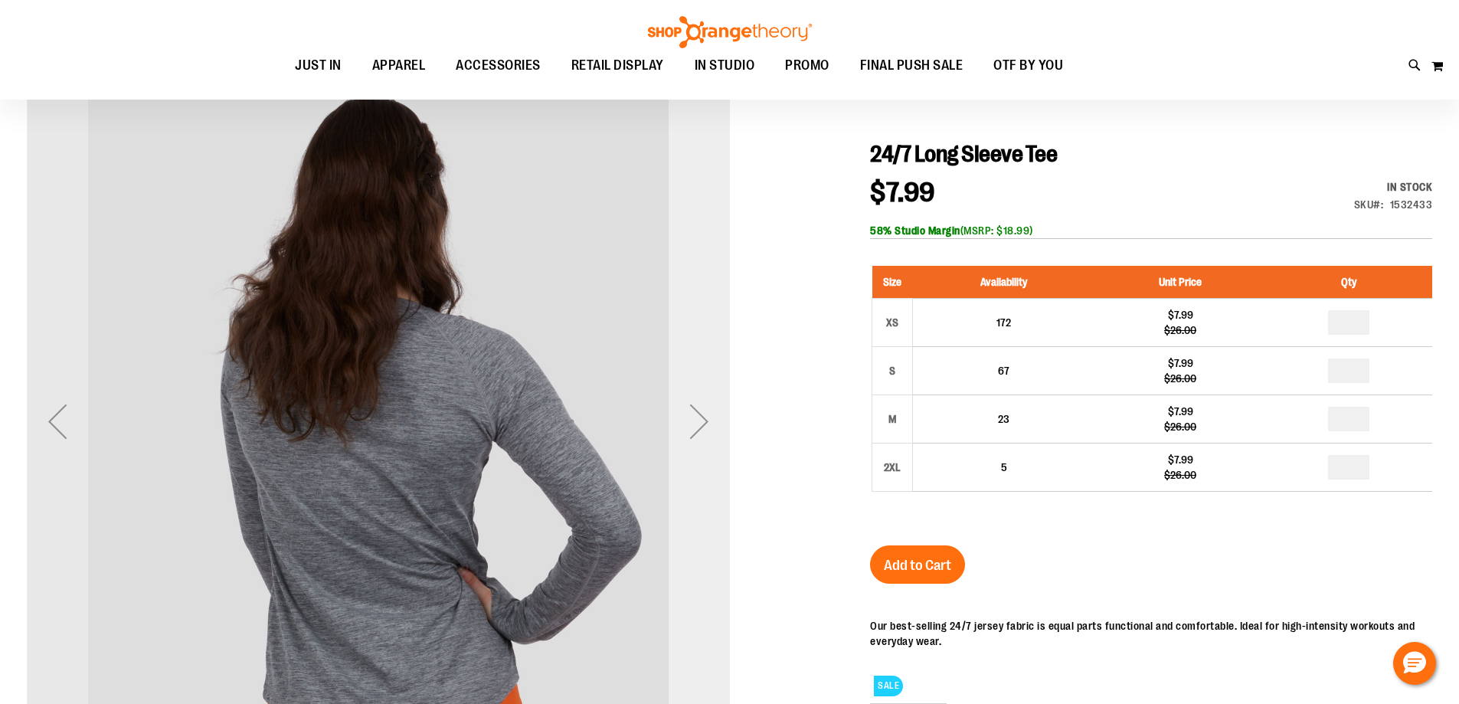
click at [695, 462] on div "Next" at bounding box center [698, 421] width 61 height 703
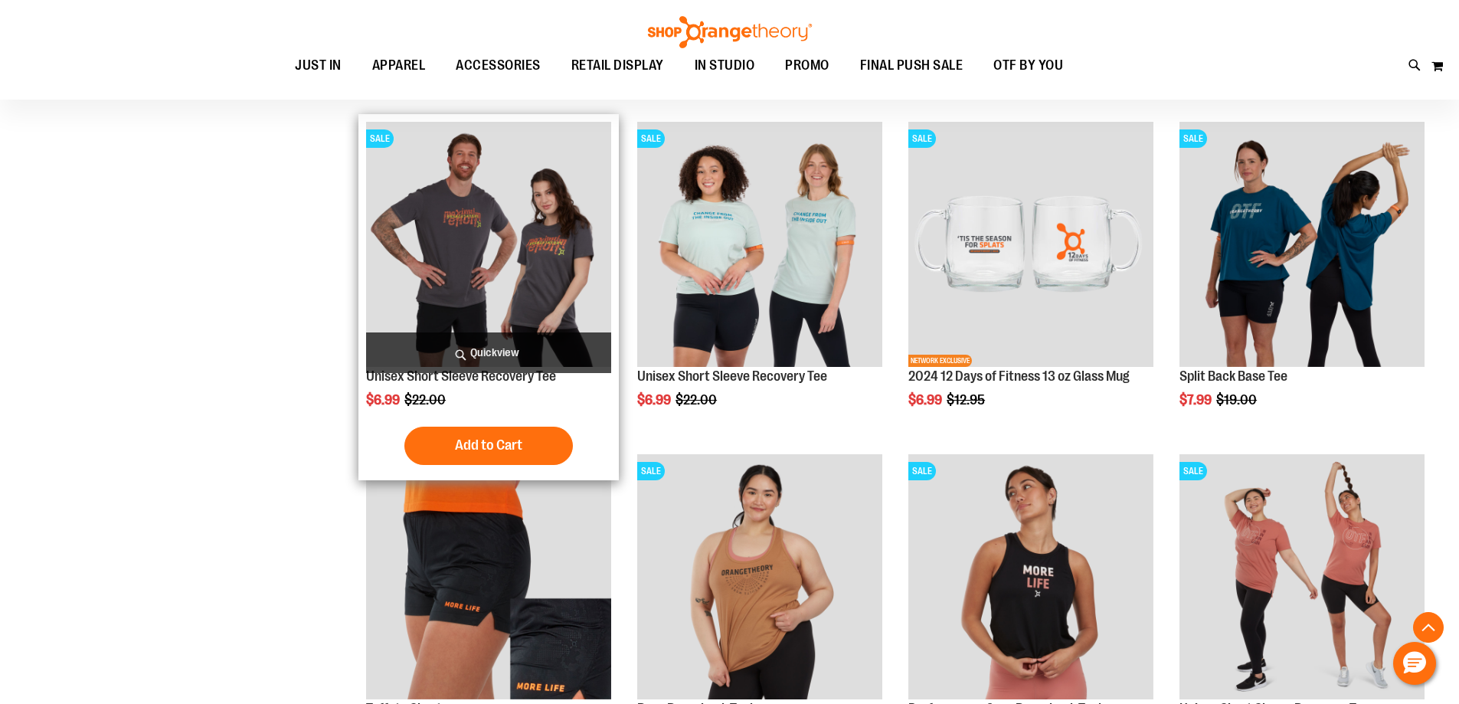
scroll to position [1378, 0]
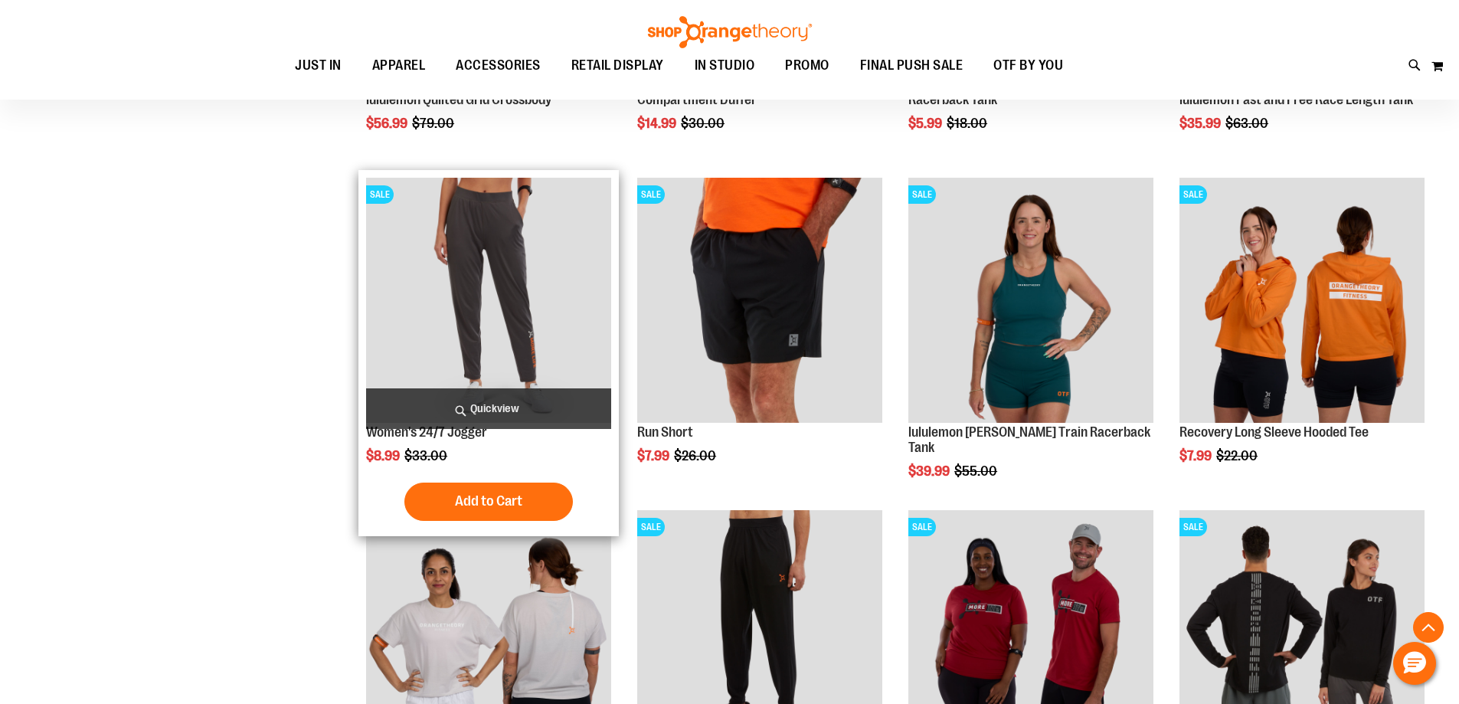
scroll to position [2220, 0]
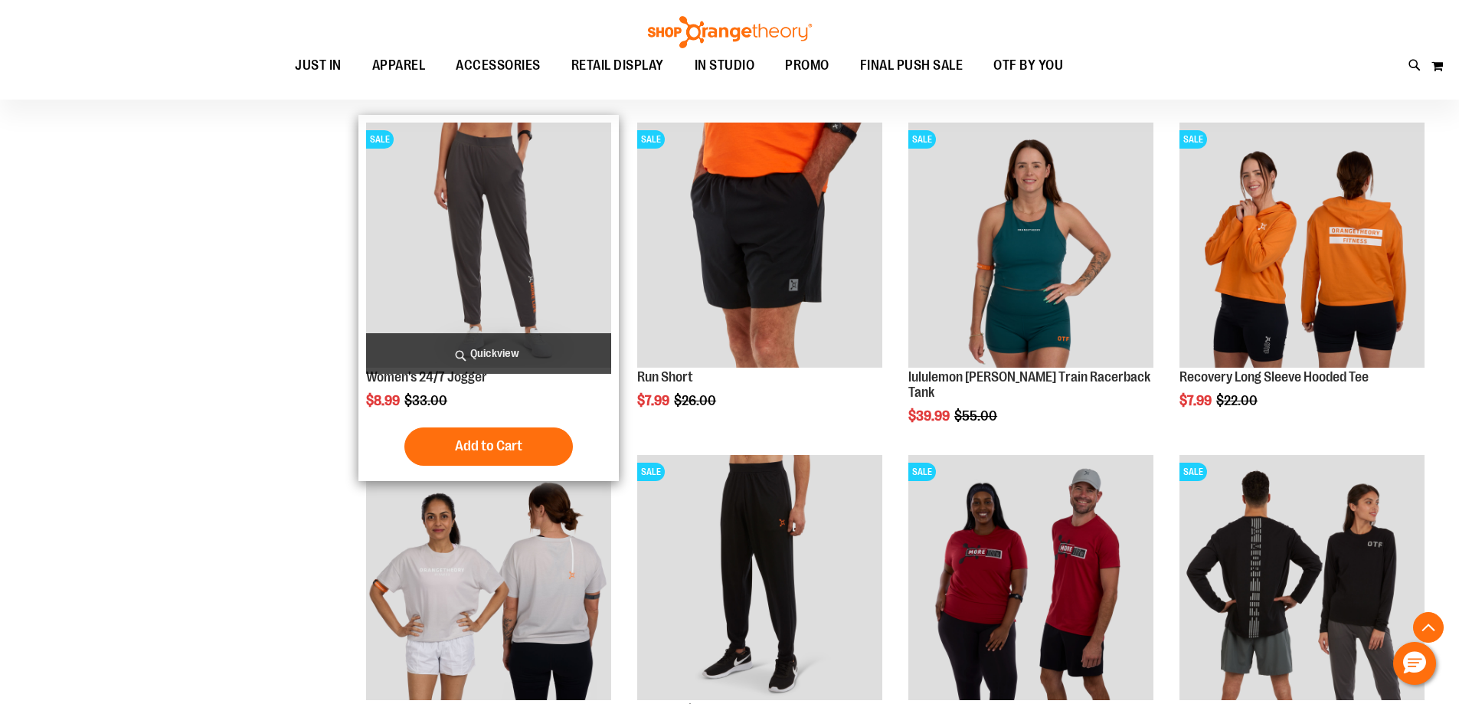
click at [515, 301] on img "product" at bounding box center [488, 245] width 245 height 245
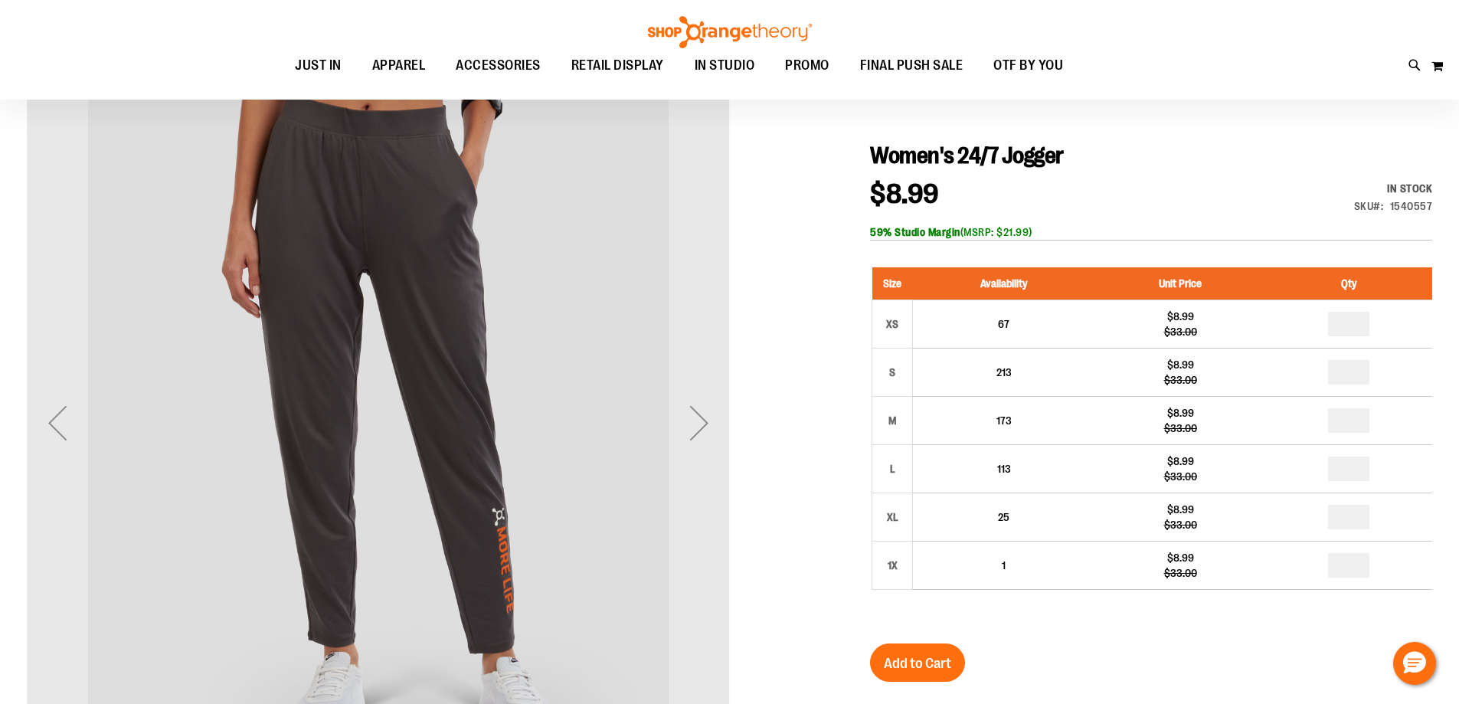
scroll to position [152, 0]
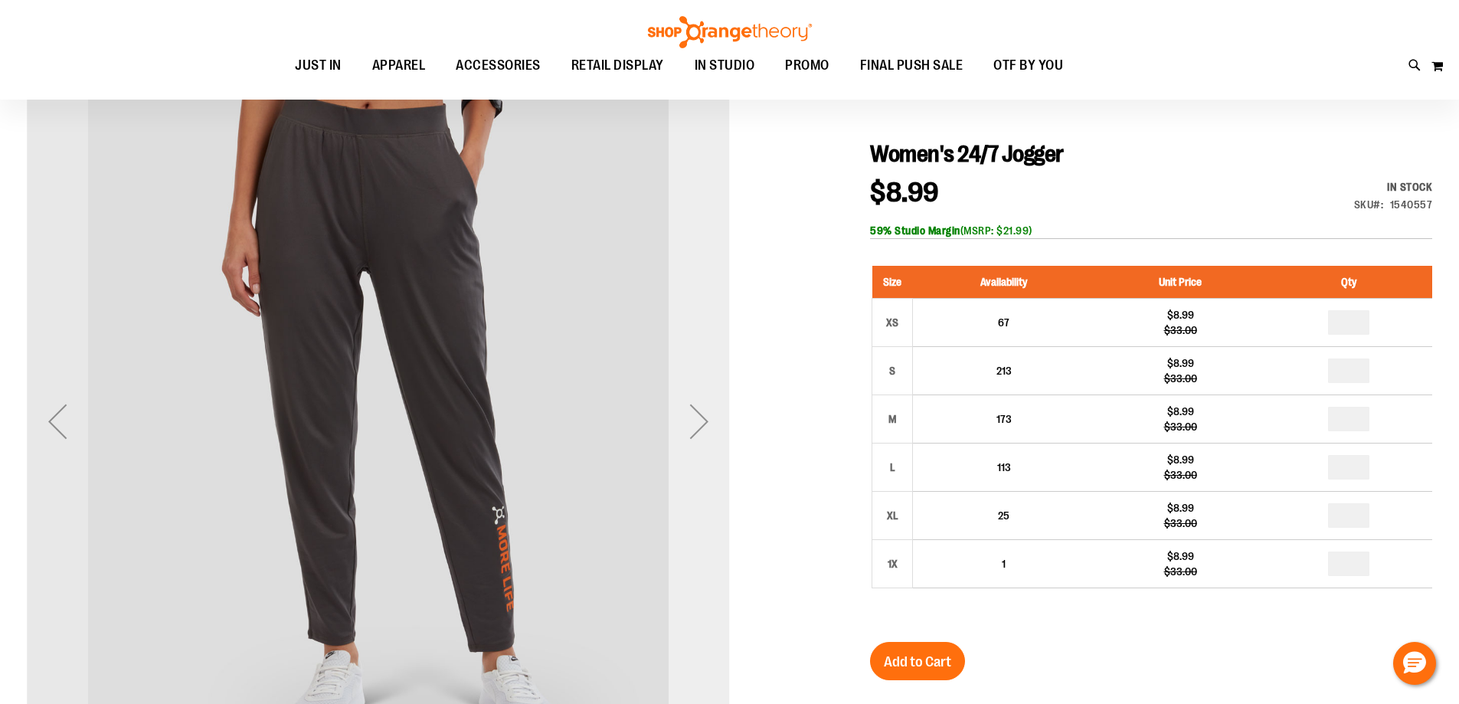
click at [683, 443] on div "Next" at bounding box center [698, 421] width 61 height 61
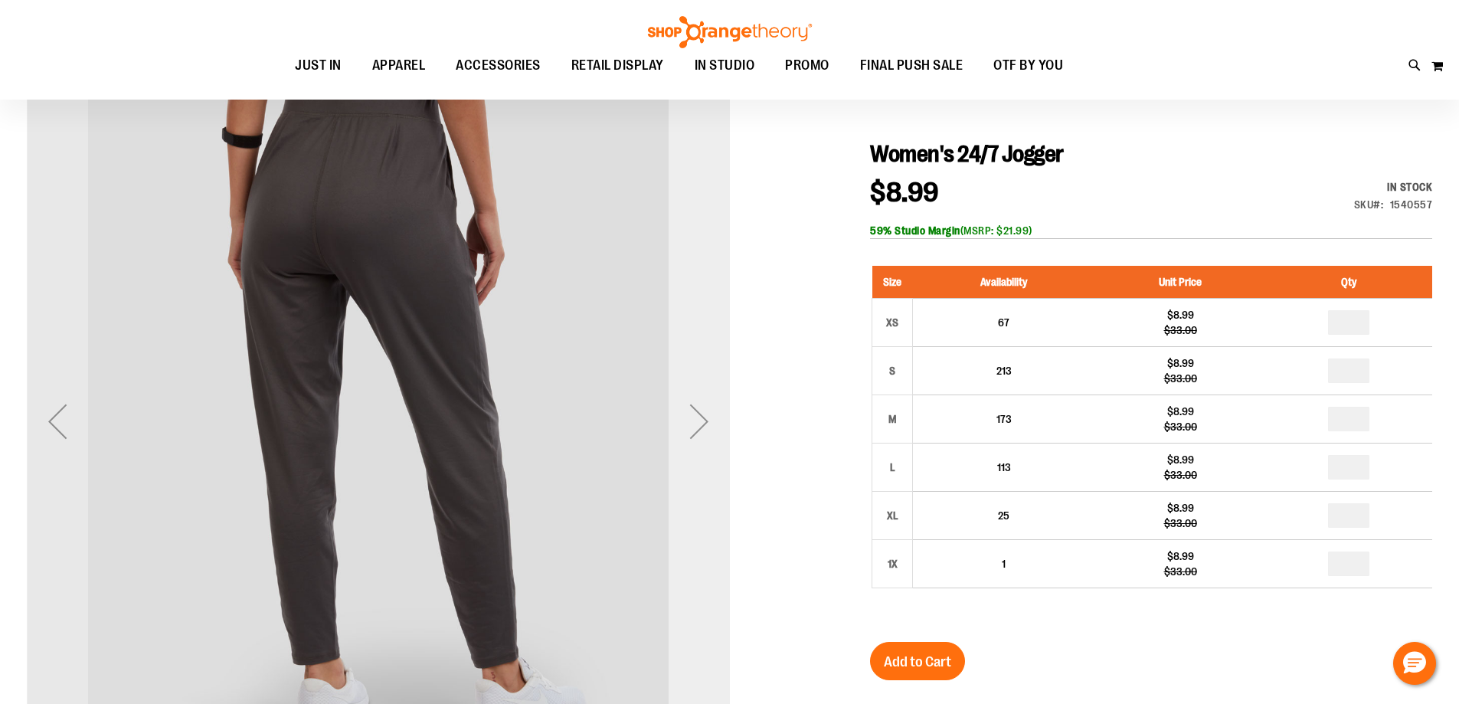
click at [683, 443] on div "Next" at bounding box center [698, 421] width 61 height 61
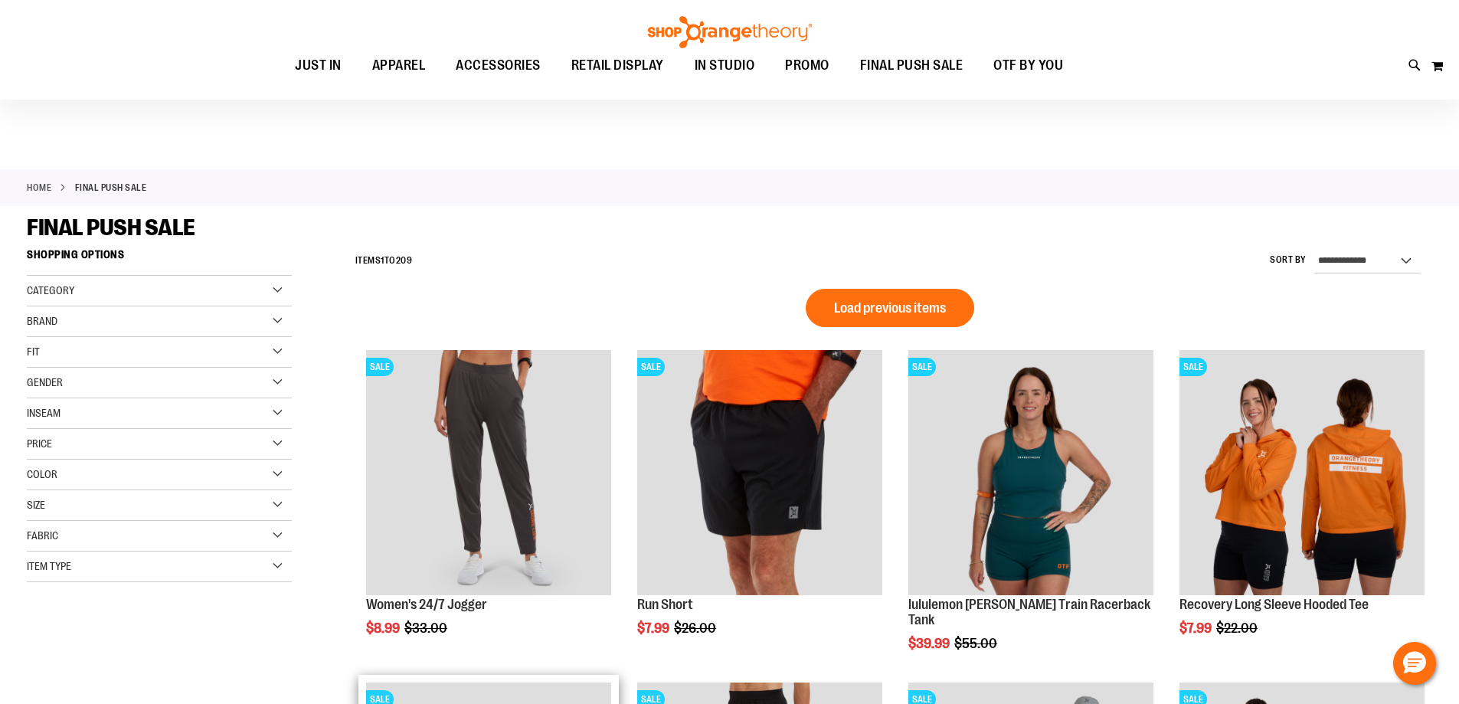
scroll to position [306, 0]
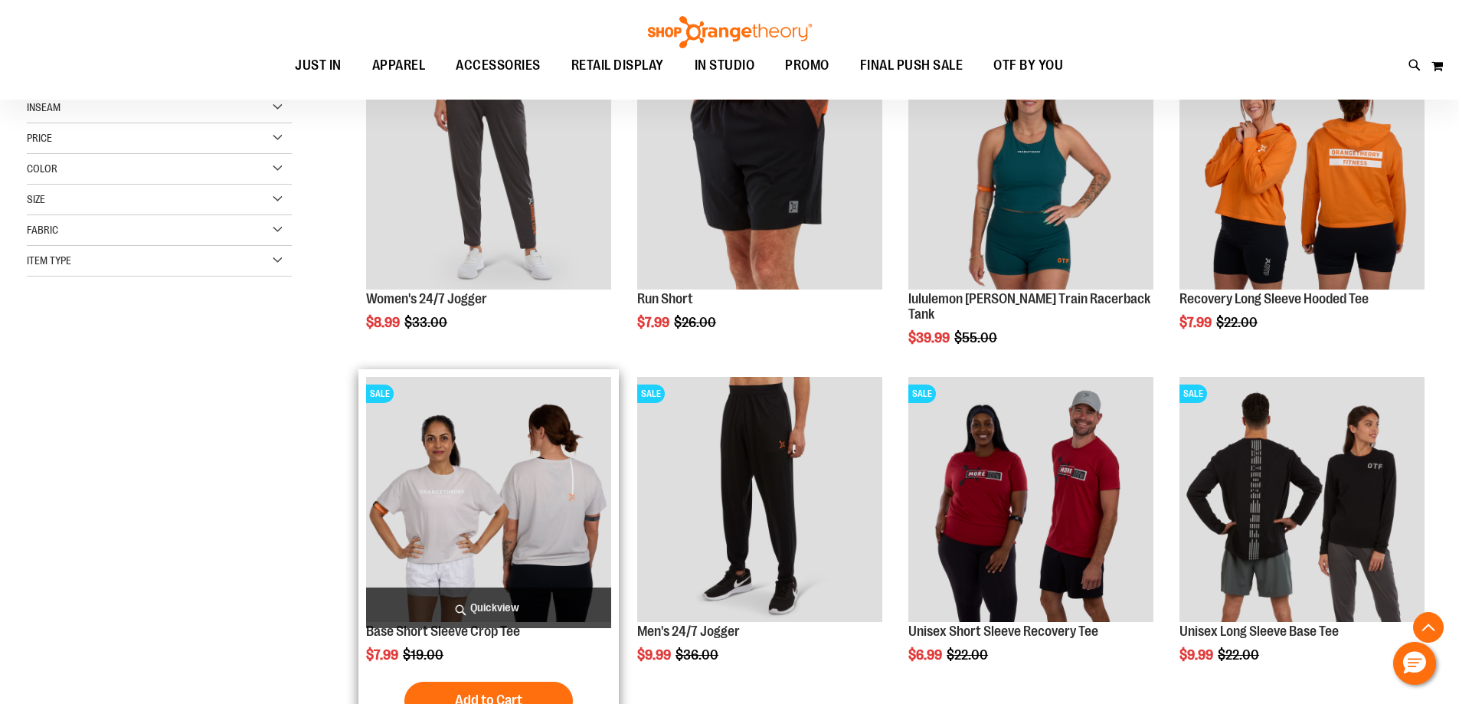
click at [460, 482] on img "product" at bounding box center [488, 499] width 245 height 245
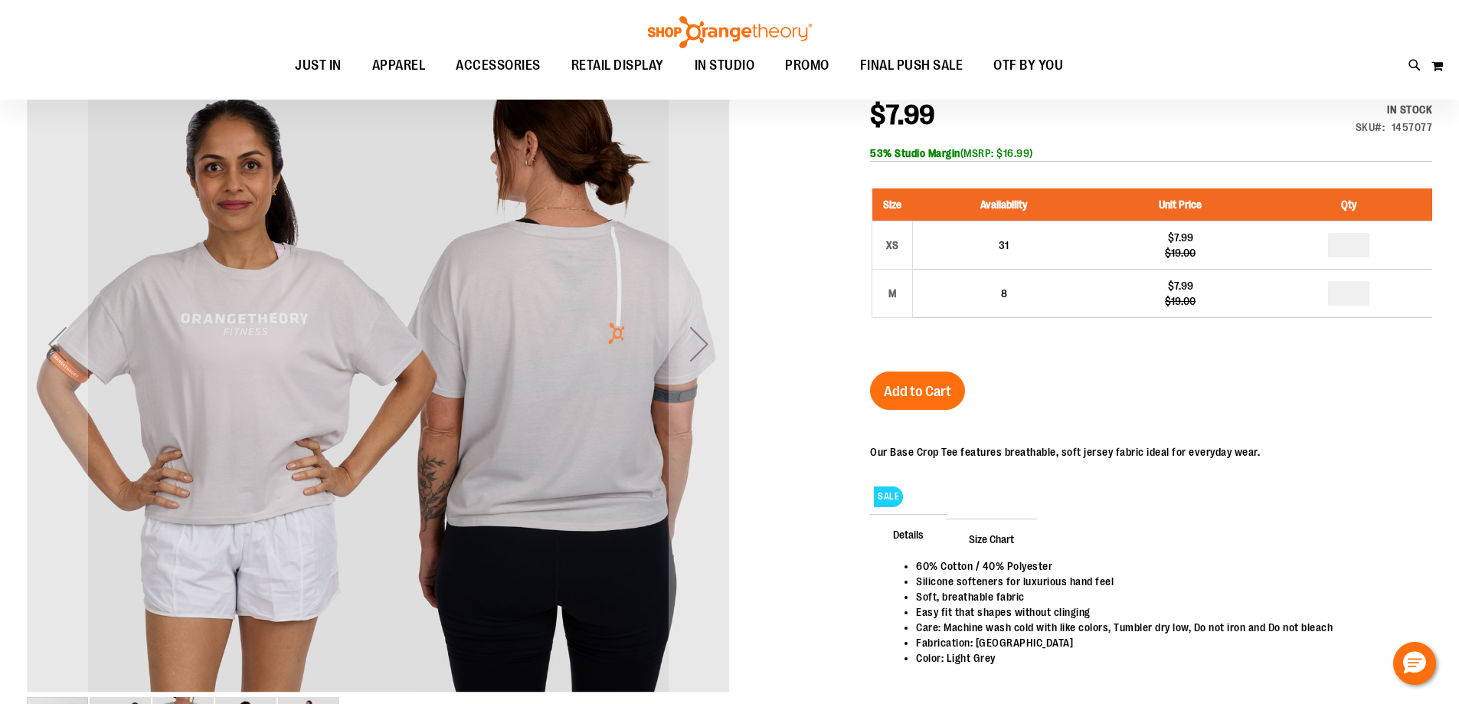
scroll to position [60, 0]
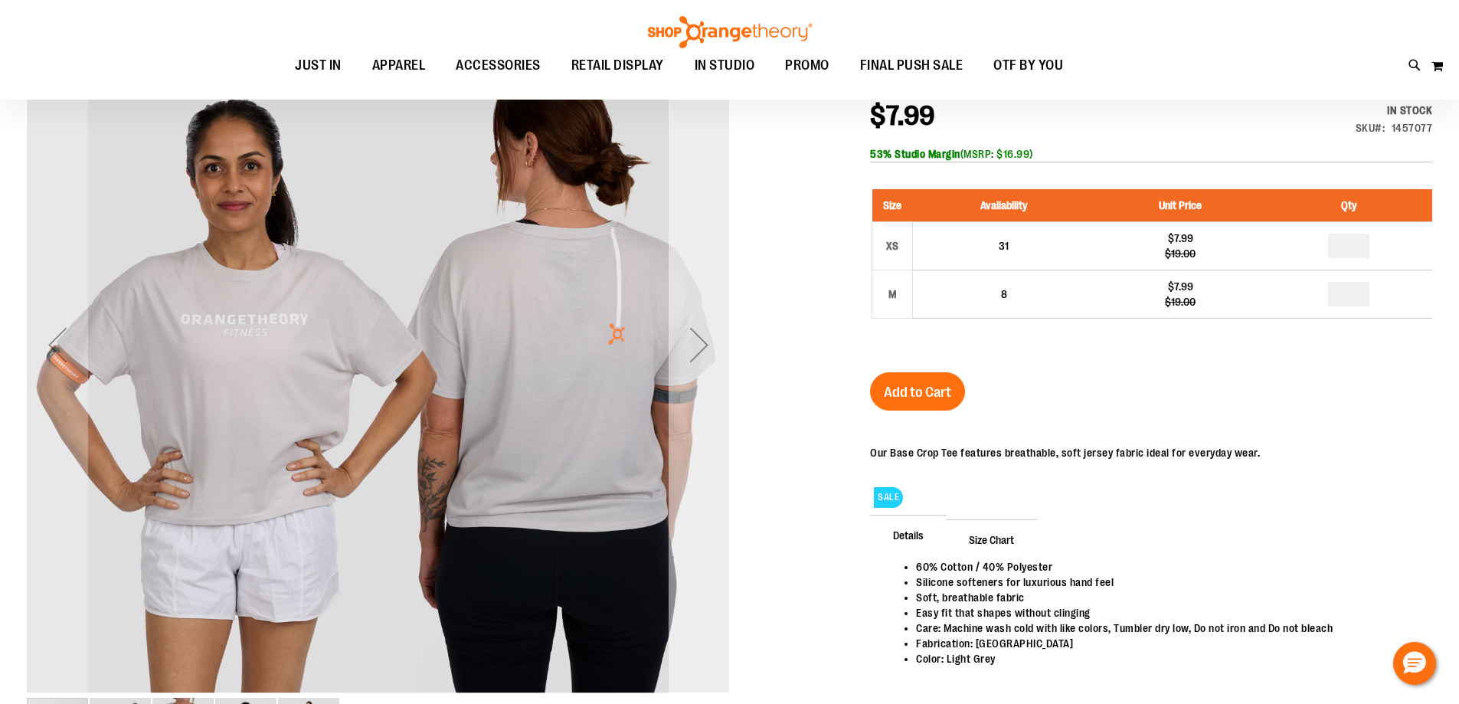
click at [695, 349] on div "Next" at bounding box center [698, 344] width 61 height 61
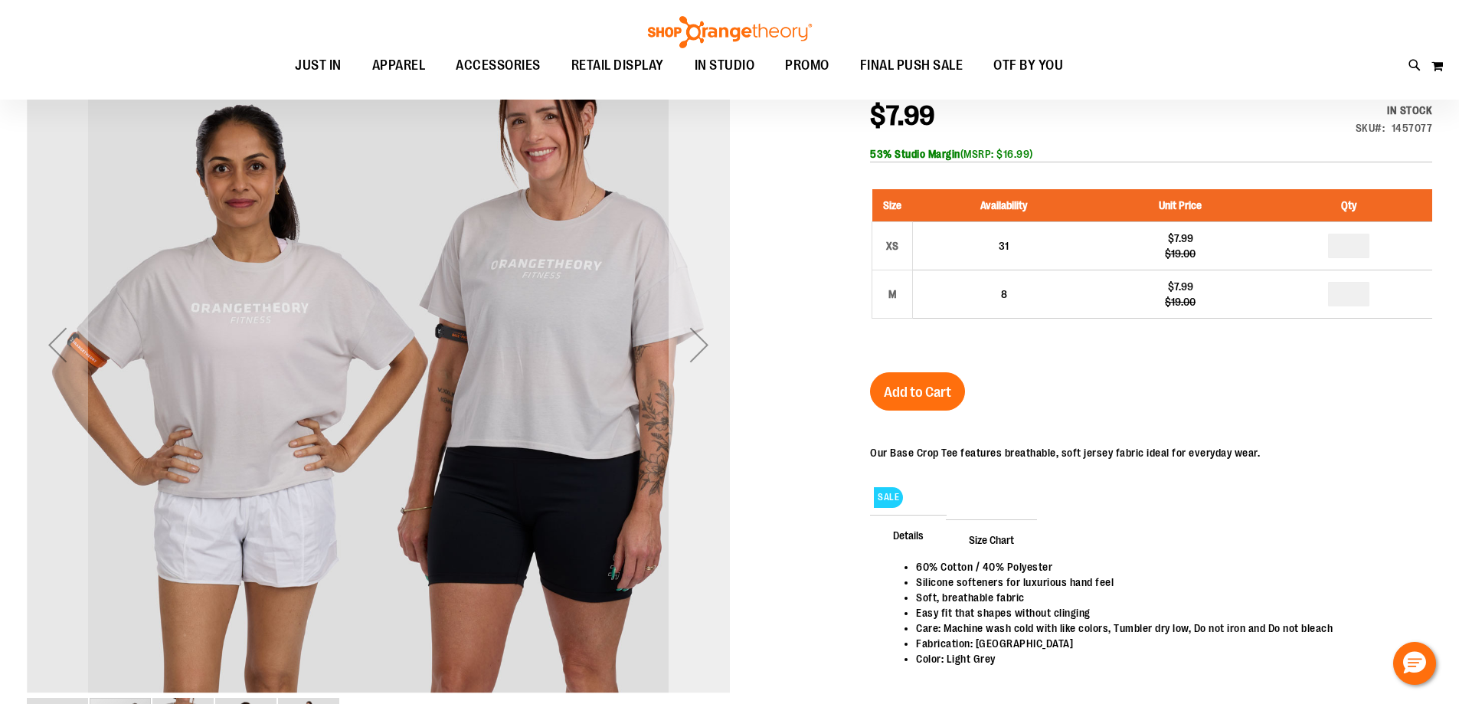
click at [693, 349] on div "Next" at bounding box center [698, 344] width 61 height 61
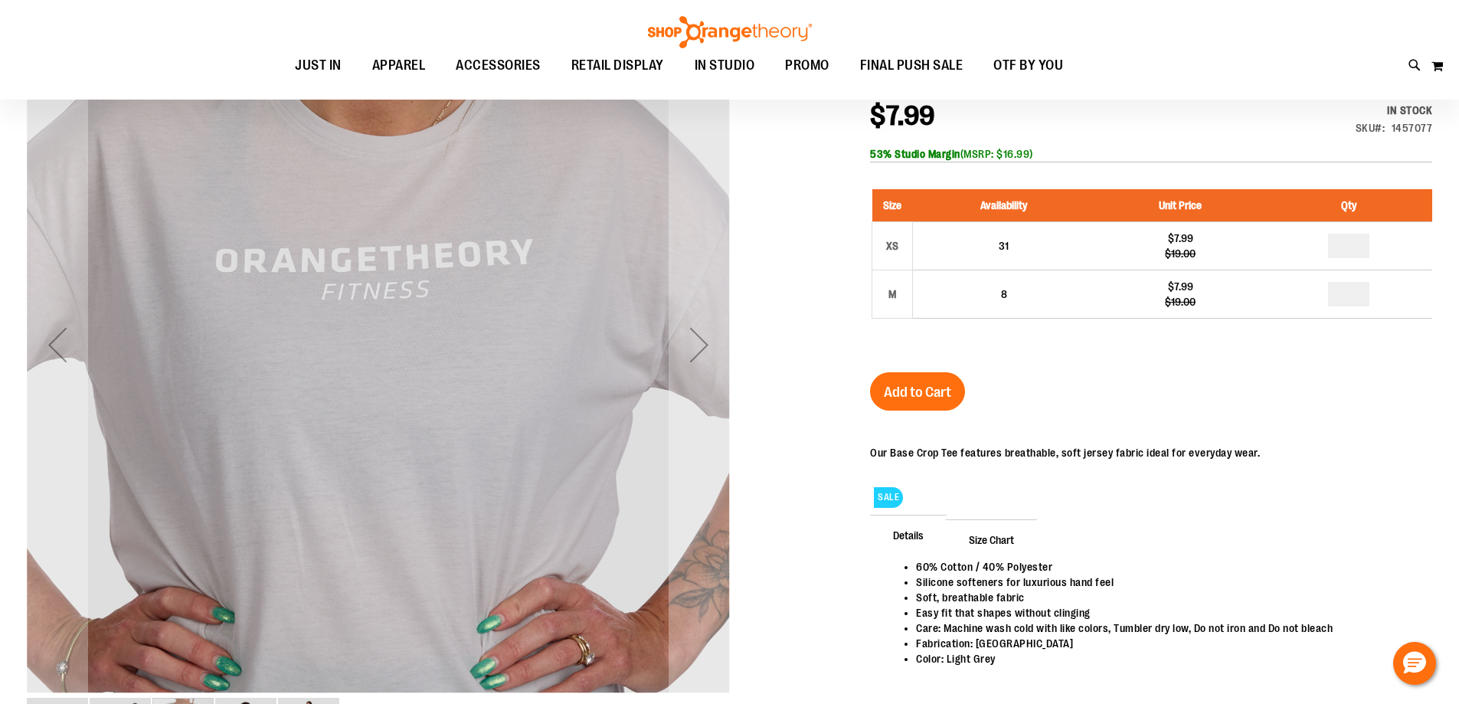
scroll to position [213, 0]
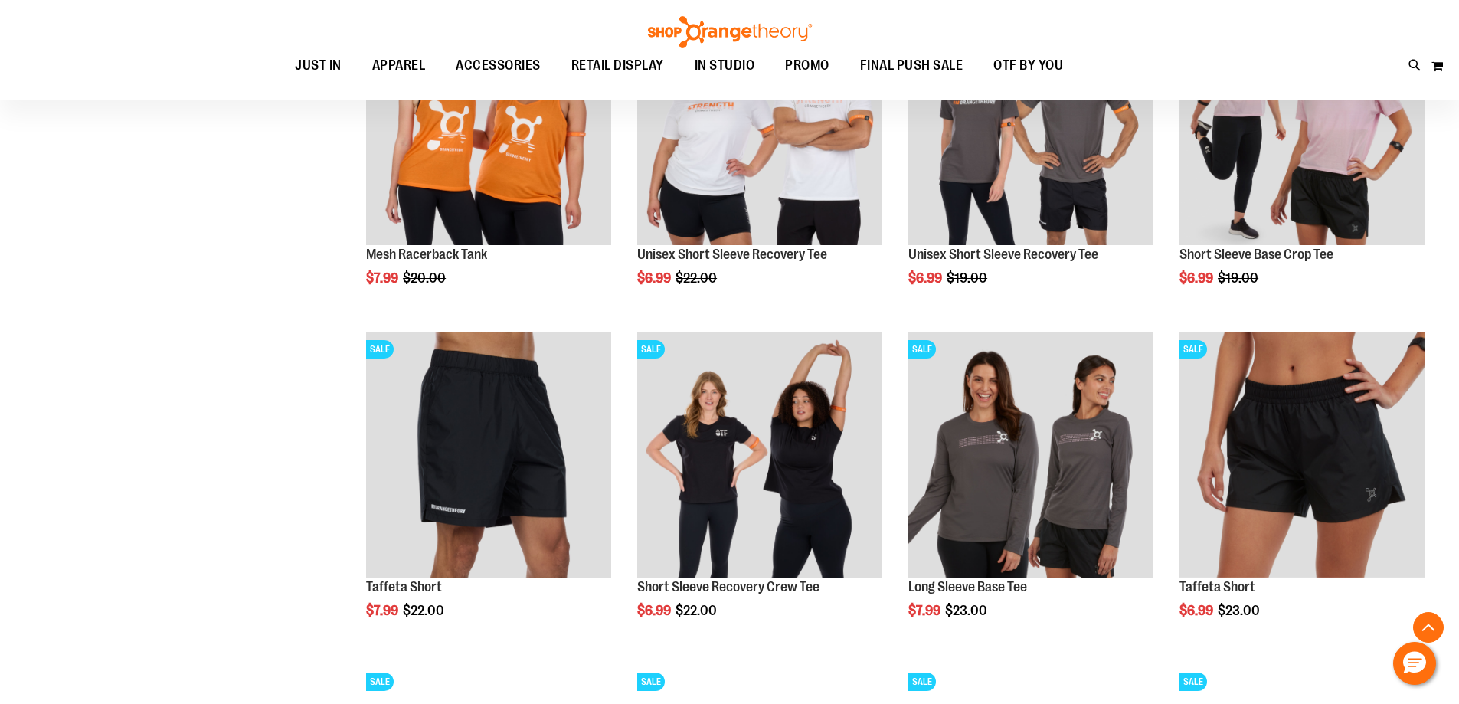
scroll to position [1416, 0]
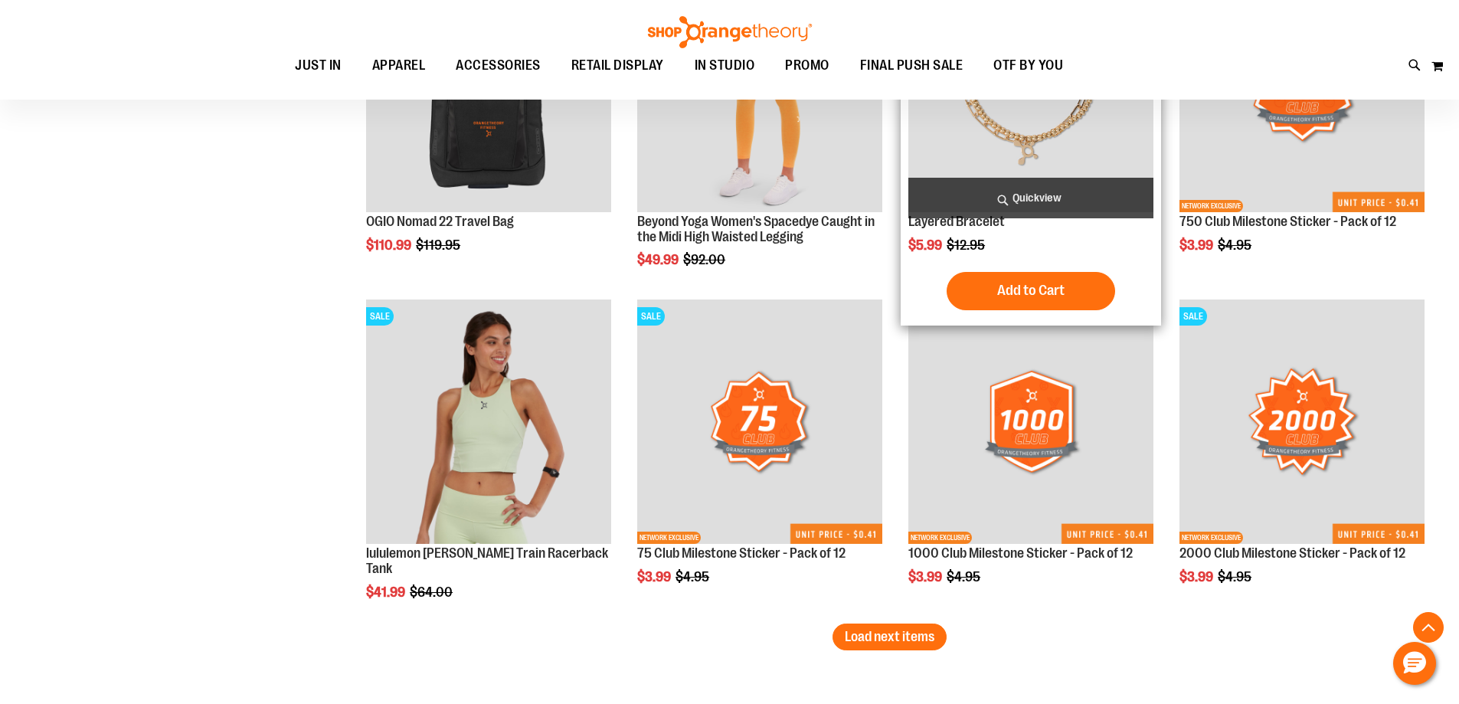
scroll to position [2718, 0]
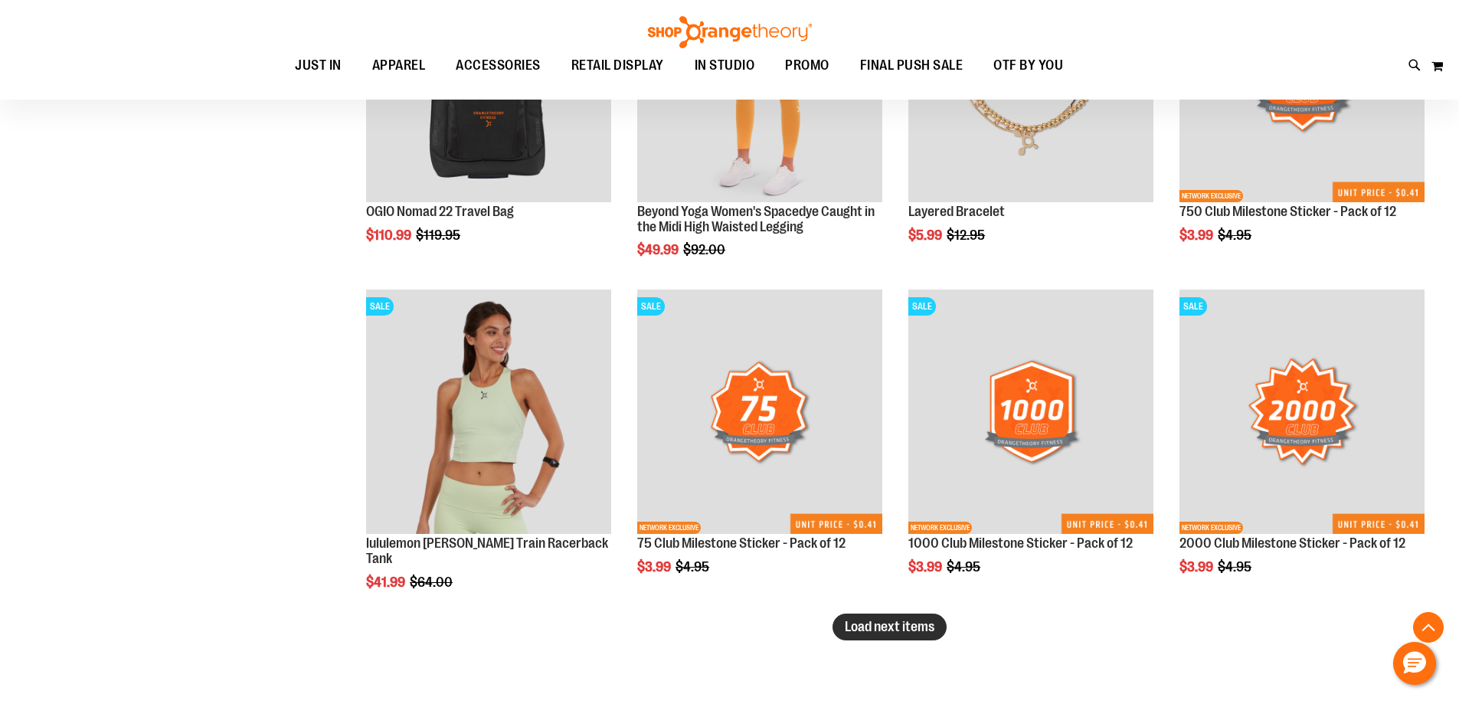
click at [911, 626] on span "Load next items" at bounding box center [890, 626] width 90 height 15
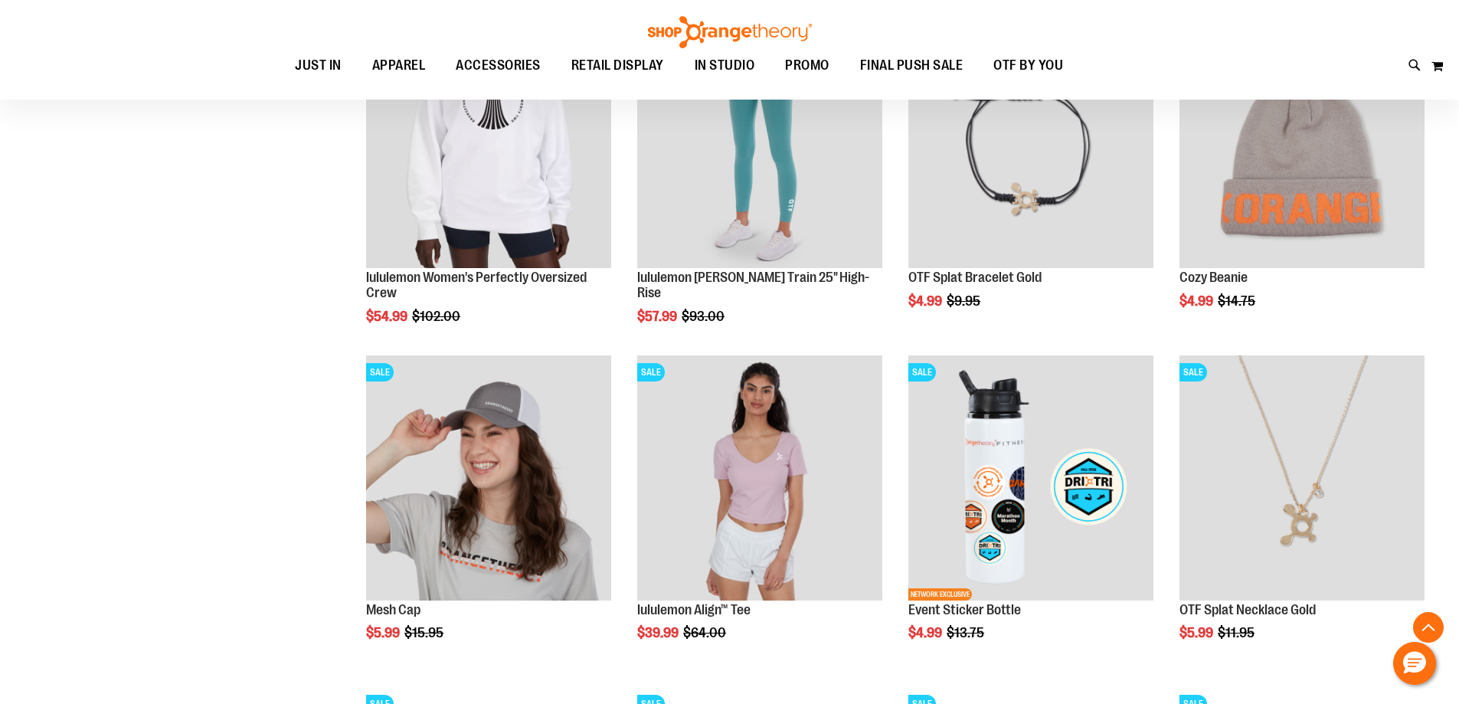
scroll to position [3330, 0]
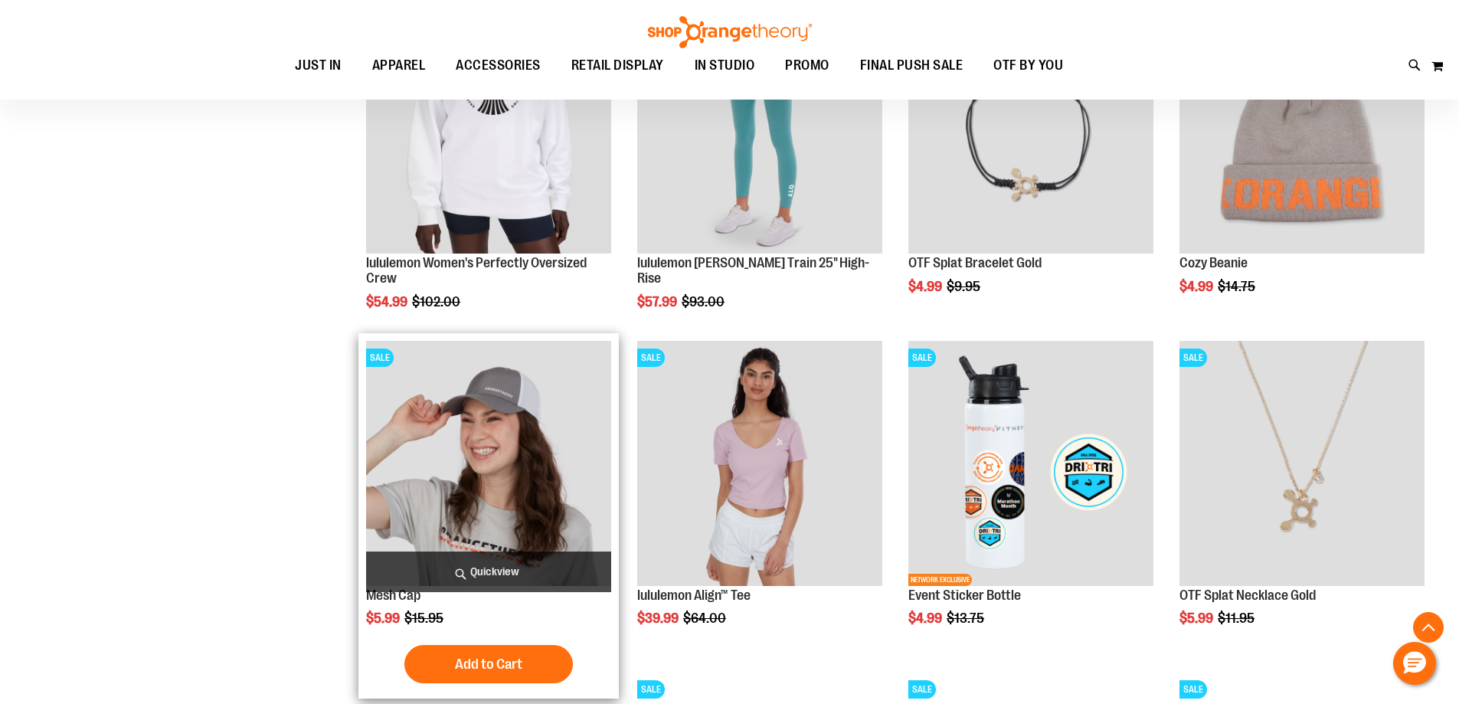
click at [439, 480] on img "product" at bounding box center [488, 463] width 245 height 245
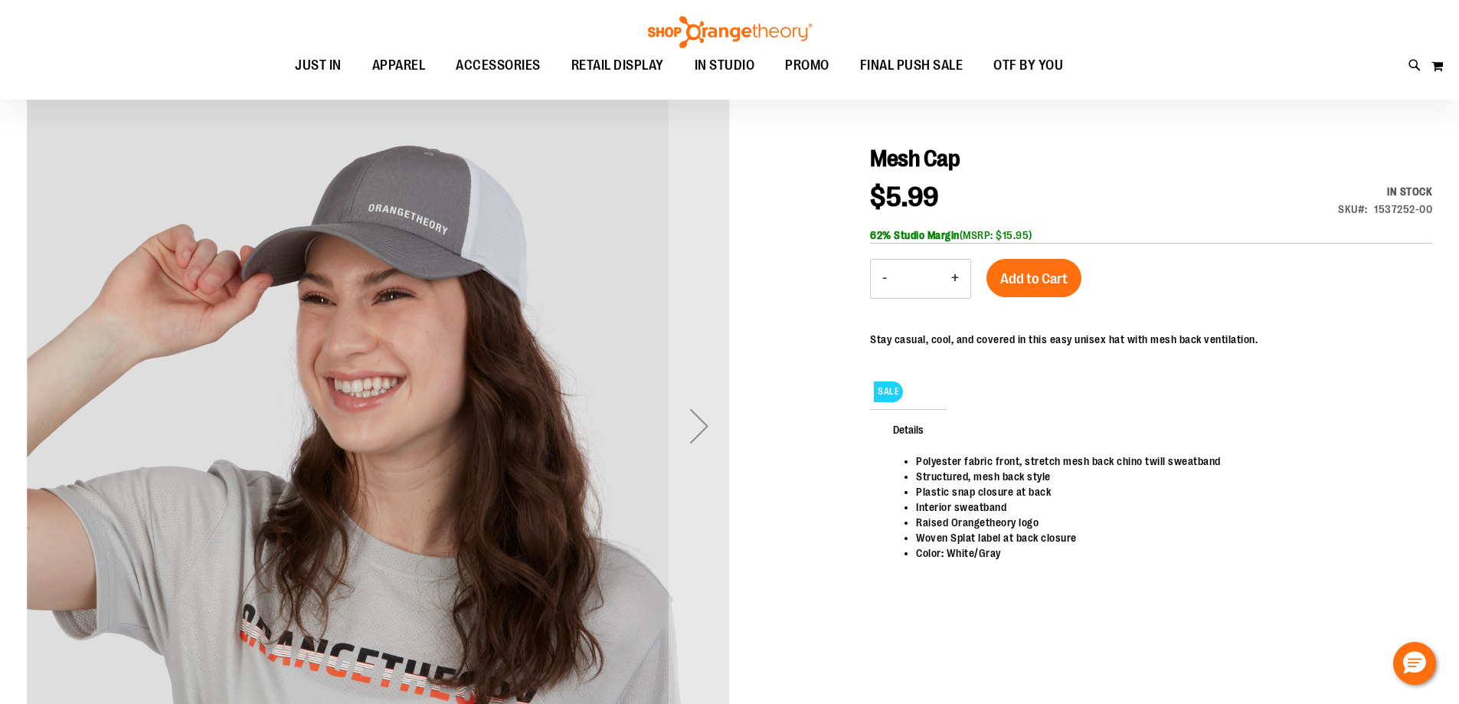
scroll to position [152, 0]
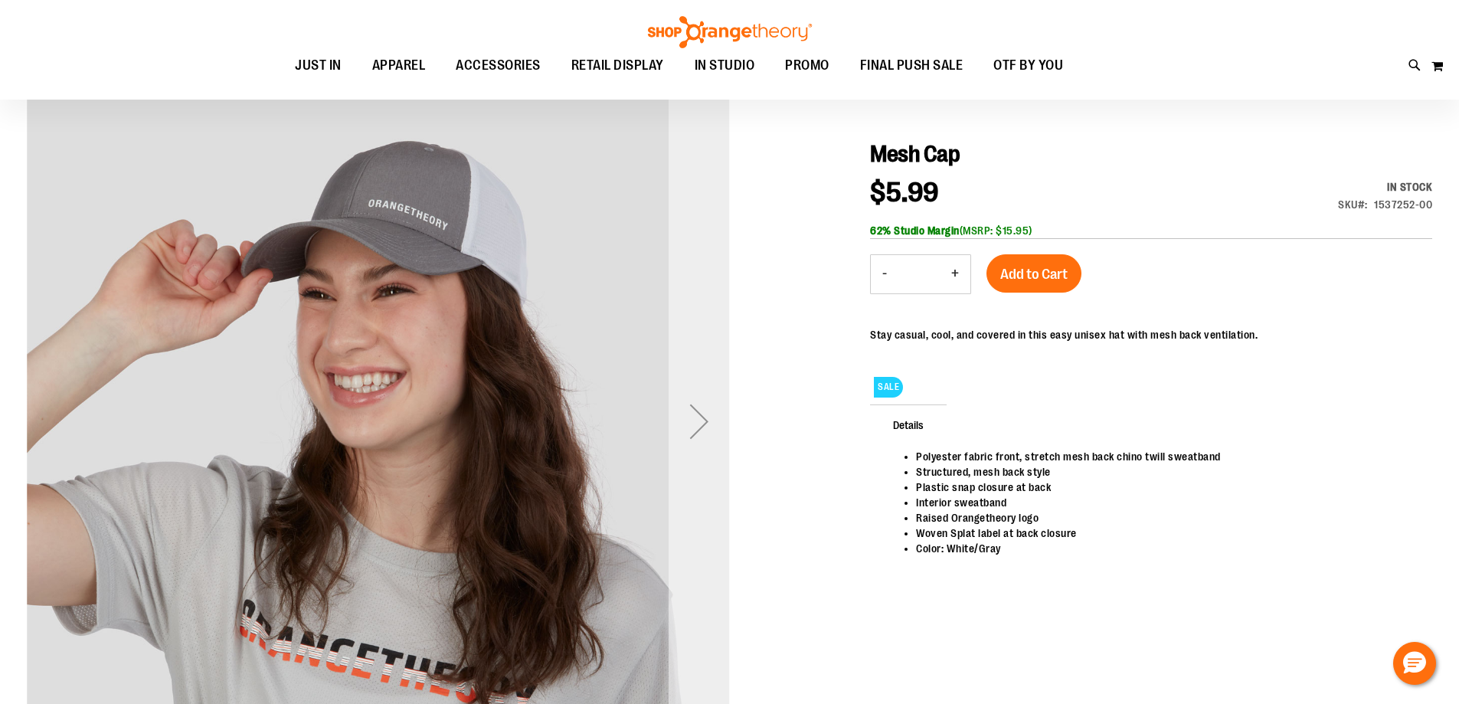
click at [702, 422] on div "Next" at bounding box center [698, 421] width 61 height 61
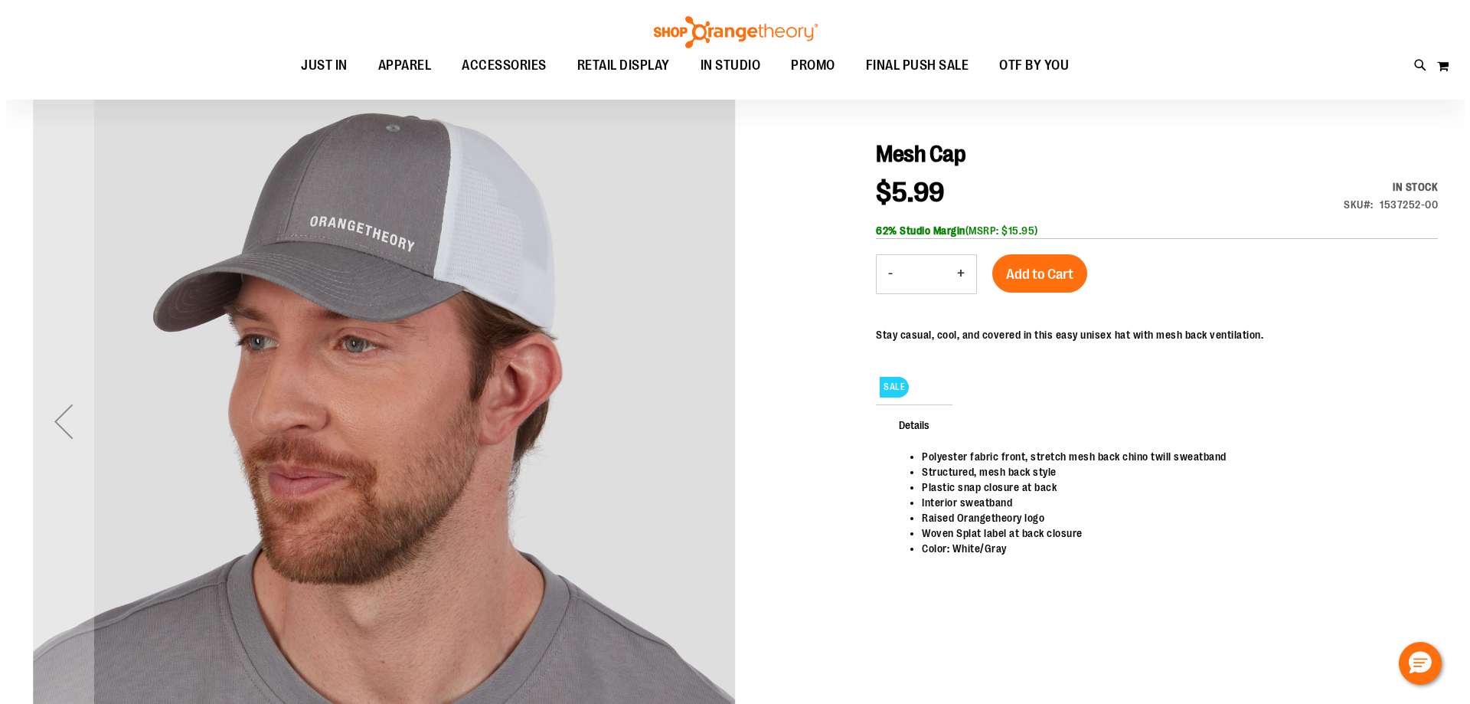
scroll to position [0, 0]
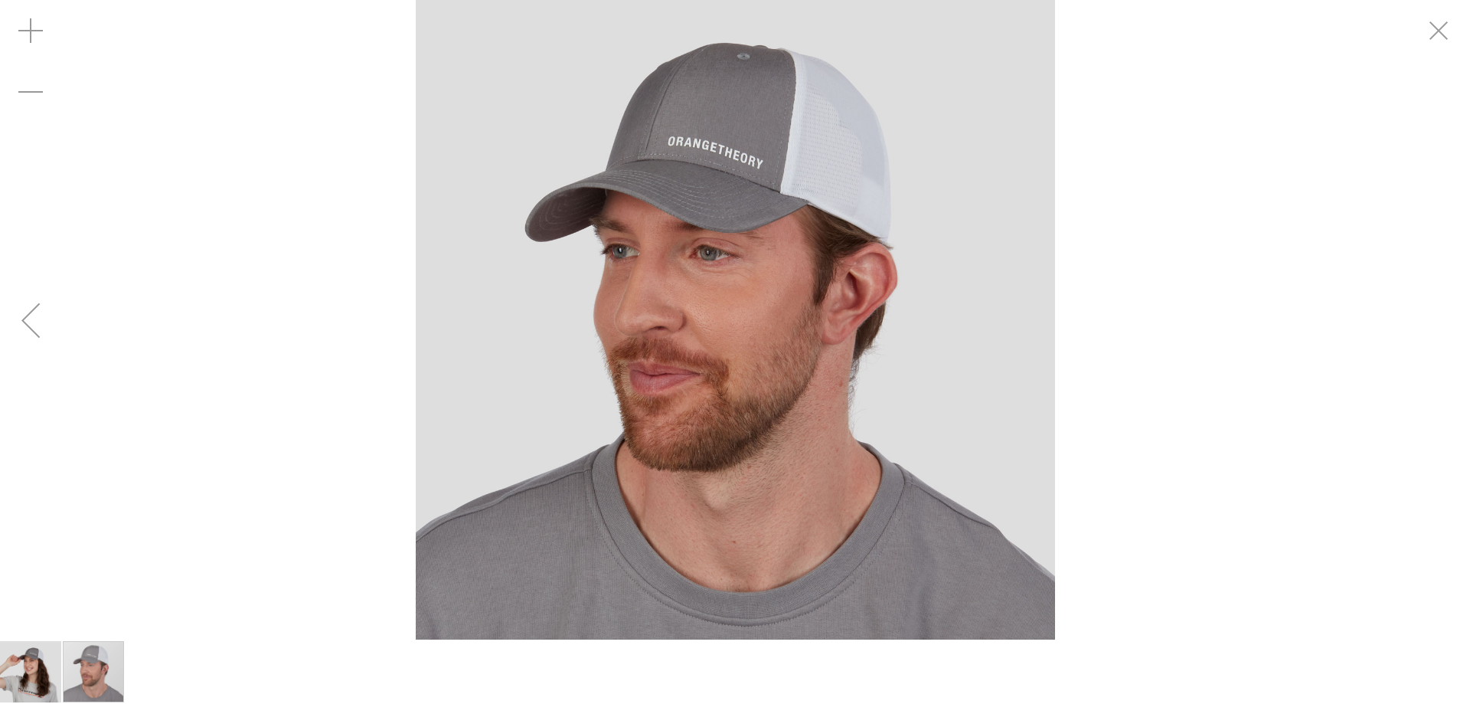
click at [37, 332] on div "Previous" at bounding box center [30, 319] width 61 height 61
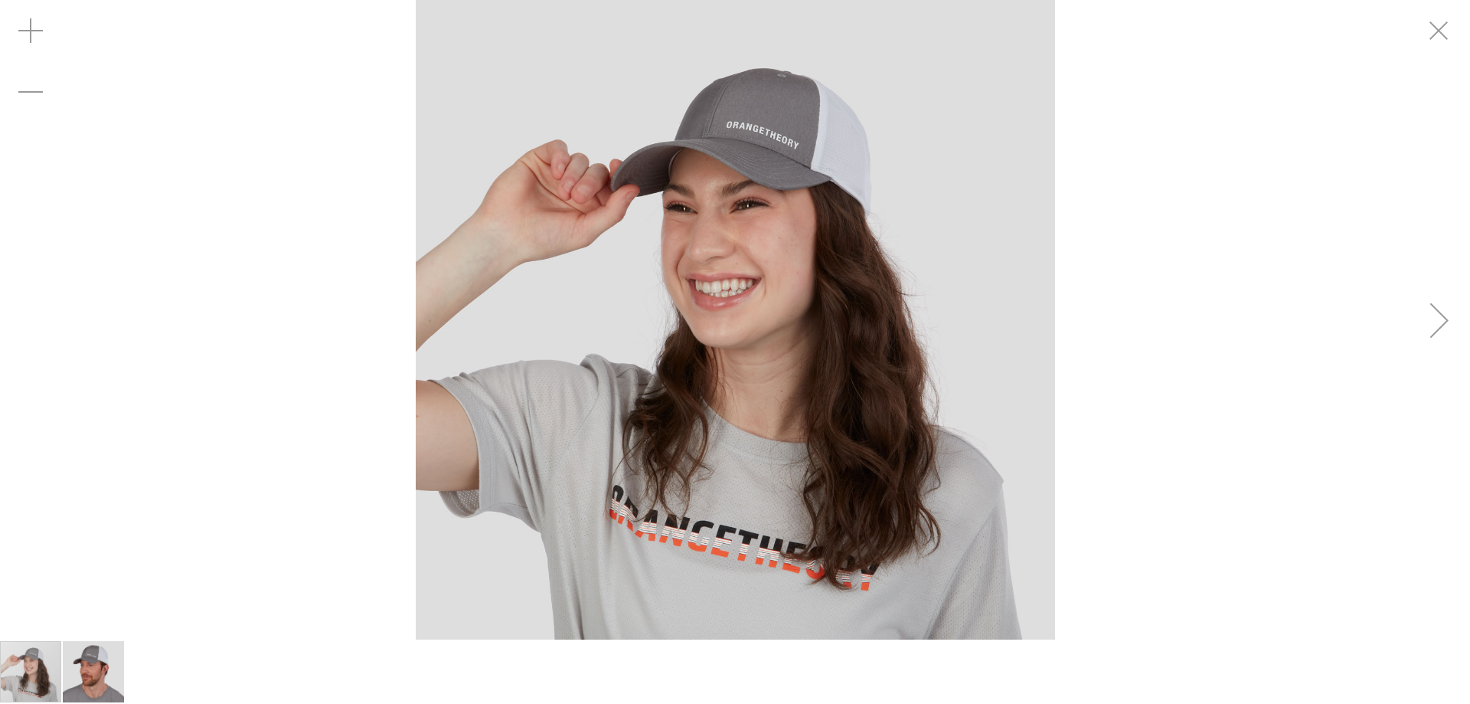
click at [1414, 340] on div "Next" at bounding box center [1439, 319] width 61 height 61
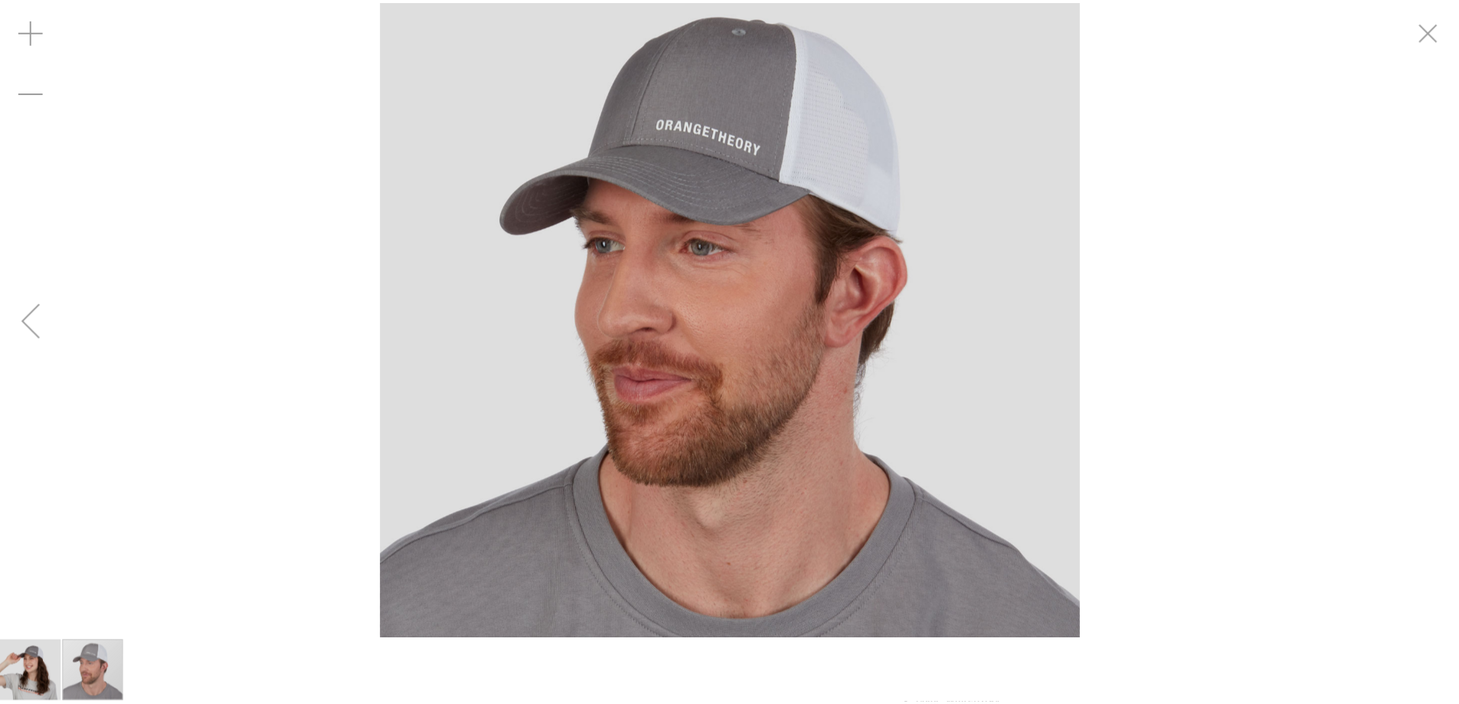
scroll to position [152, 0]
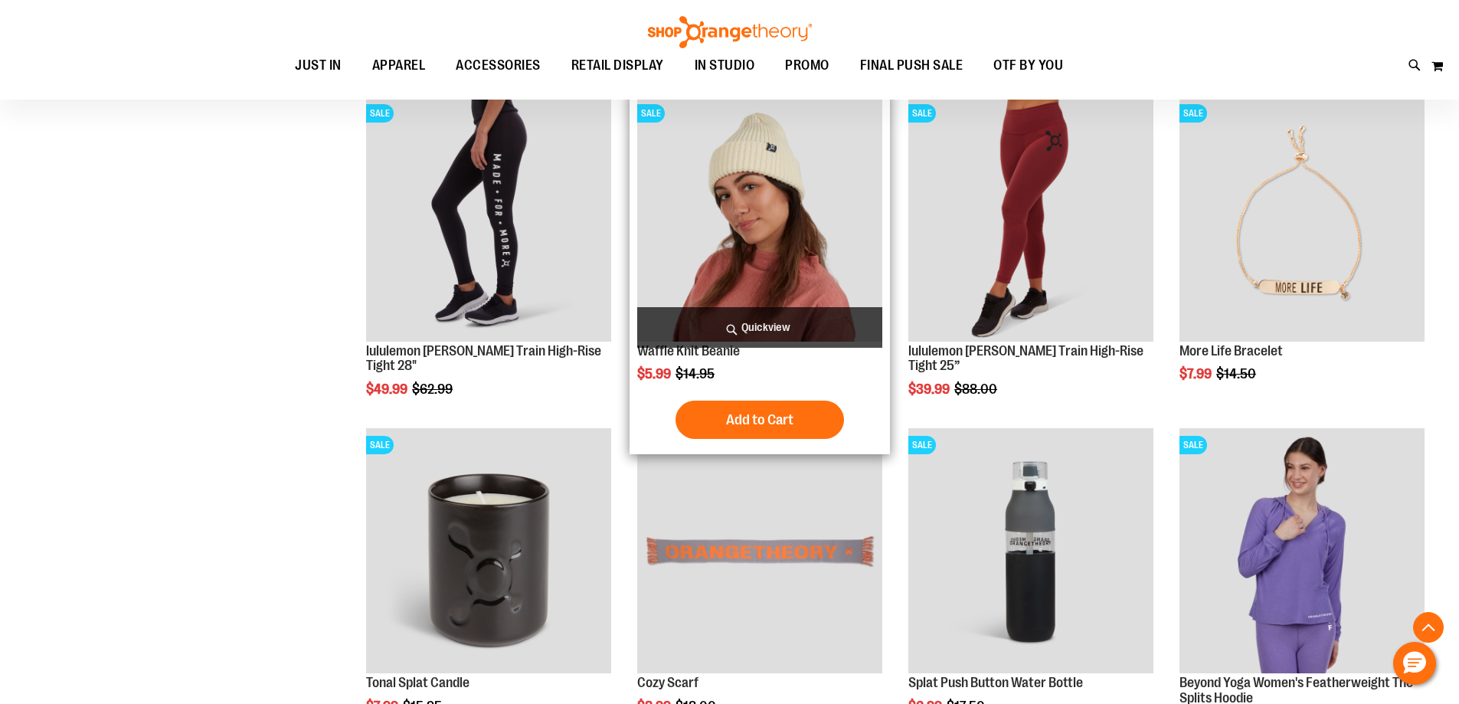
scroll to position [995, 0]
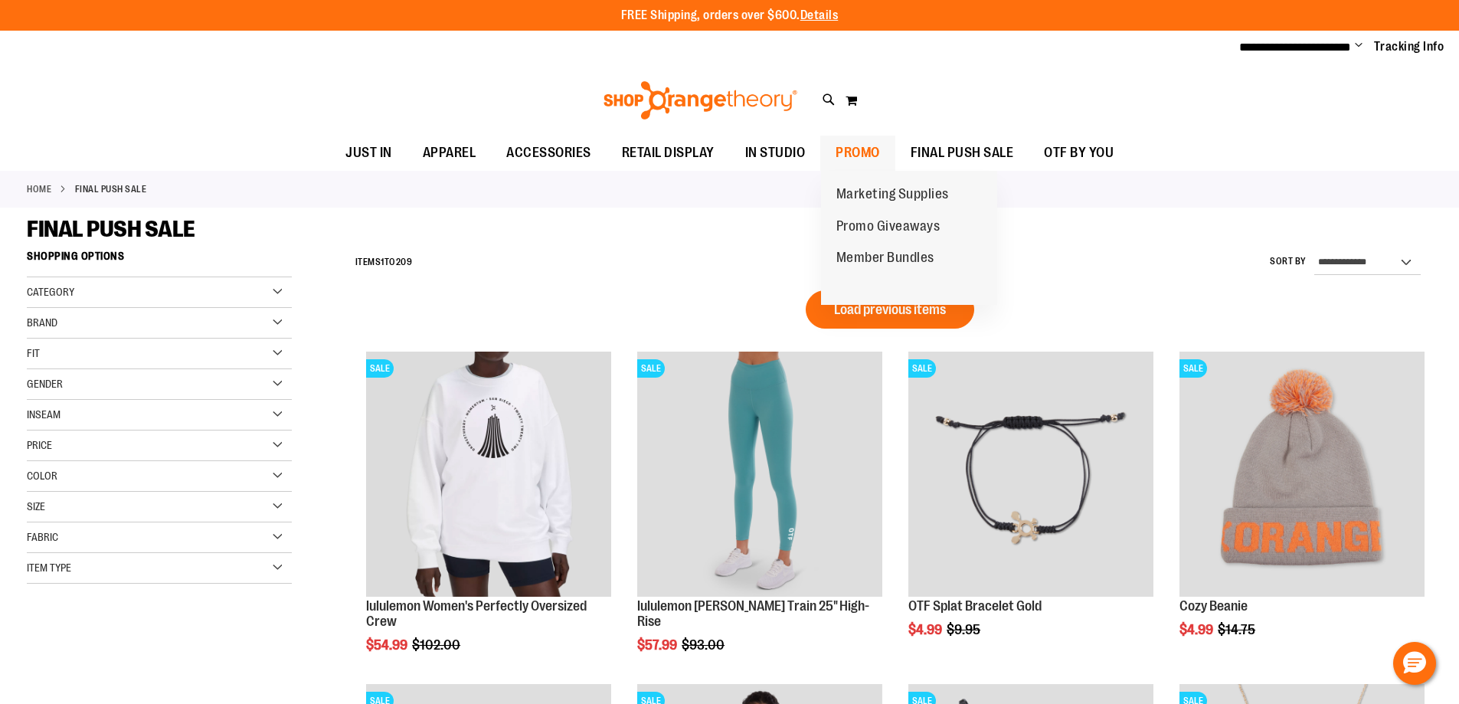
click at [871, 148] on span "PROMO" at bounding box center [857, 153] width 44 height 34
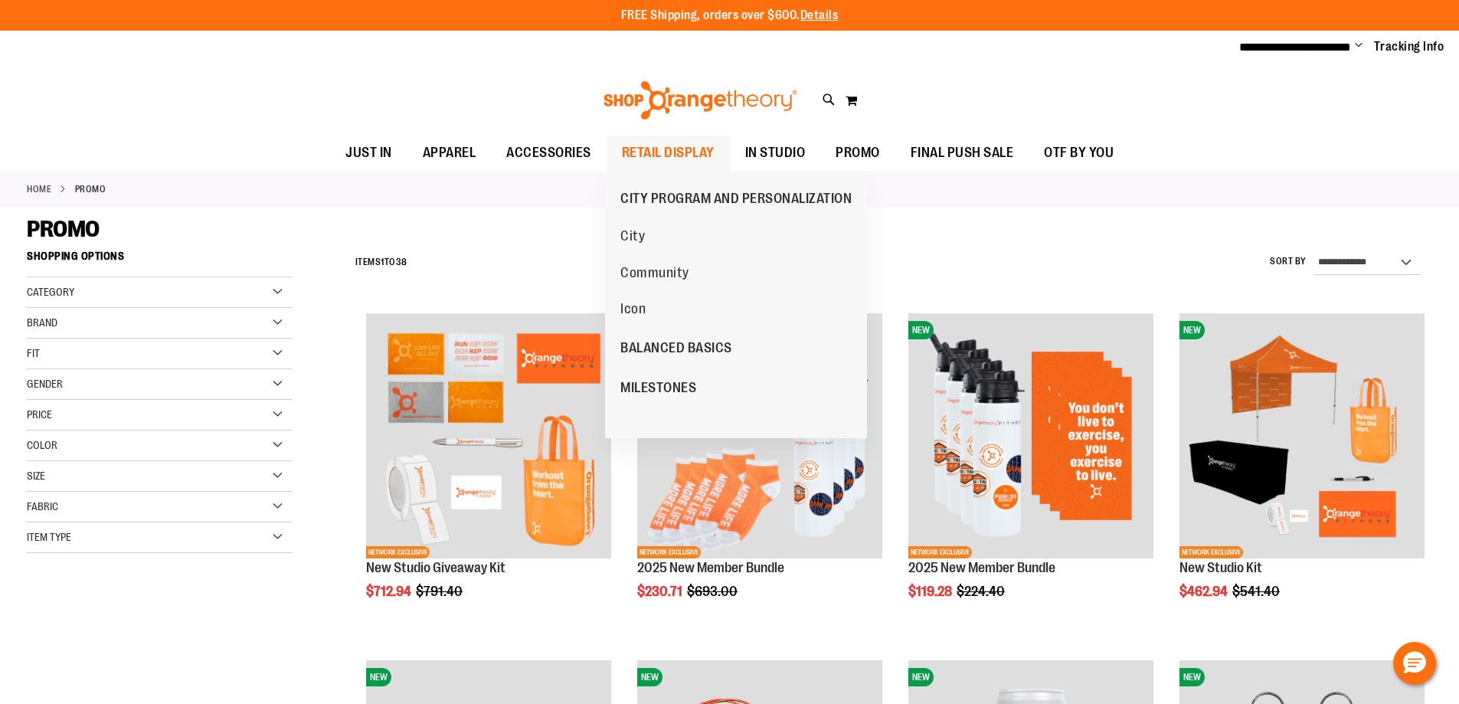
click at [651, 147] on span "RETAIL DISPLAY" at bounding box center [668, 153] width 93 height 34
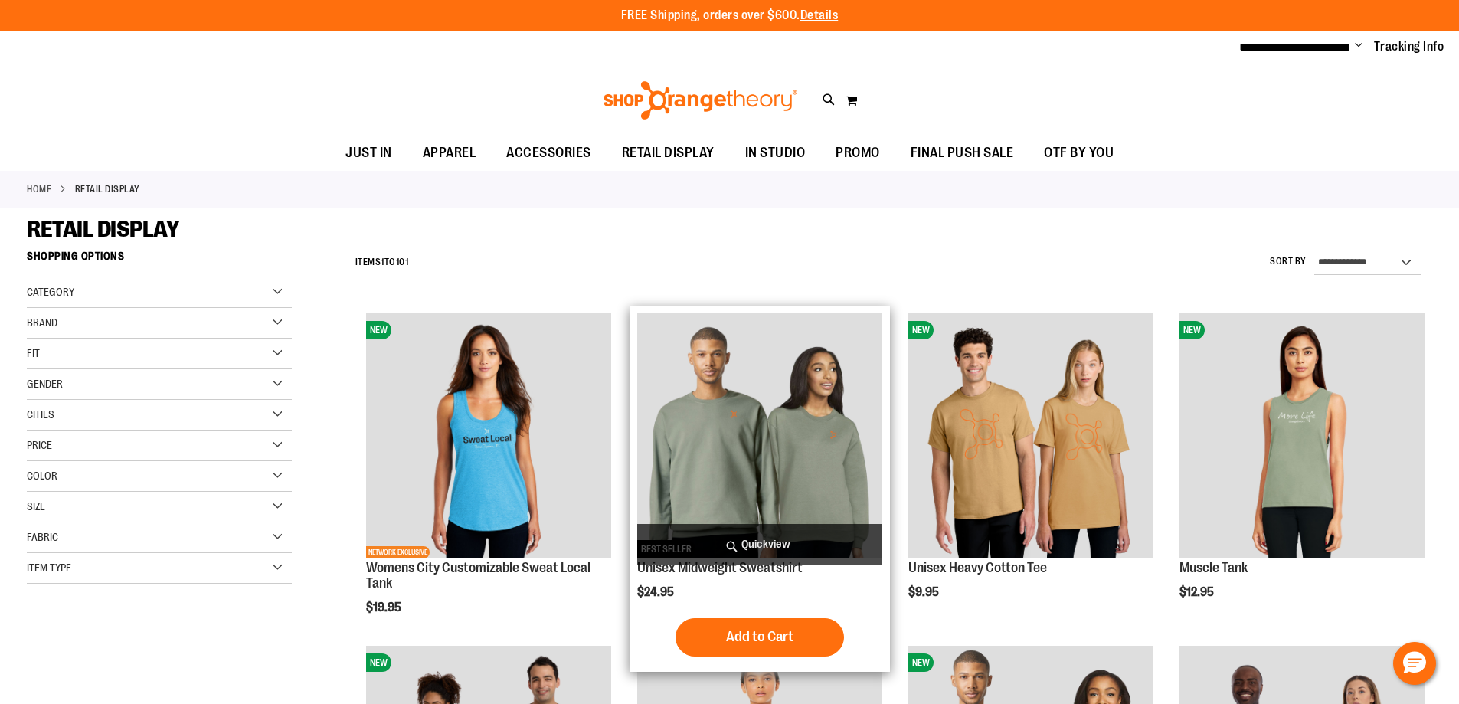
click at [682, 441] on img "product" at bounding box center [759, 435] width 245 height 245
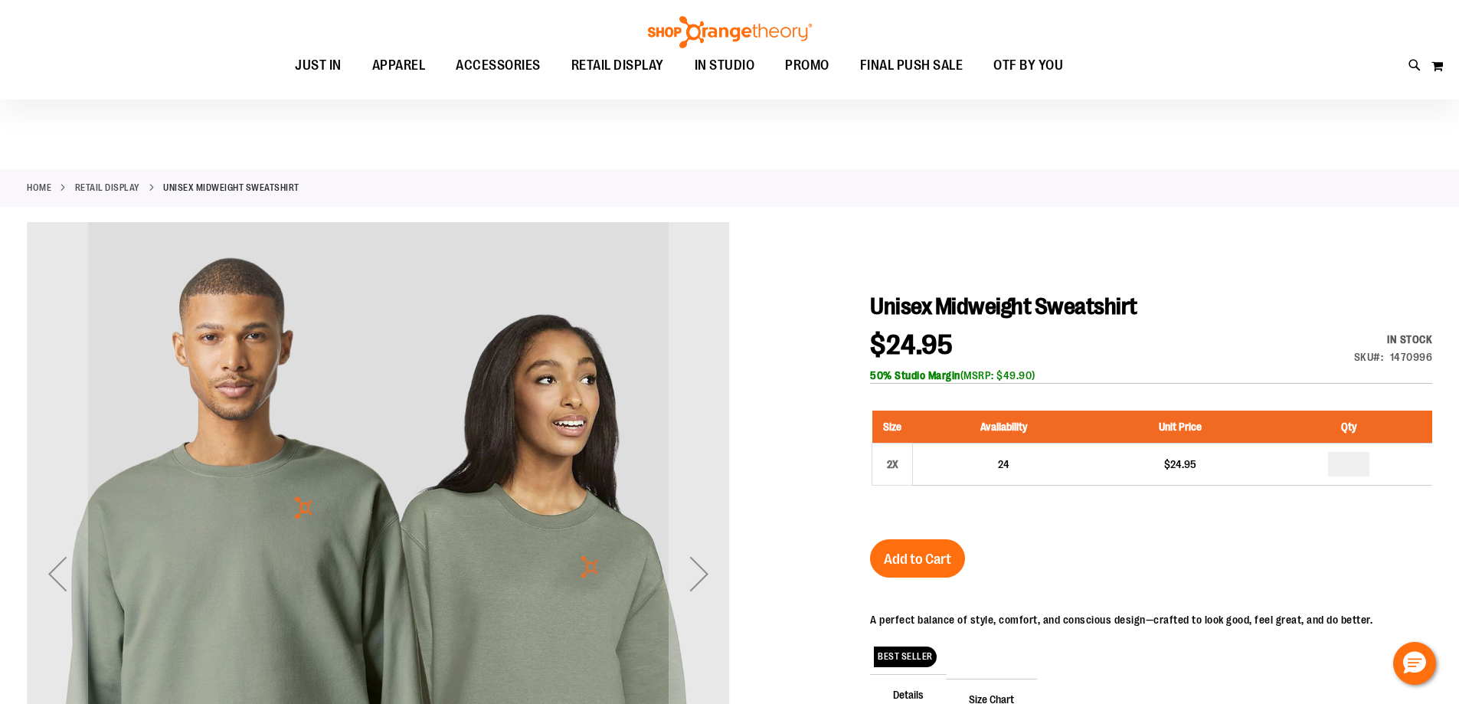
scroll to position [76, 0]
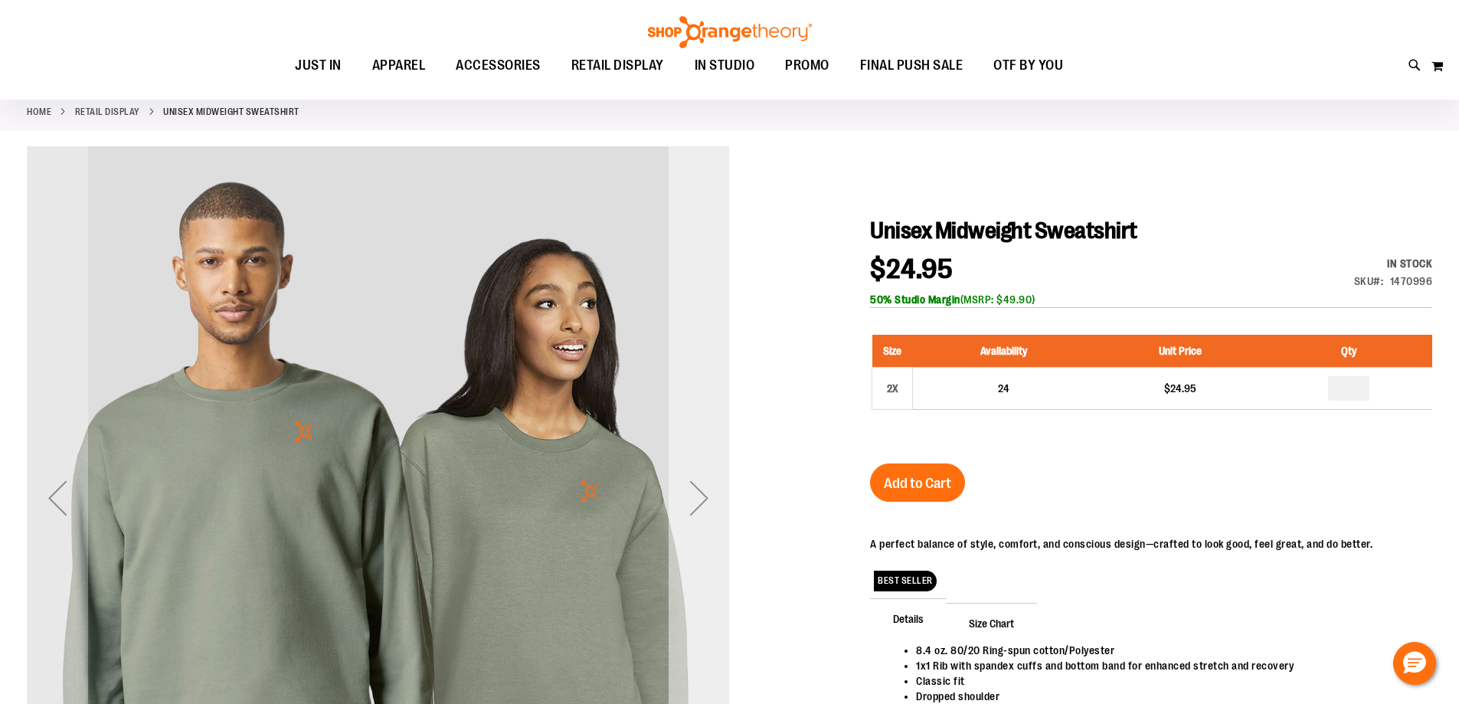
click at [696, 480] on div "Next" at bounding box center [698, 497] width 61 height 61
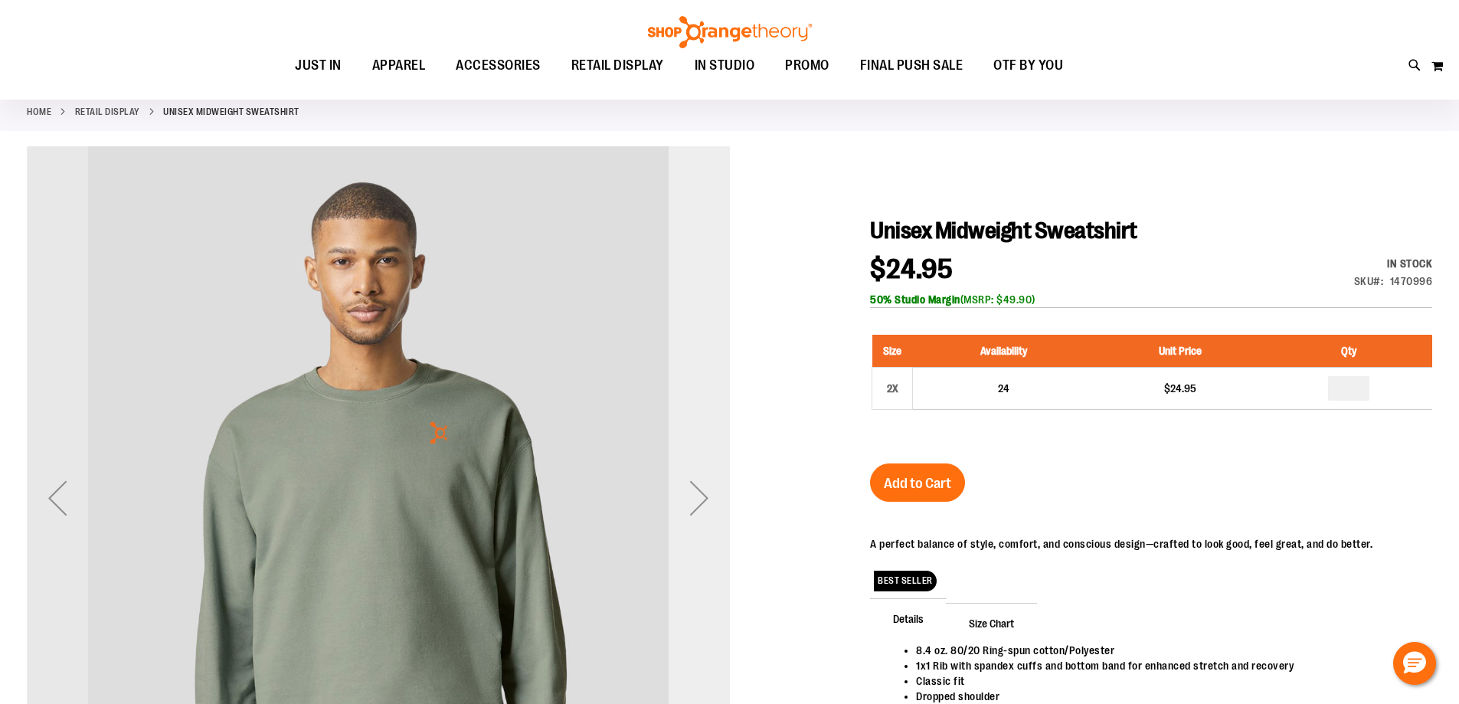
click at [696, 480] on div "Next" at bounding box center [698, 497] width 61 height 61
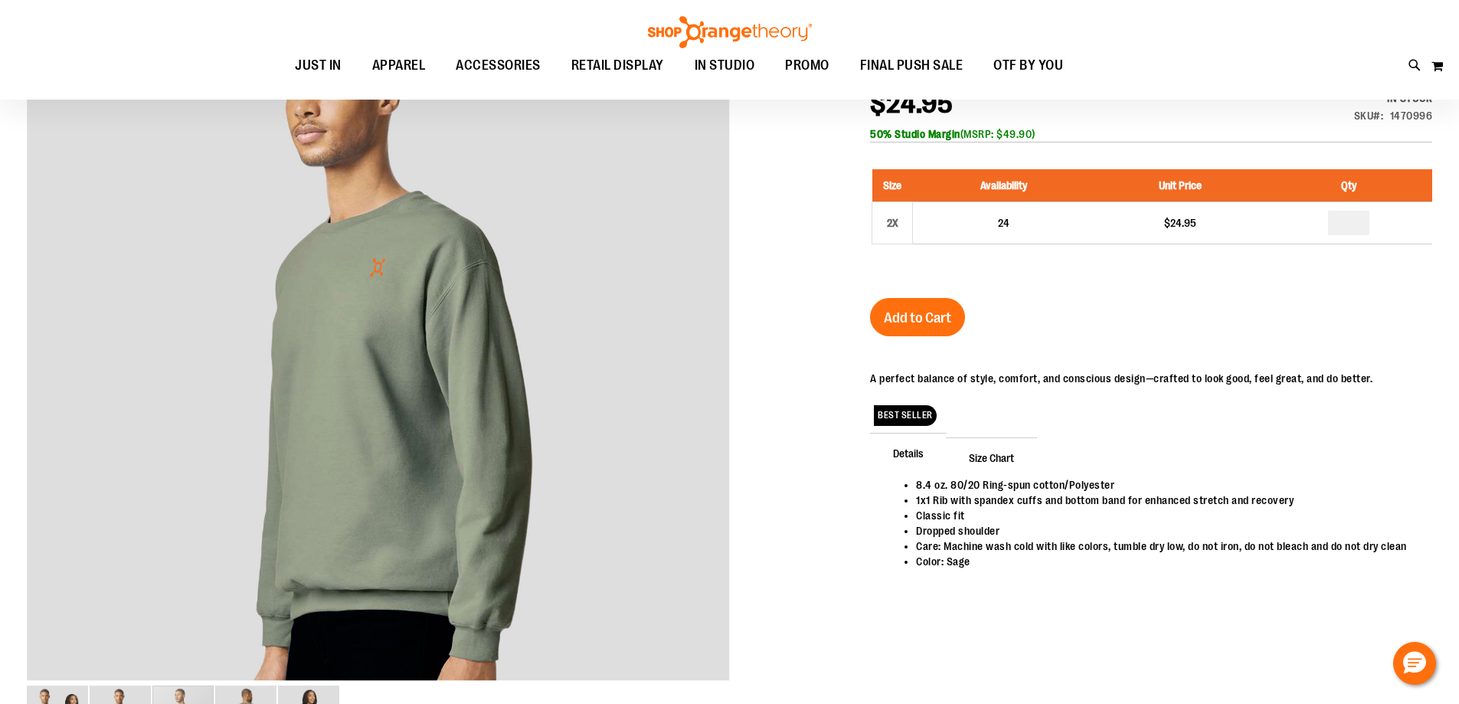
scroll to position [152, 0]
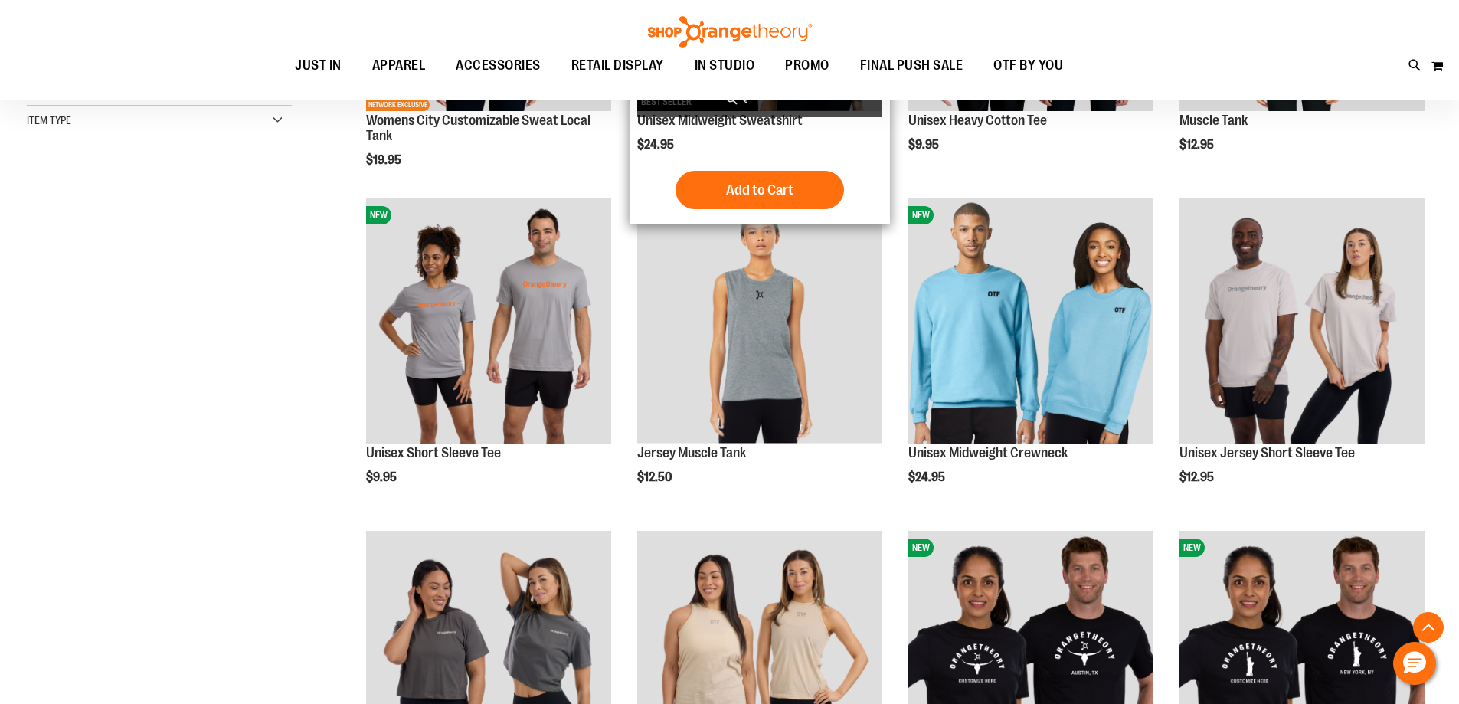
scroll to position [459, 0]
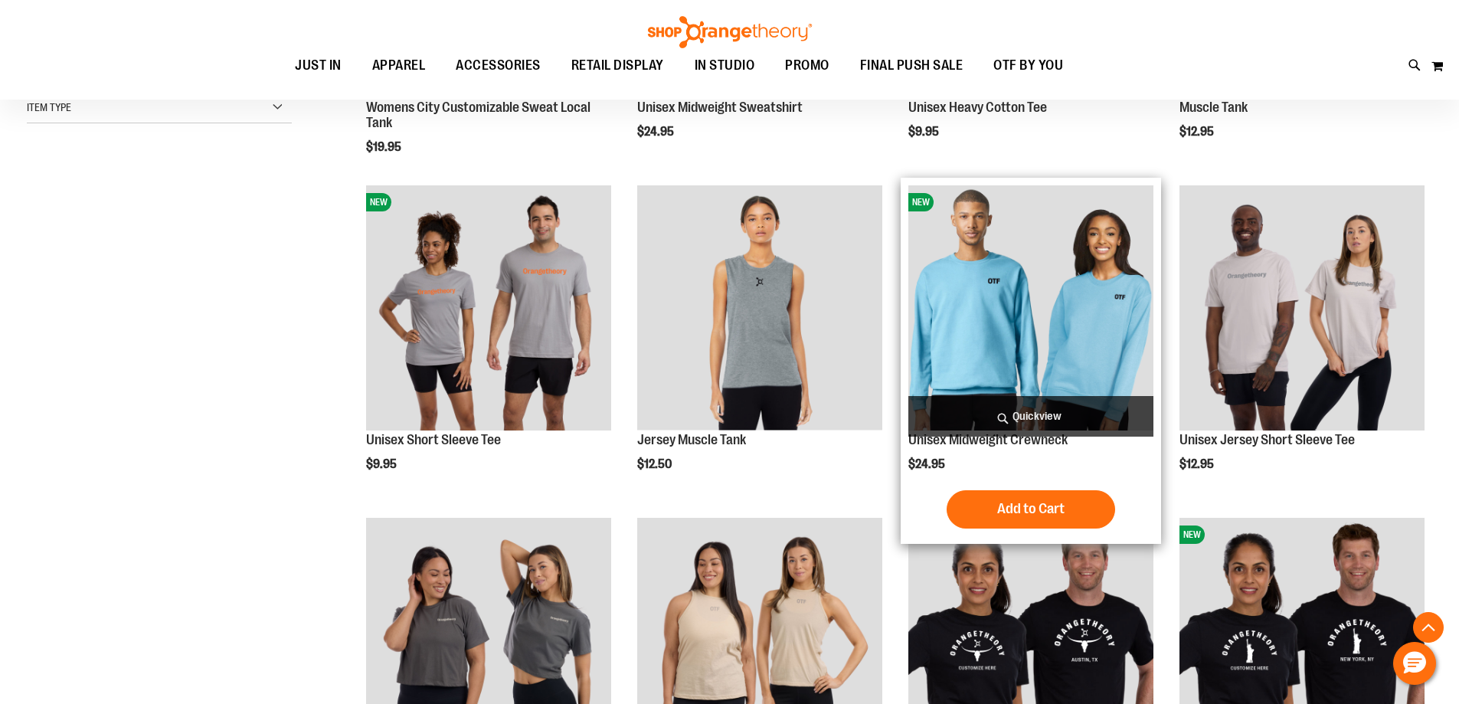
click at [1022, 335] on img "product" at bounding box center [1030, 307] width 245 height 245
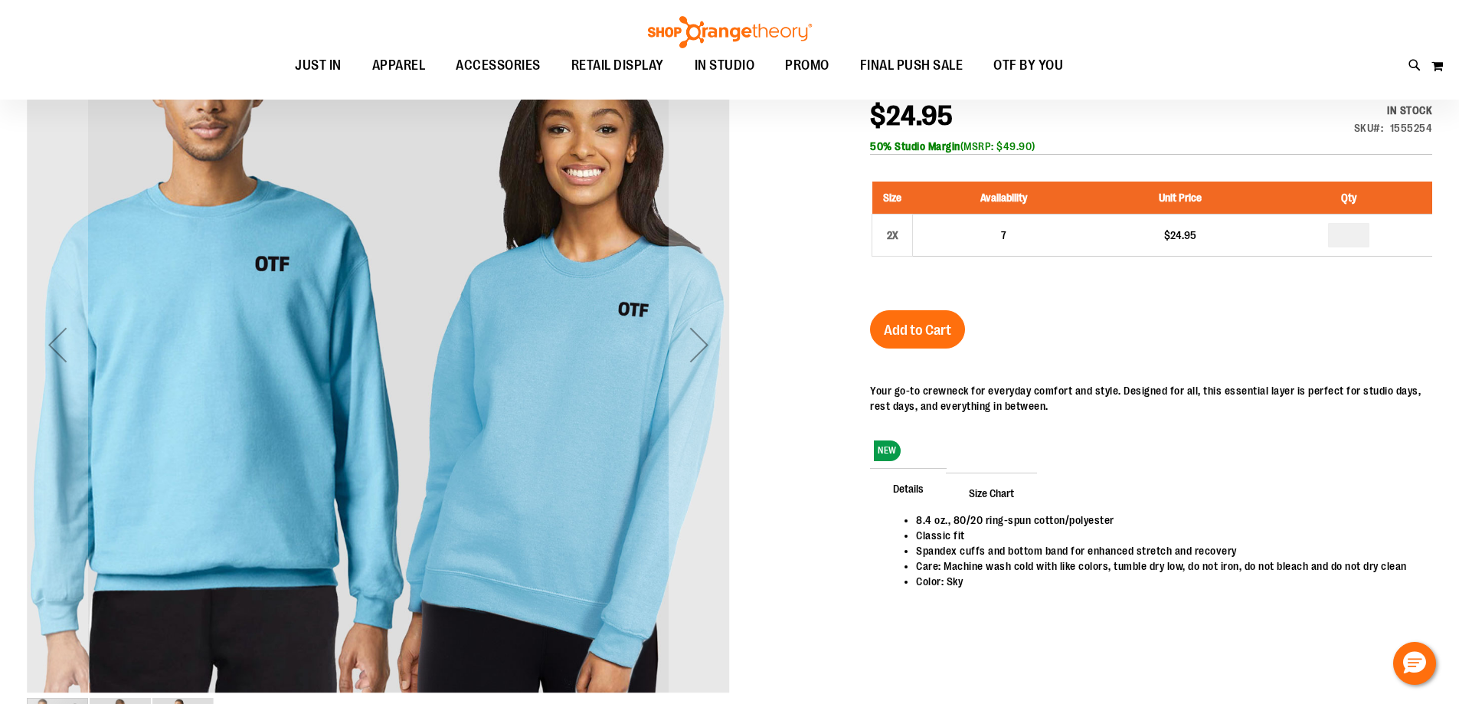
scroll to position [59, 0]
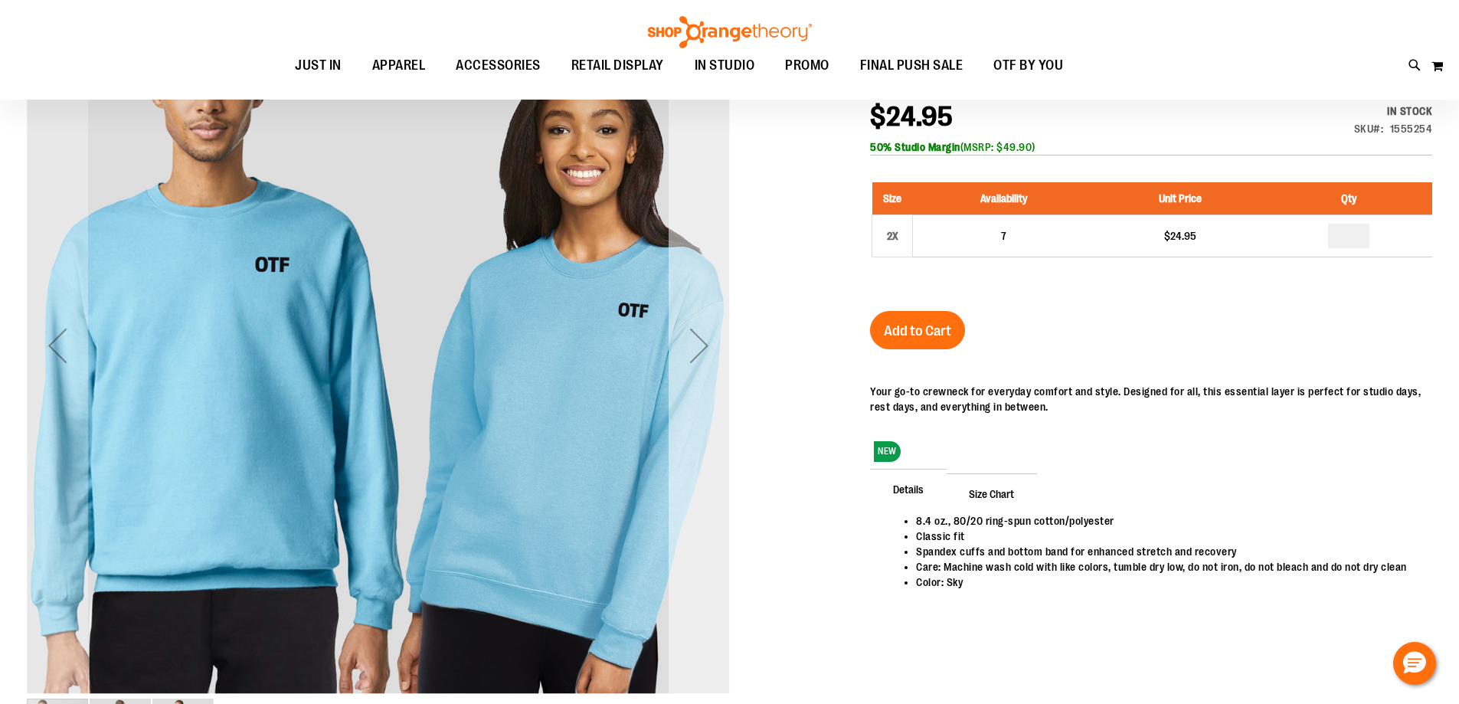
click at [692, 371] on div "Next" at bounding box center [698, 345] width 61 height 61
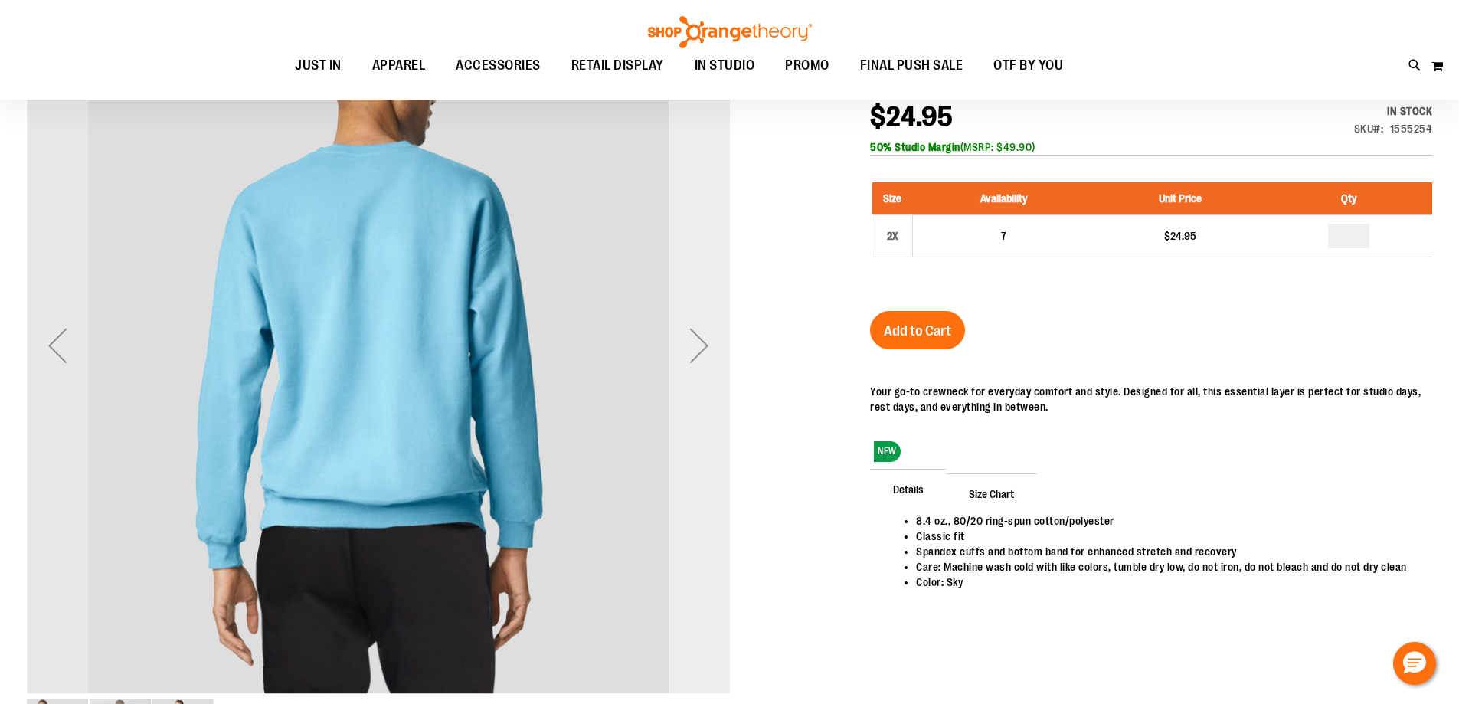
click at [692, 371] on div "Next" at bounding box center [698, 345] width 61 height 61
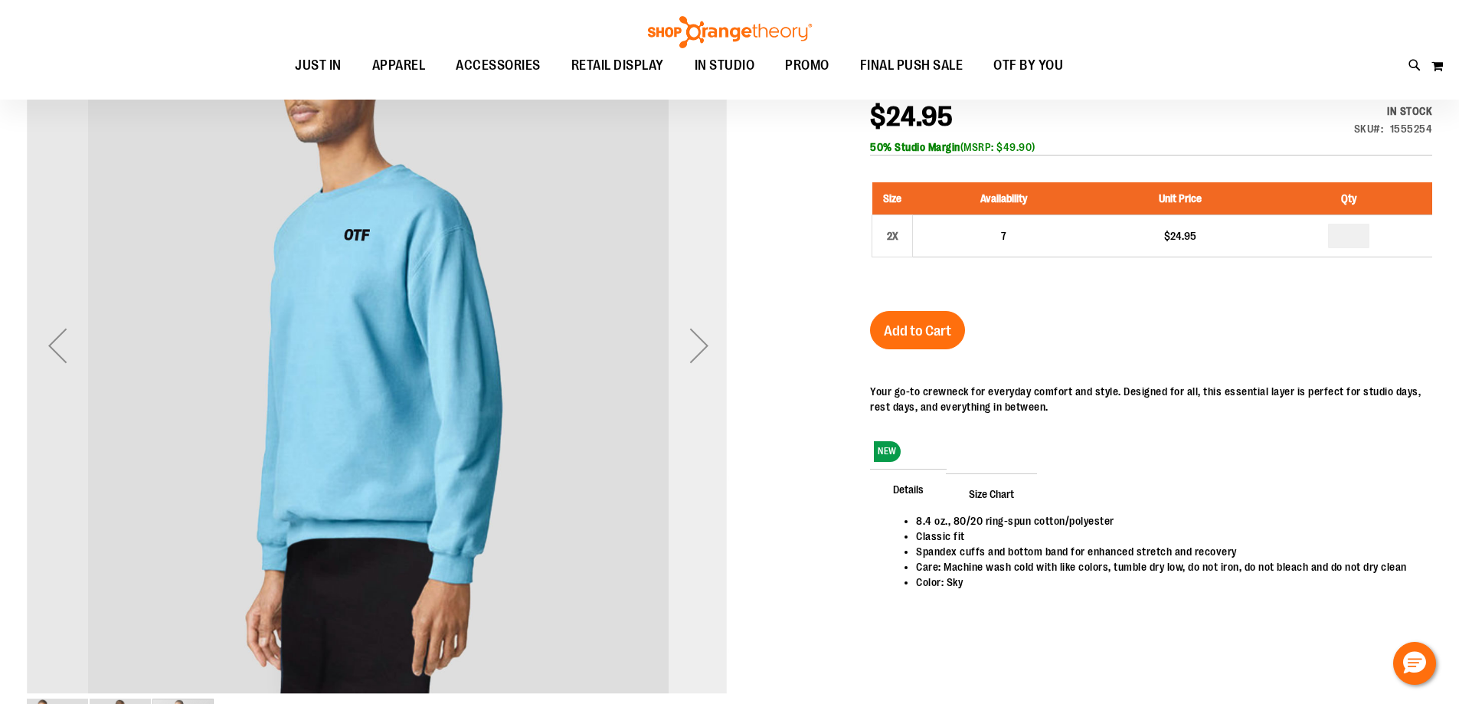
click at [692, 371] on div "Next" at bounding box center [698, 345] width 61 height 61
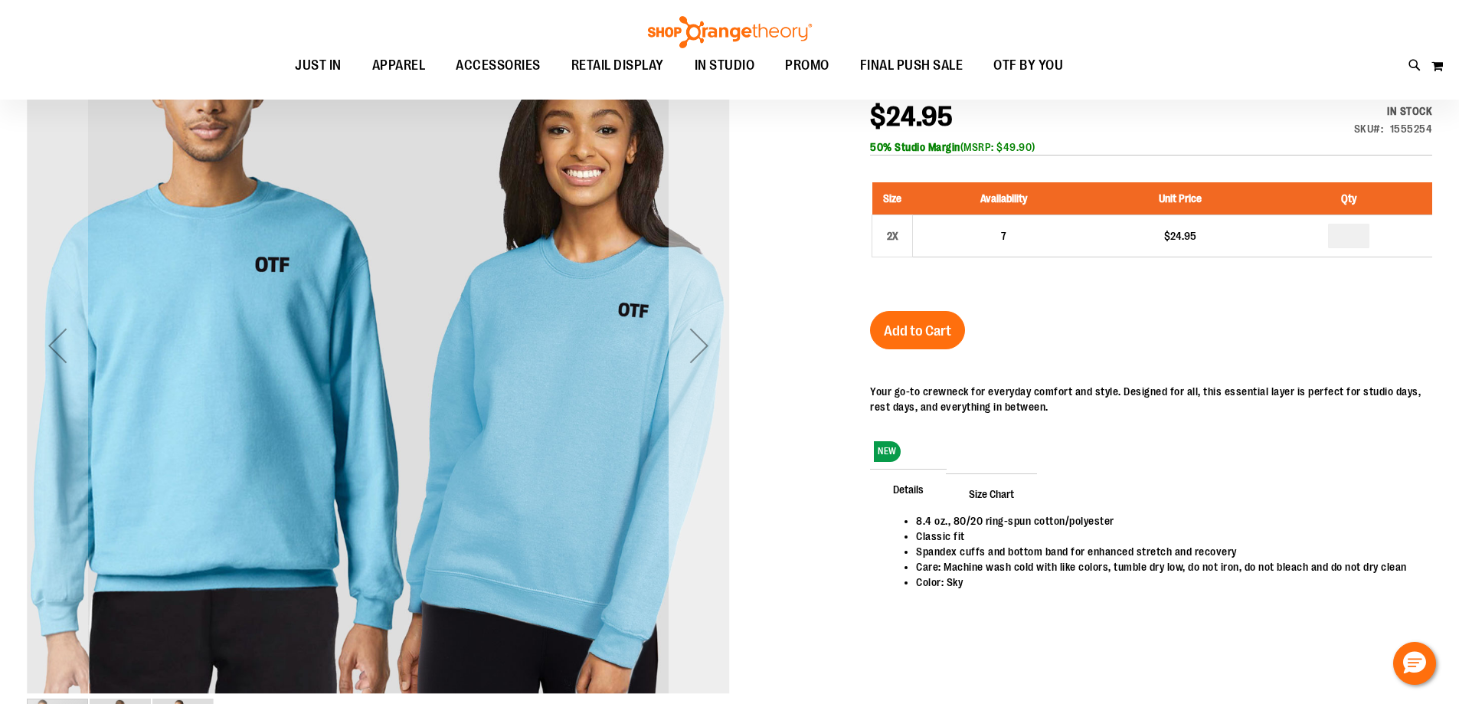
click at [692, 371] on div "Next" at bounding box center [698, 345] width 61 height 61
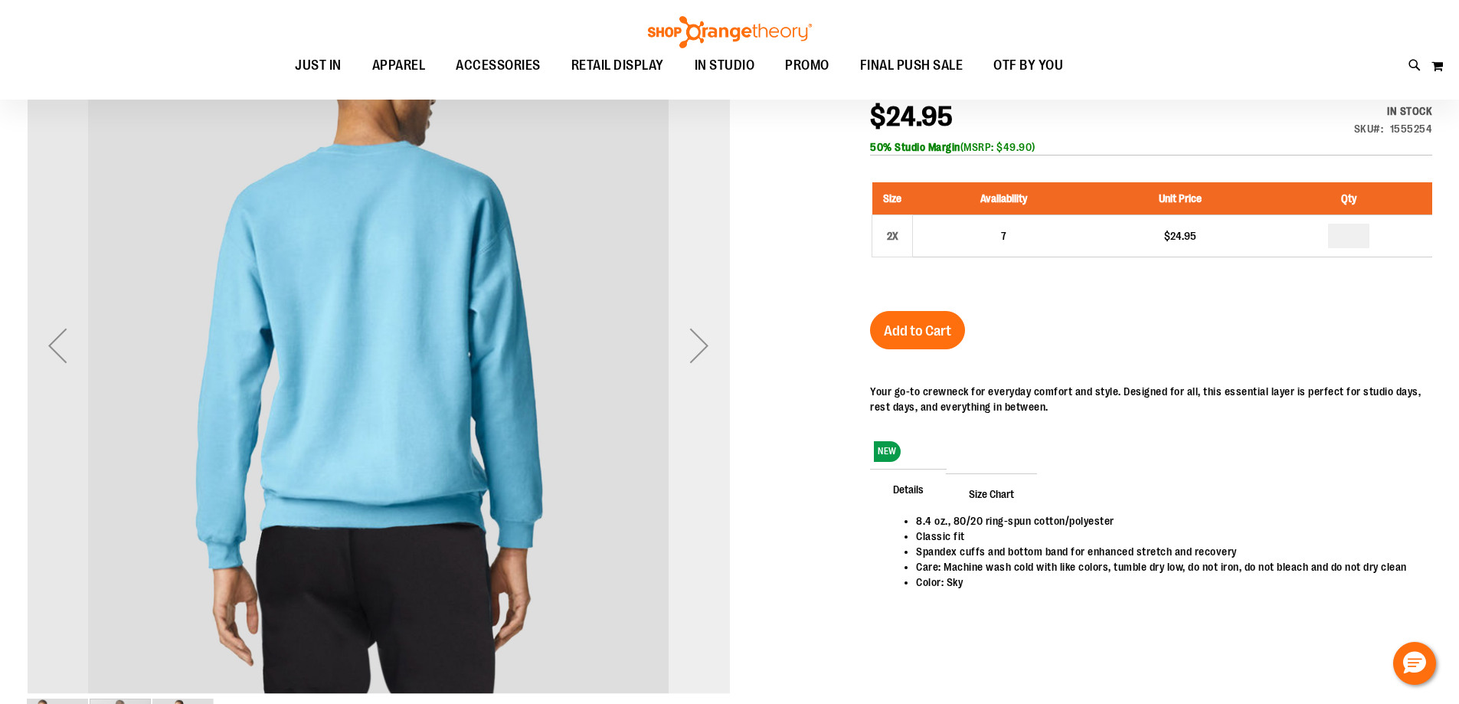
click at [692, 371] on div "Next" at bounding box center [698, 345] width 61 height 61
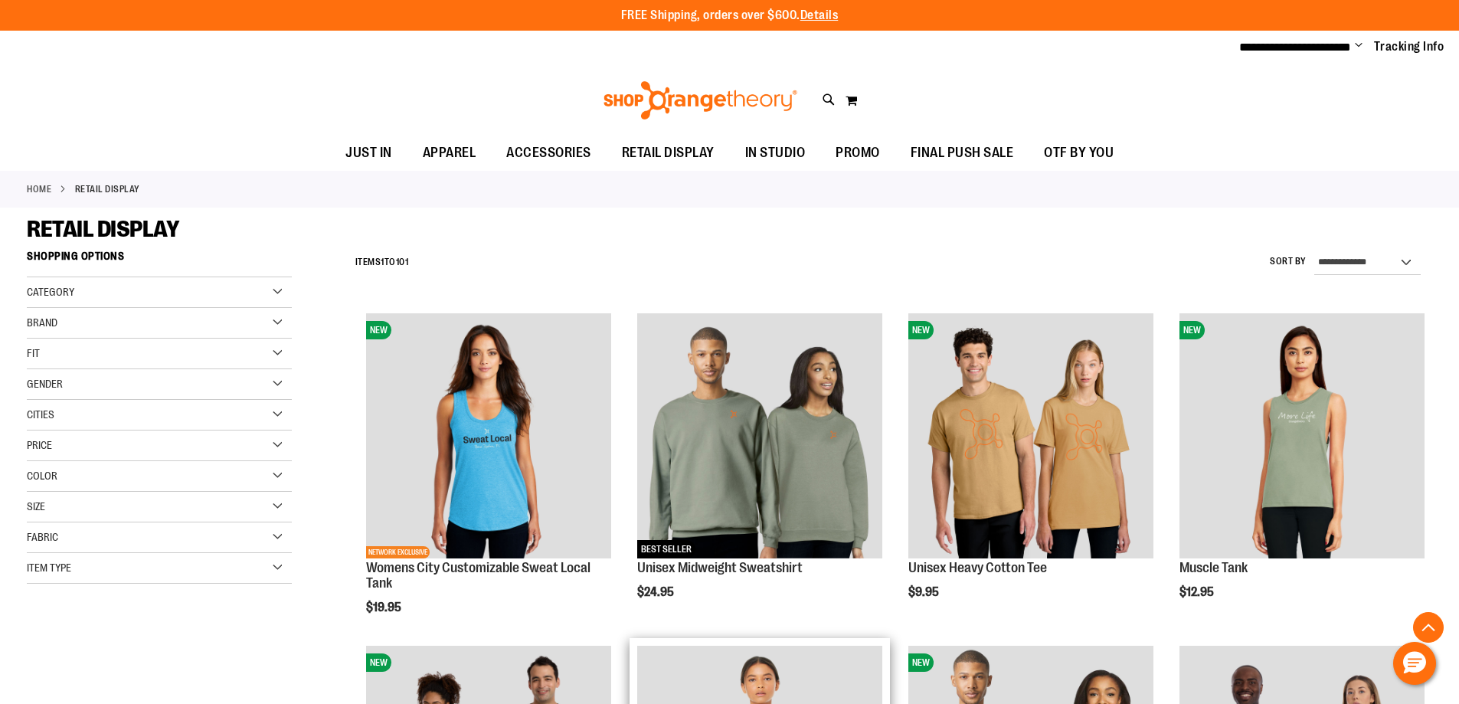
scroll to position [459, 0]
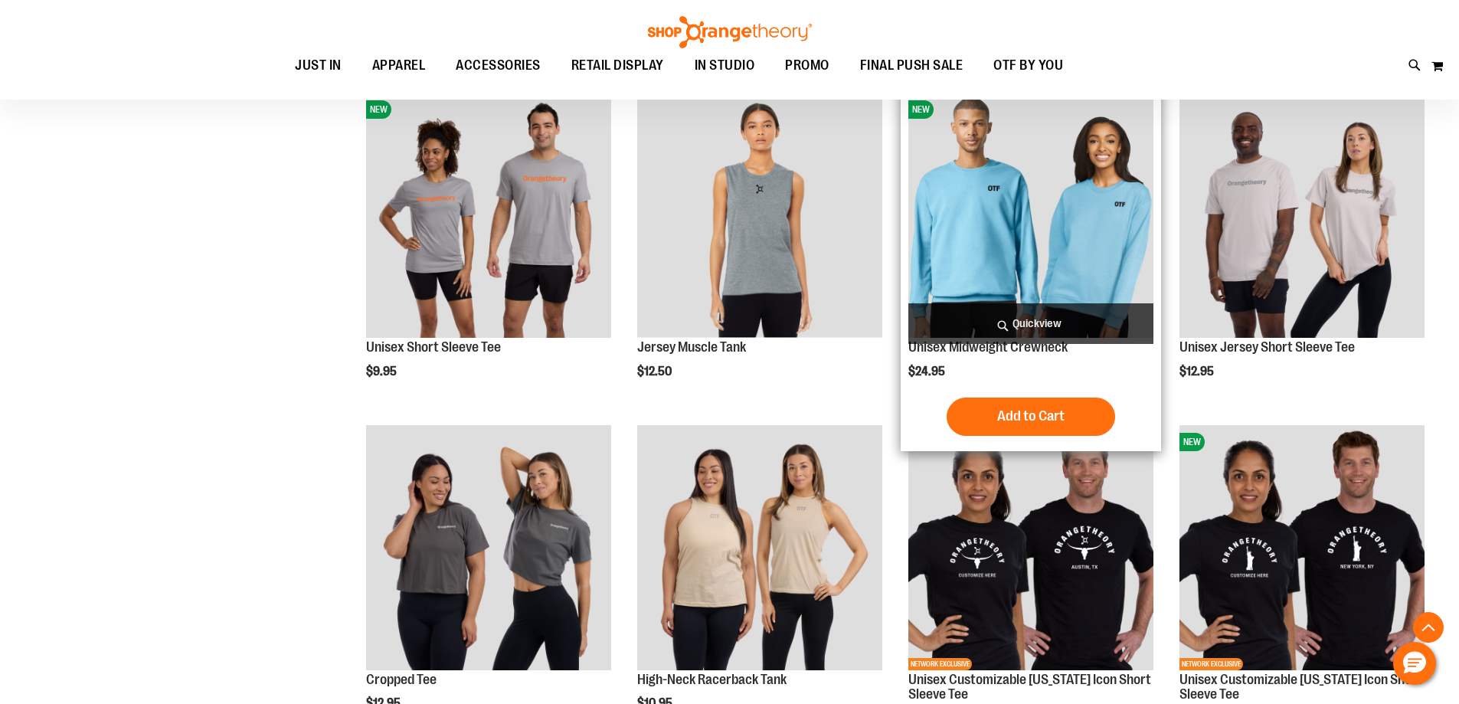
scroll to position [688, 0]
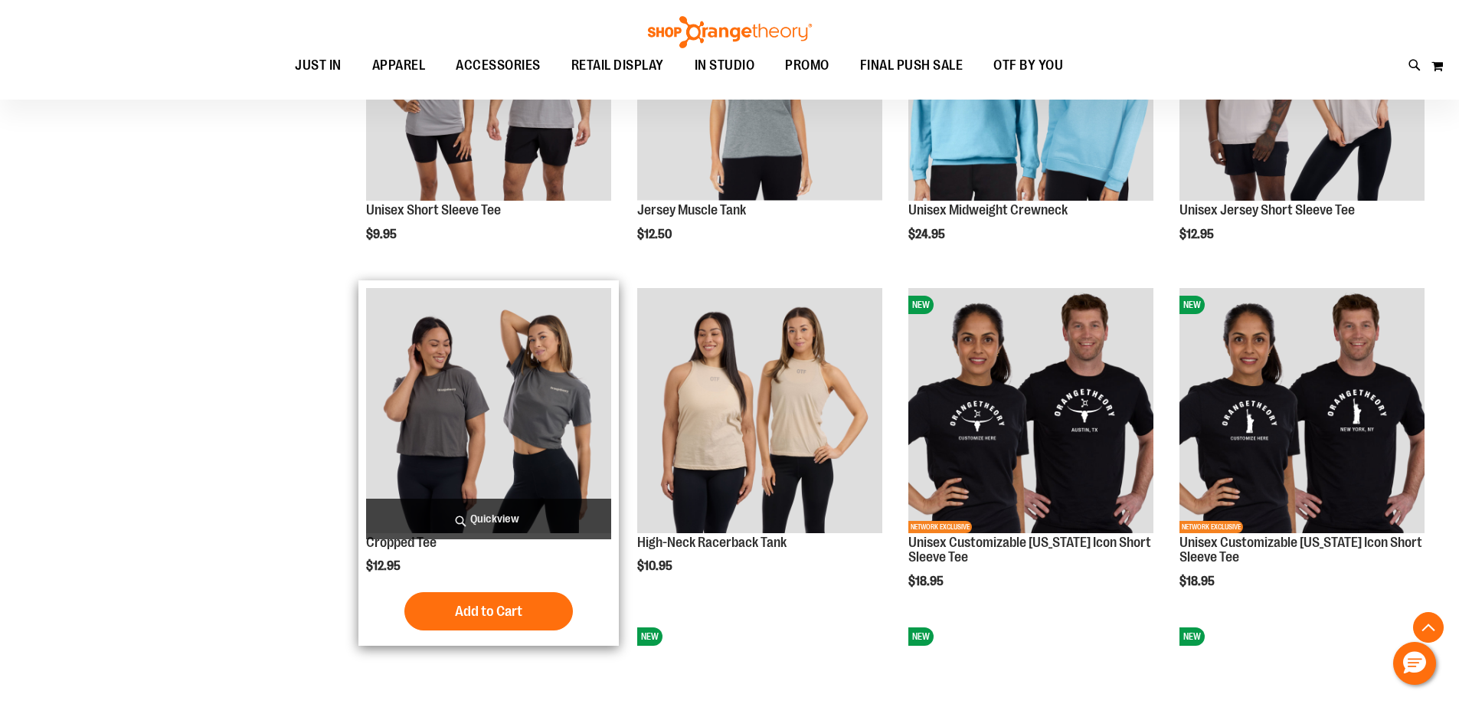
click at [406, 435] on img "product" at bounding box center [488, 410] width 245 height 245
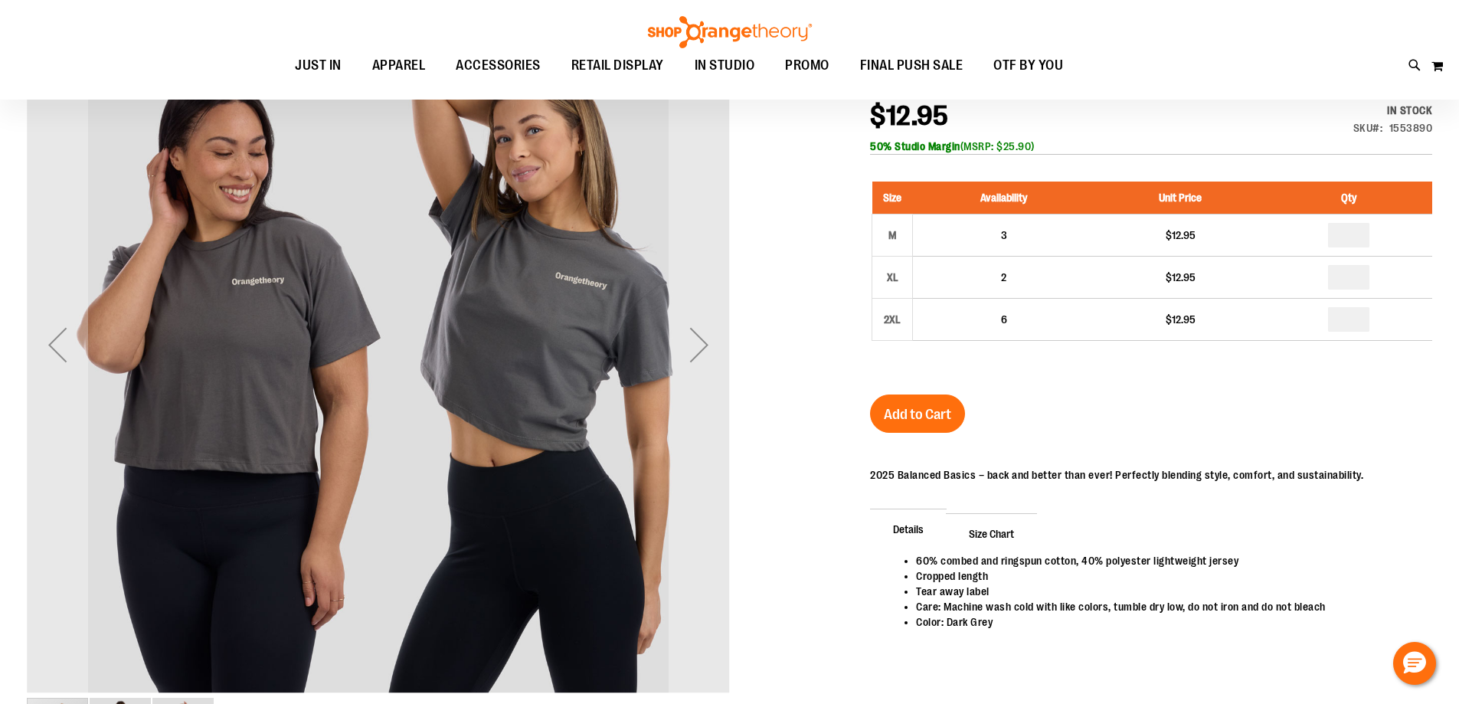
scroll to position [228, 0]
click at [688, 368] on div "Next" at bounding box center [698, 345] width 61 height 61
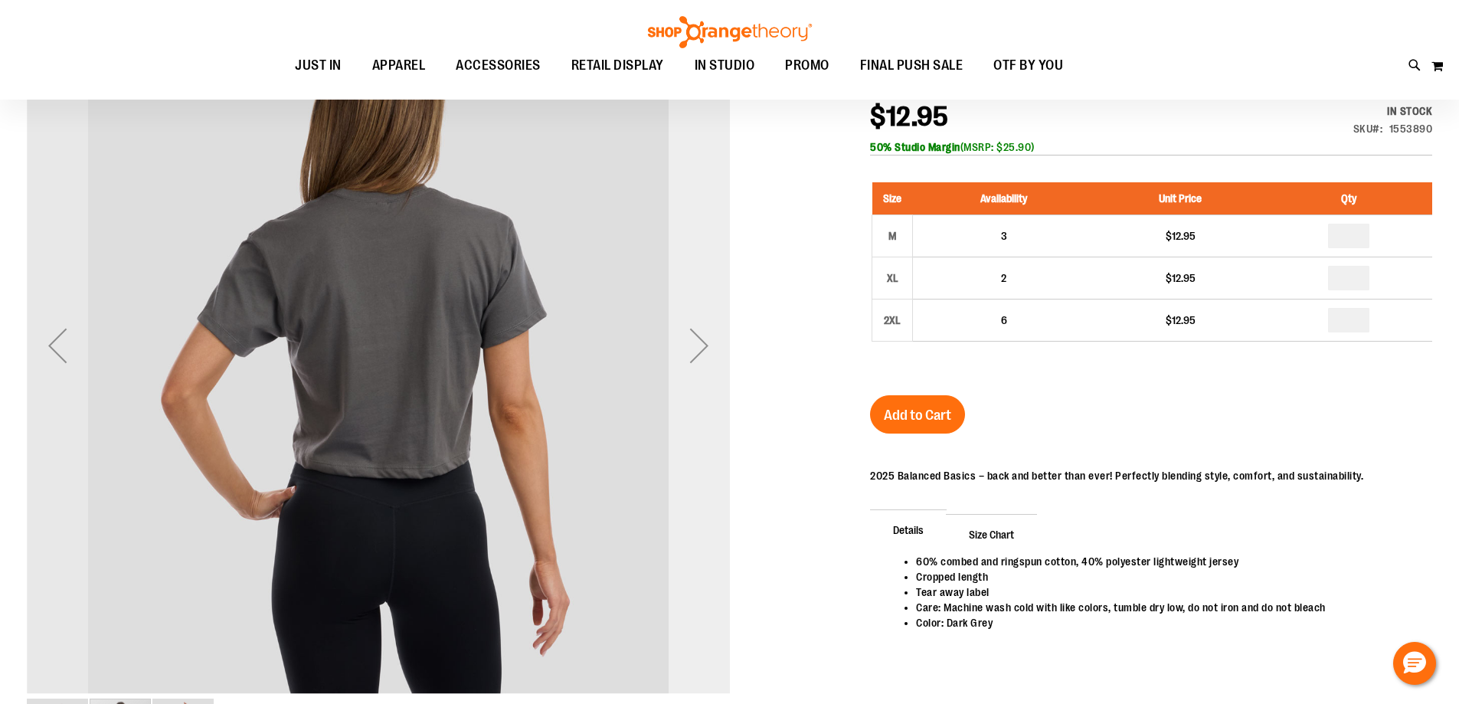
click at [689, 361] on div "Next" at bounding box center [698, 345] width 61 height 61
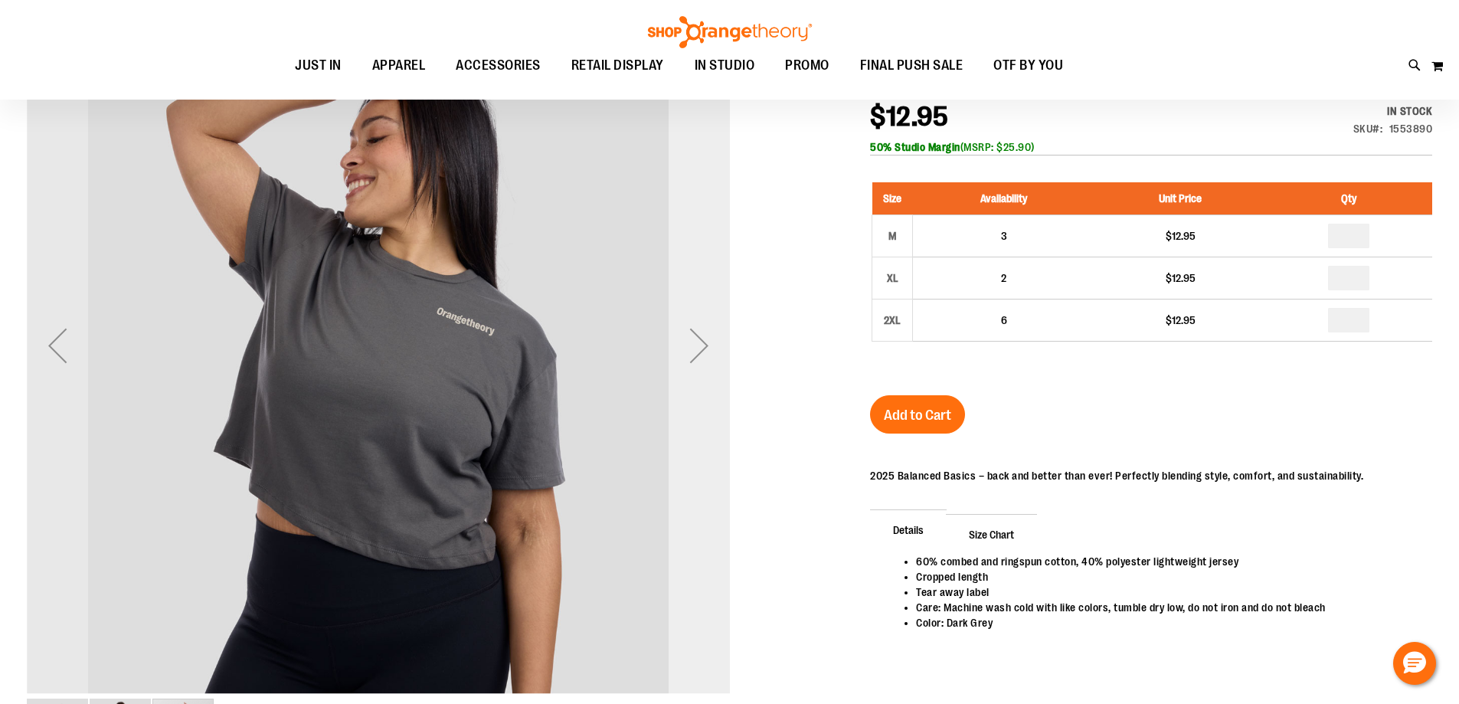
click at [689, 361] on div "Next" at bounding box center [698, 345] width 61 height 61
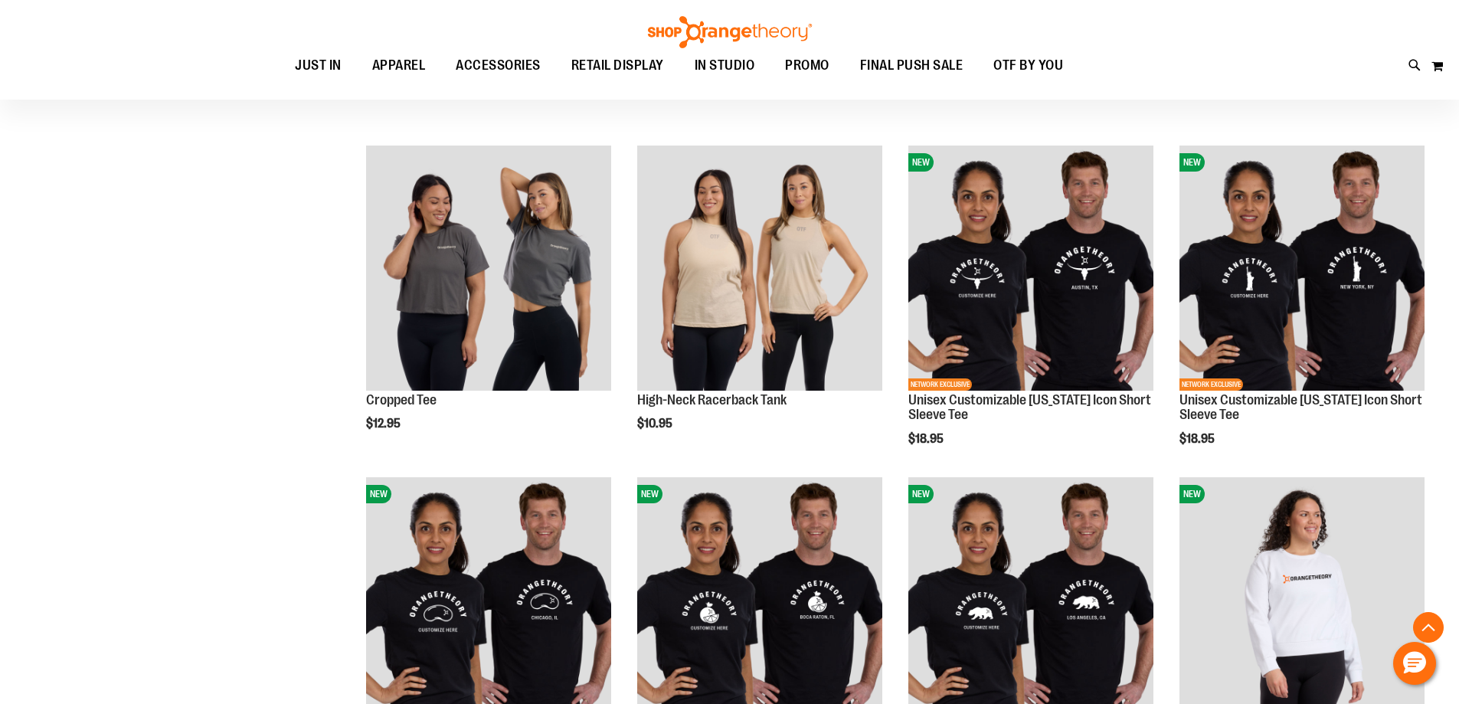
scroll to position [688, 0]
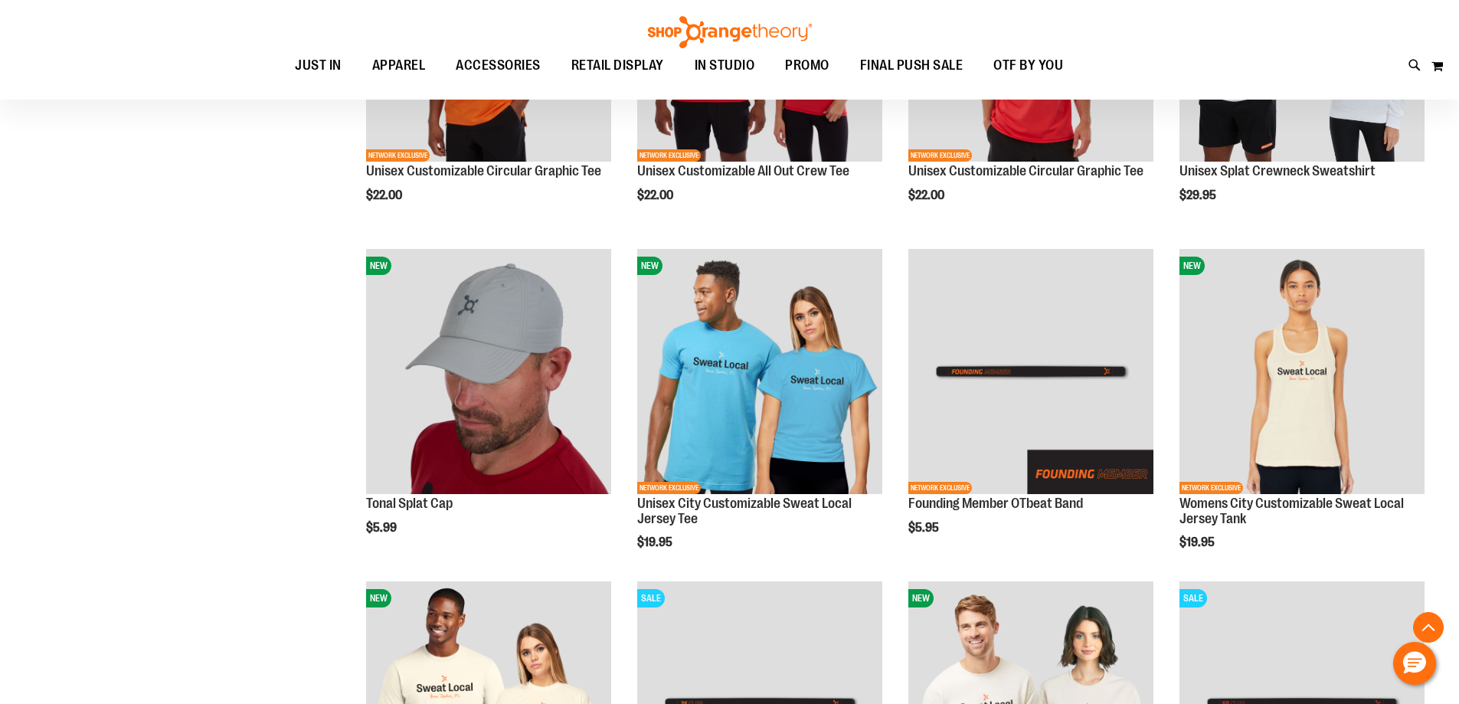
scroll to position [2220, 0]
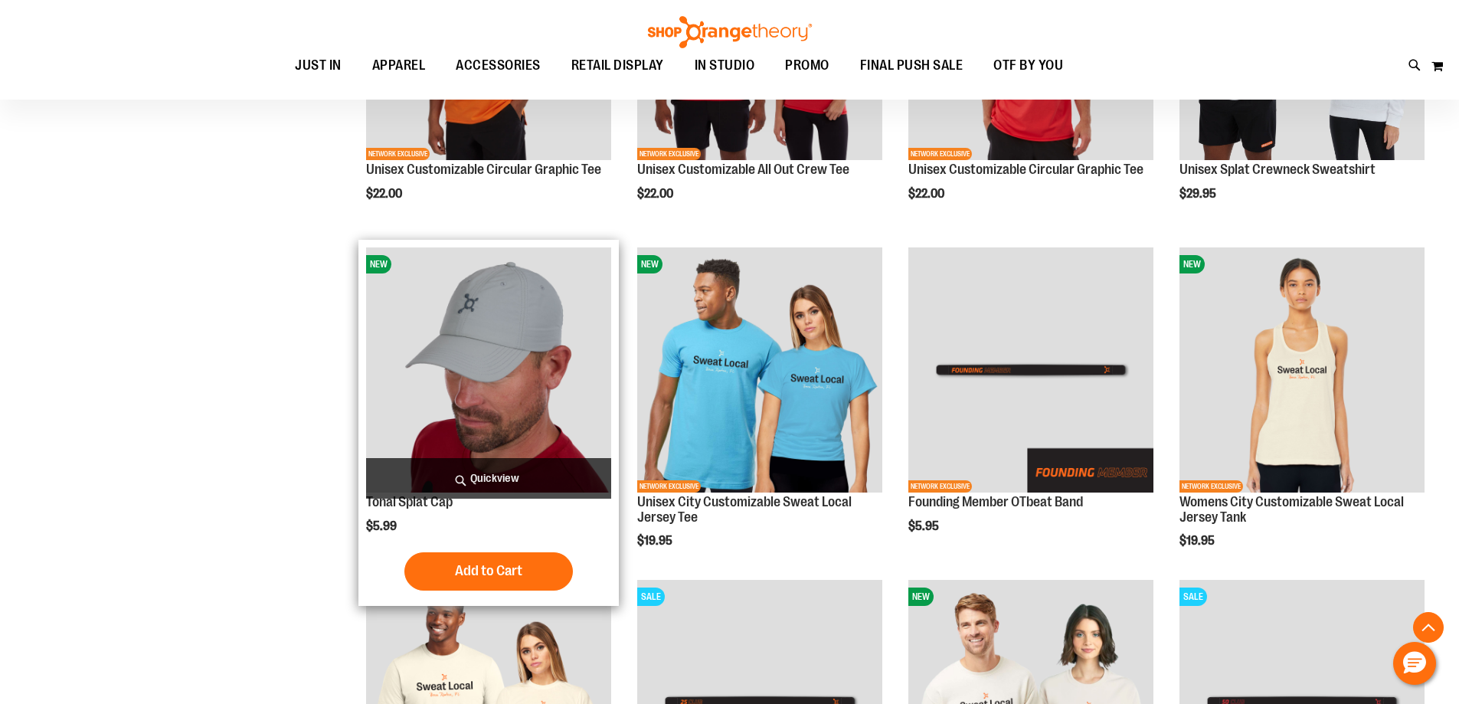
click at [449, 368] on img "product" at bounding box center [488, 369] width 245 height 245
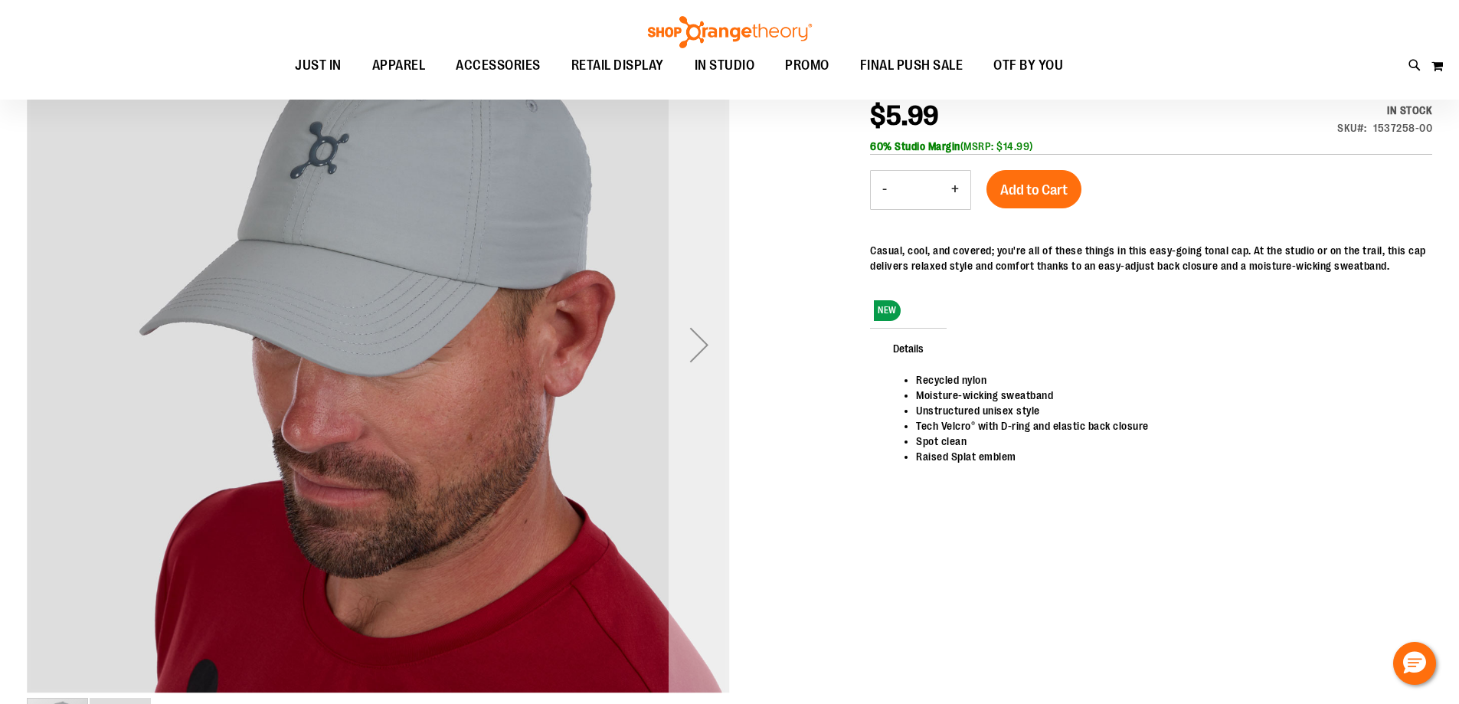
scroll to position [228, 0]
click at [685, 371] on div "Next" at bounding box center [698, 345] width 61 height 61
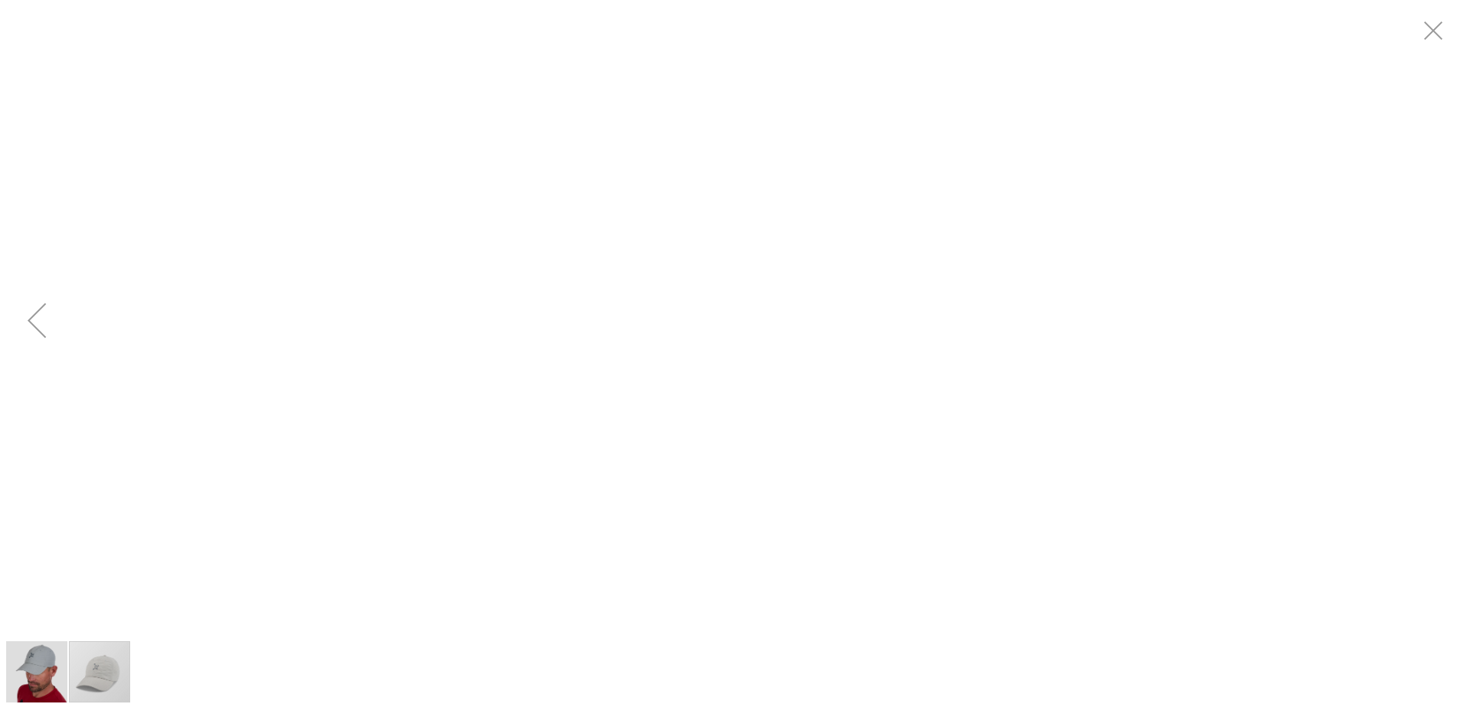
scroll to position [0, 0]
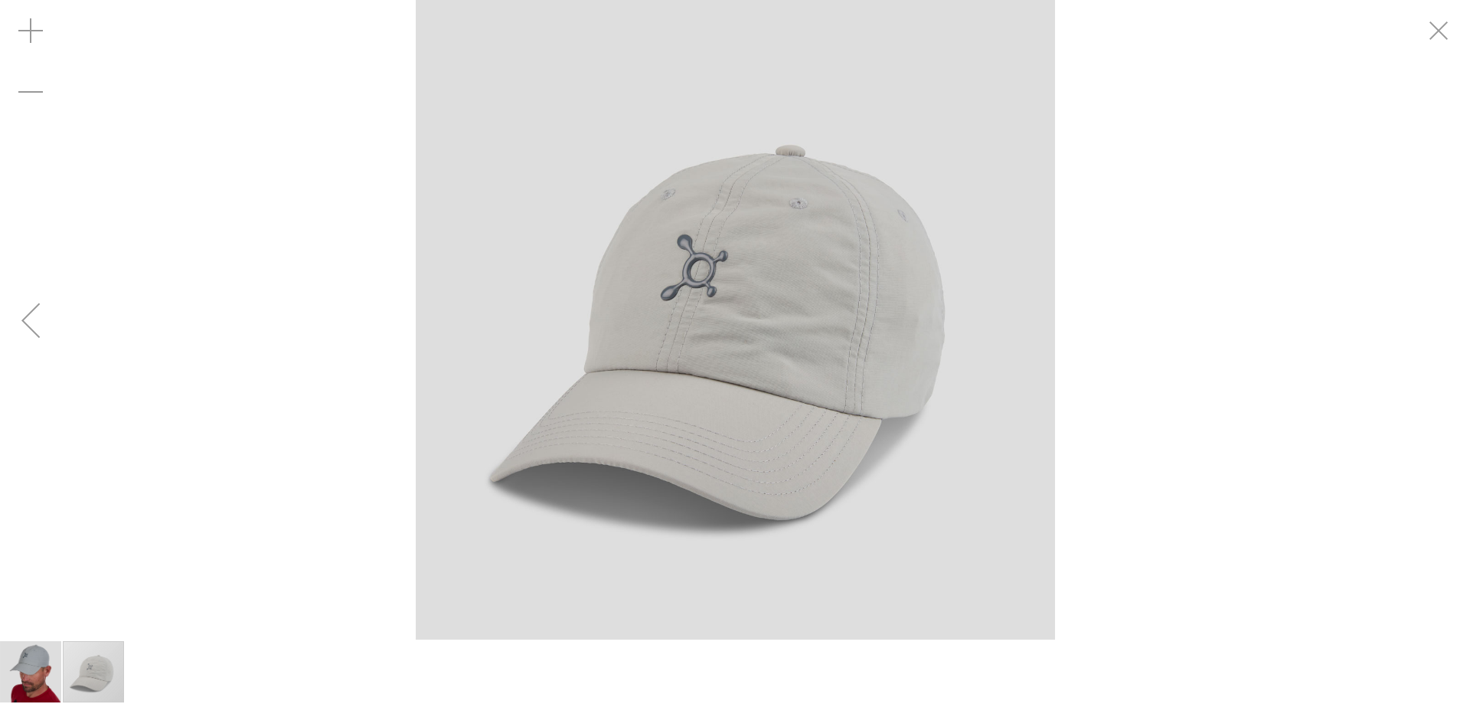
click at [1140, 355] on div "carousel" at bounding box center [735, 319] width 1470 height 639
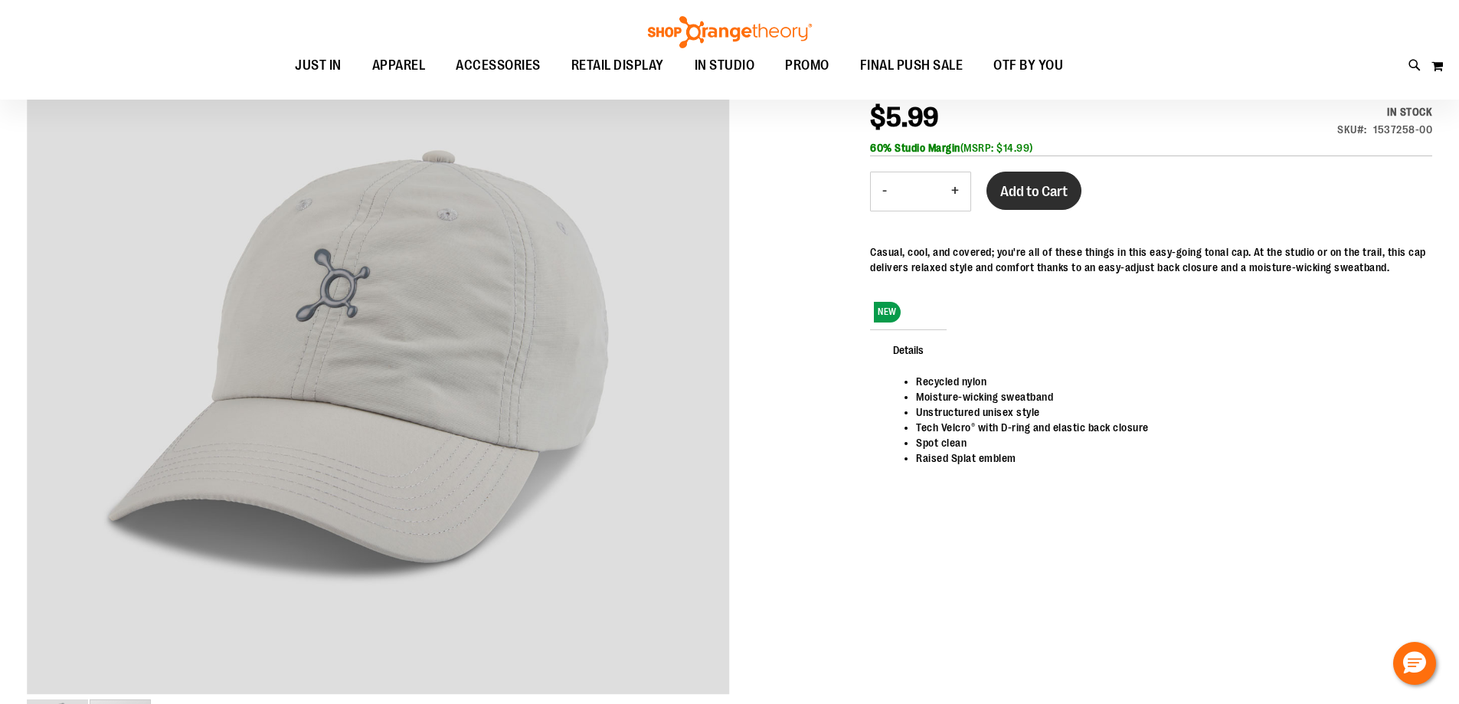
click at [1025, 188] on span "Add to Cart" at bounding box center [1033, 191] width 67 height 17
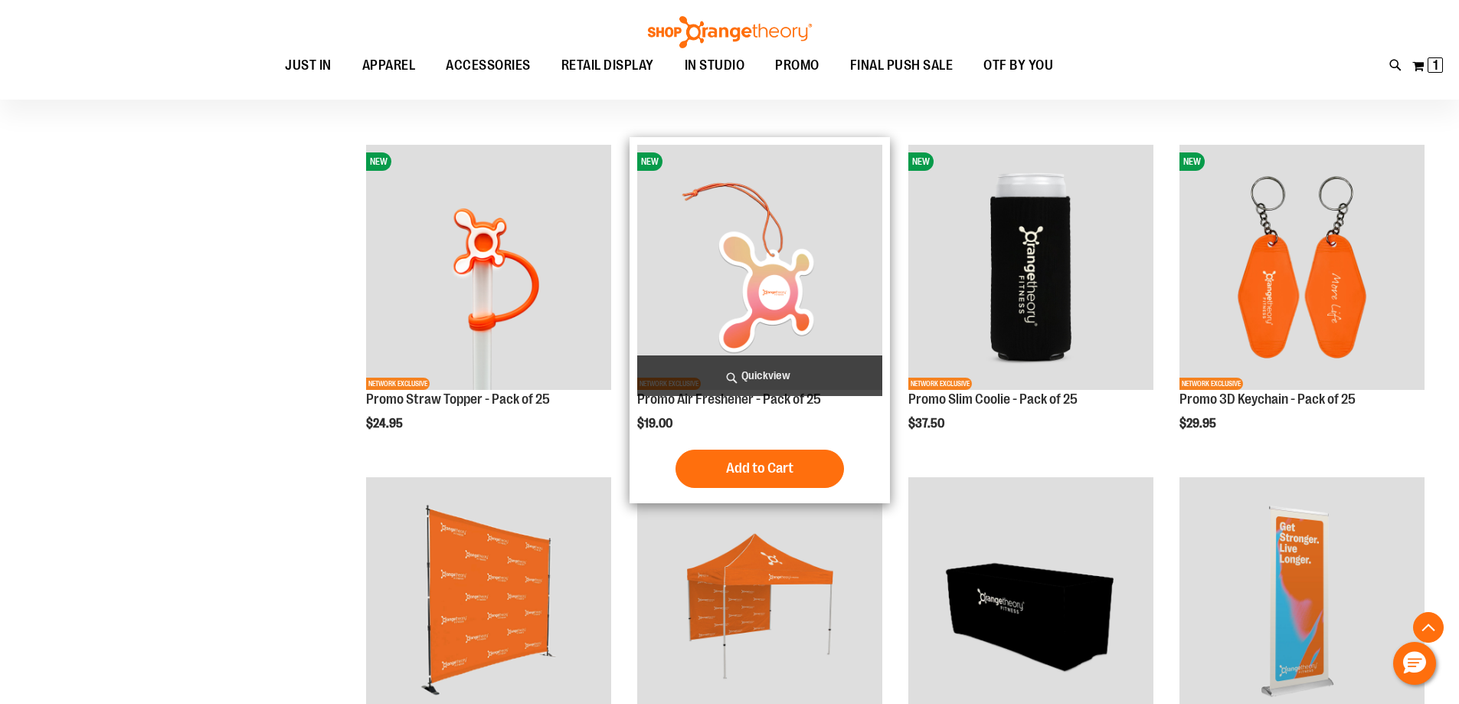
scroll to position [229, 0]
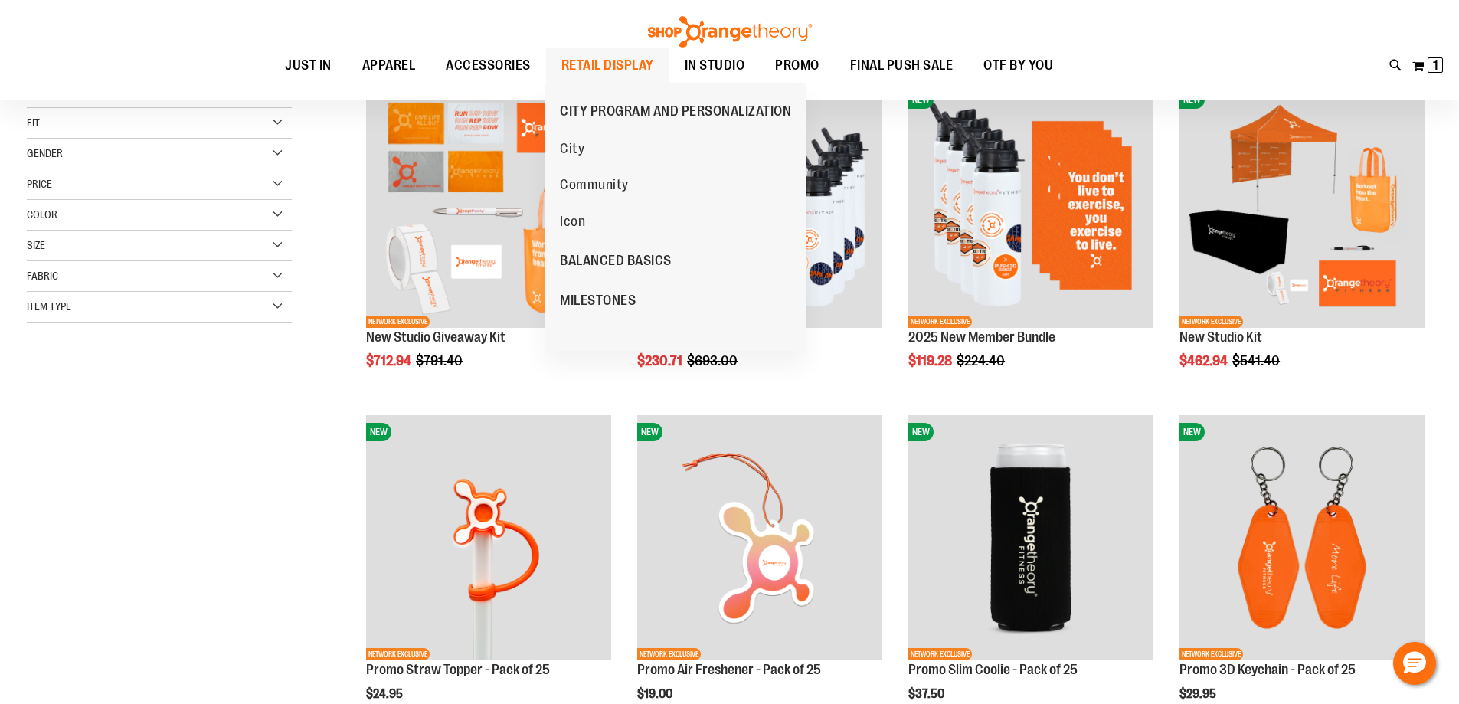
click at [599, 73] on span "RETAIL DISPLAY" at bounding box center [607, 65] width 93 height 34
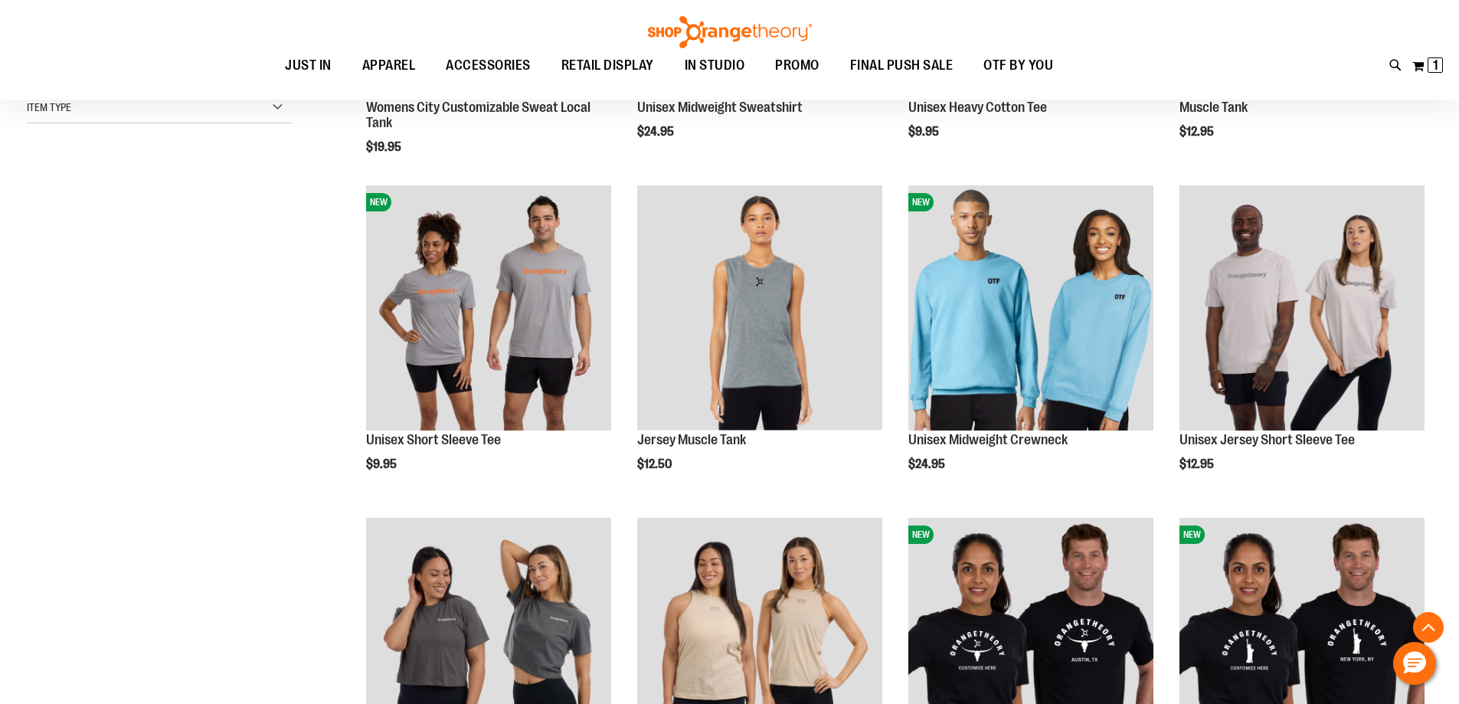
scroll to position [982, 0]
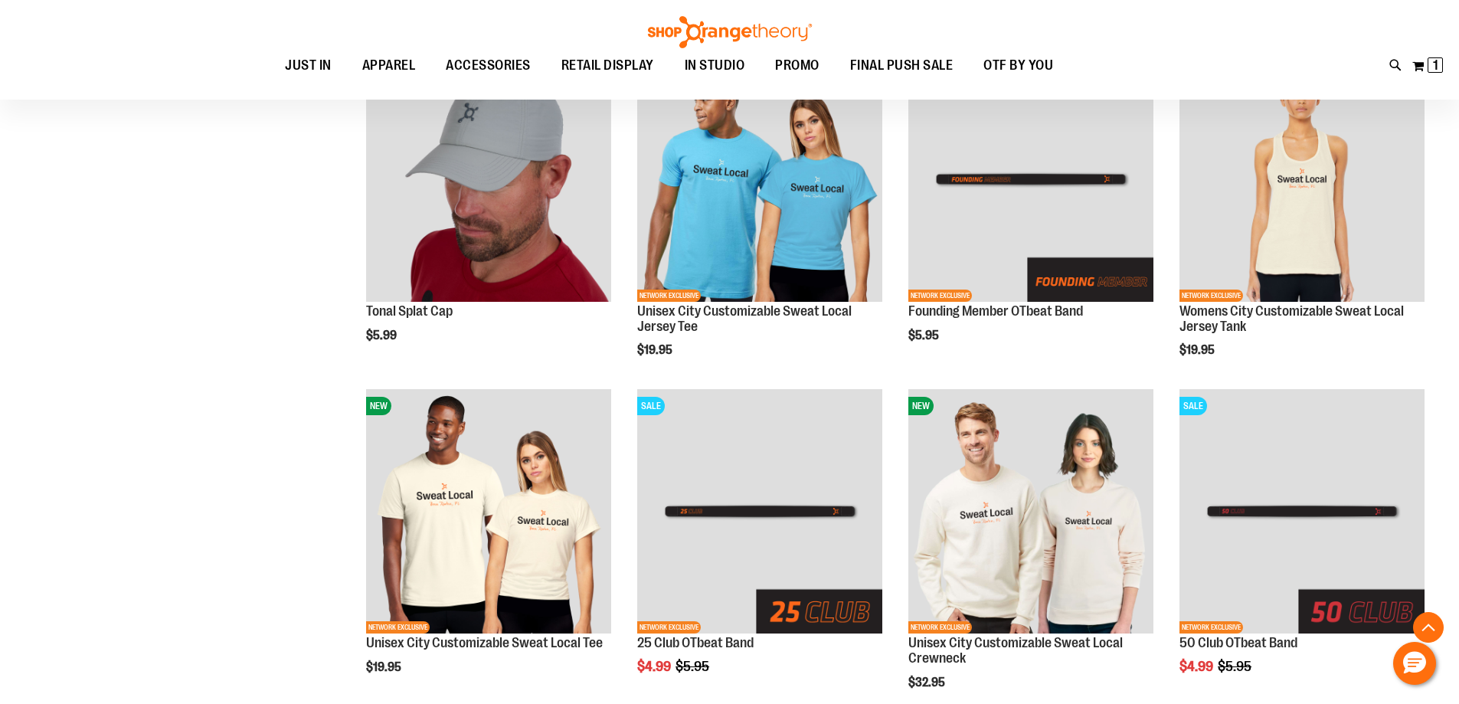
scroll to position [2744, 0]
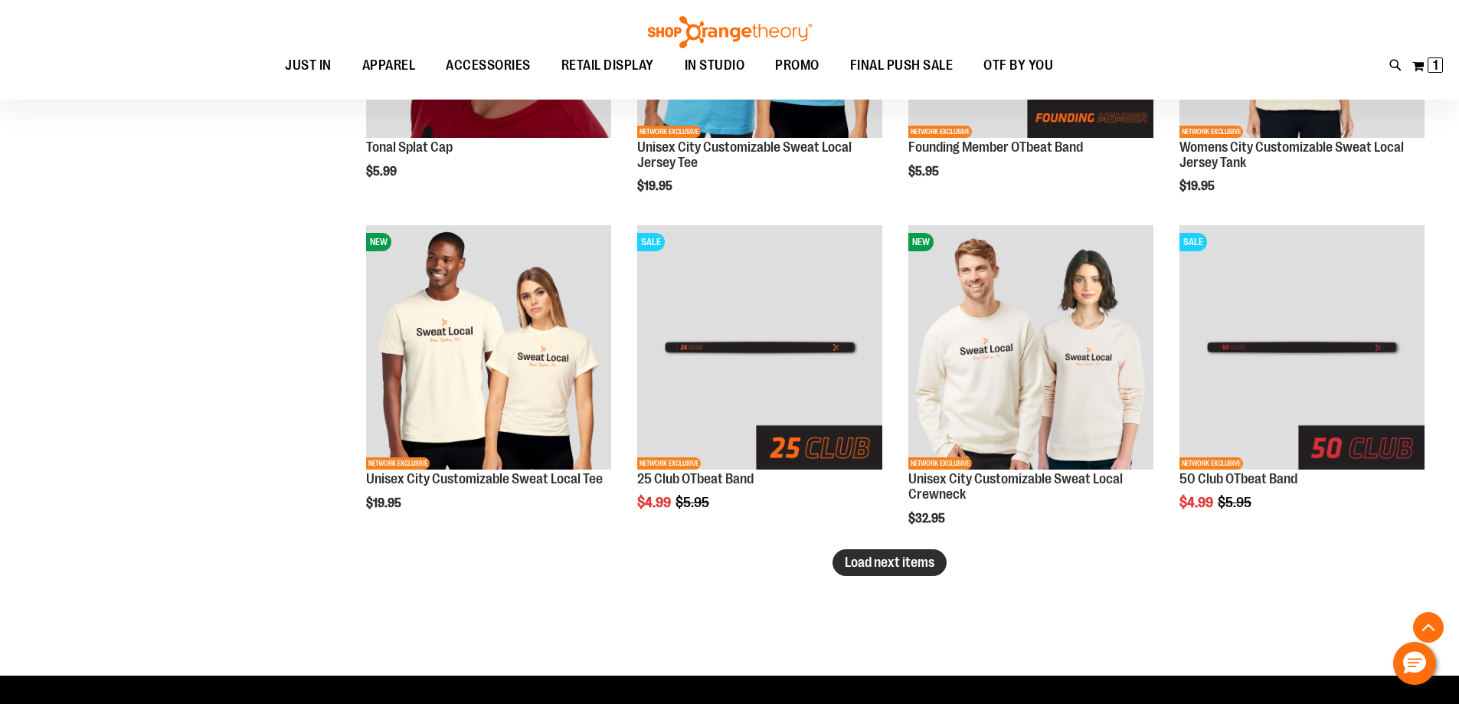
click at [908, 558] on span "Load next items" at bounding box center [890, 561] width 90 height 15
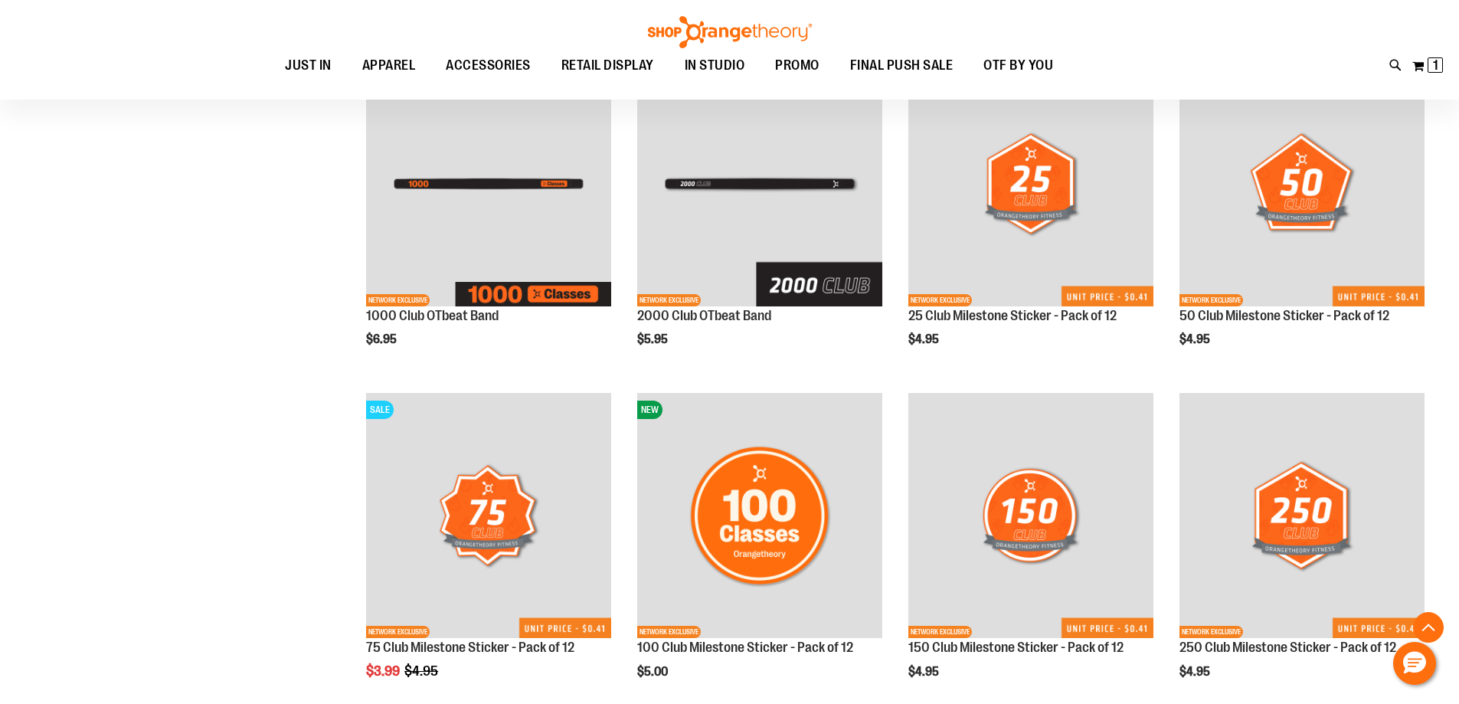
scroll to position [3892, 0]
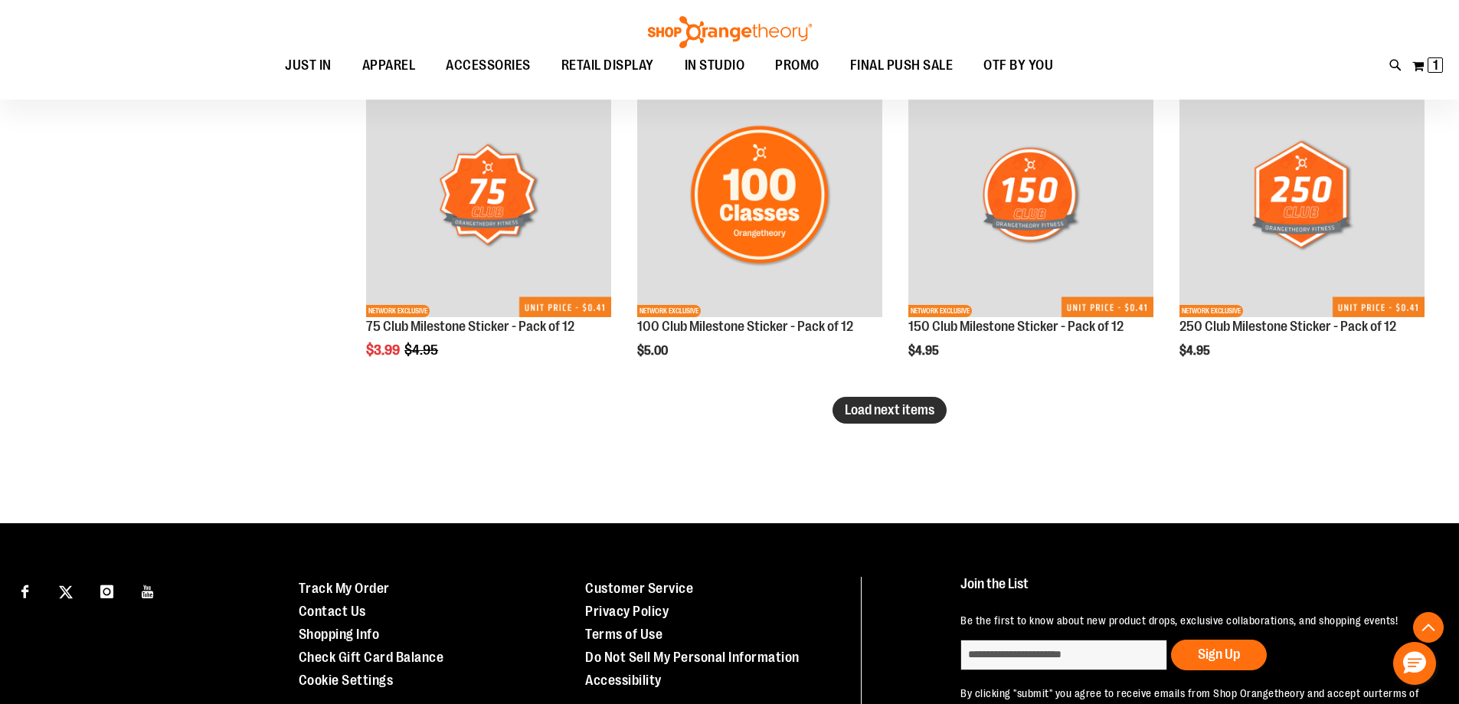
click at [905, 422] on button "Load next items" at bounding box center [889, 410] width 114 height 27
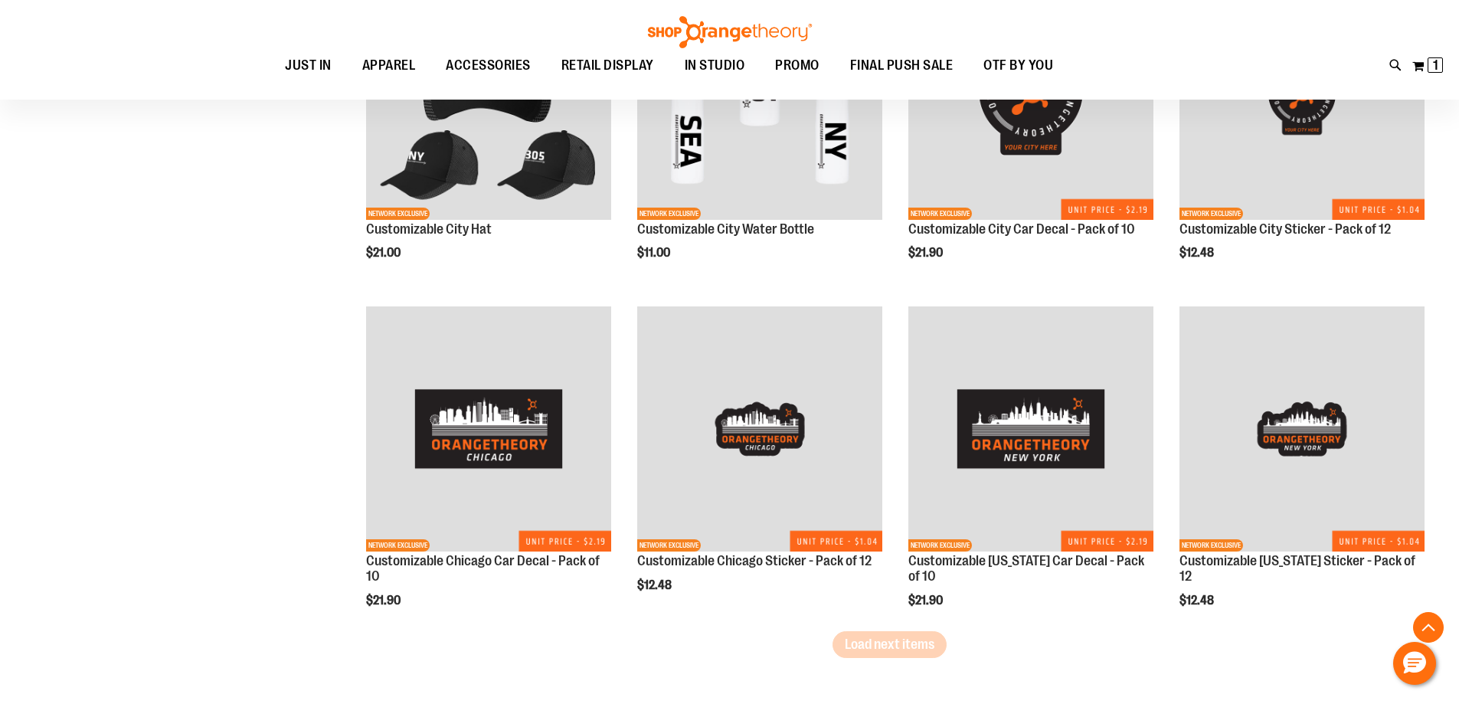
scroll to position [4658, 0]
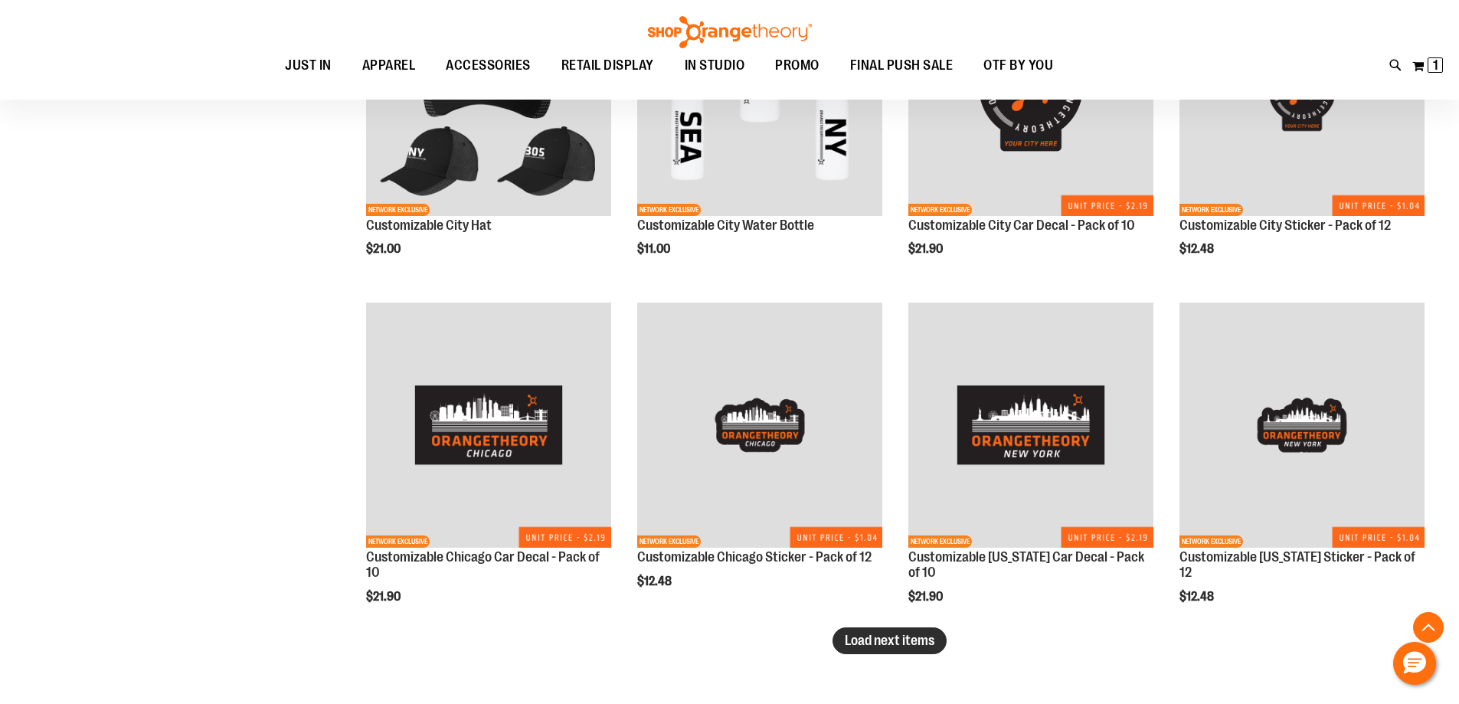
click at [900, 648] on span "Load next items" at bounding box center [890, 639] width 90 height 15
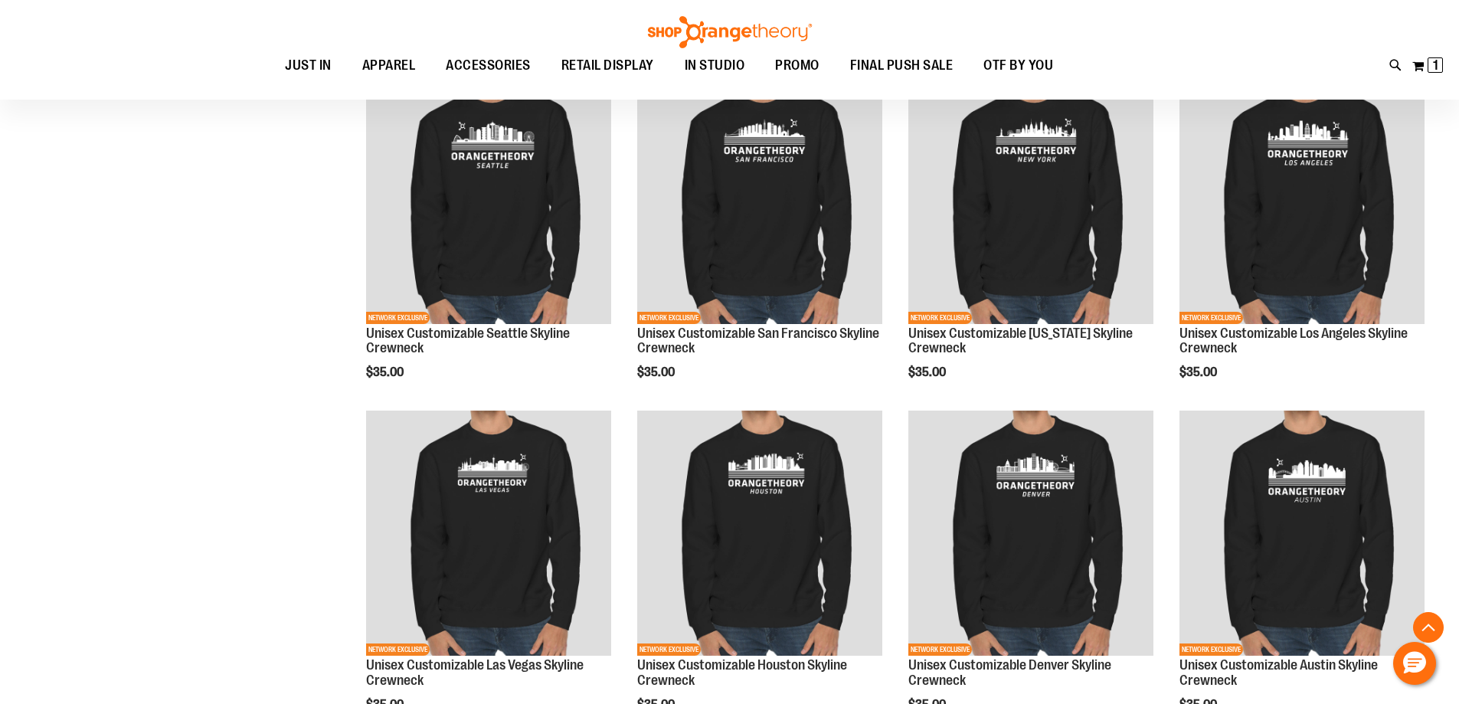
scroll to position [5653, 0]
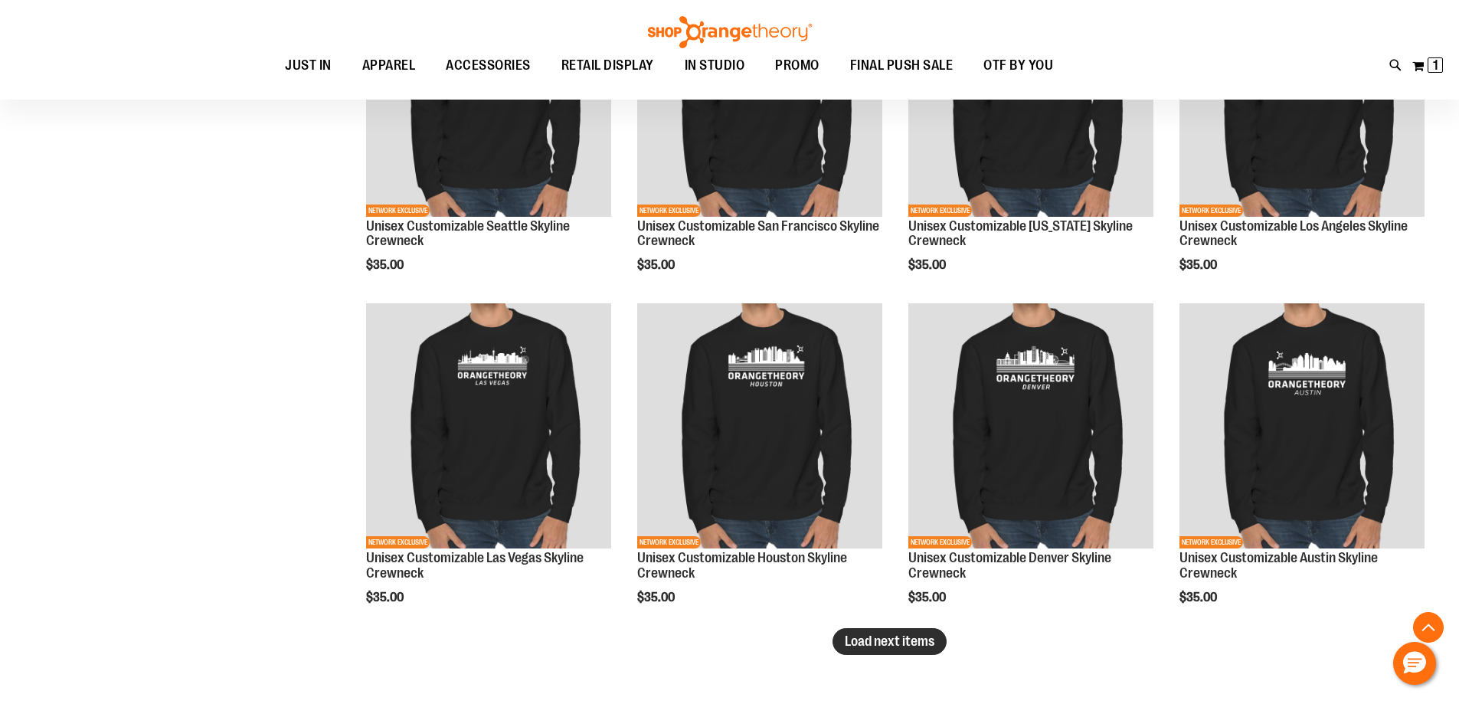
click at [861, 646] on span "Load next items" at bounding box center [890, 640] width 90 height 15
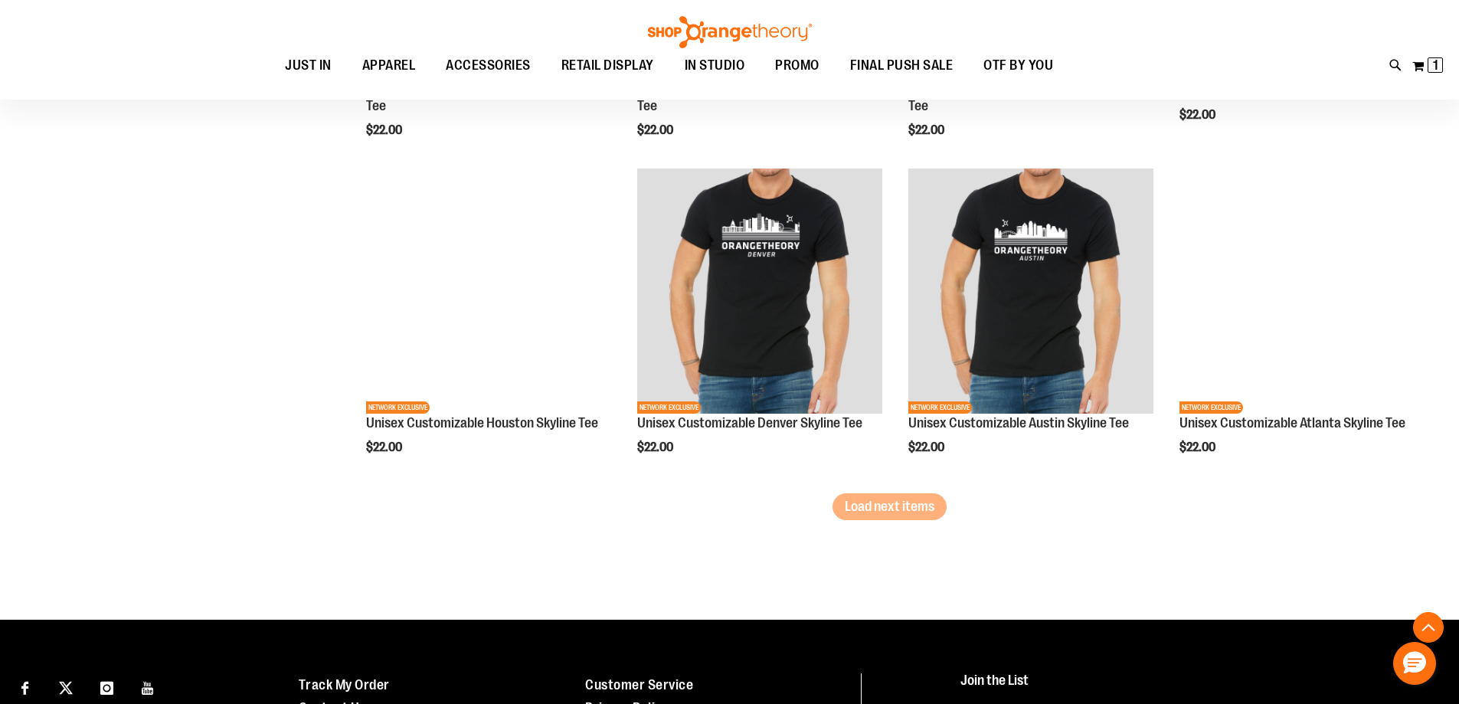
scroll to position [6802, 0]
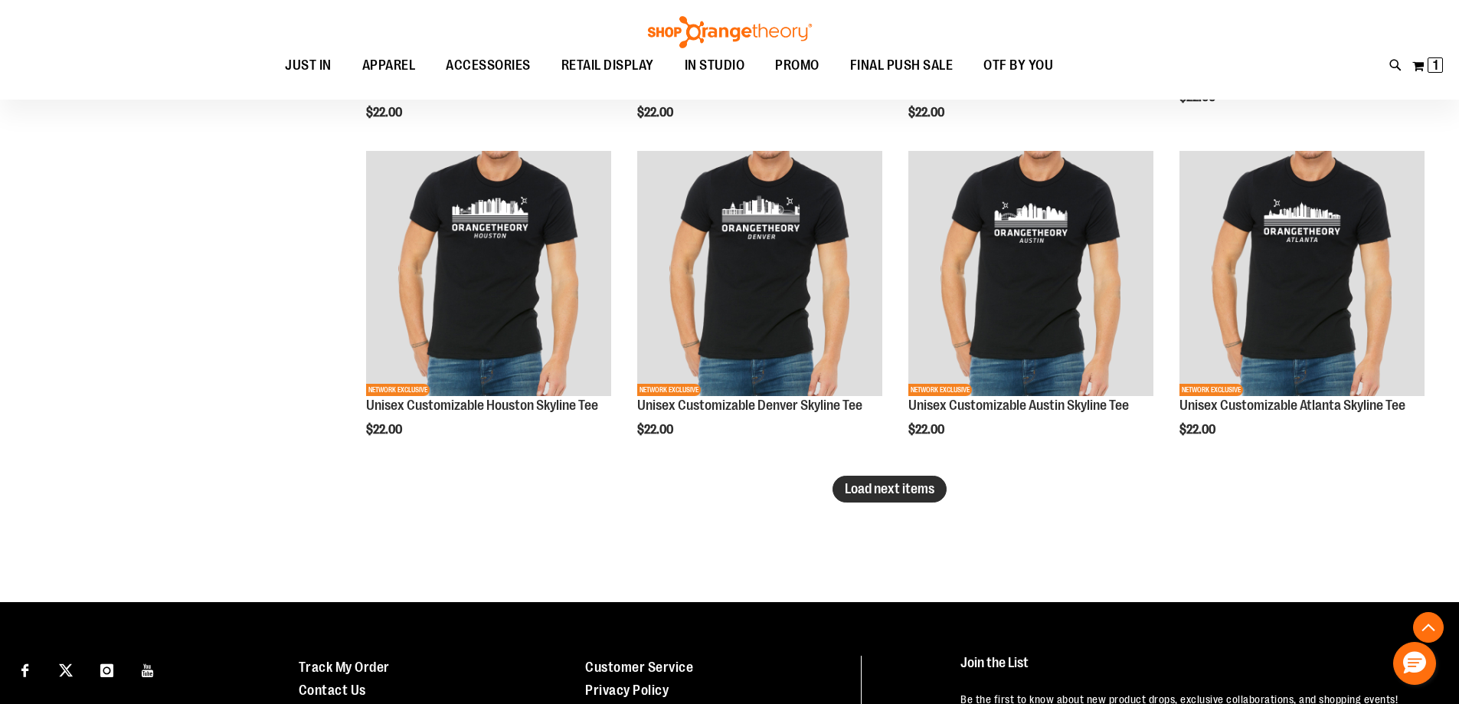
click at [891, 497] on button "Load next items" at bounding box center [889, 489] width 114 height 27
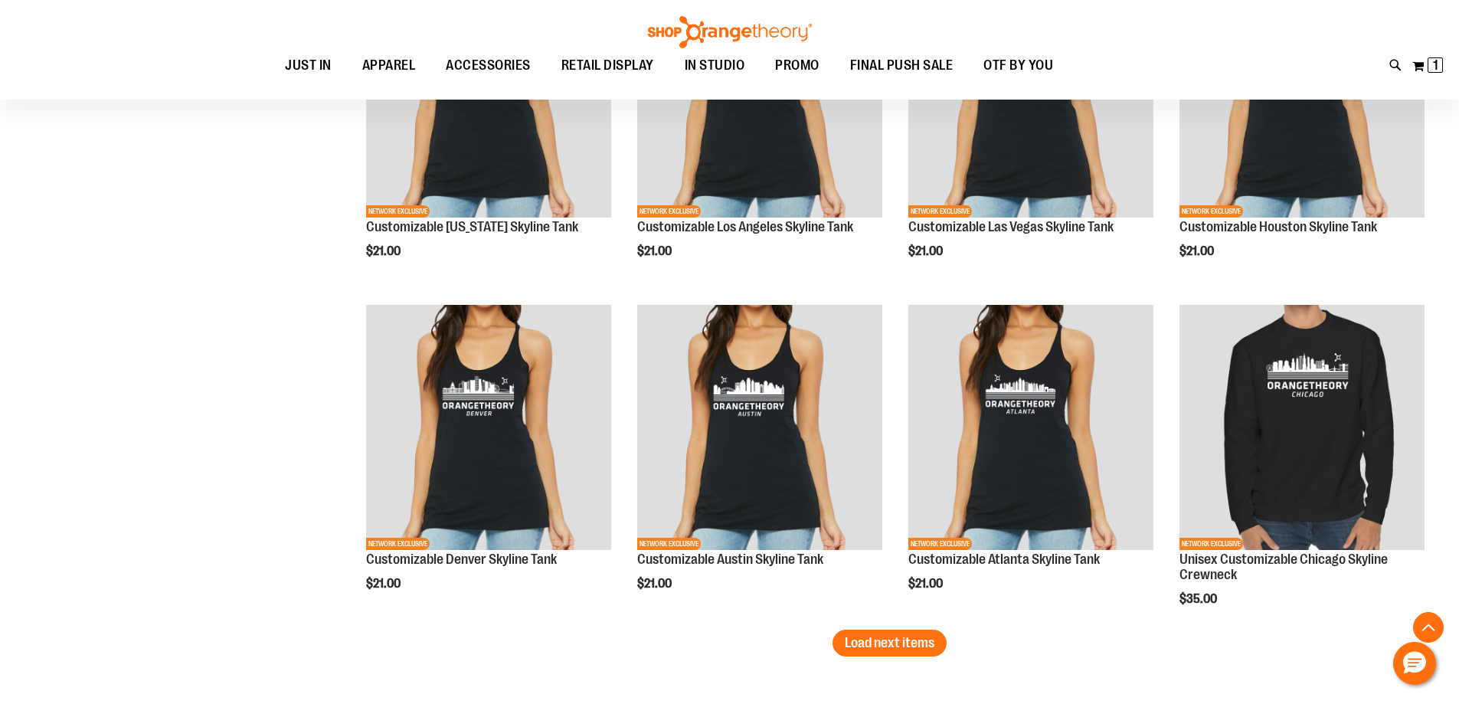
scroll to position [7951, 0]
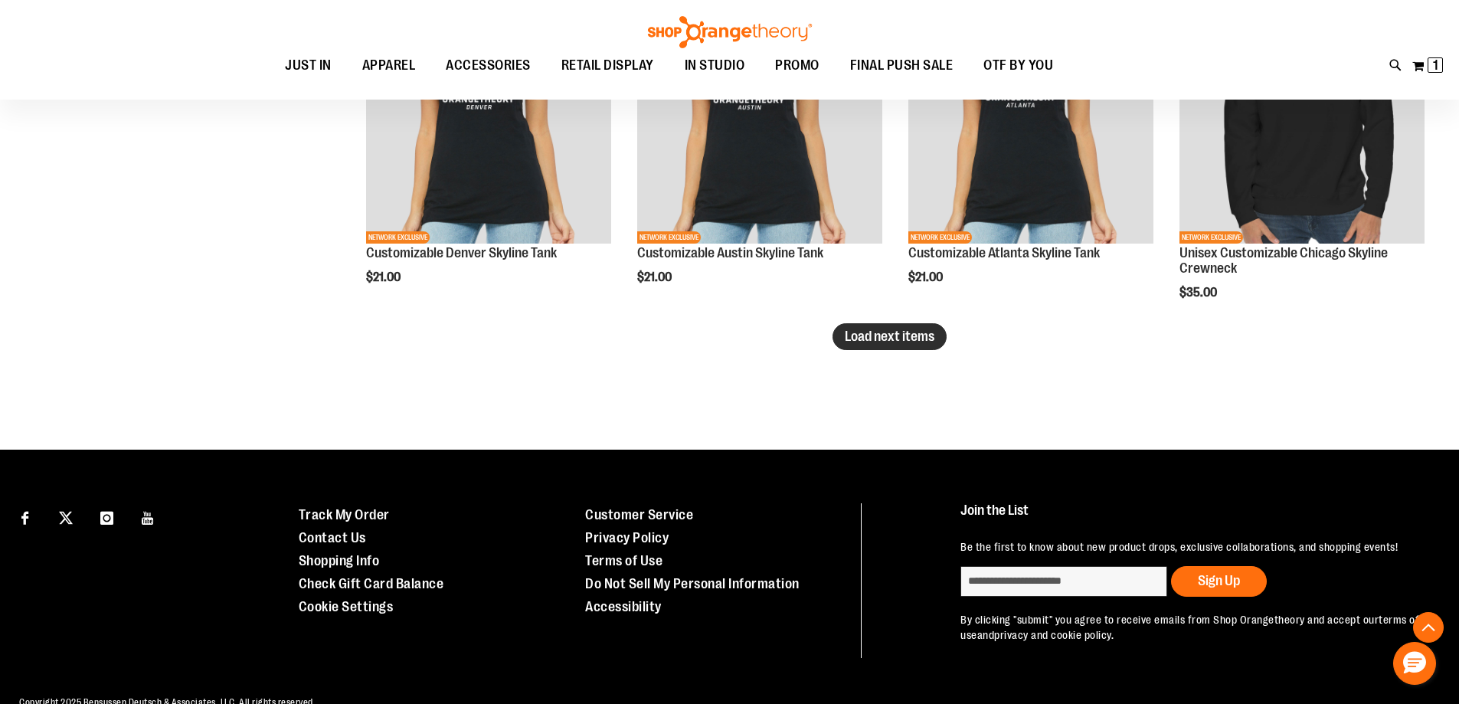
click at [897, 339] on span "Load next items" at bounding box center [890, 336] width 90 height 15
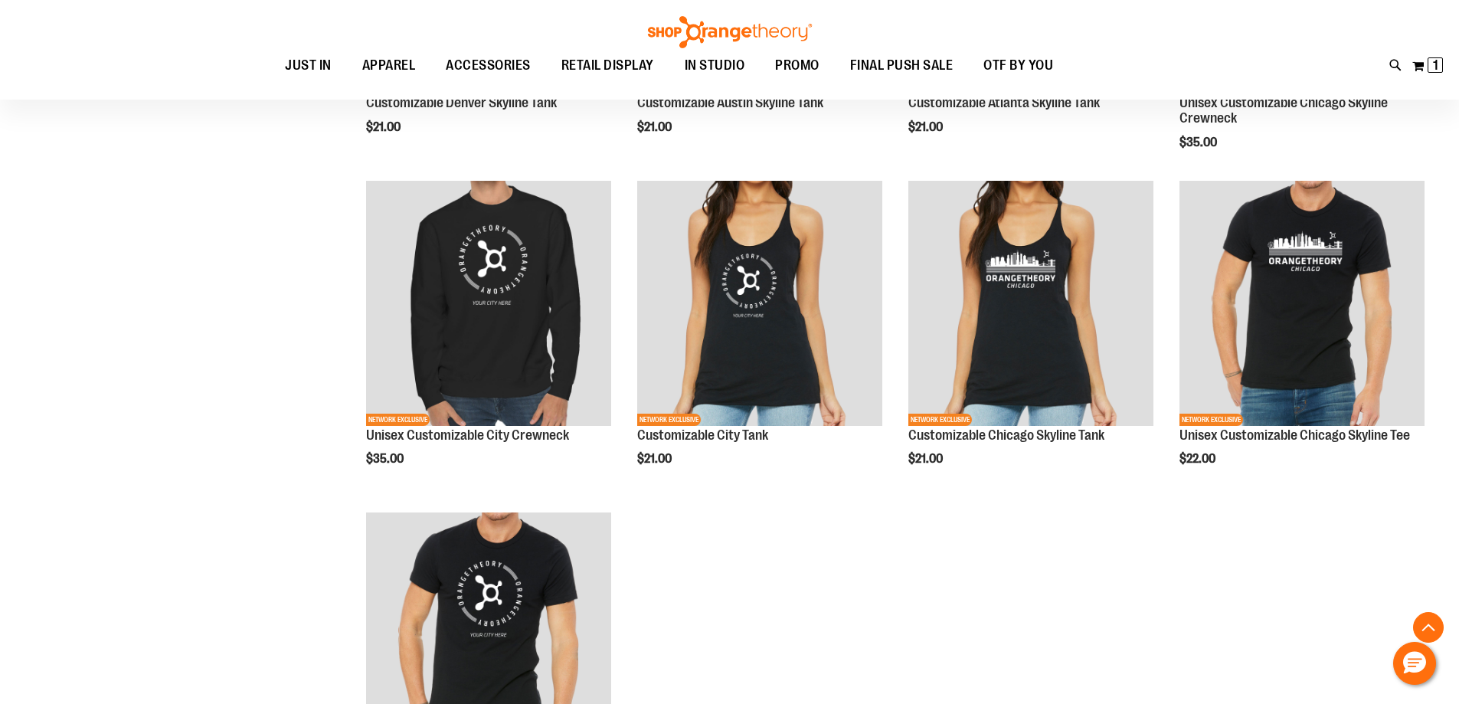
scroll to position [8104, 0]
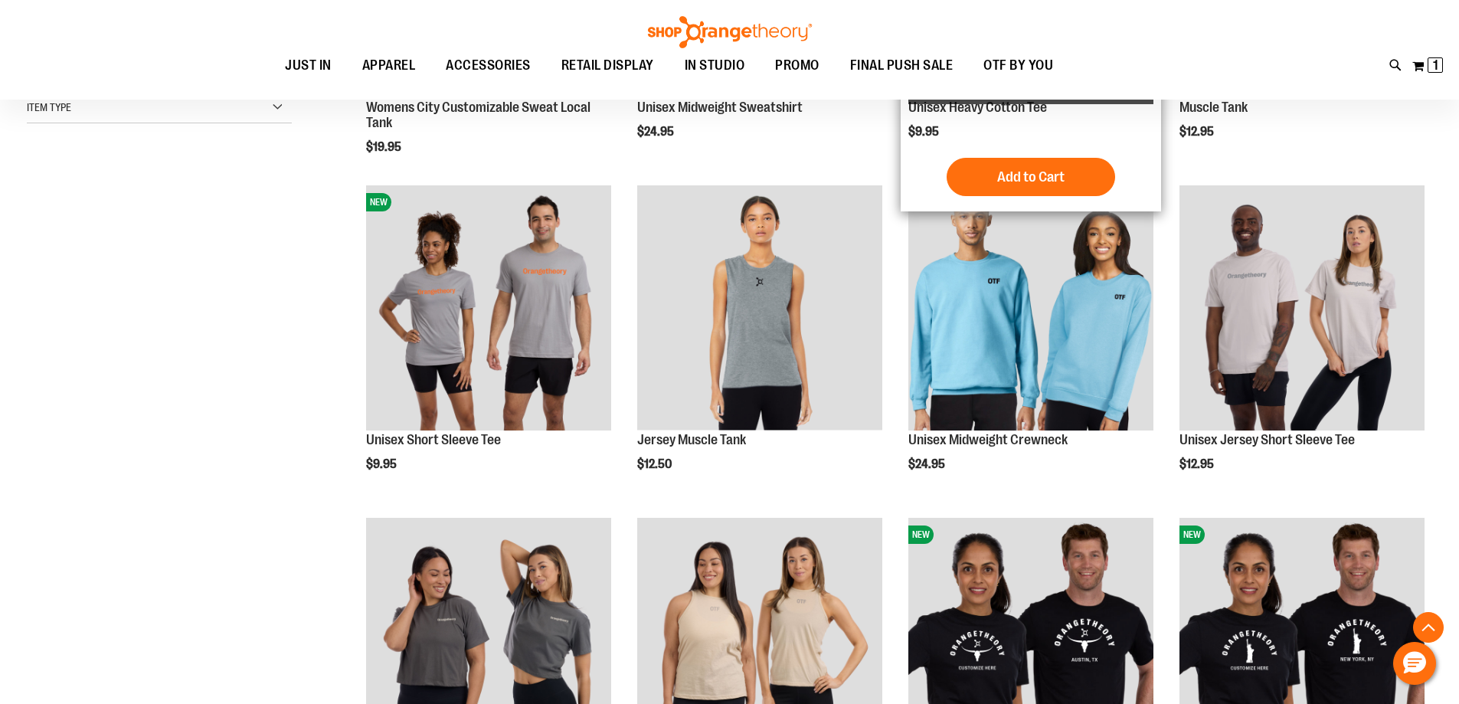
scroll to position [842, 0]
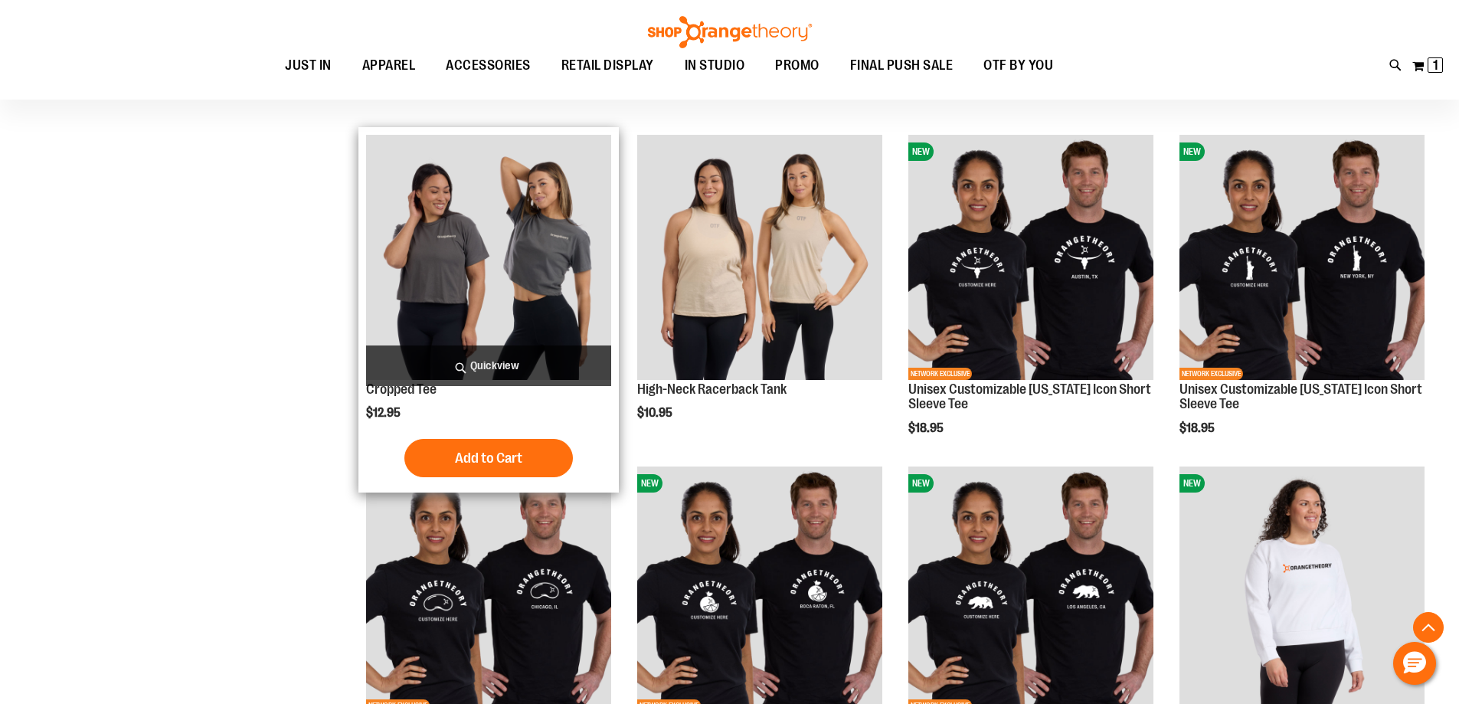
click at [521, 299] on img "product" at bounding box center [488, 257] width 245 height 245
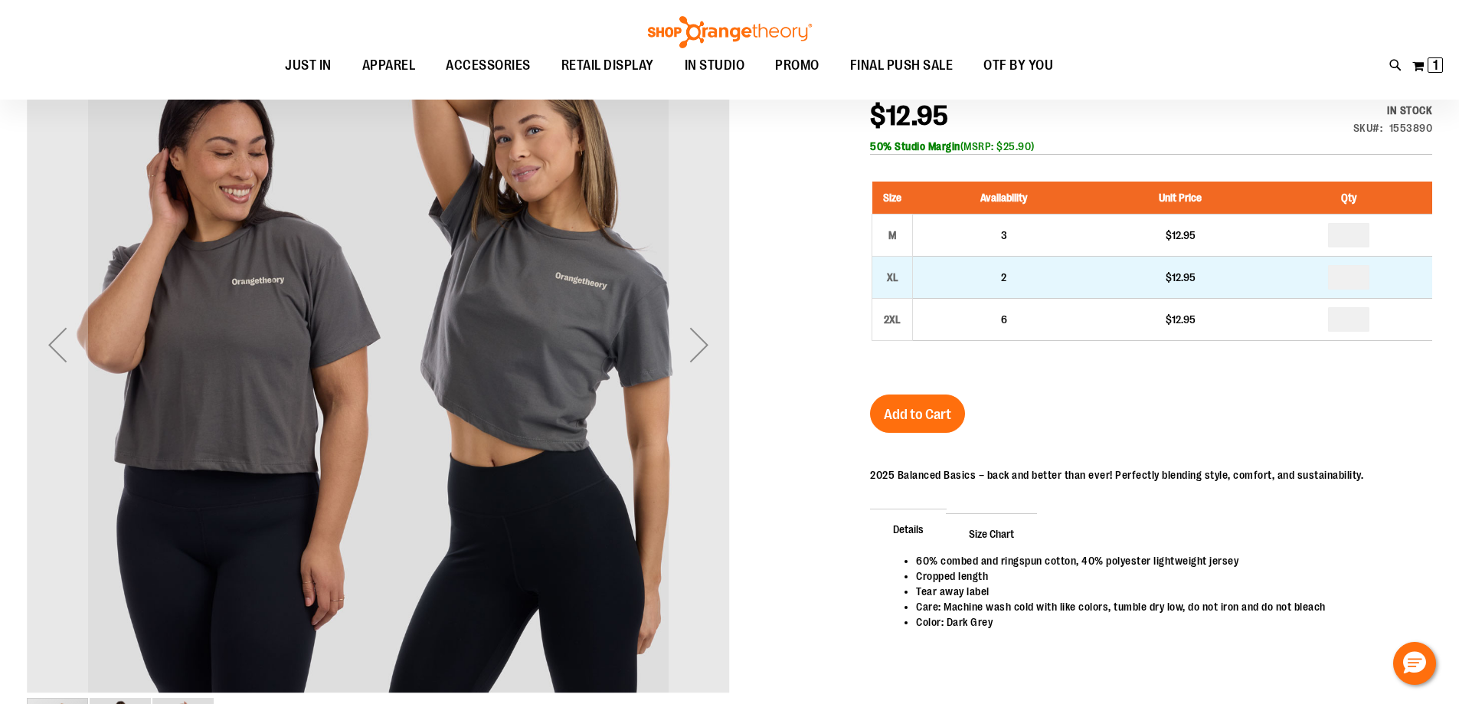
scroll to position [228, 0]
click at [890, 279] on div "XL" at bounding box center [892, 277] width 23 height 23
click at [1358, 281] on input "number" at bounding box center [1348, 278] width 41 height 25
type input "*"
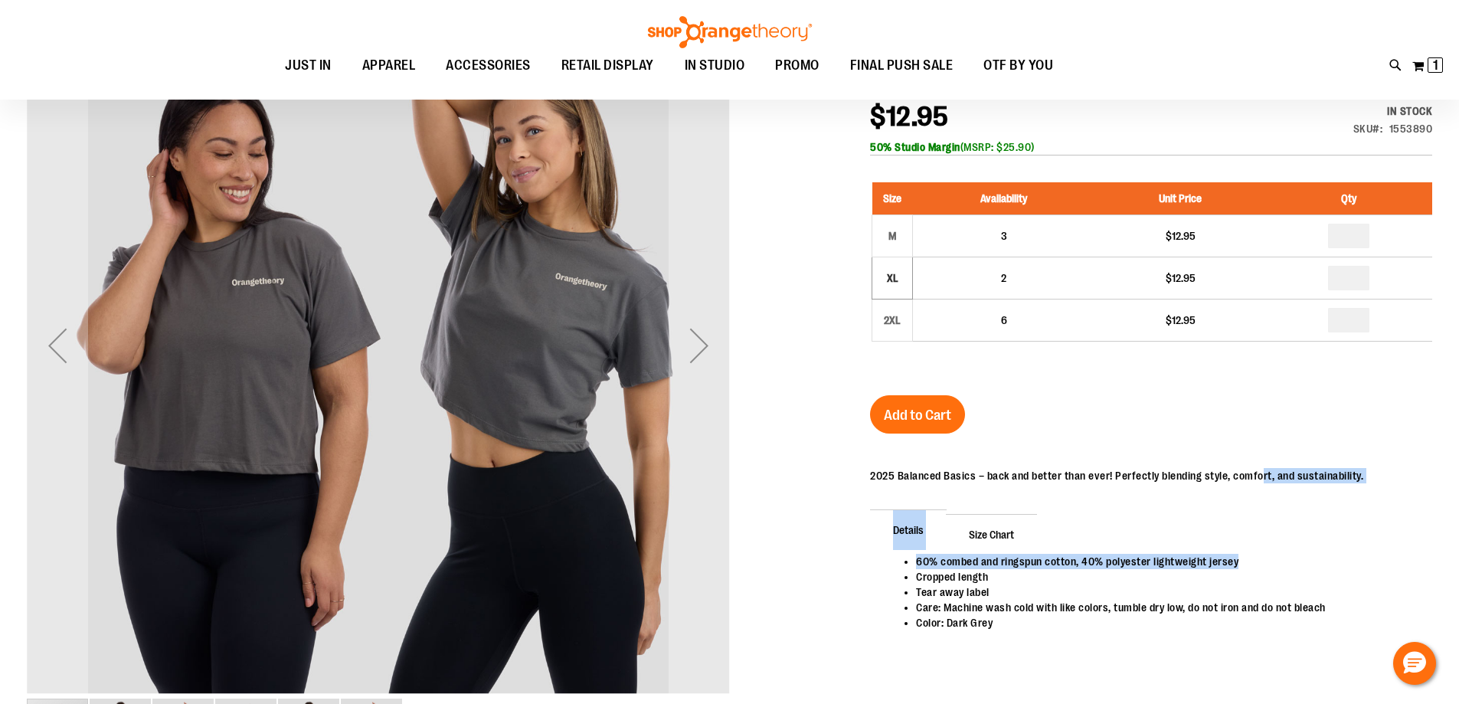
click at [1254, 463] on div "Cropped Tee $12.95 In stock Only %1 left SKU 1553890 50% Studio Margin (MSRP: $…" at bounding box center [1151, 378] width 562 height 628
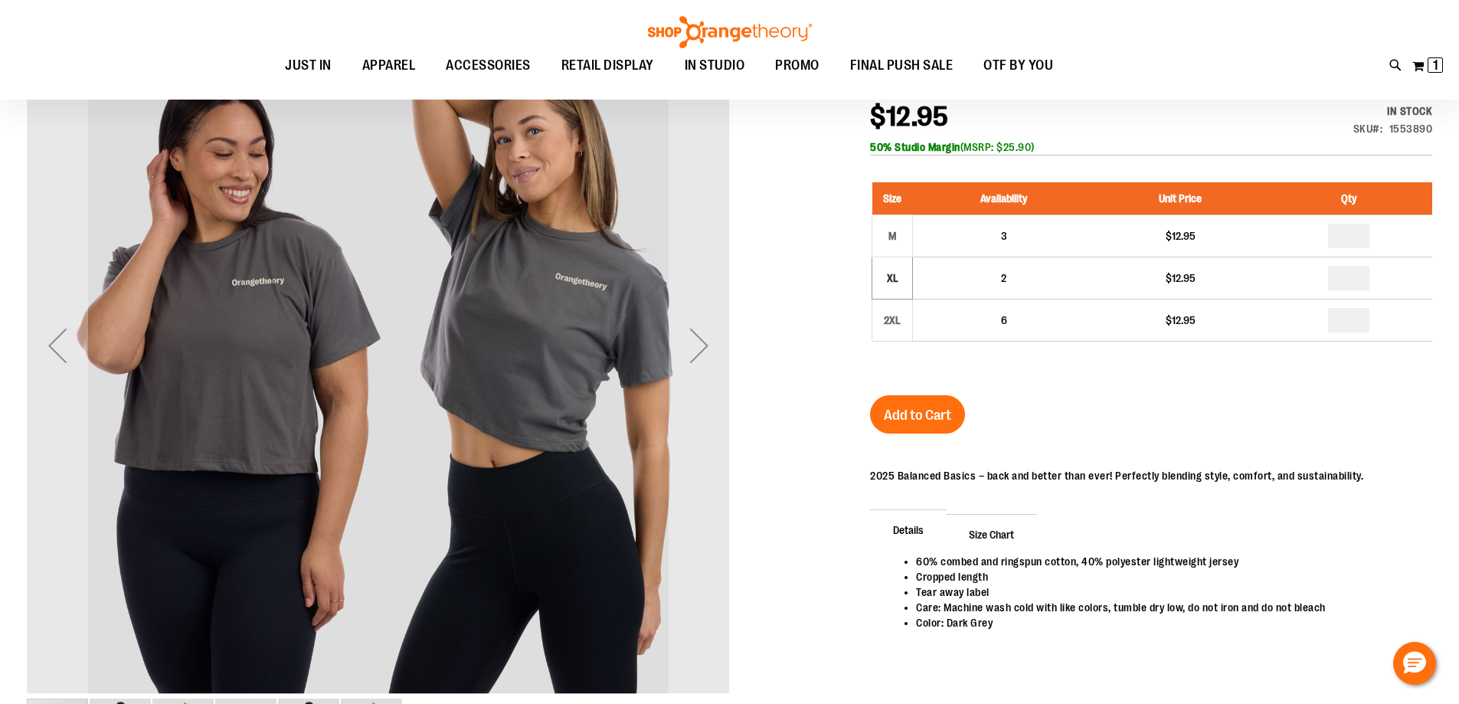
click at [1097, 395] on div "Cropped Tee $12.95 In stock Only %1 left SKU 1553890 50% Studio Margin (MSRP: $…" at bounding box center [1151, 378] width 562 height 628
click at [943, 410] on span "Add to Cart" at bounding box center [917, 415] width 67 height 17
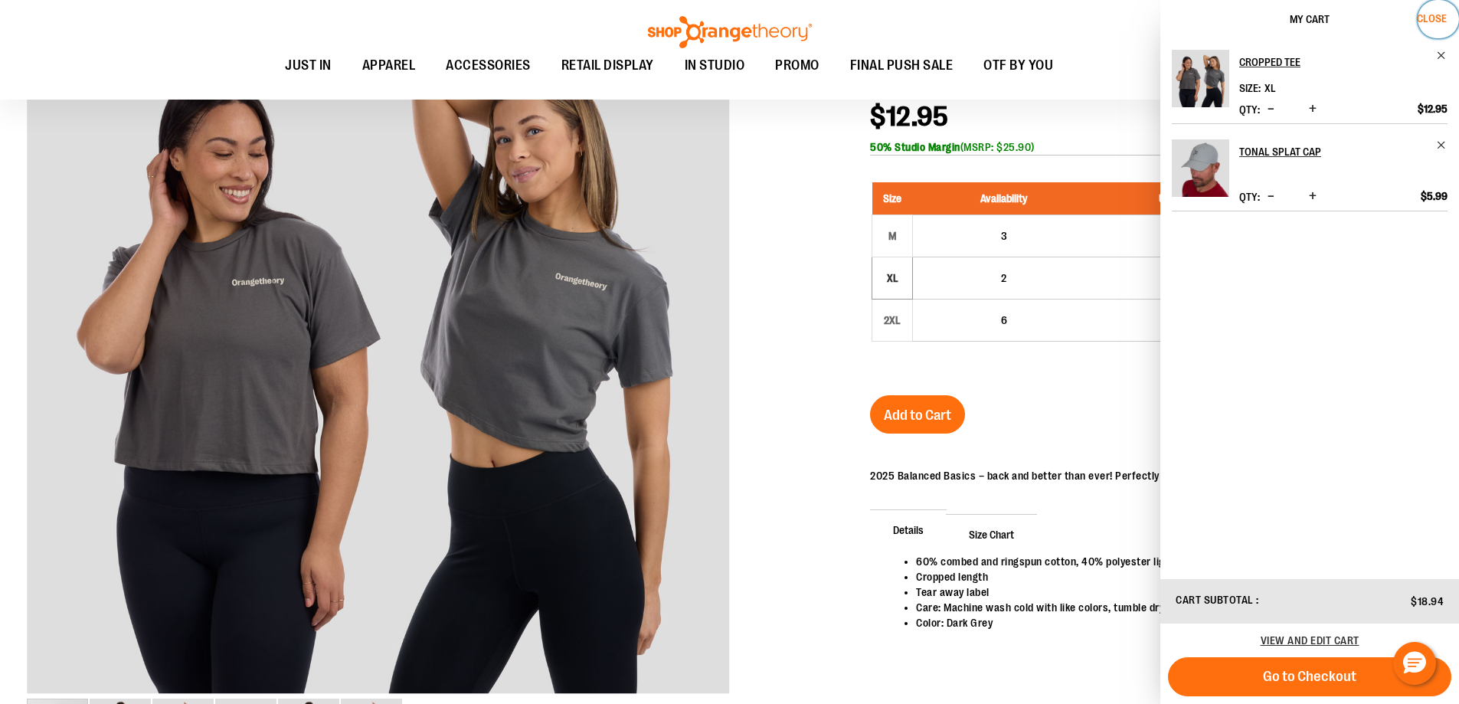
click at [1424, 19] on span "Close" at bounding box center [1432, 18] width 30 height 12
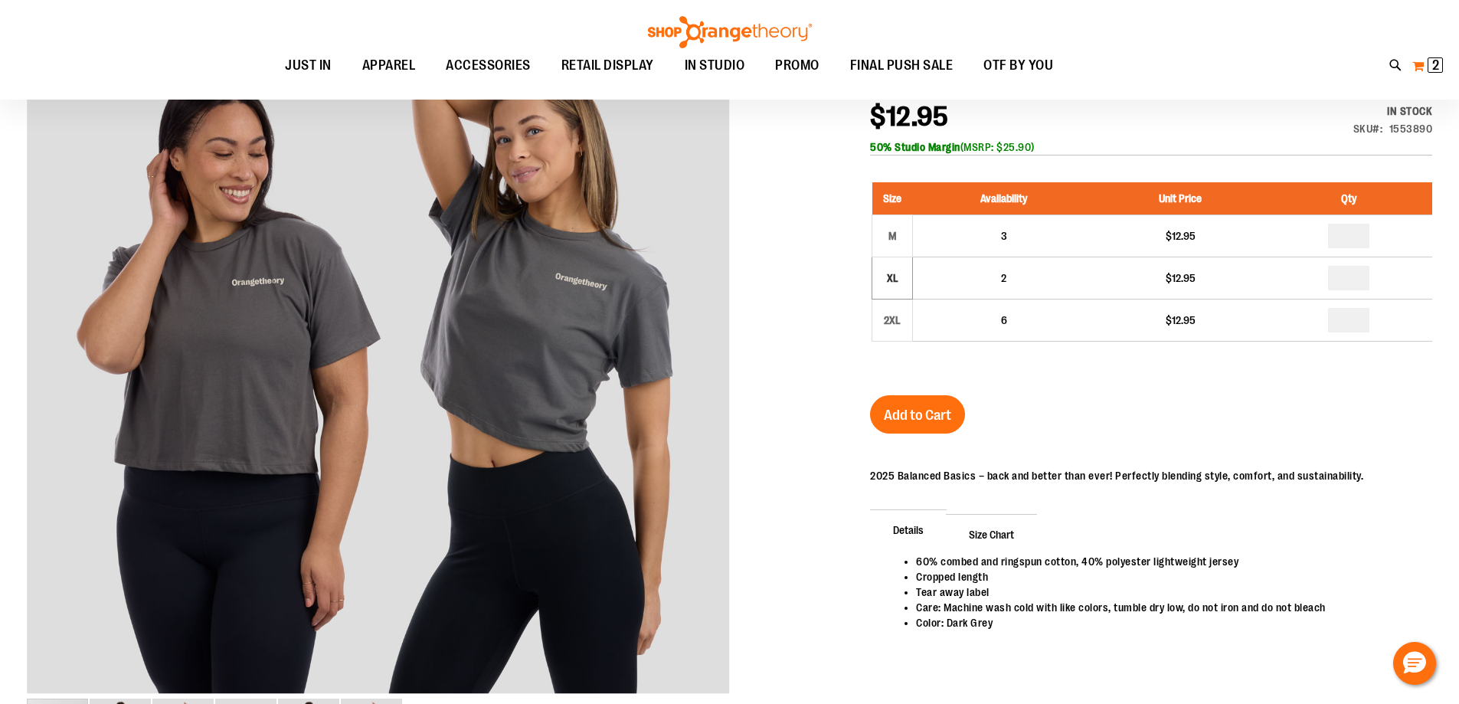
click at [1435, 70] on span "2" at bounding box center [1435, 64] width 7 height 15
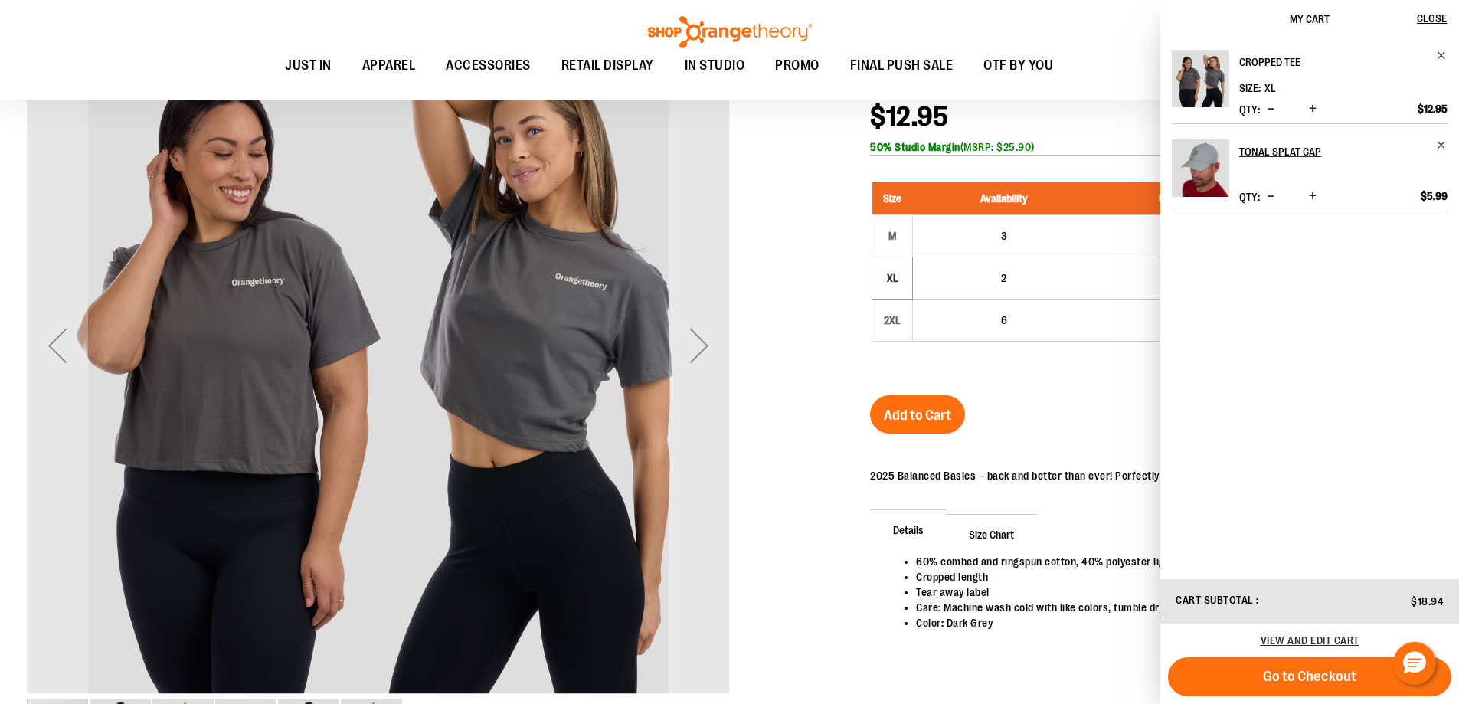
click at [708, 260] on div "Next" at bounding box center [698, 345] width 61 height 703
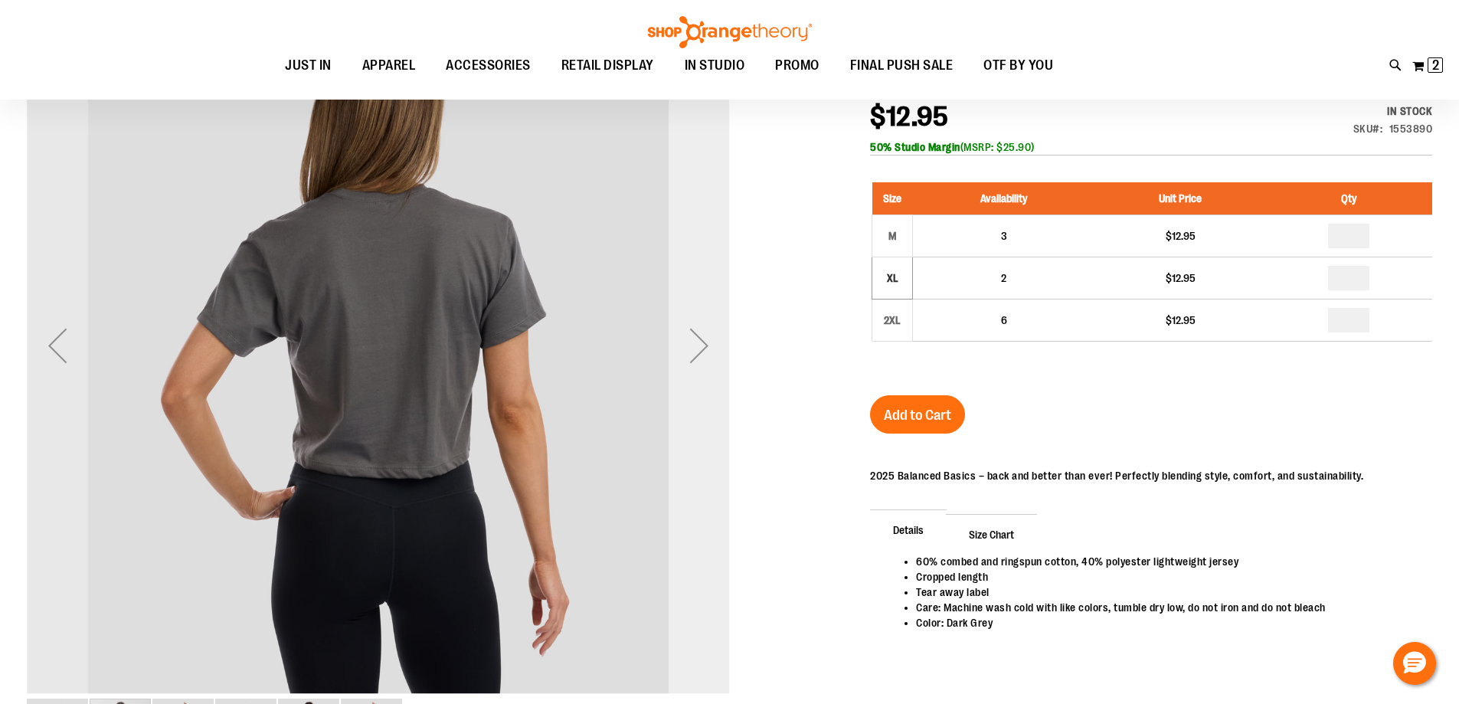
click at [687, 360] on div "Next" at bounding box center [698, 345] width 61 height 61
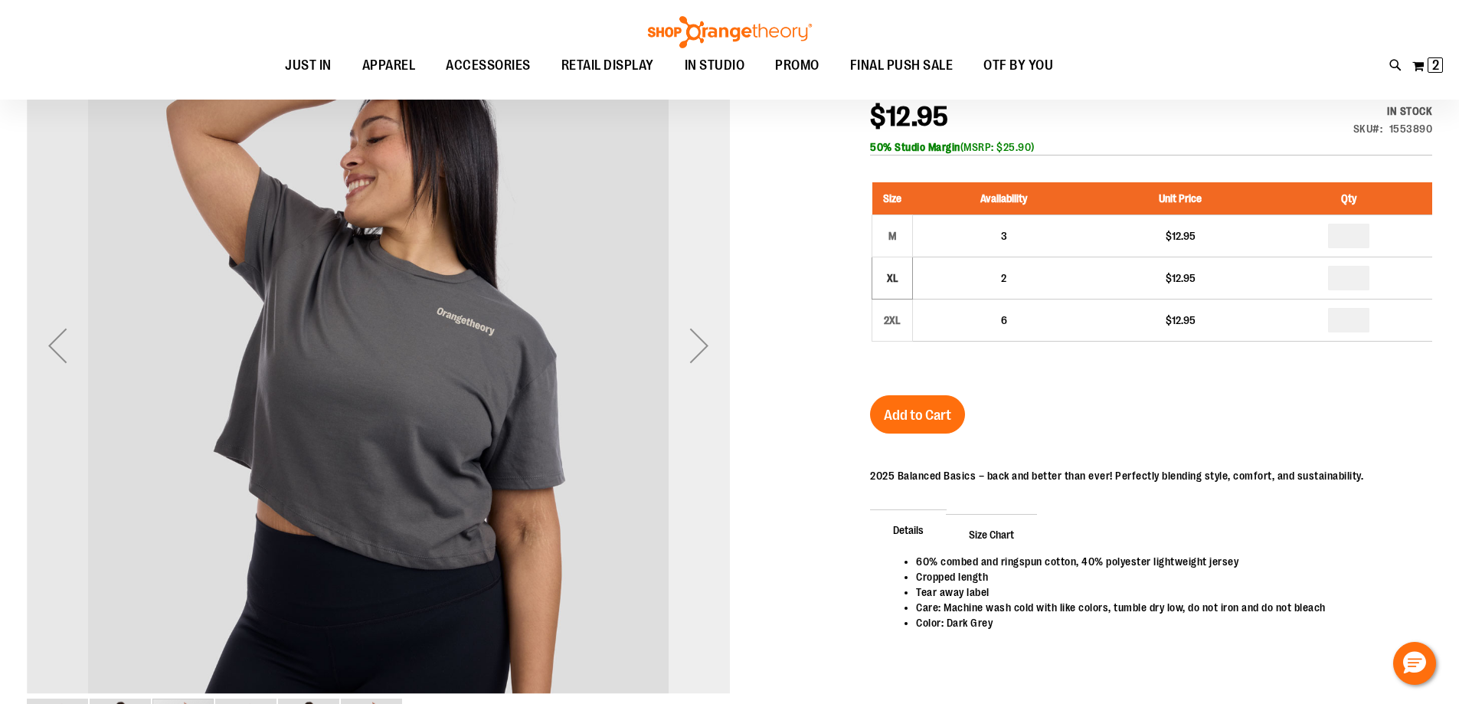
click at [687, 360] on div "Next" at bounding box center [698, 345] width 61 height 61
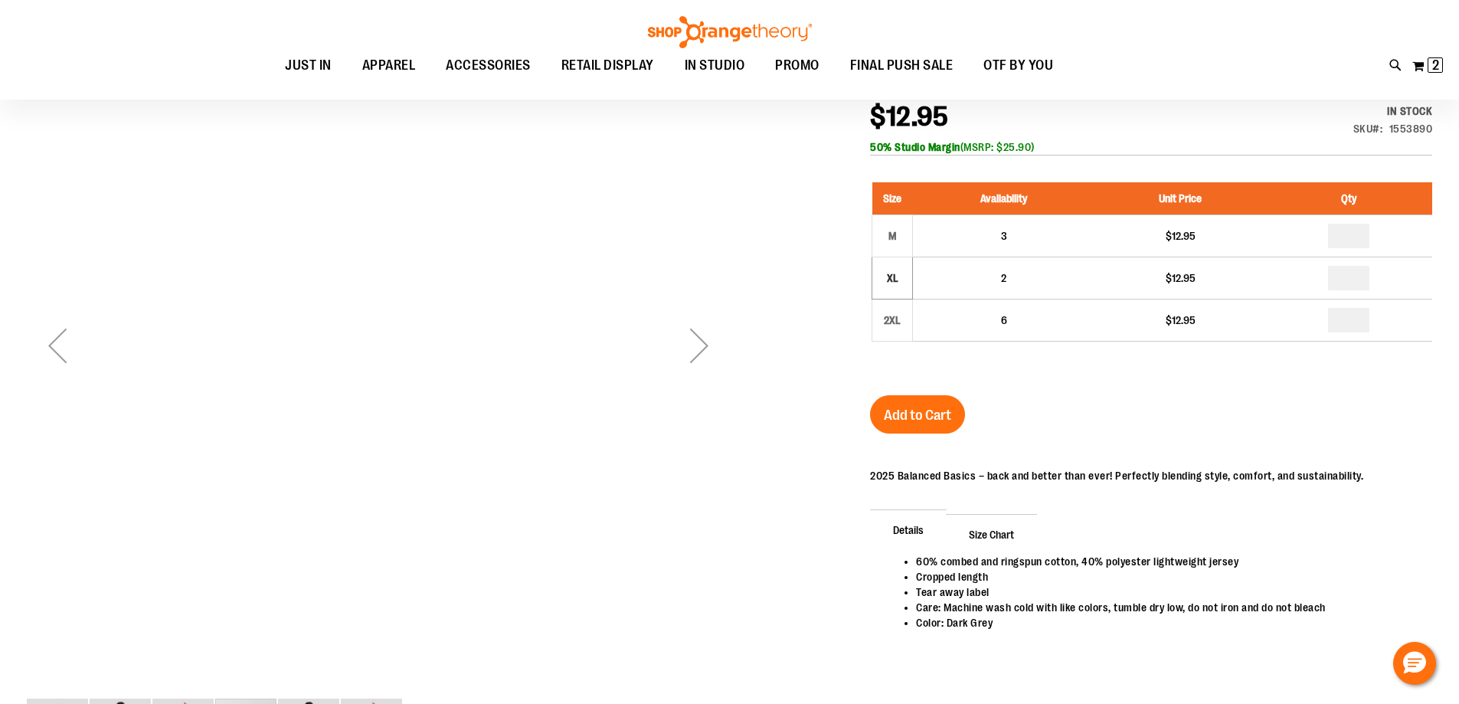
click at [687, 360] on div "Next" at bounding box center [698, 345] width 61 height 61
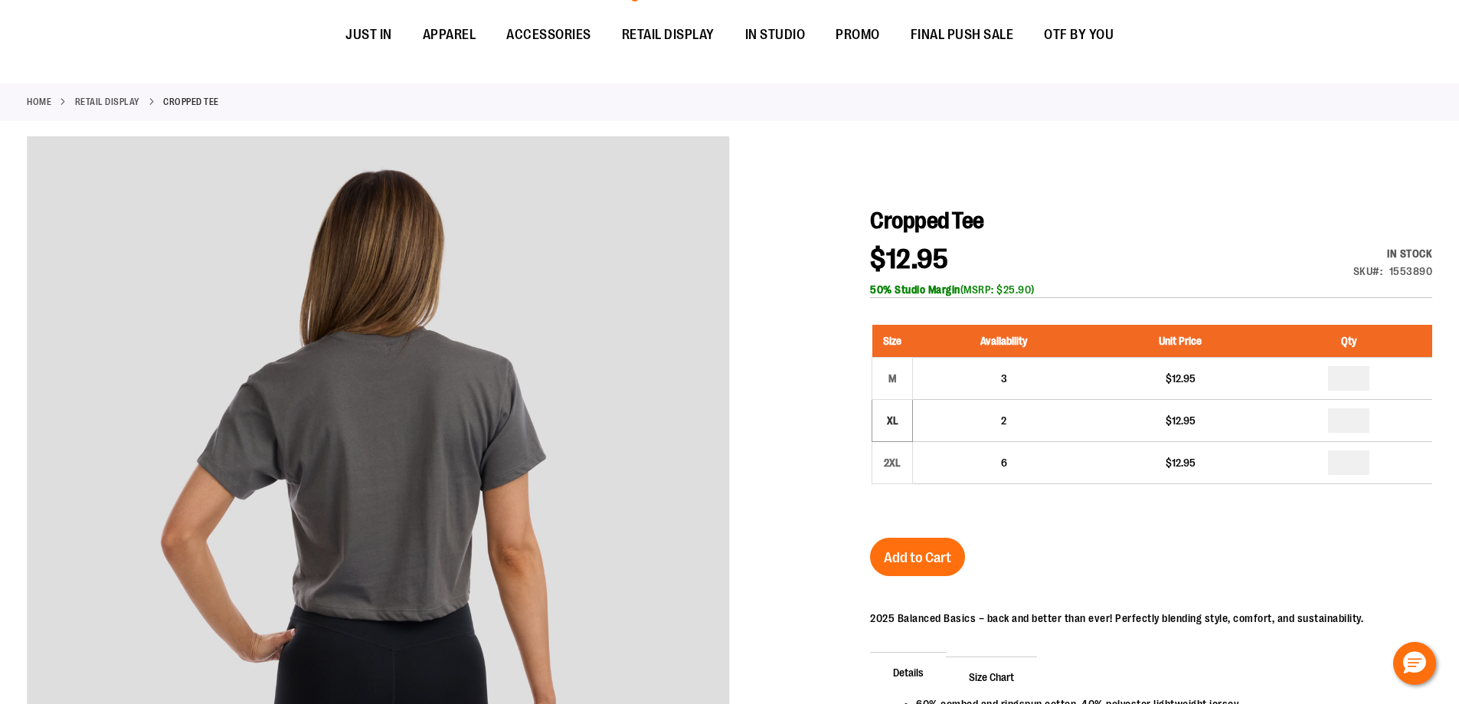
scroll to position [0, 0]
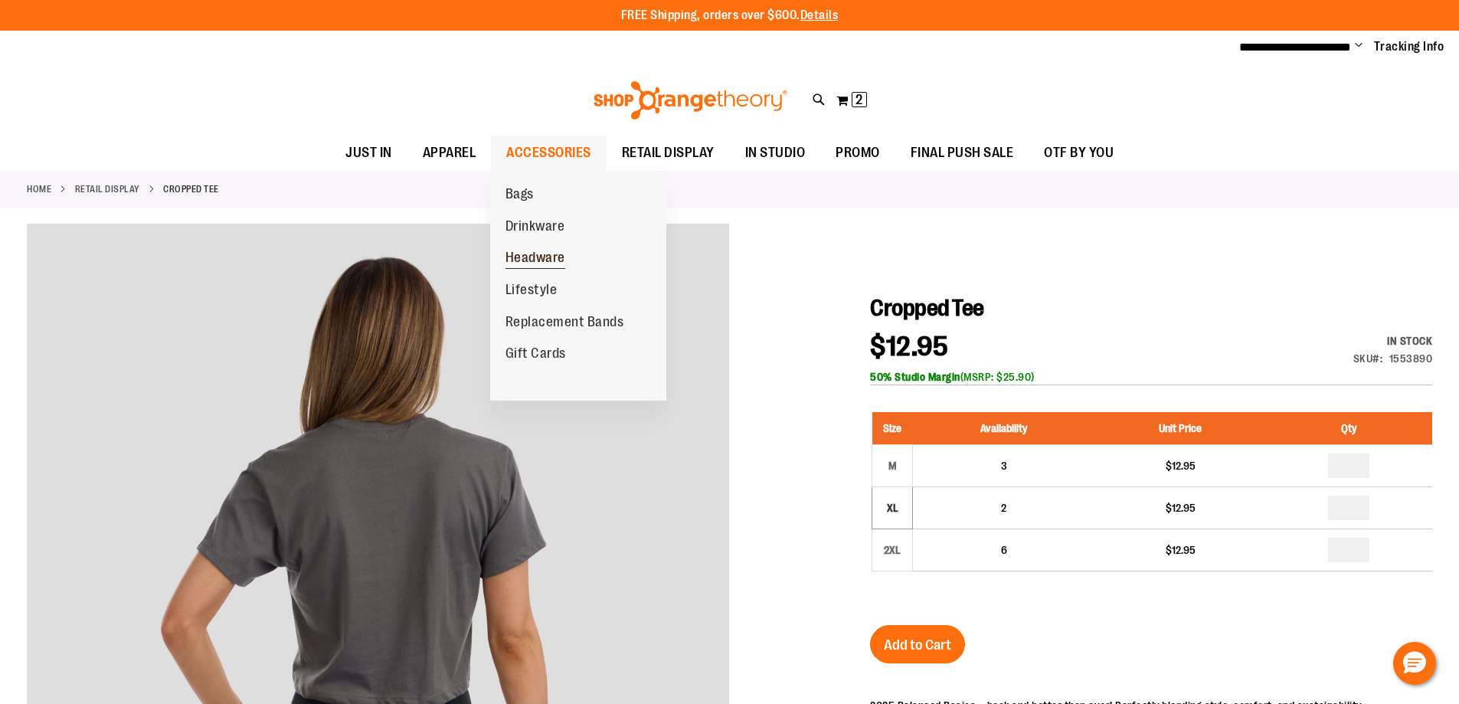
click at [530, 254] on span "Headware" at bounding box center [535, 259] width 60 height 19
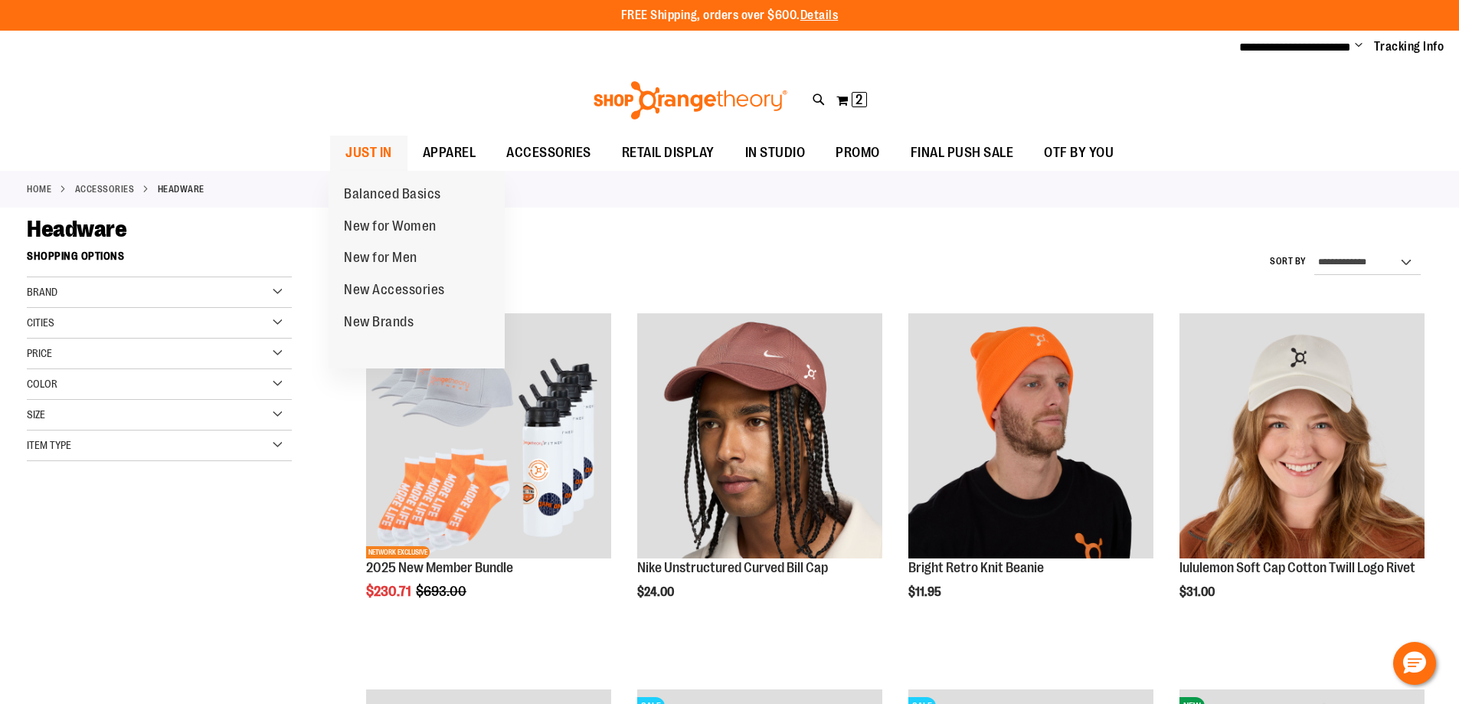
click at [374, 151] on span "JUST IN" at bounding box center [368, 153] width 47 height 34
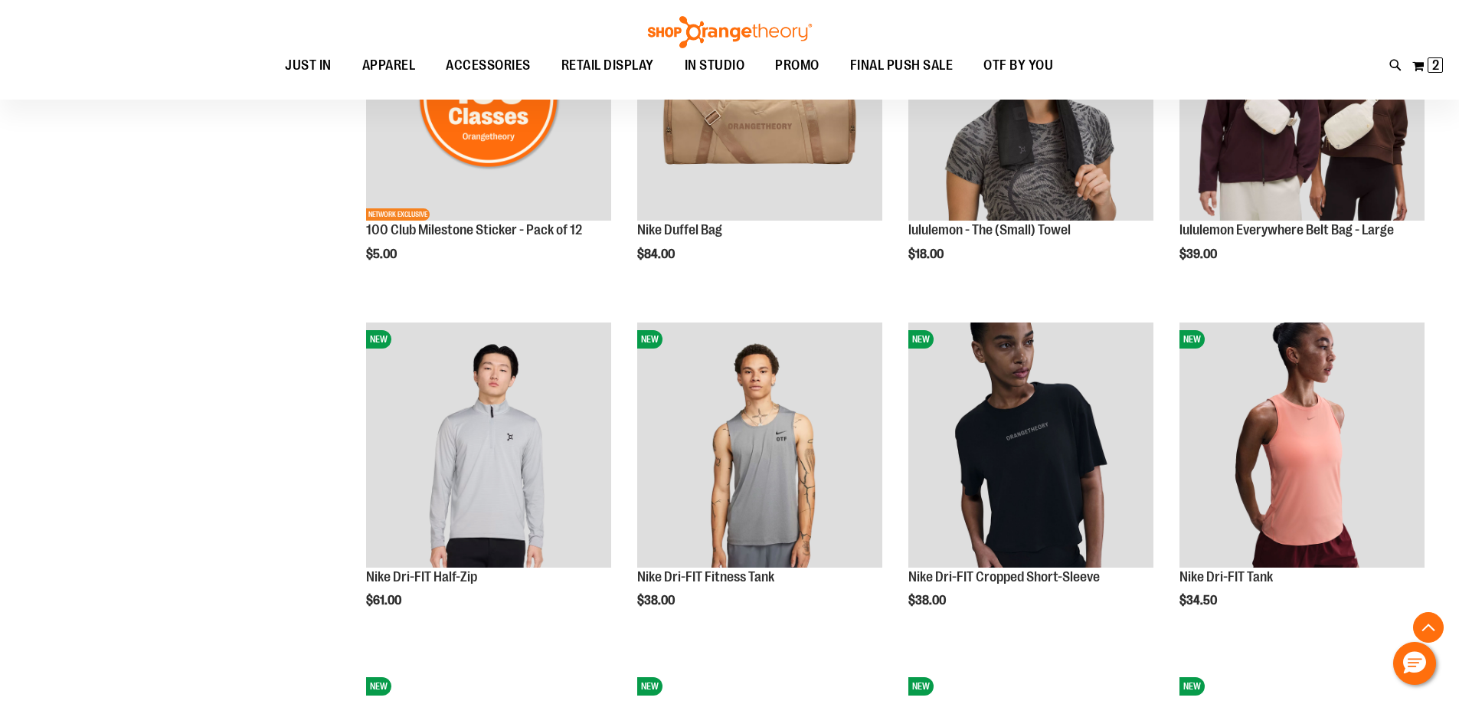
scroll to position [1378, 0]
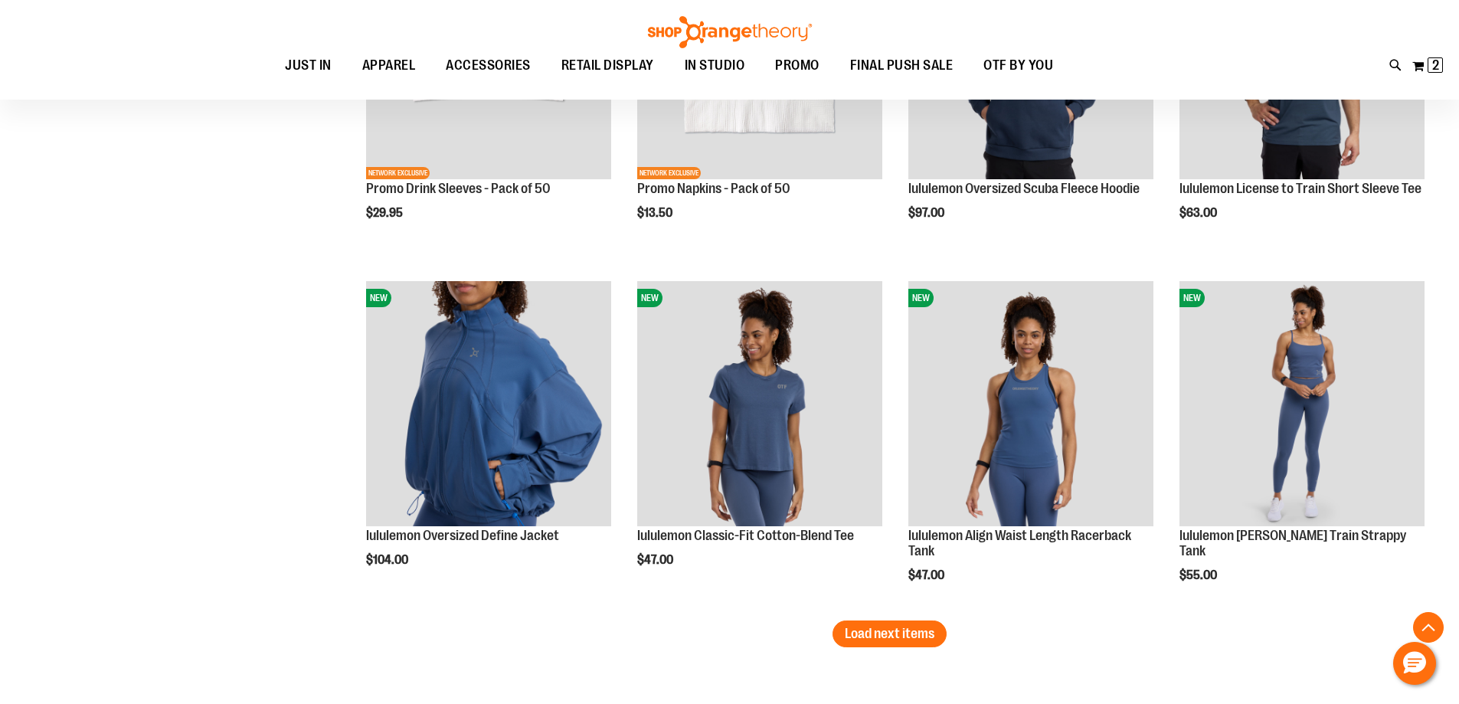
scroll to position [2832, 0]
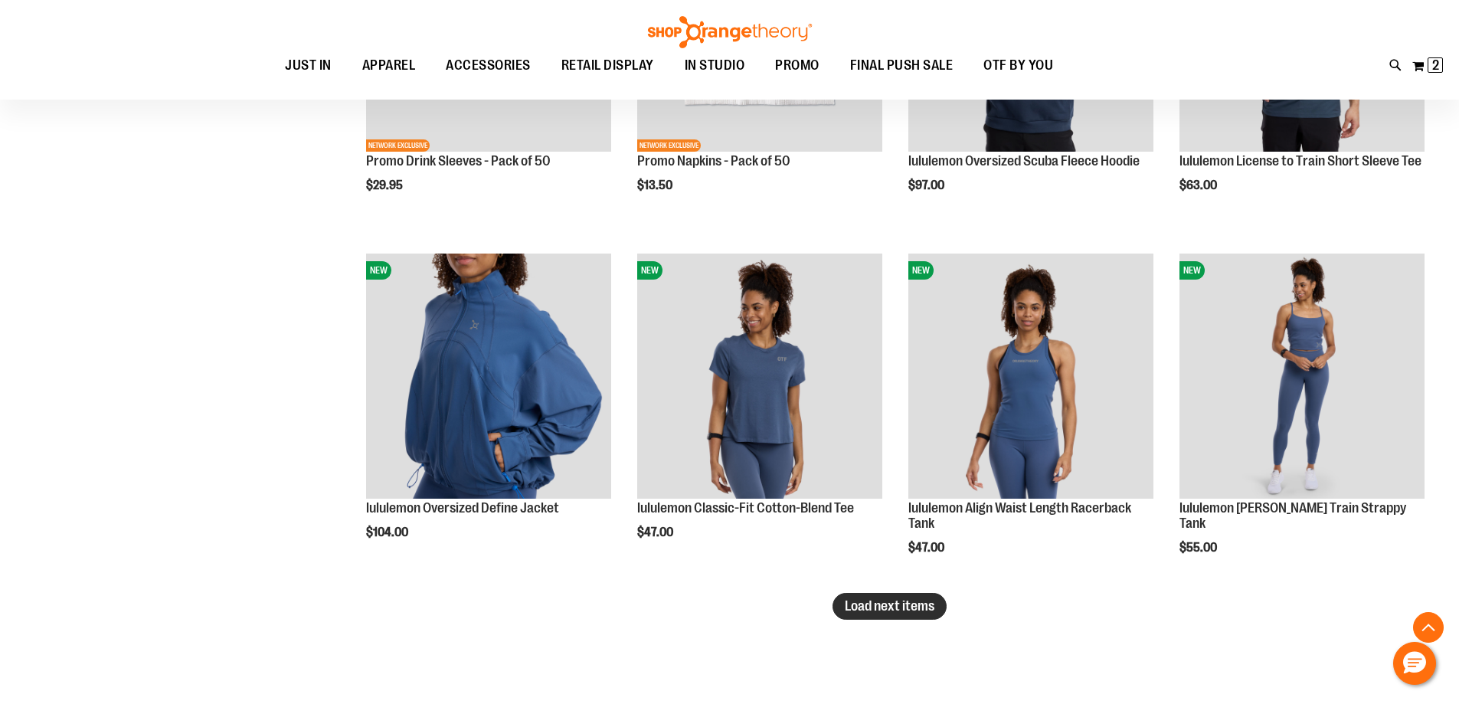
click at [889, 597] on button "Load next items" at bounding box center [889, 606] width 114 height 27
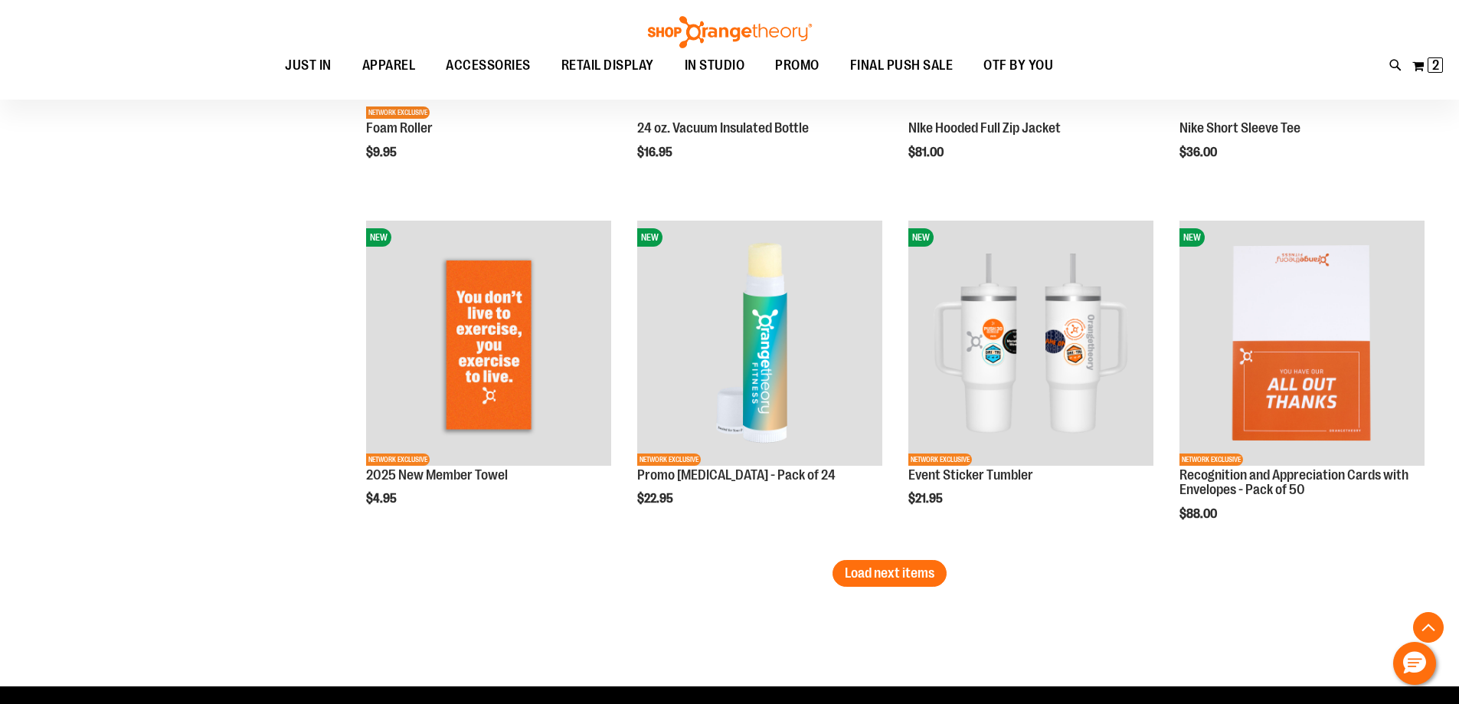
scroll to position [3981, 0]
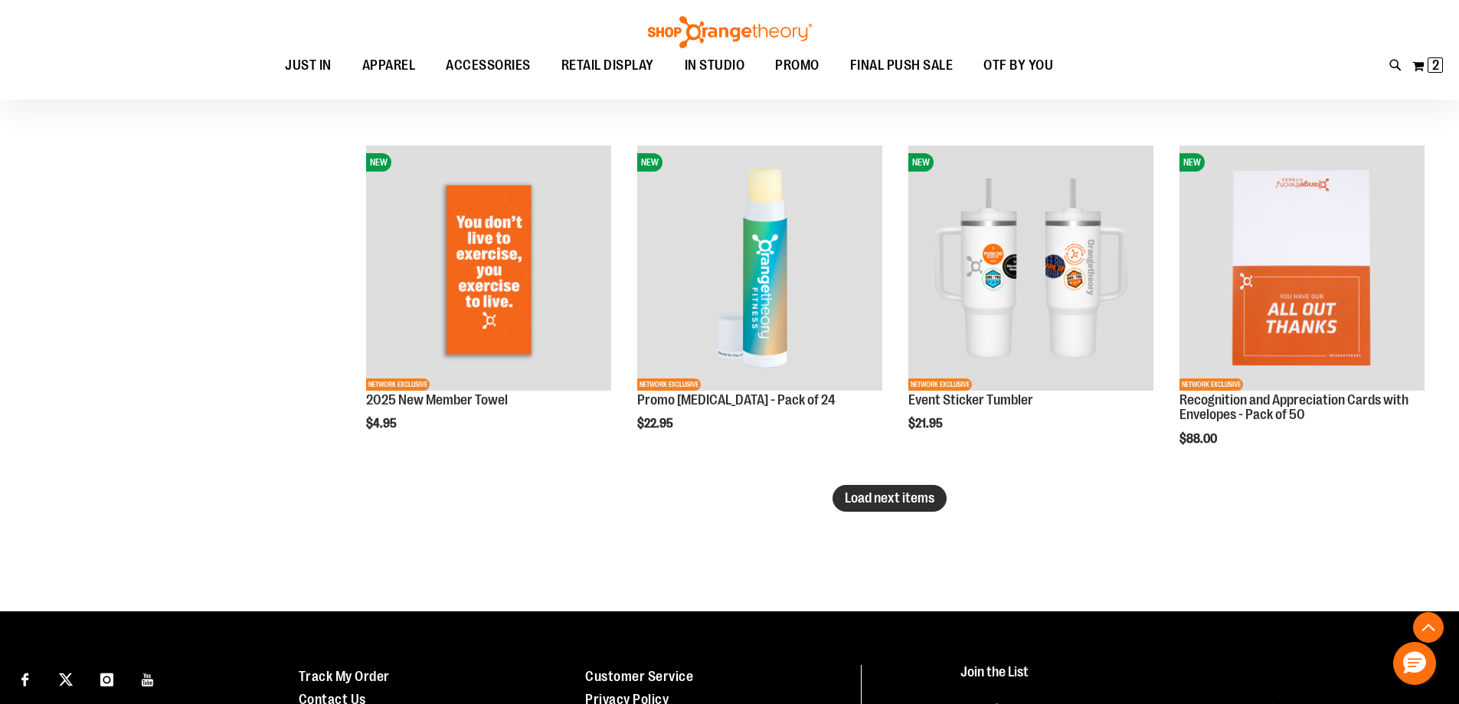
click at [876, 511] on button "Load next items" at bounding box center [889, 498] width 114 height 27
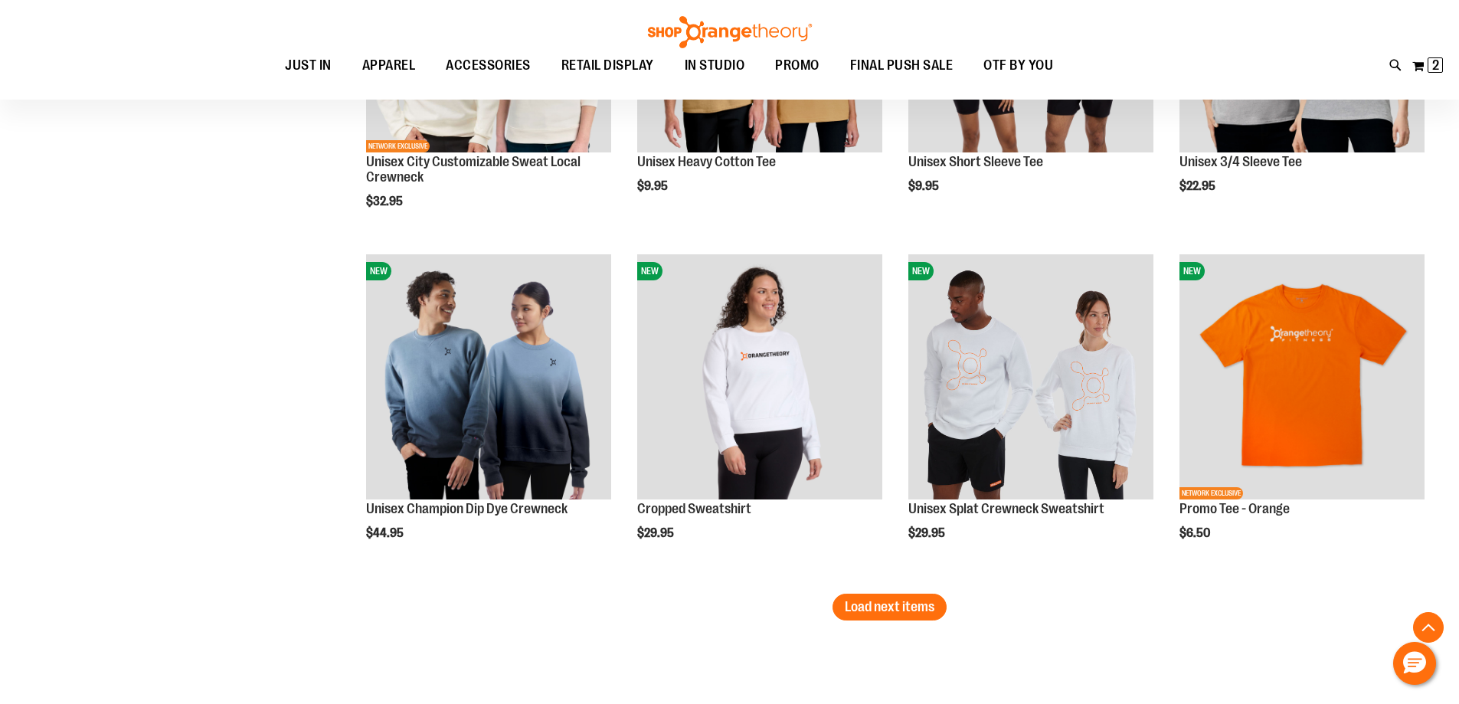
scroll to position [5053, 0]
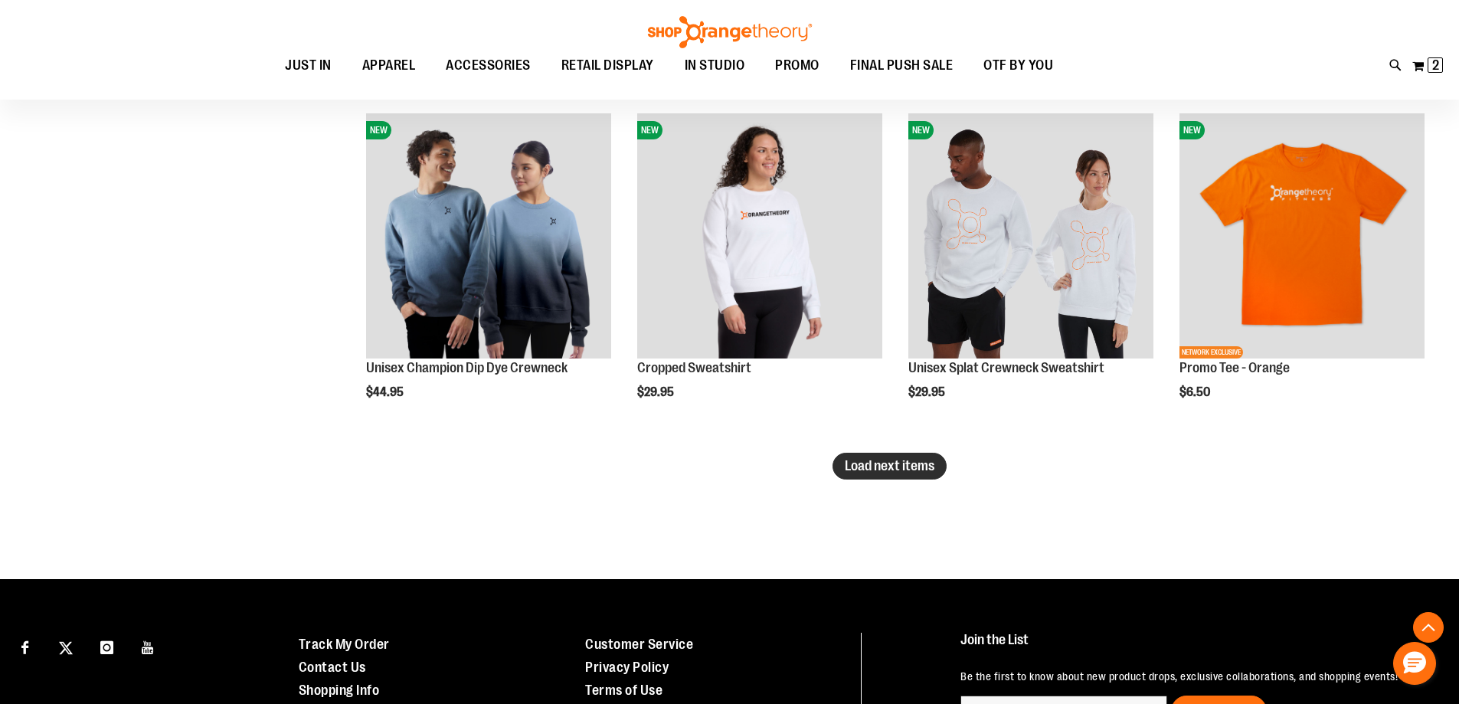
click at [907, 465] on span "Load next items" at bounding box center [890, 465] width 90 height 15
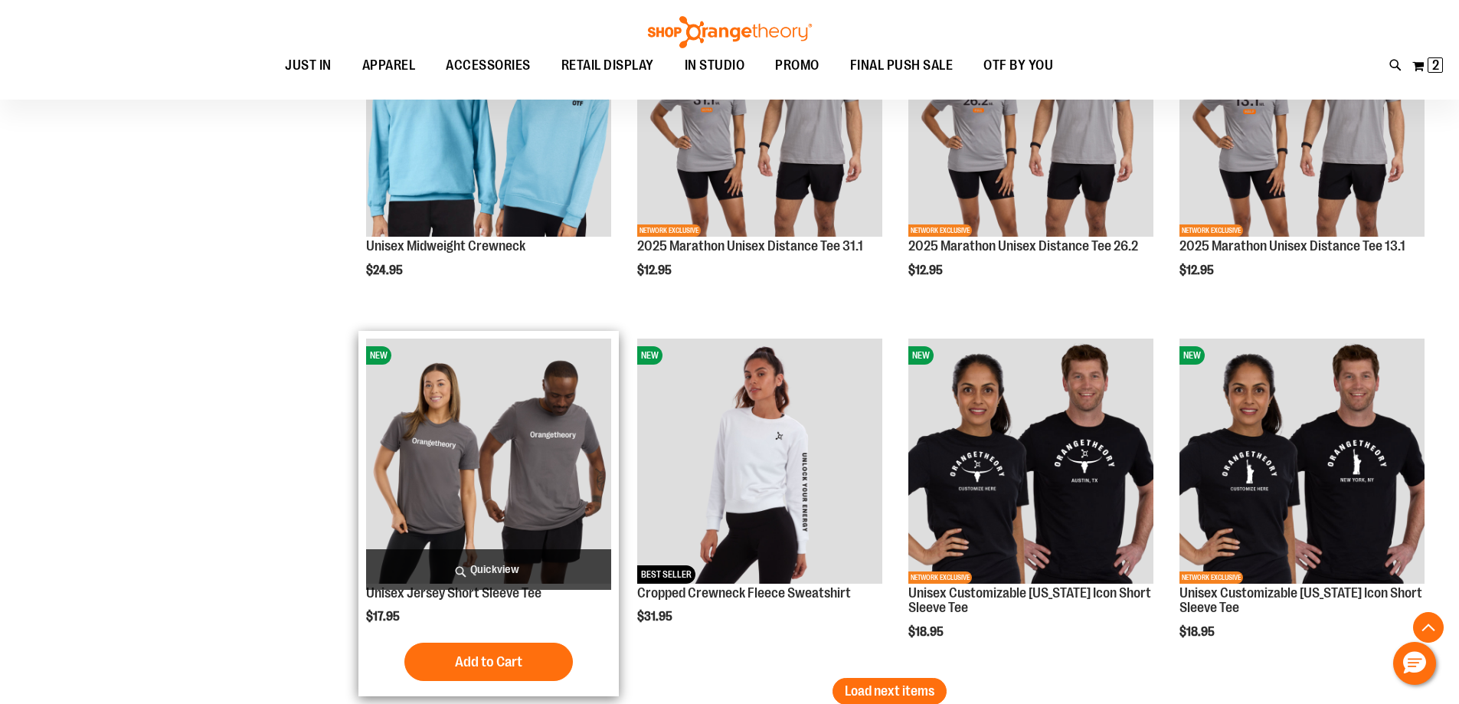
scroll to position [5895, 0]
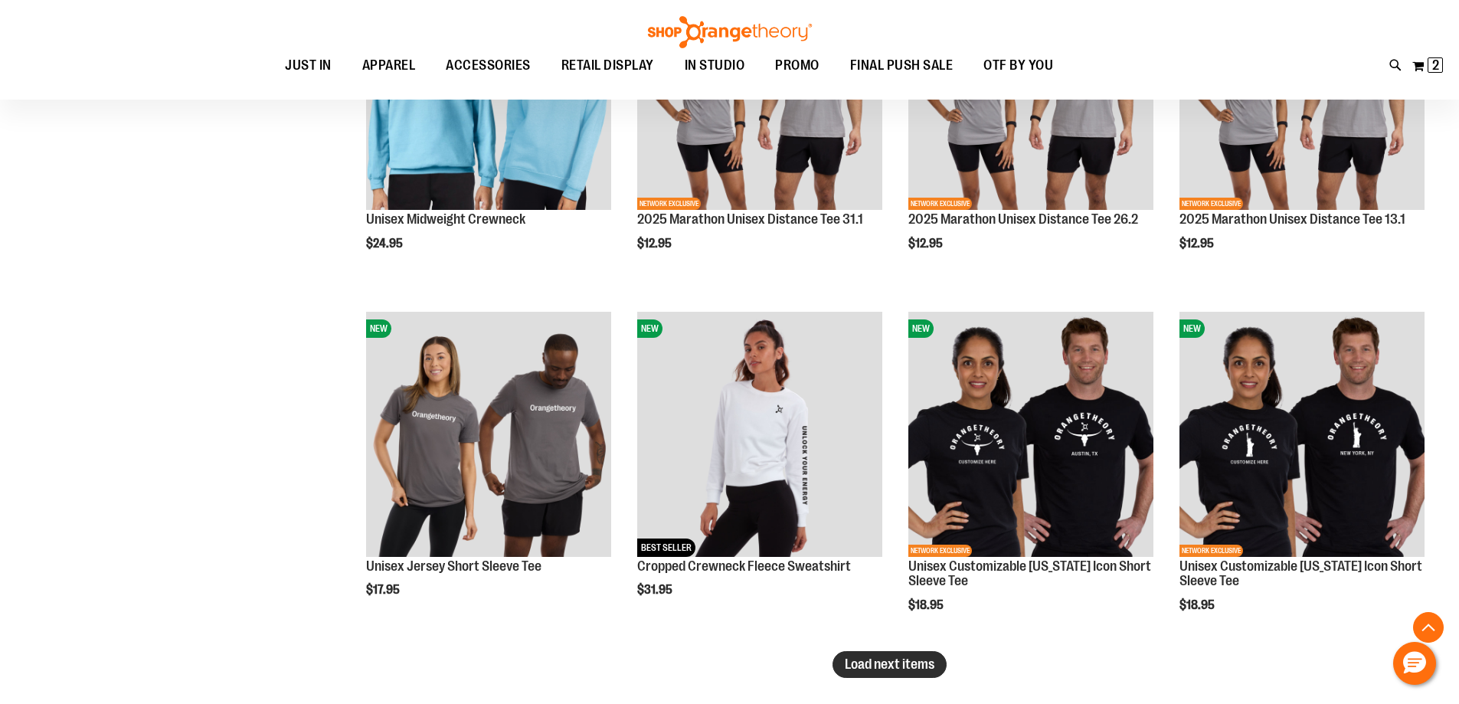
click at [939, 661] on button "Load next items" at bounding box center [889, 664] width 114 height 27
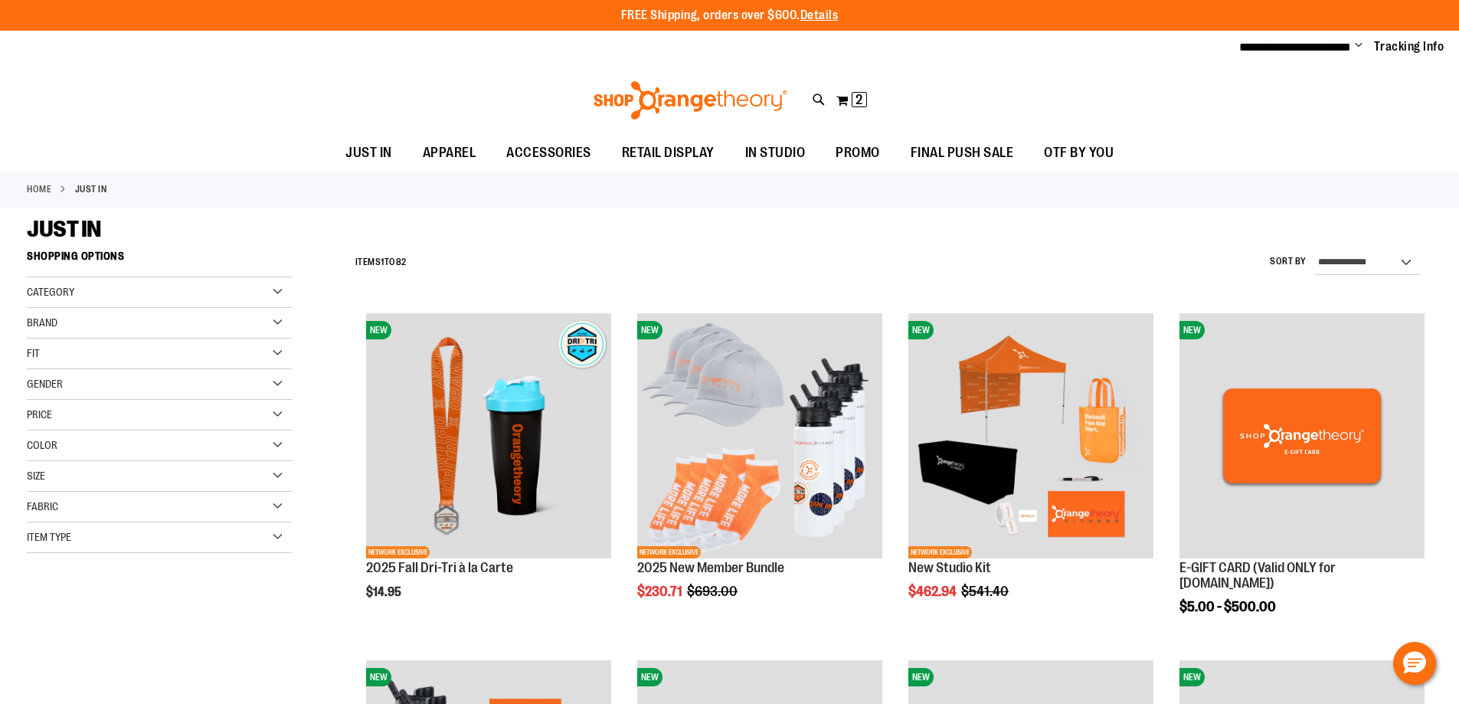
click at [263, 293] on div "Category" at bounding box center [159, 292] width 265 height 31
click at [272, 331] on div "Brand" at bounding box center [159, 323] width 265 height 31
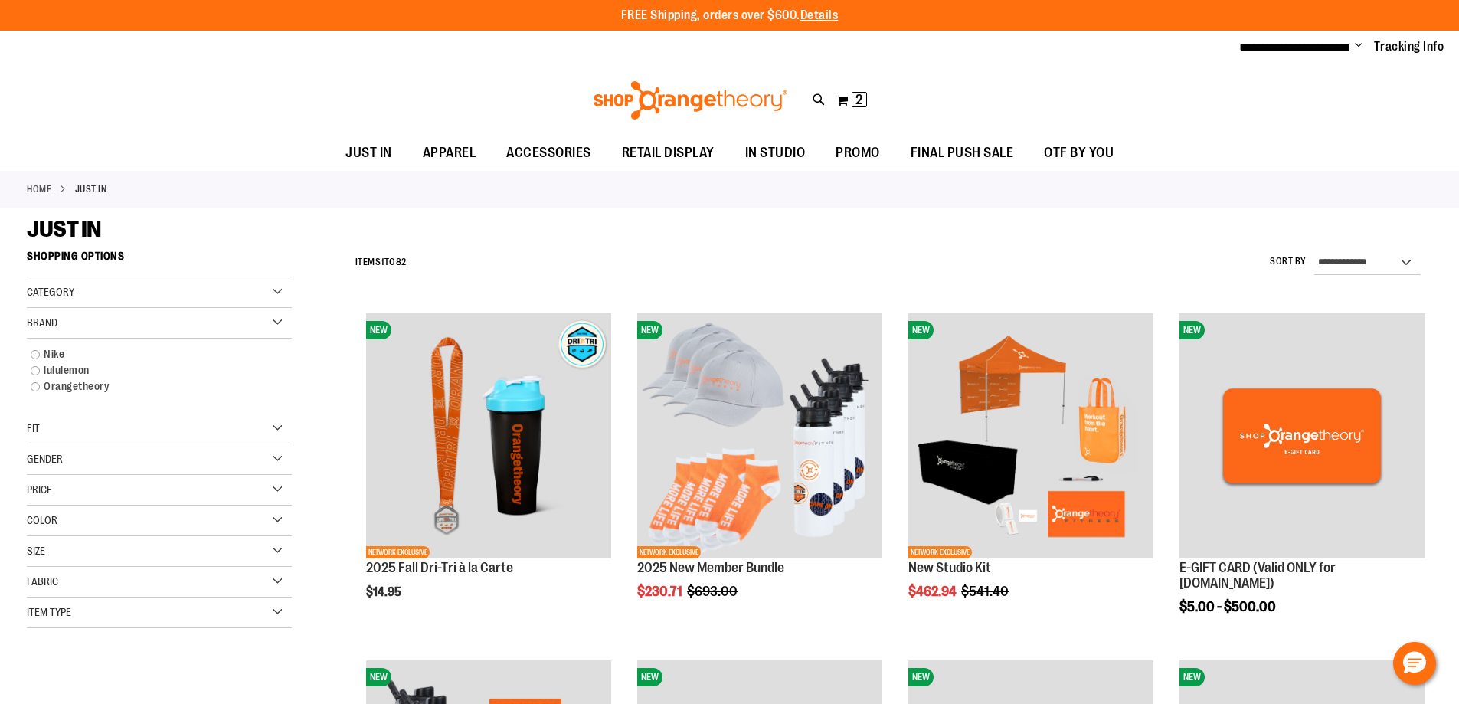
click at [272, 331] on div "Brand" at bounding box center [159, 323] width 265 height 31
click at [272, 358] on div "Fit" at bounding box center [159, 353] width 265 height 31
drag, startPoint x: 272, startPoint y: 356, endPoint x: 277, endPoint y: 348, distance: 9.3
click at [277, 348] on div "Fit" at bounding box center [159, 353] width 265 height 31
click at [276, 391] on div "Gender" at bounding box center [159, 384] width 265 height 31
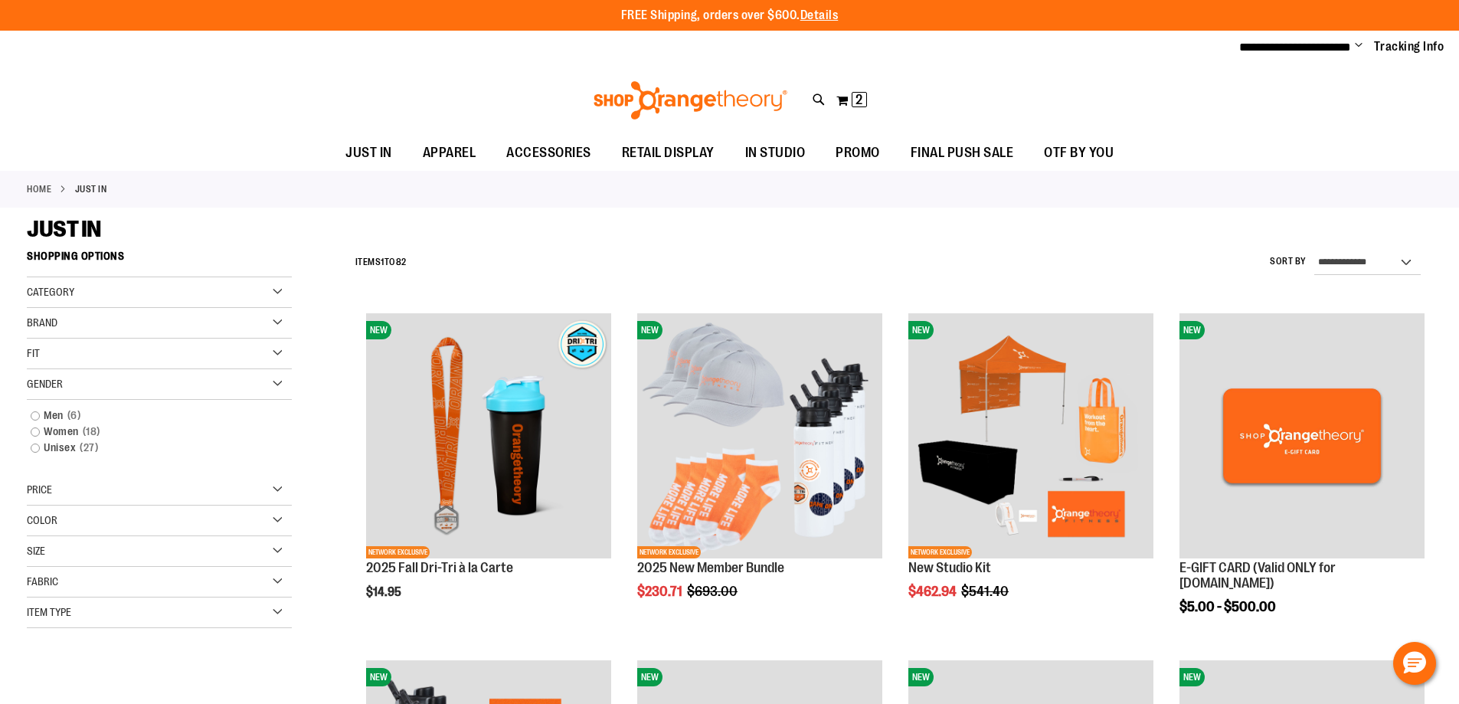
click at [276, 391] on div "Gender" at bounding box center [159, 384] width 265 height 31
click at [1388, 51] on link "Tracking Info" at bounding box center [1409, 46] width 70 height 17
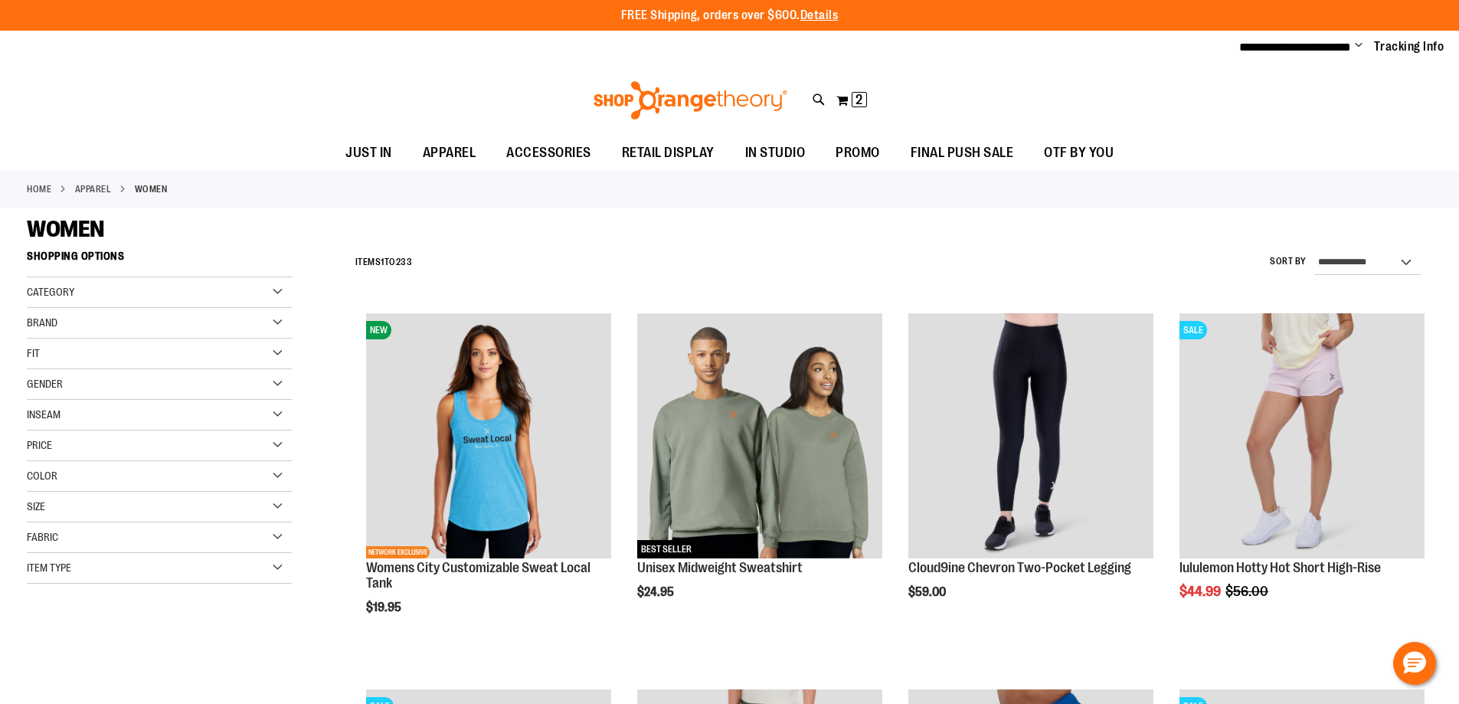
click at [1356, 48] on span "Change" at bounding box center [1359, 46] width 8 height 15
click at [1324, 104] on link "Sign Out" at bounding box center [1304, 103] width 134 height 29
